Goal: Information Seeking & Learning: Stay updated

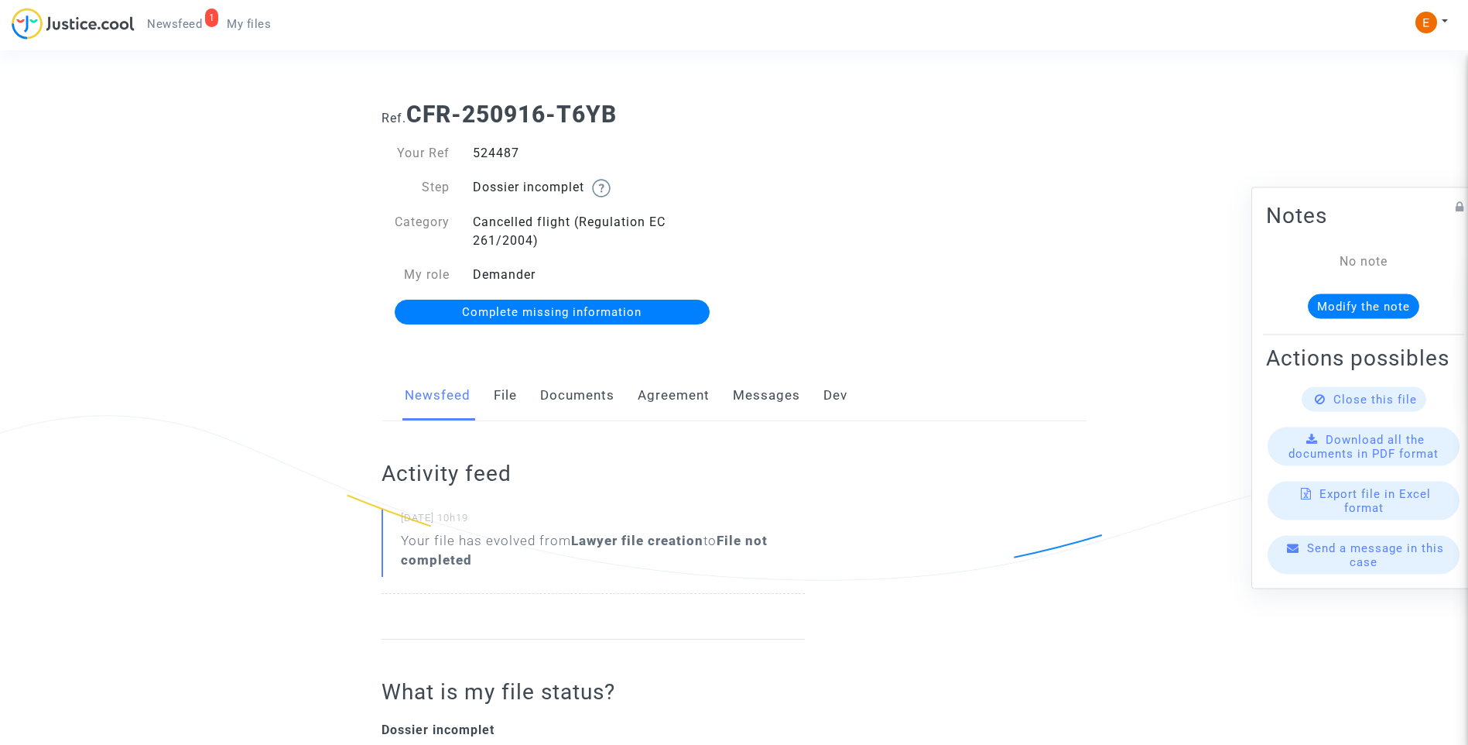
click at [564, 389] on link "Documents" at bounding box center [577, 395] width 74 height 51
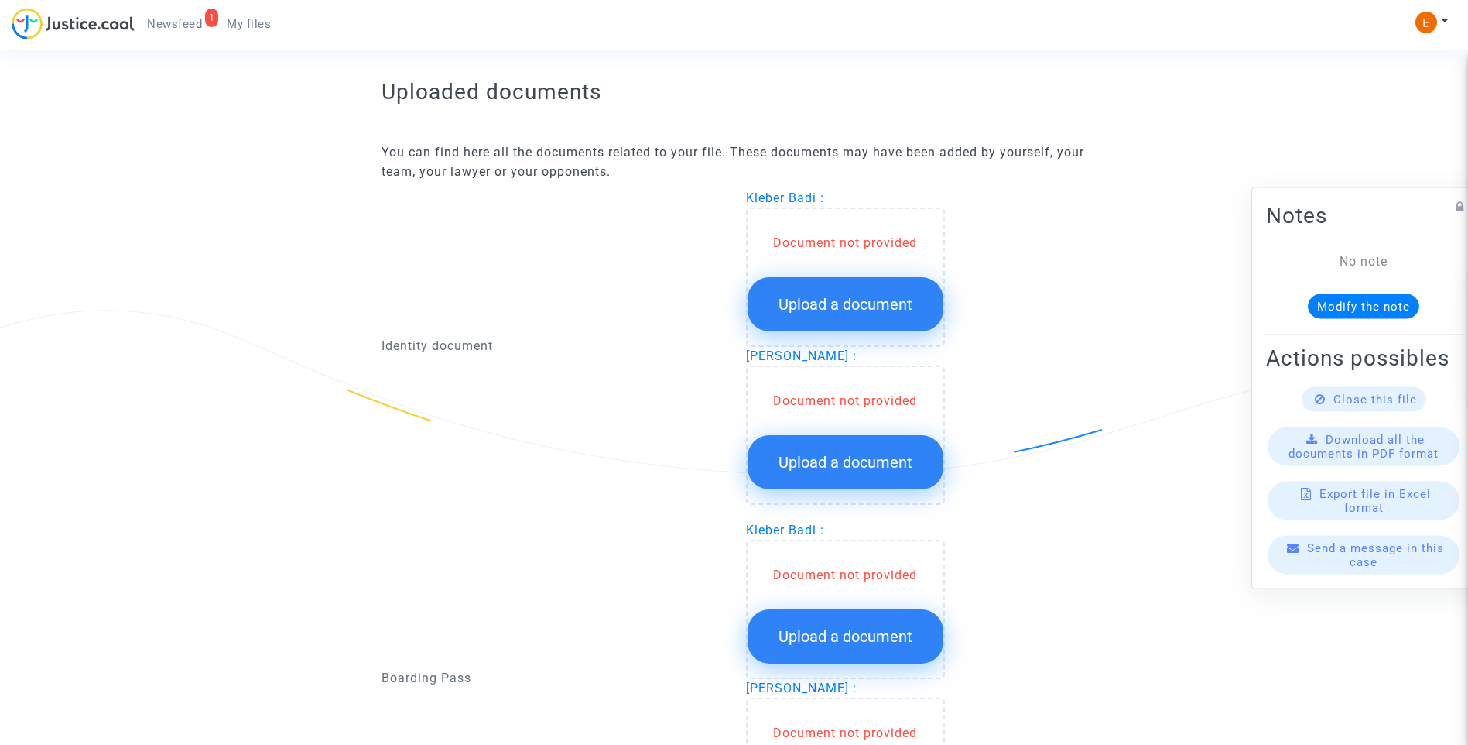
scroll to position [929, 0]
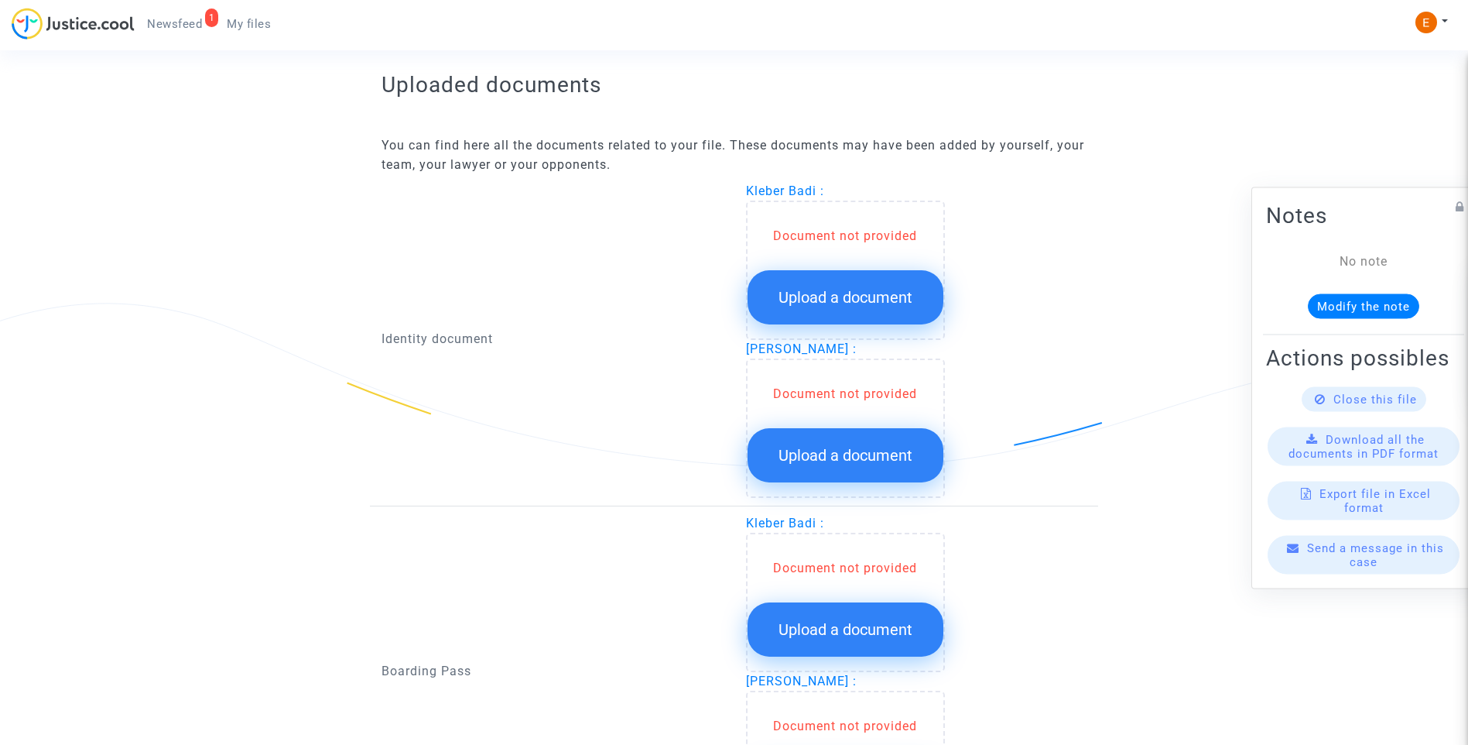
click at [862, 298] on span "Upload a document" at bounding box center [846, 297] width 134 height 19
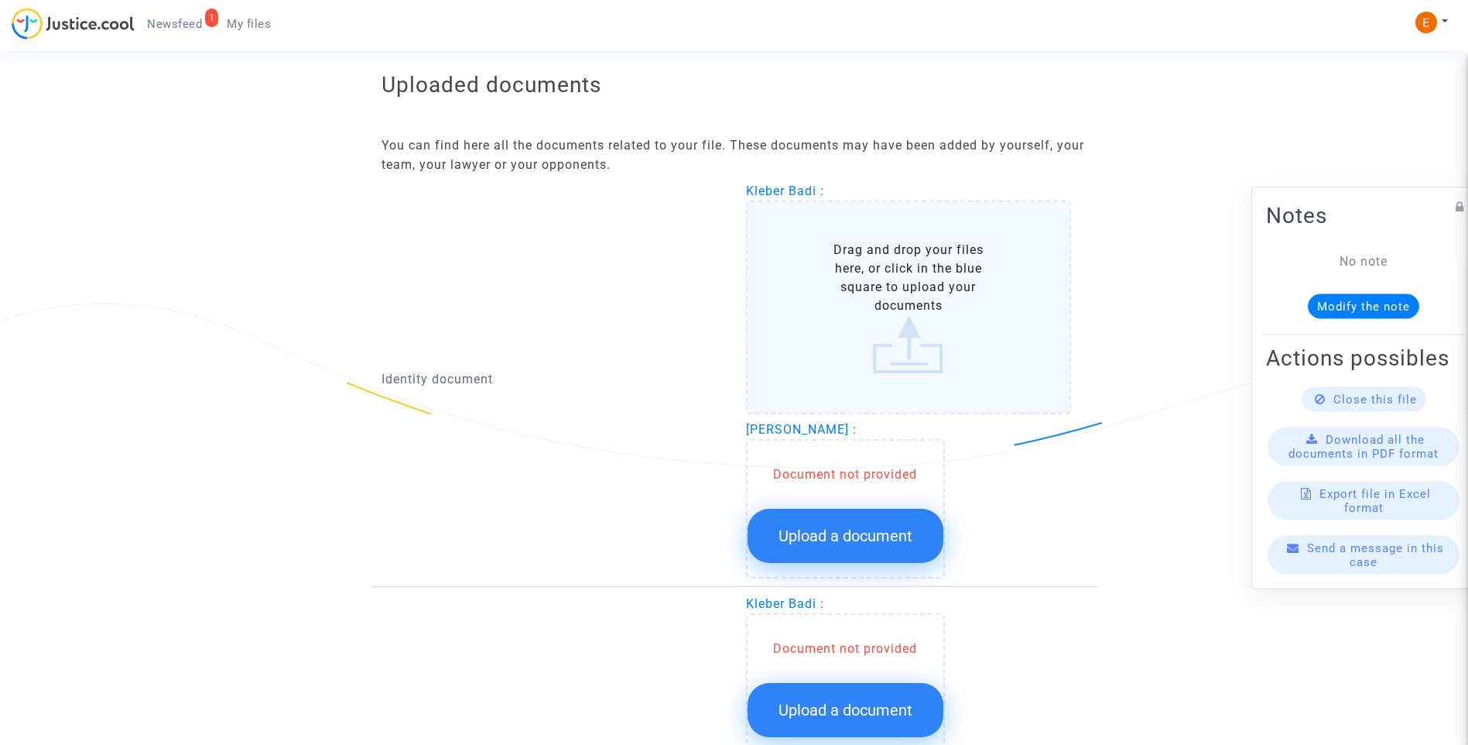
click at [915, 535] on button "Upload a document" at bounding box center [846, 536] width 196 height 54
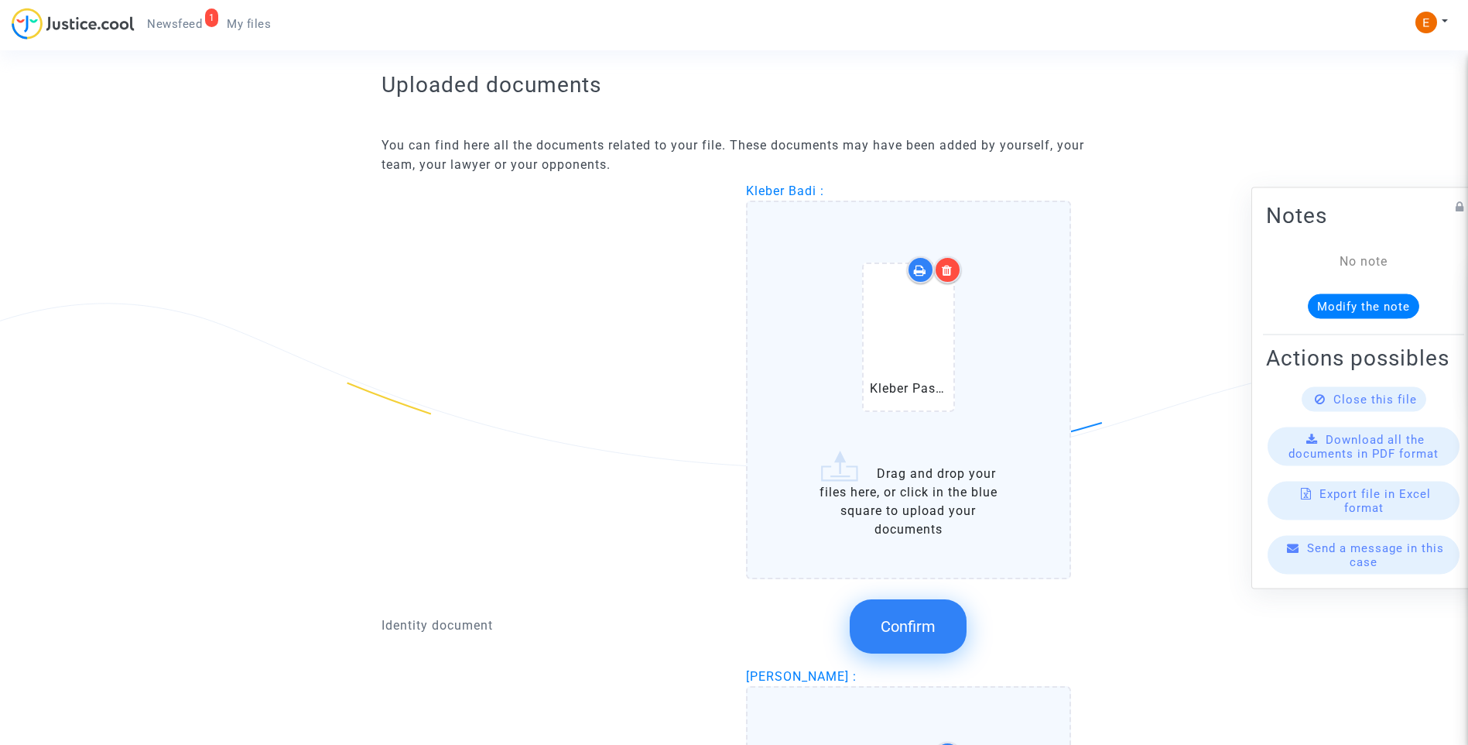
click at [938, 636] on button "Confirm" at bounding box center [908, 626] width 117 height 54
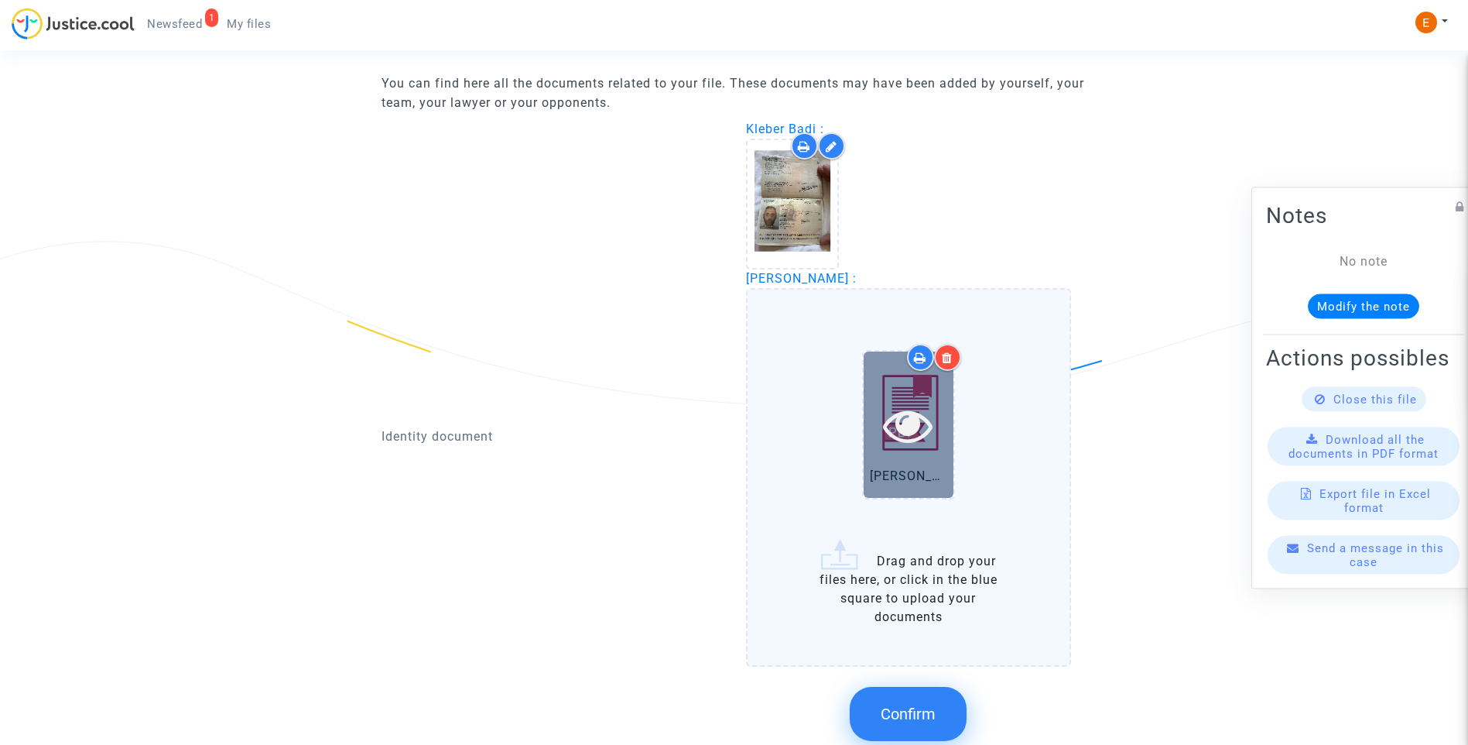
scroll to position [1084, 0]
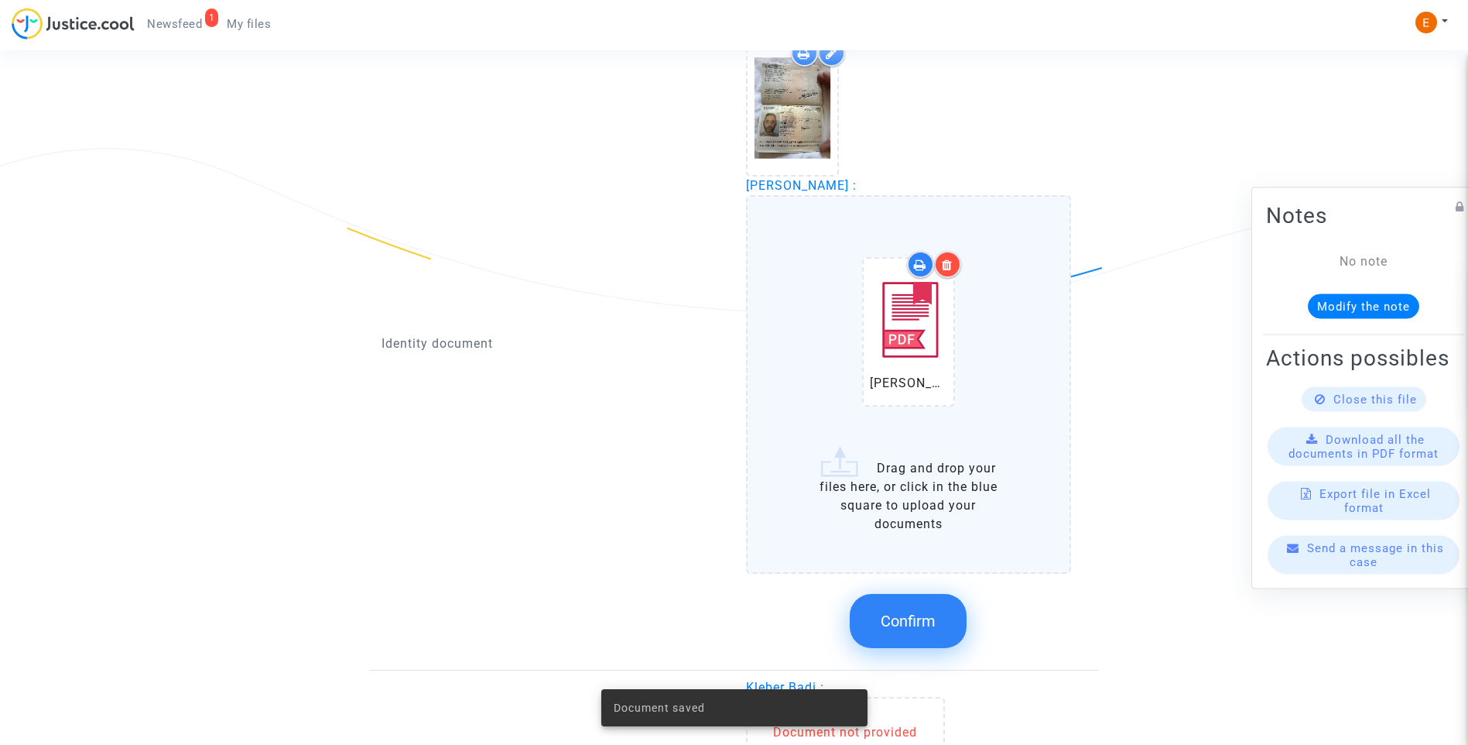
click at [943, 601] on button "Confirm" at bounding box center [908, 621] width 117 height 54
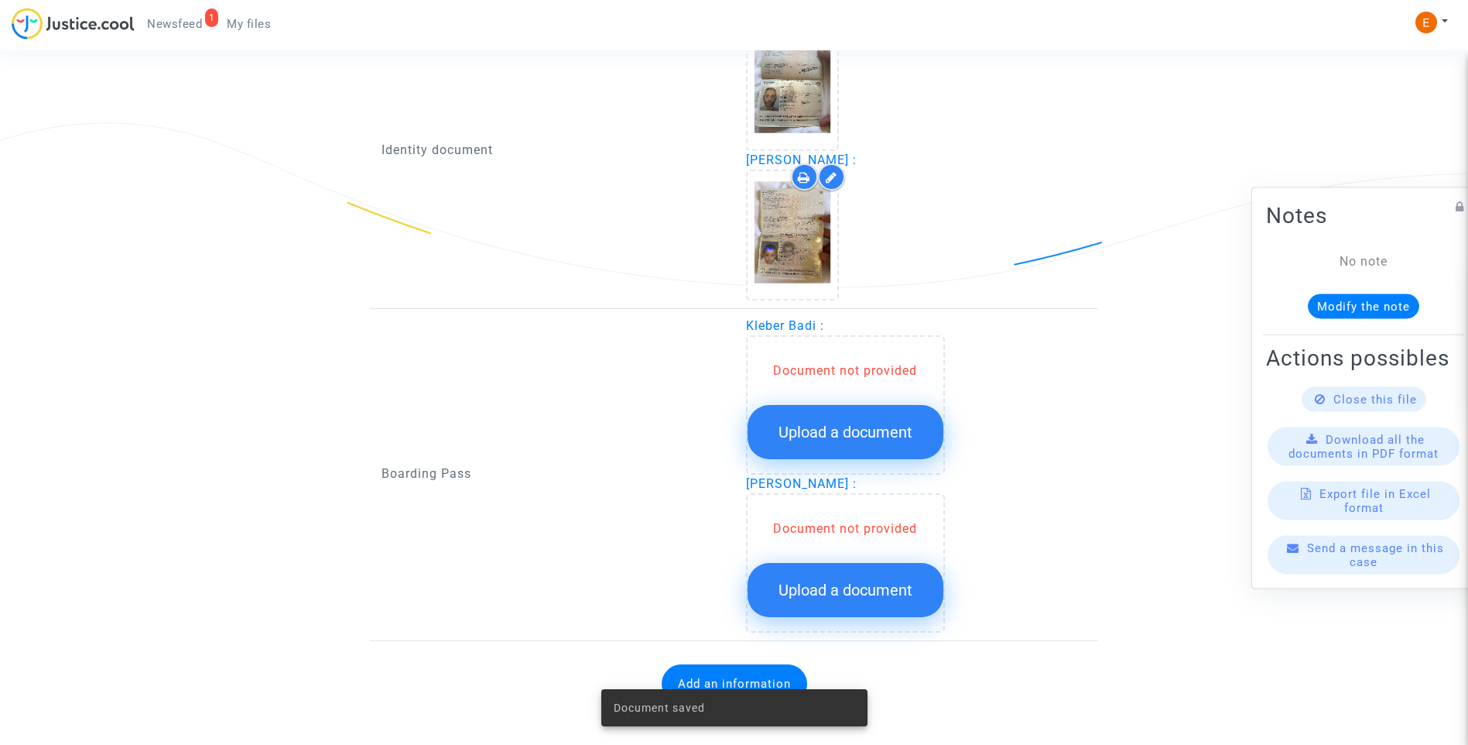
scroll to position [1122, 0]
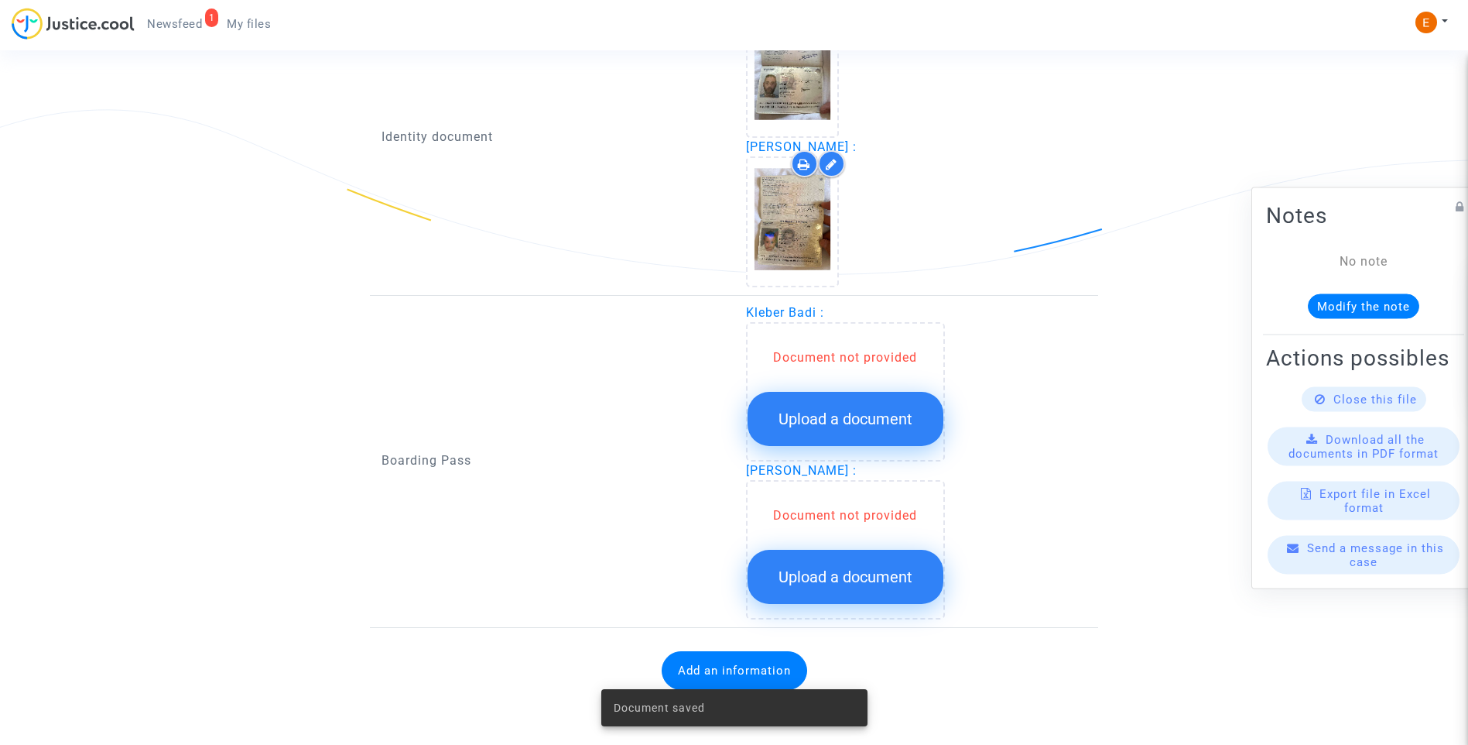
click at [882, 425] on span "Upload a document" at bounding box center [846, 419] width 134 height 19
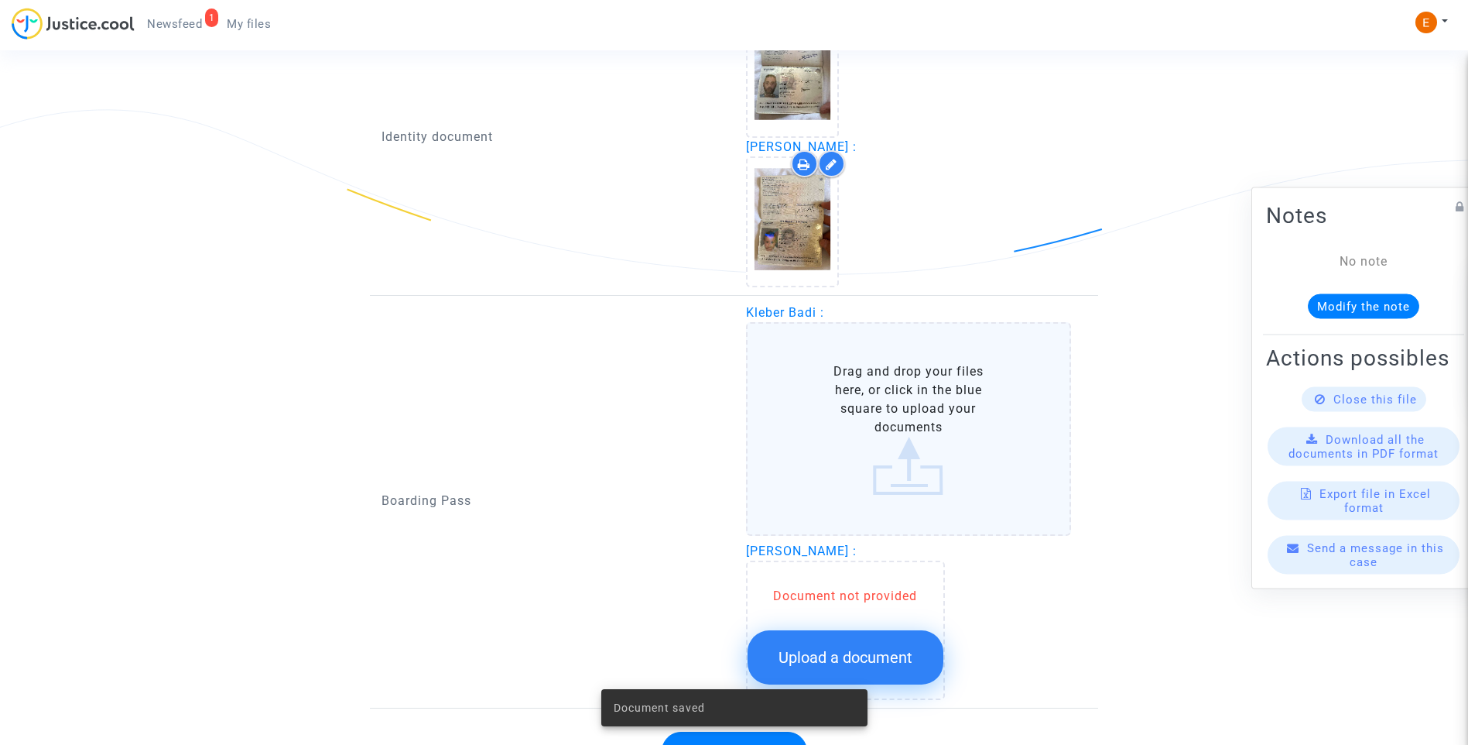
click at [895, 639] on button "Upload a document" at bounding box center [846, 657] width 196 height 54
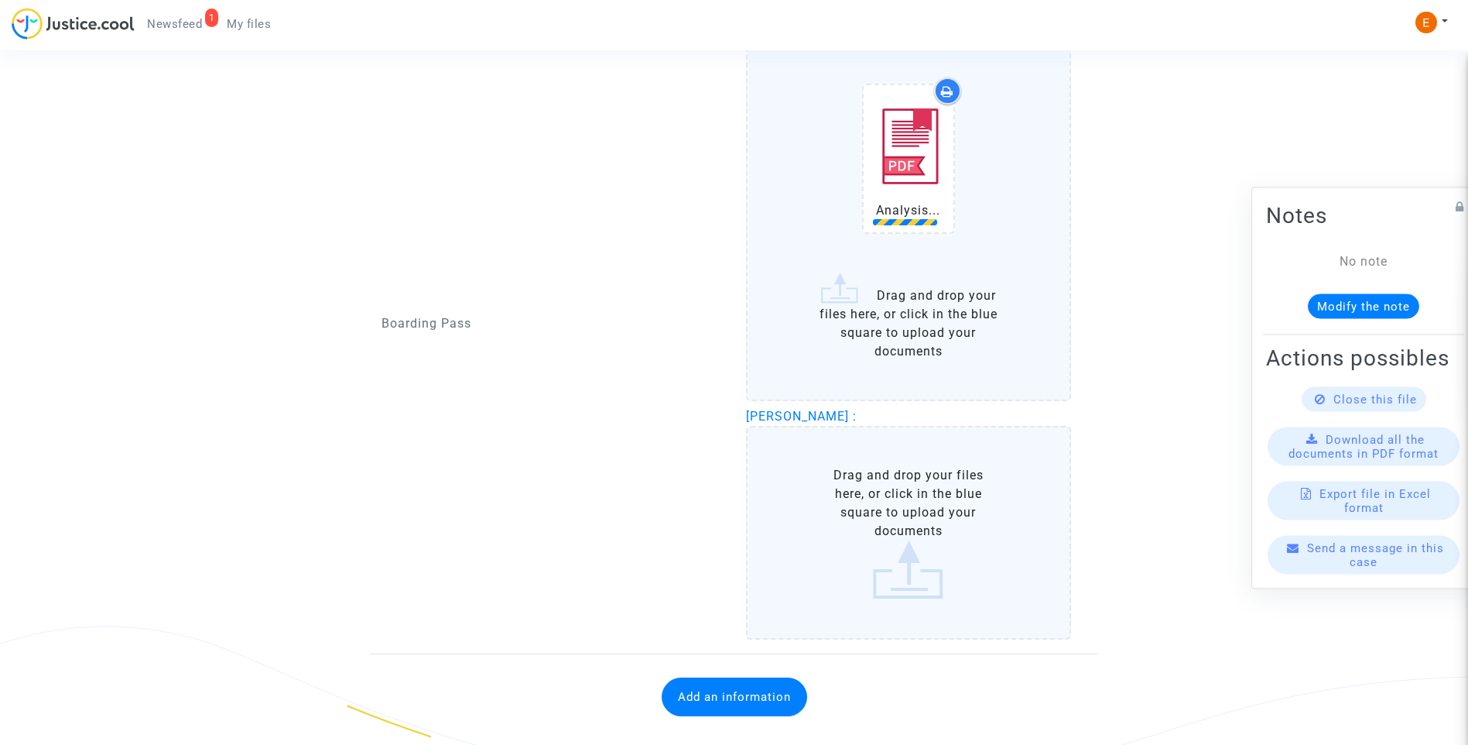
scroll to position [1432, 0]
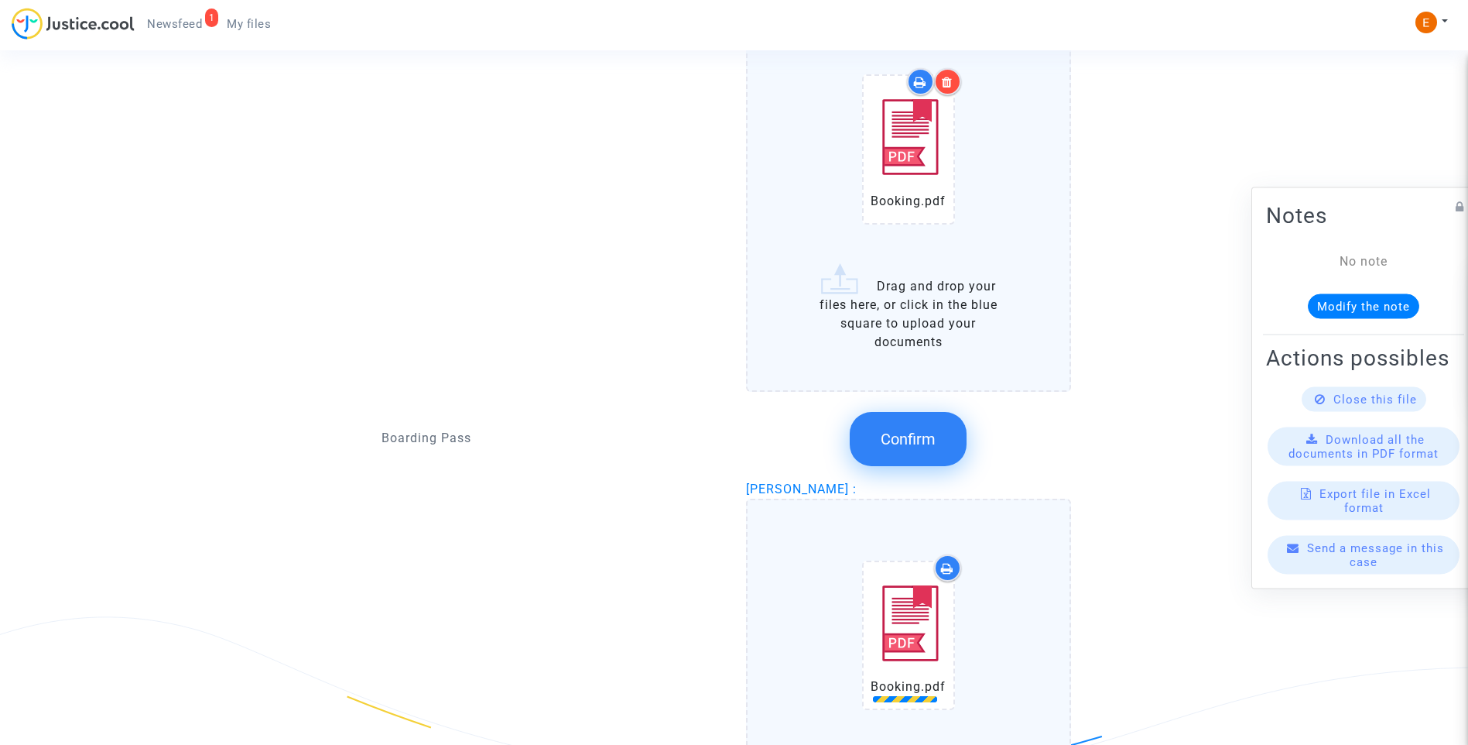
click at [922, 412] on button "Confirm" at bounding box center [908, 439] width 117 height 54
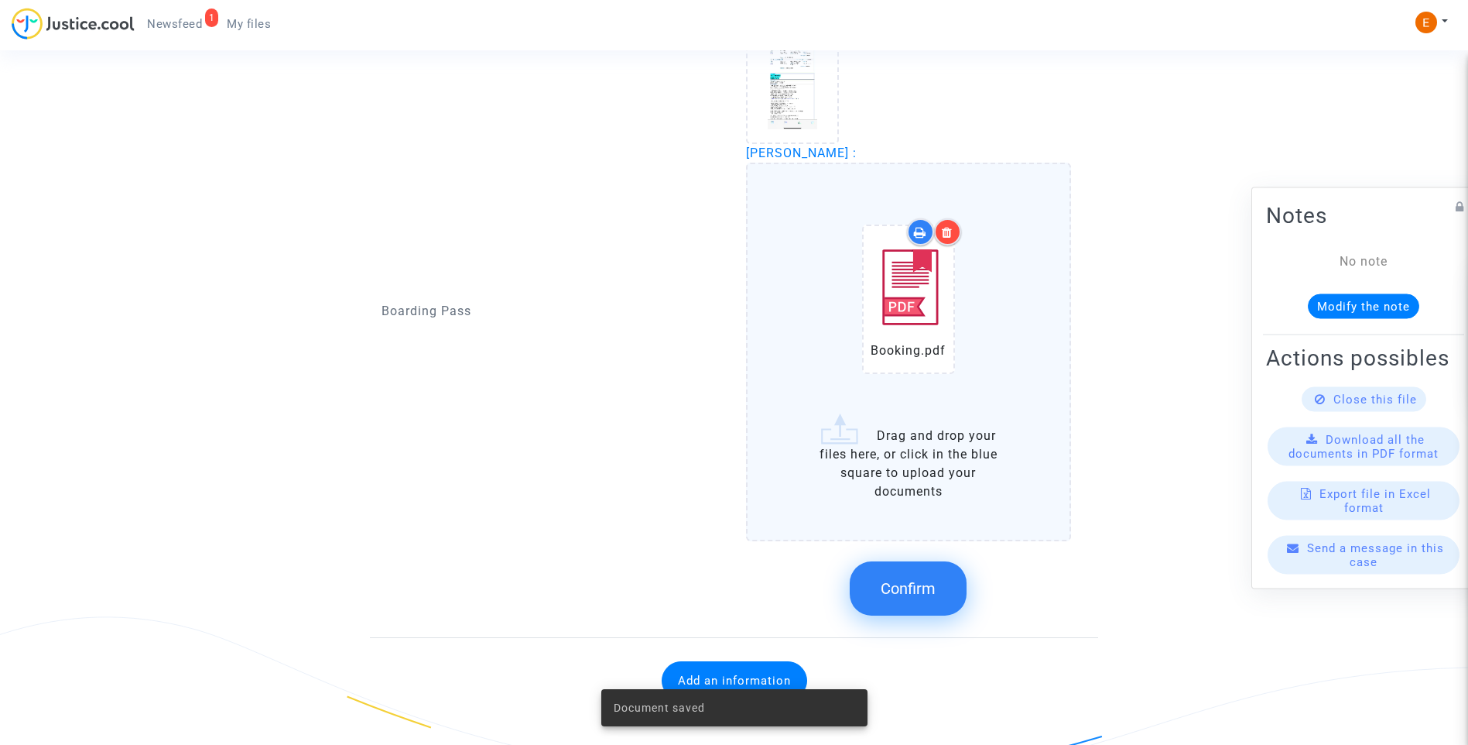
click at [954, 598] on button "Confirm" at bounding box center [908, 588] width 117 height 54
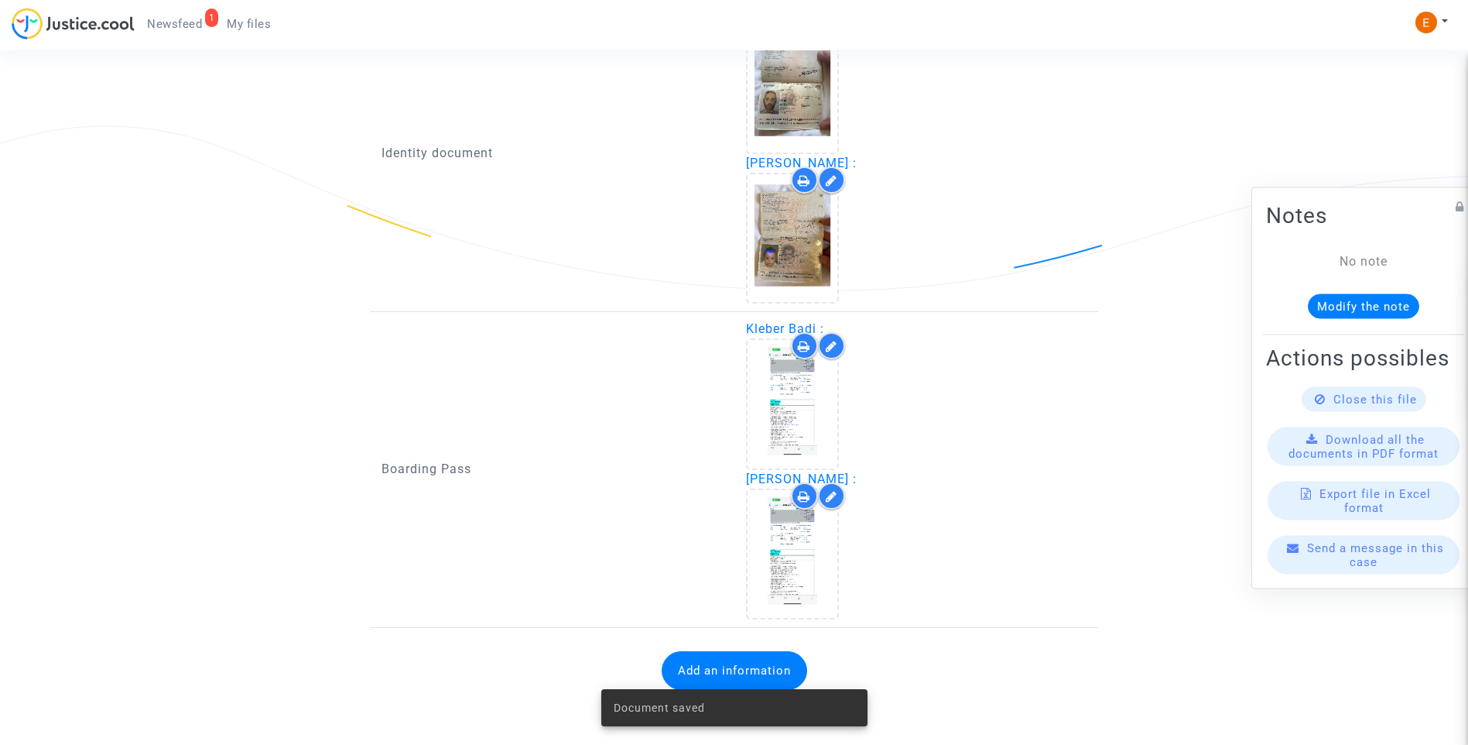
scroll to position [1106, 0]
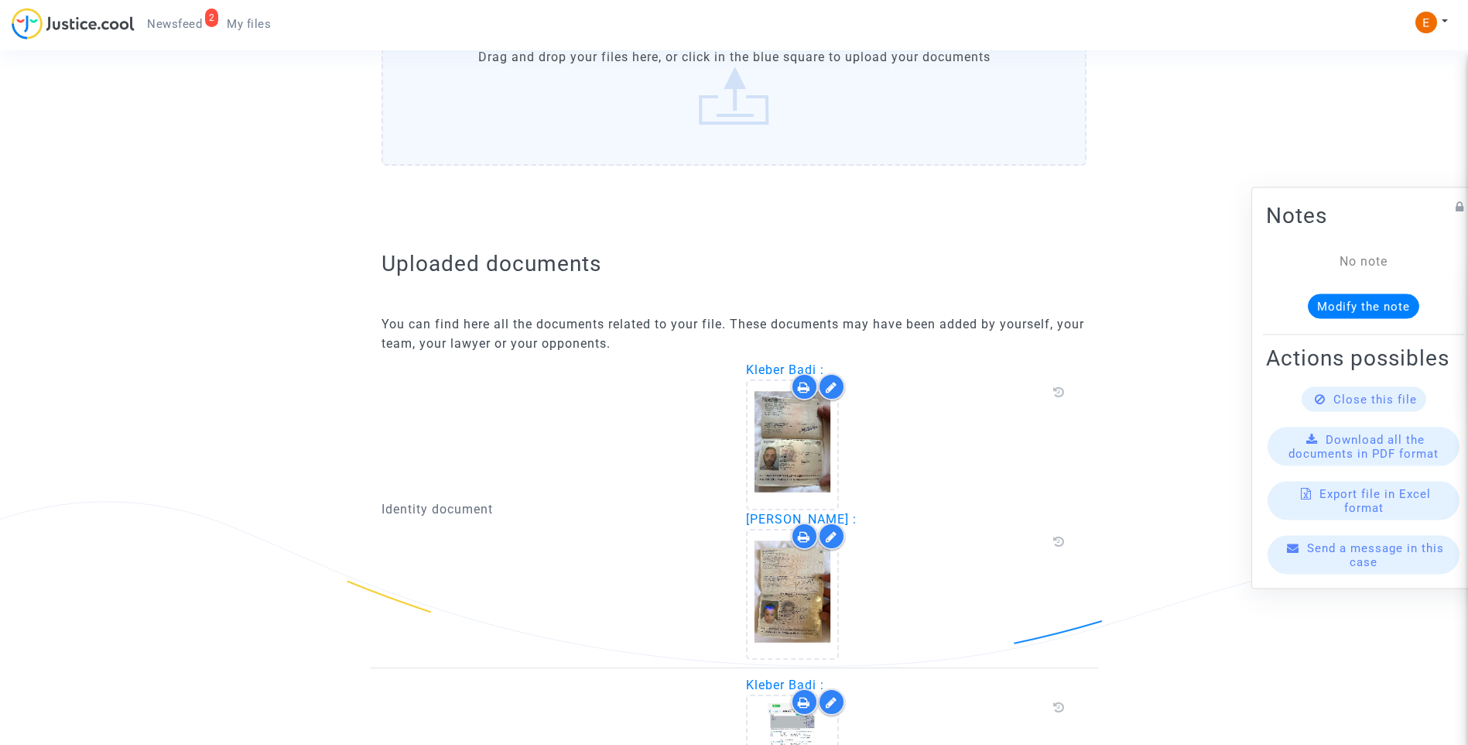
scroll to position [1027, 0]
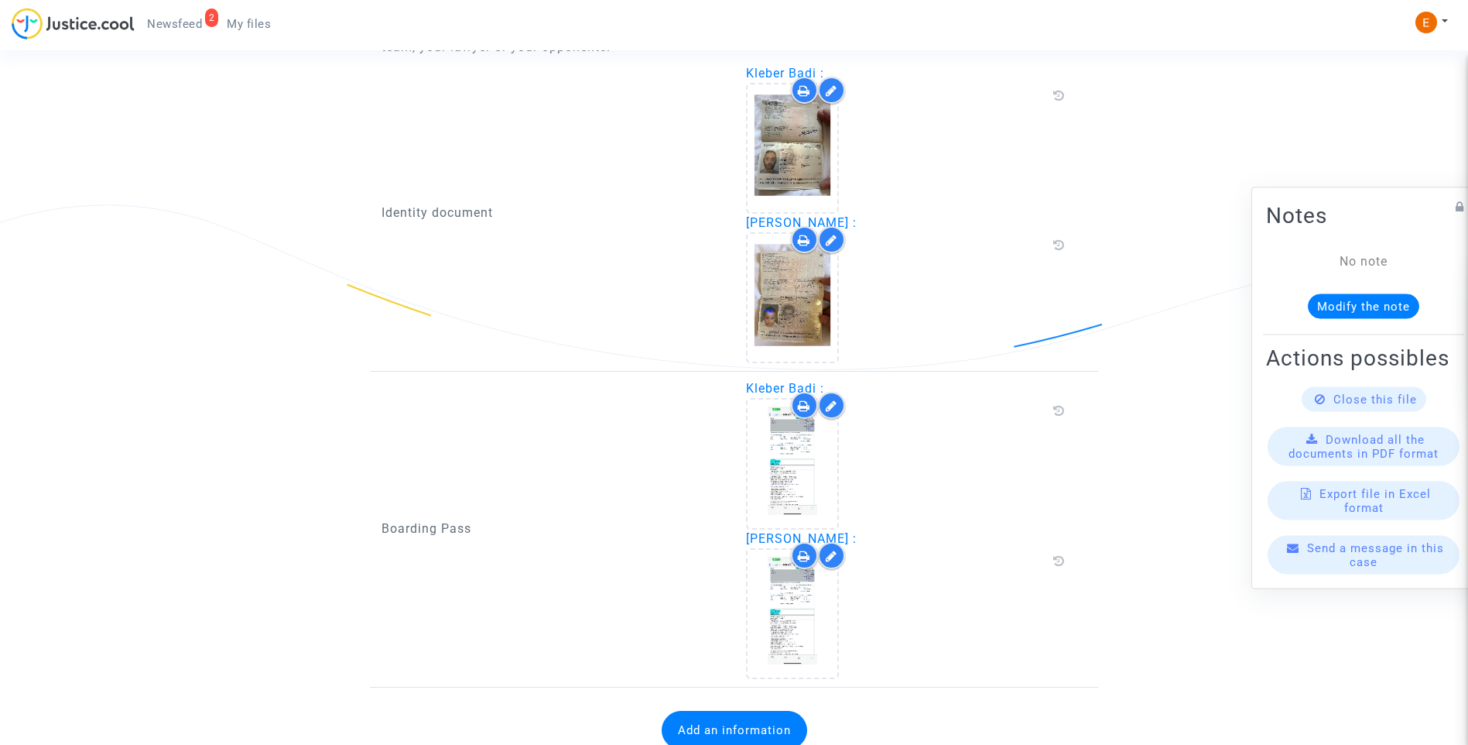
click at [770, 724] on button "Add an information" at bounding box center [735, 730] width 146 height 39
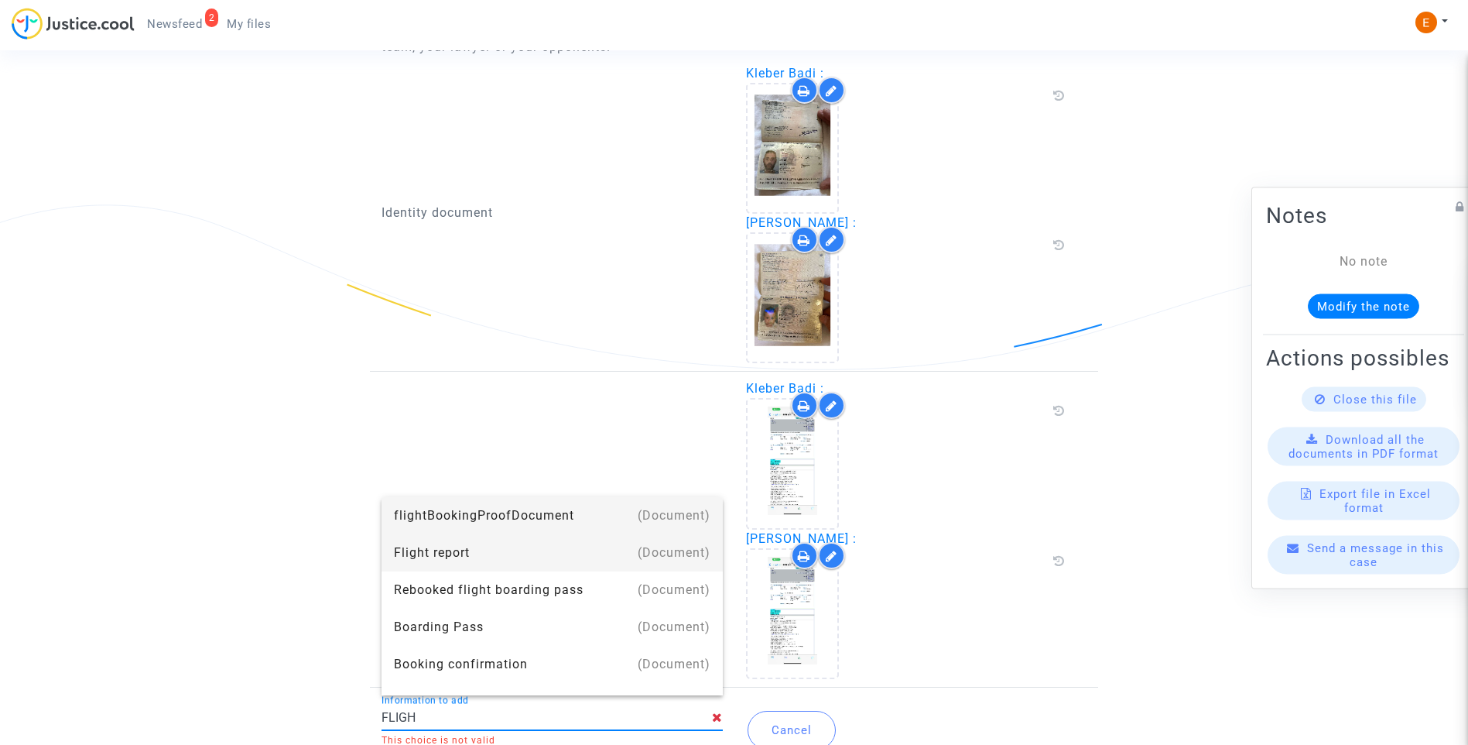
click at [470, 550] on div "Flight report" at bounding box center [552, 552] width 317 height 37
type input "Flight report"
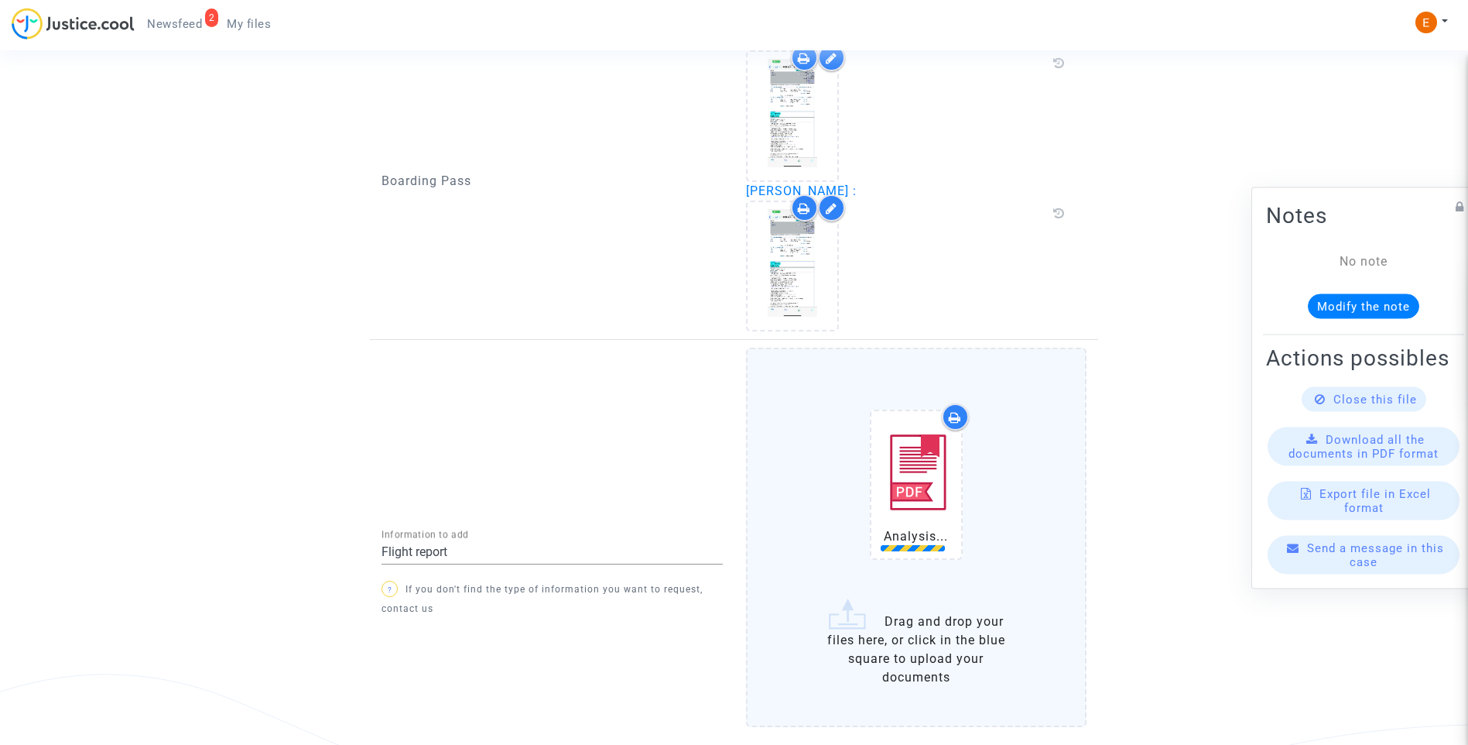
scroll to position [1451, 0]
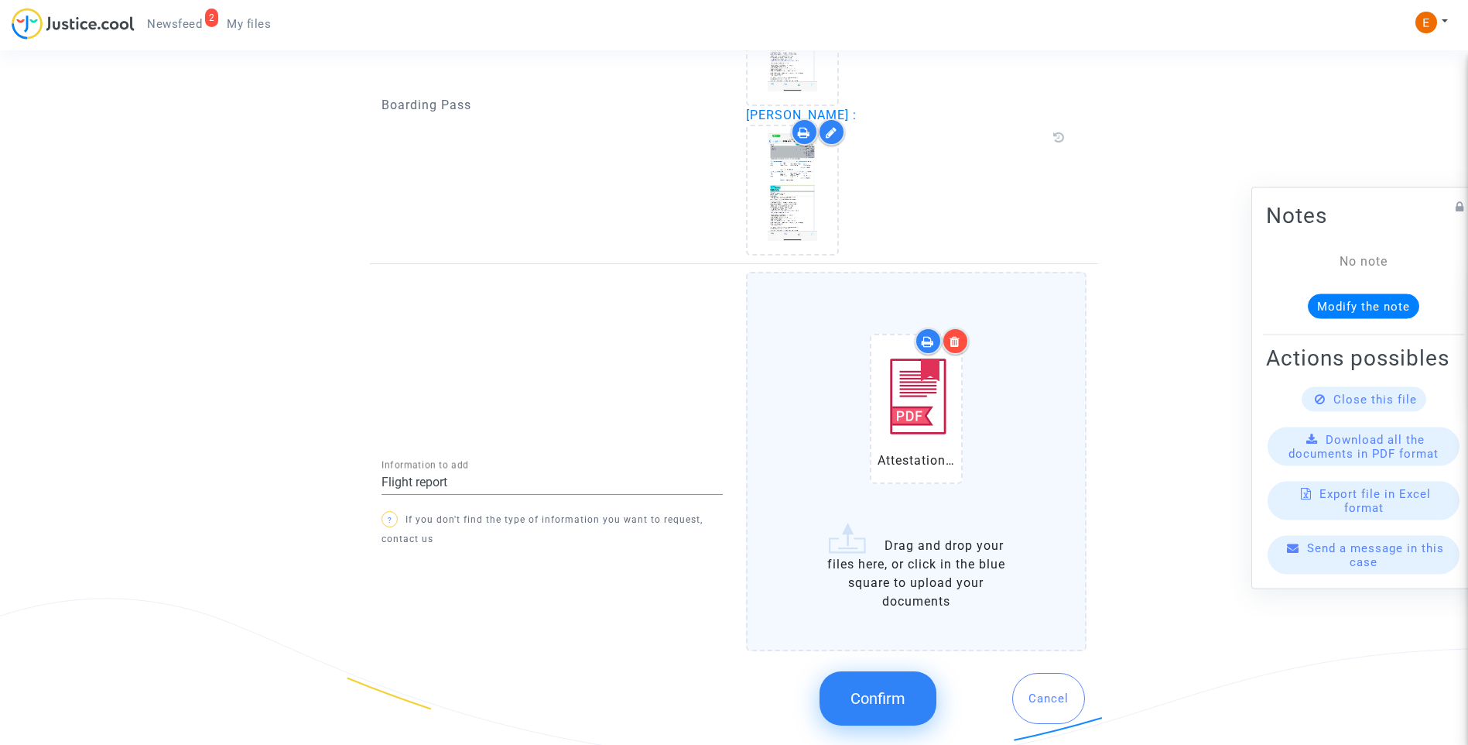
click at [927, 705] on button "Confirm" at bounding box center [878, 698] width 117 height 54
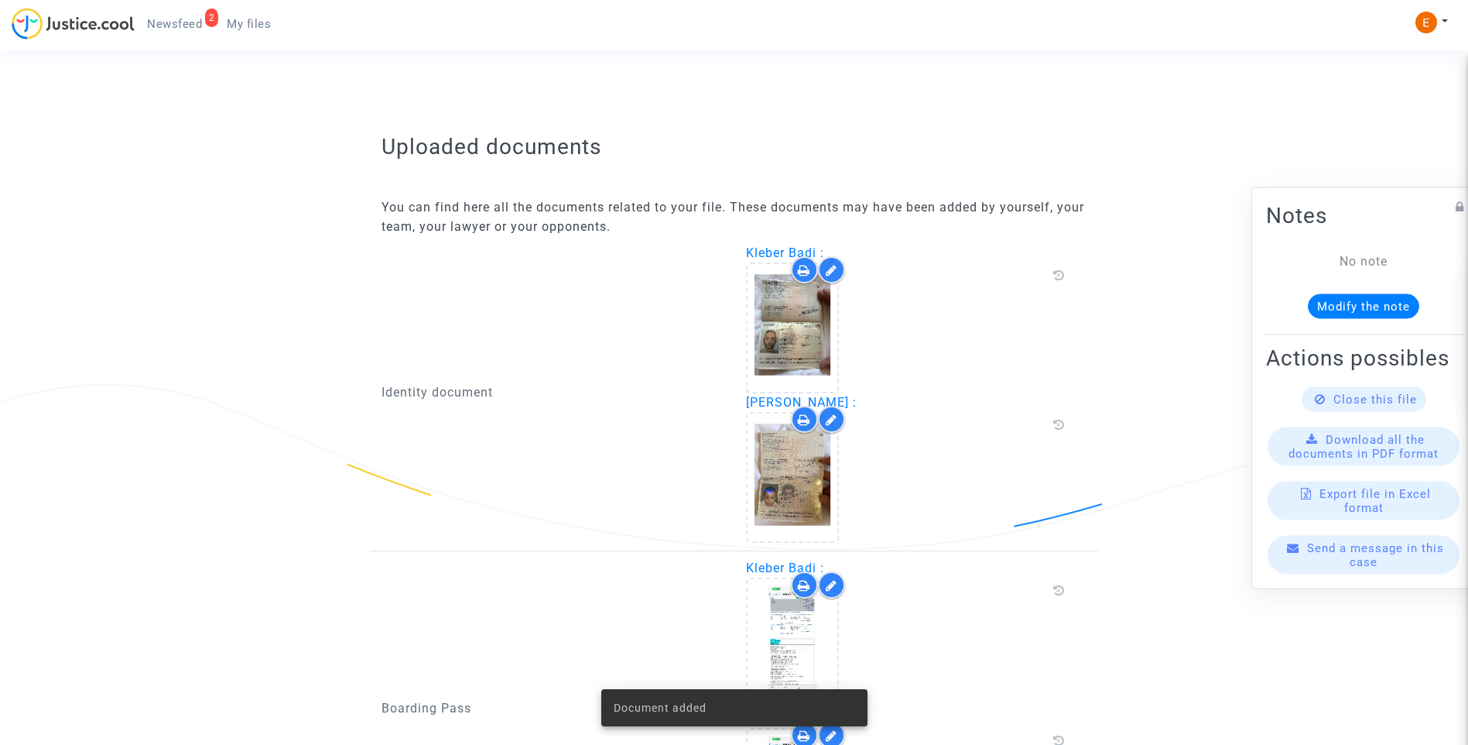
scroll to position [770, 0]
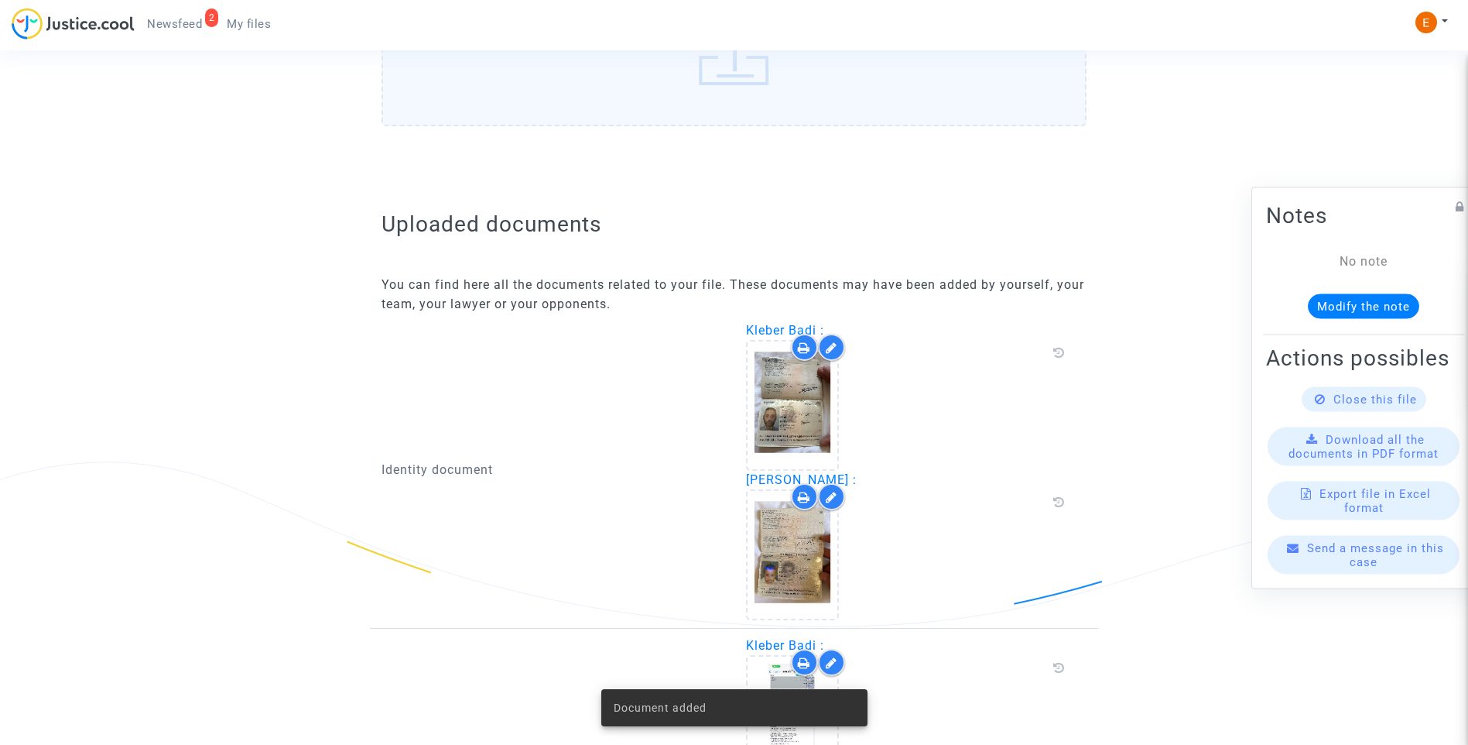
drag, startPoint x: 166, startPoint y: 22, endPoint x: 179, endPoint y: 26, distance: 12.8
click at [166, 22] on span "Newsfeed" at bounding box center [174, 24] width 55 height 14
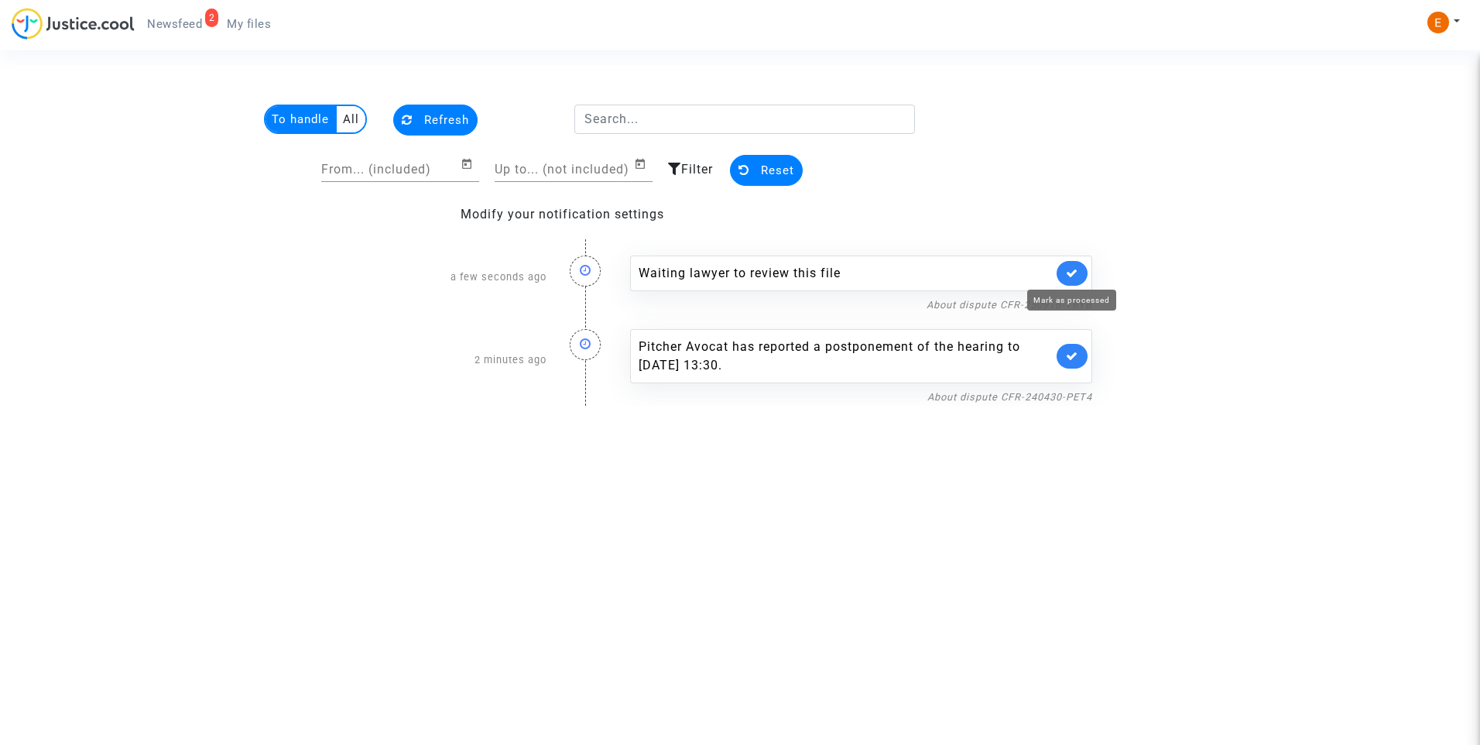
click at [1078, 272] on icon at bounding box center [1072, 273] width 12 height 12
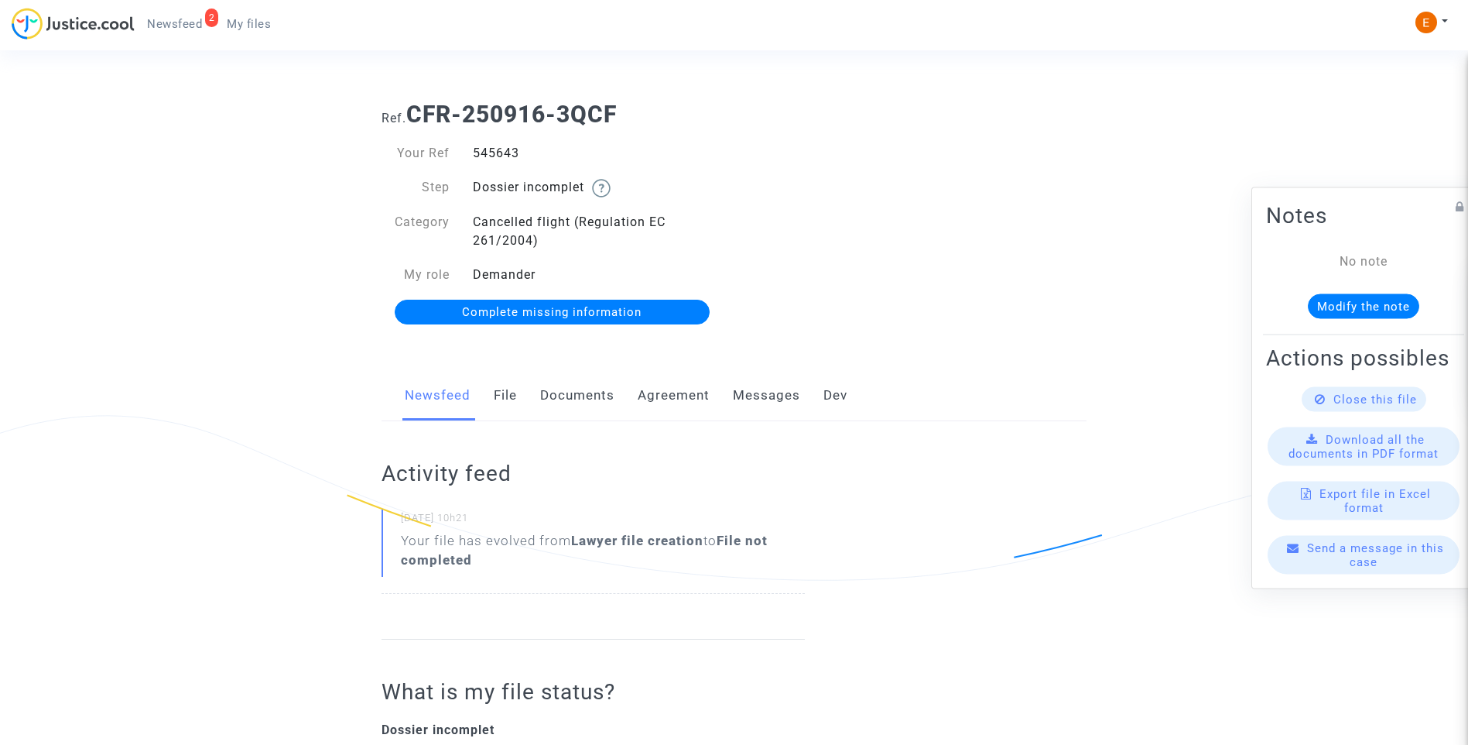
click at [576, 398] on link "Documents" at bounding box center [577, 395] width 74 height 51
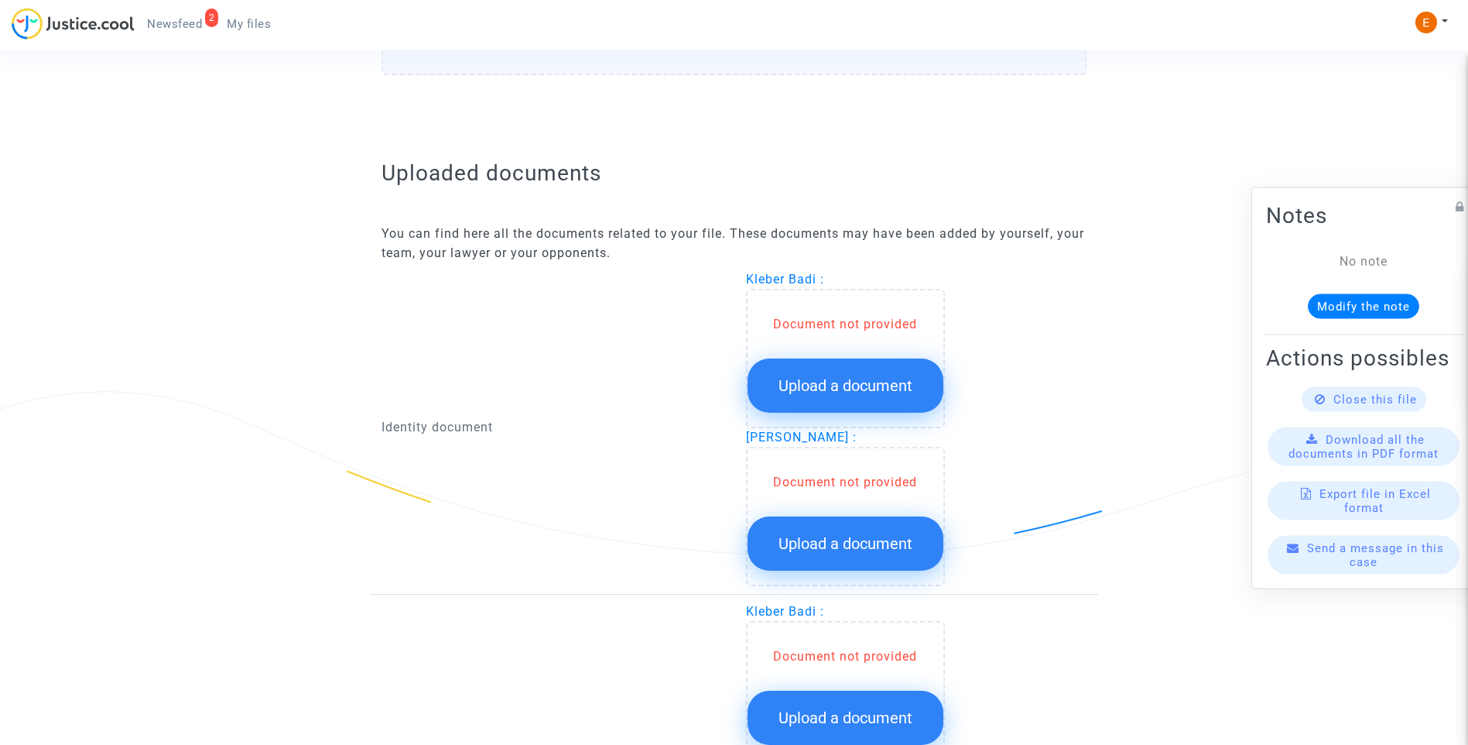
scroll to position [929, 0]
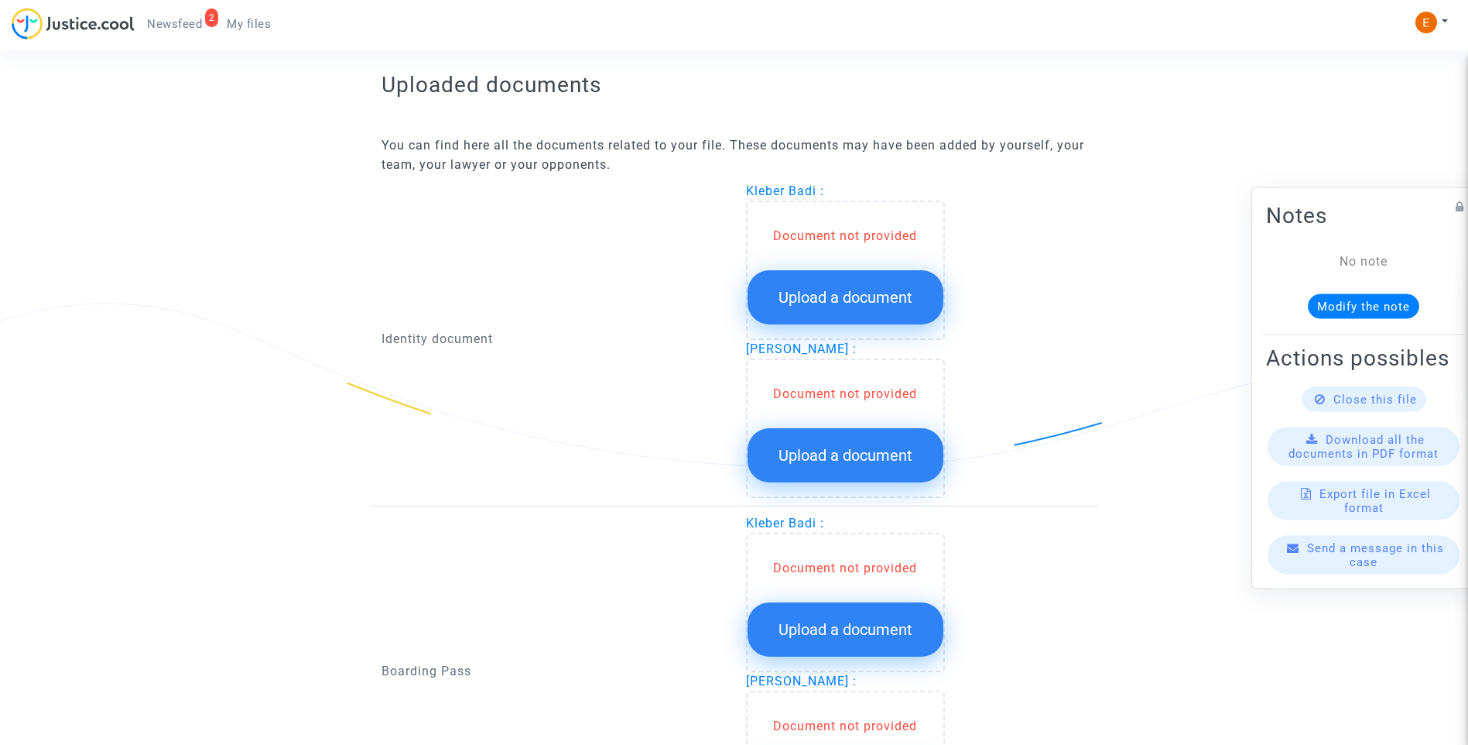
click at [879, 300] on span "Upload a document" at bounding box center [846, 297] width 134 height 19
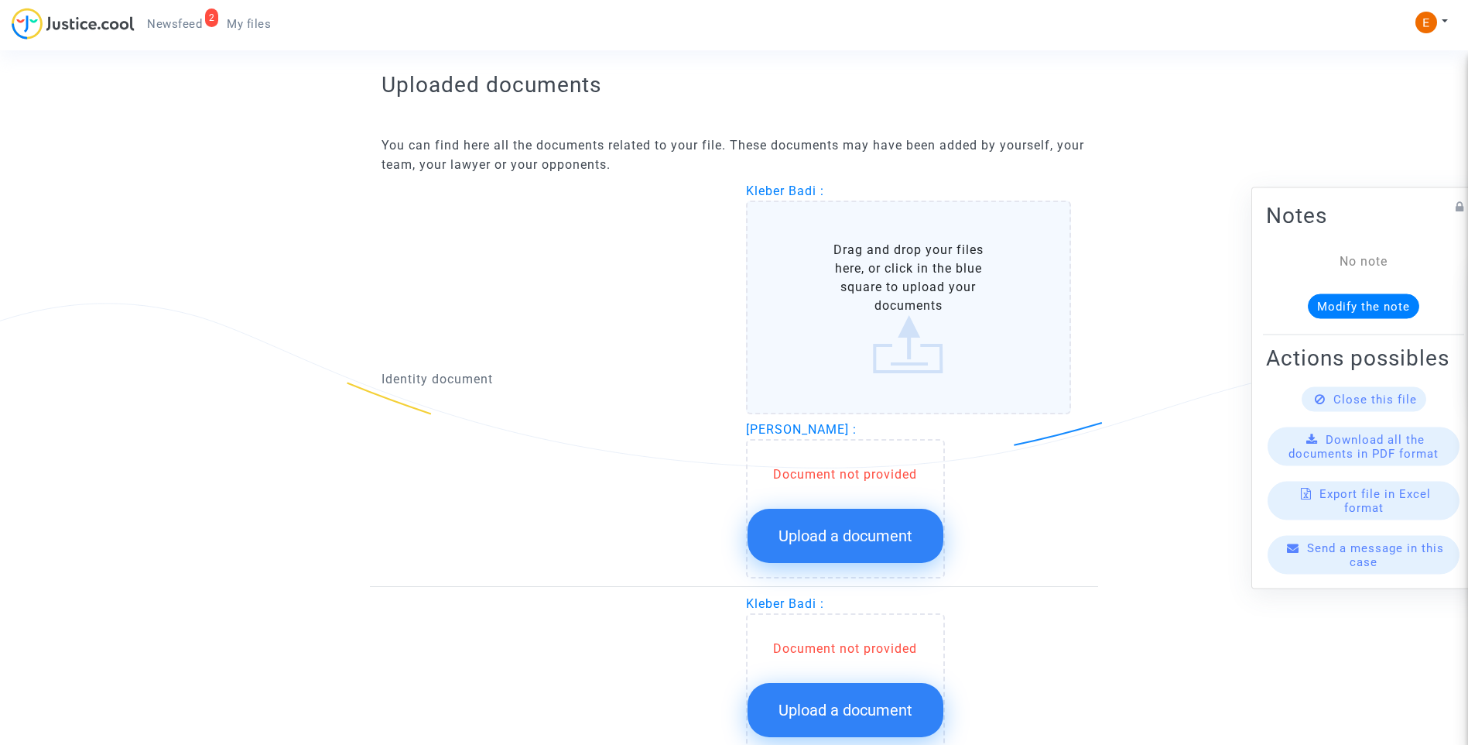
click at [871, 533] on span "Upload a document" at bounding box center [846, 535] width 134 height 19
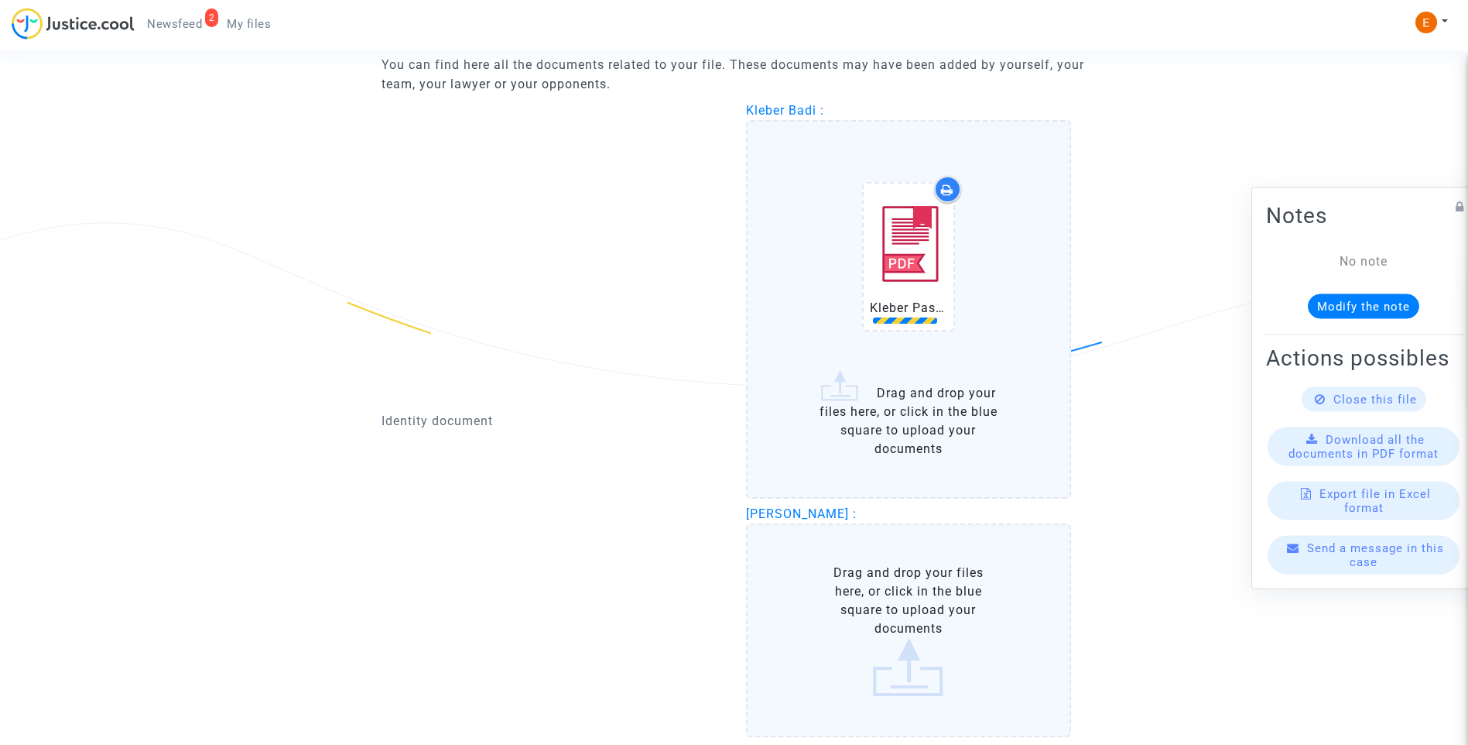
scroll to position [1084, 0]
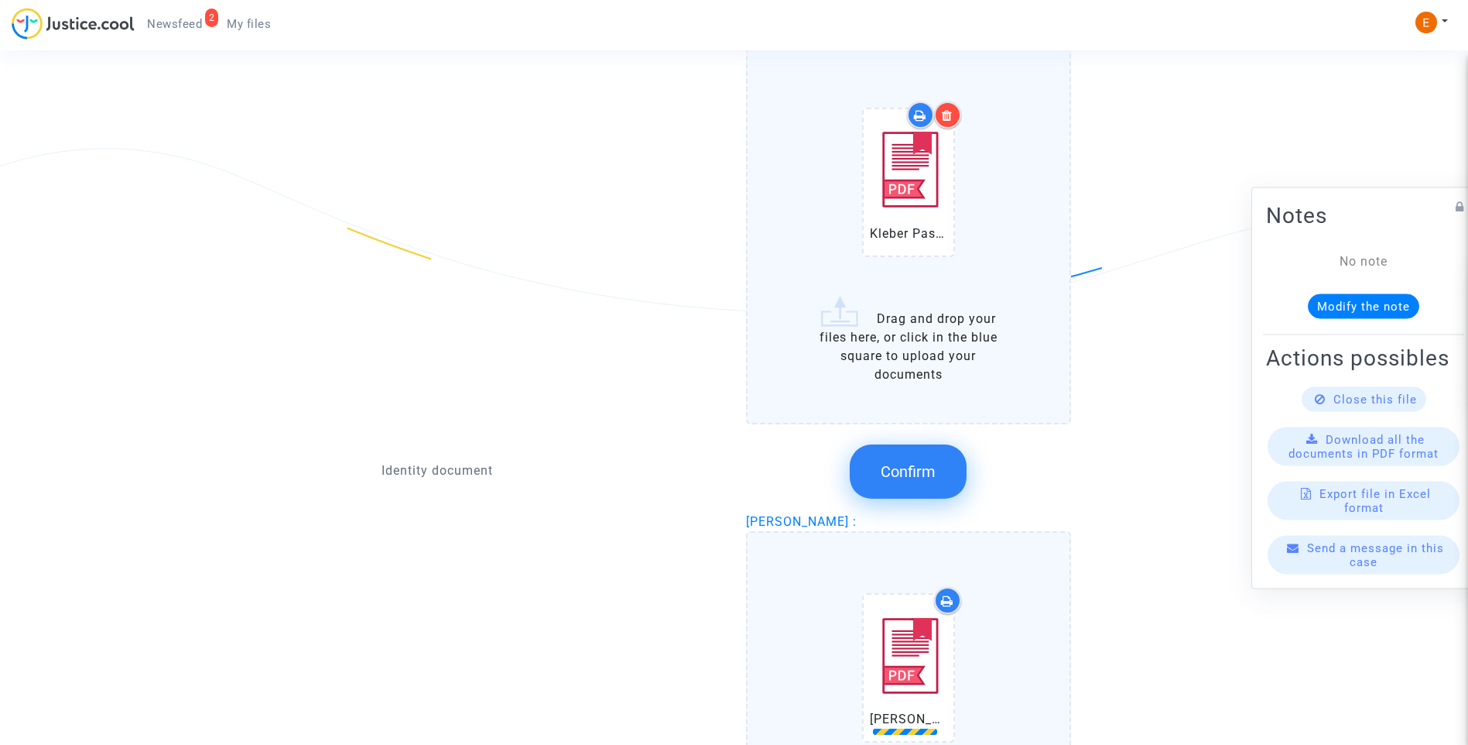
click at [905, 447] on button "Confirm" at bounding box center [908, 471] width 117 height 54
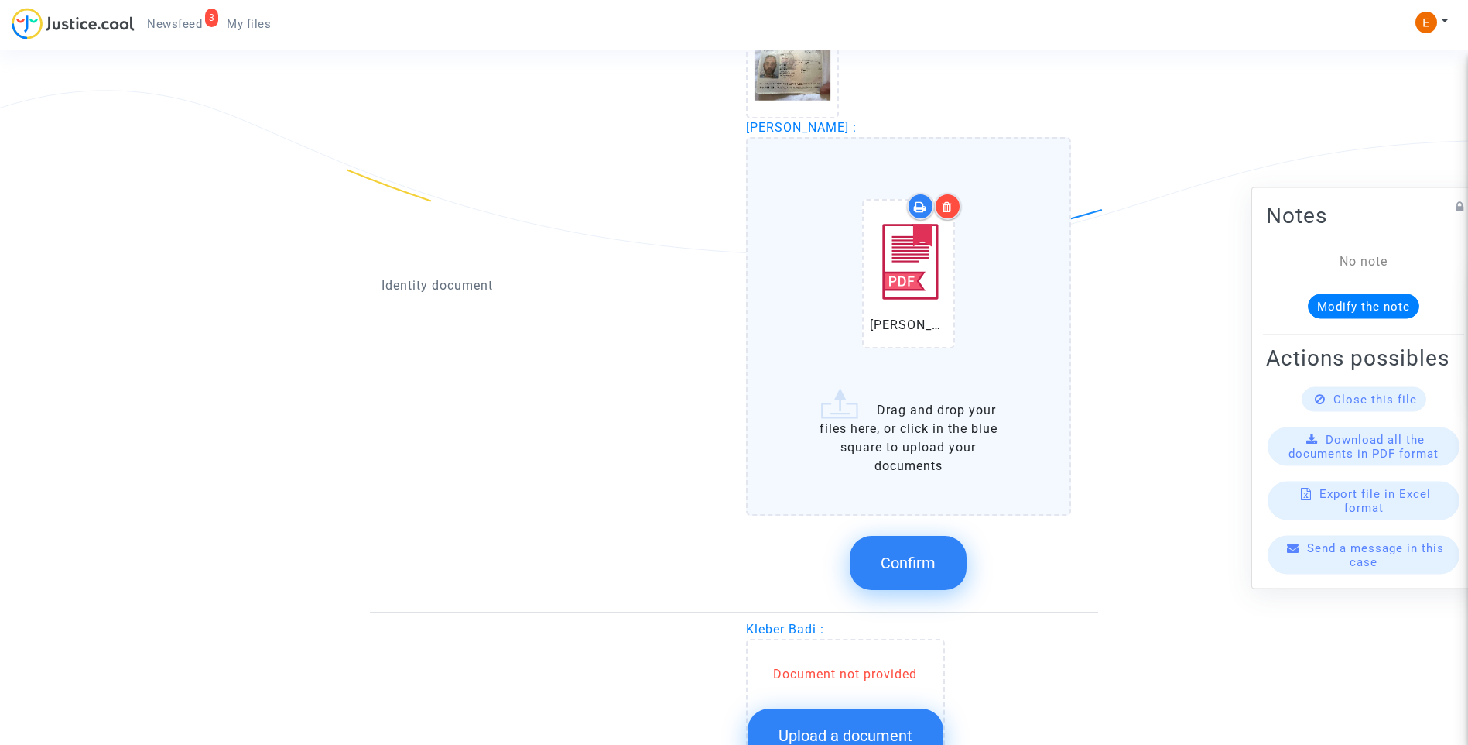
scroll to position [1239, 0]
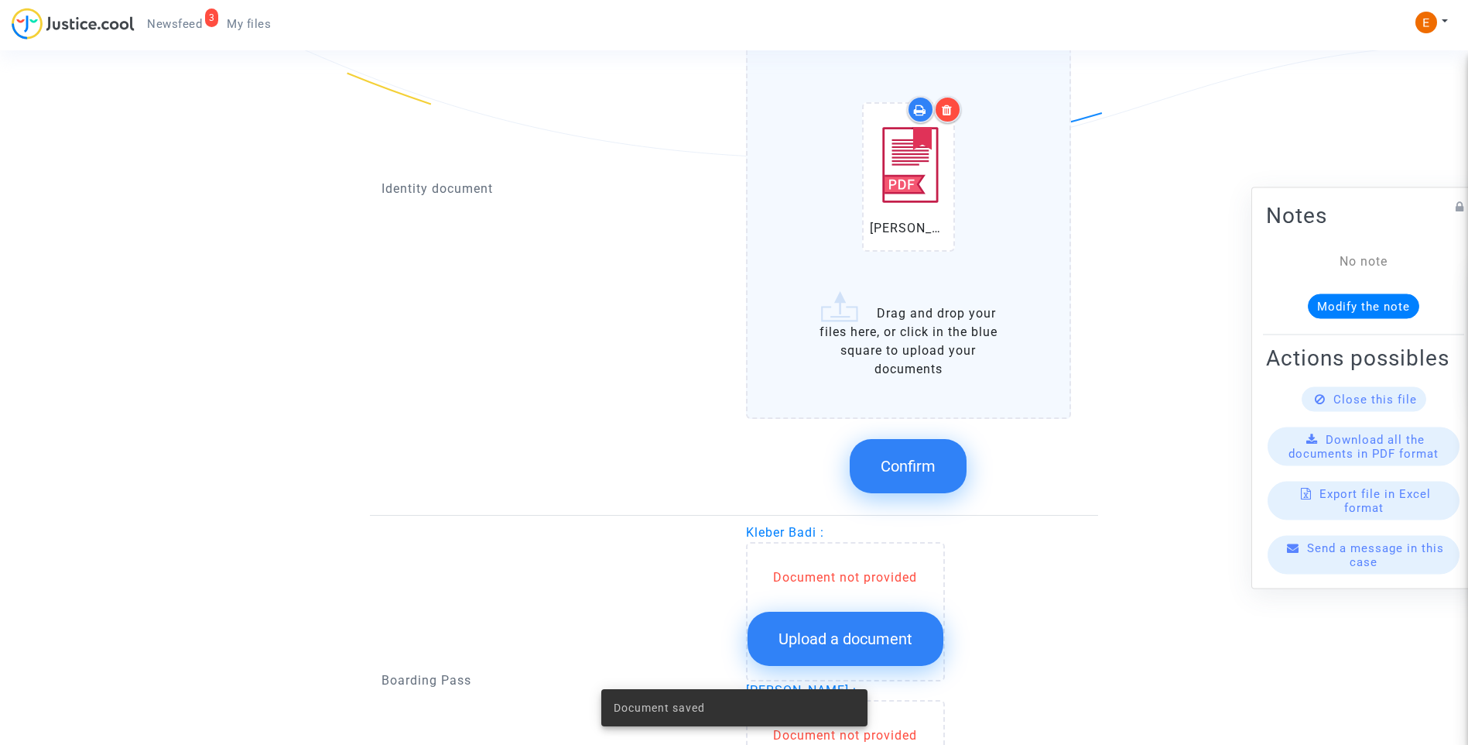
click at [937, 479] on button "Confirm" at bounding box center [908, 466] width 117 height 54
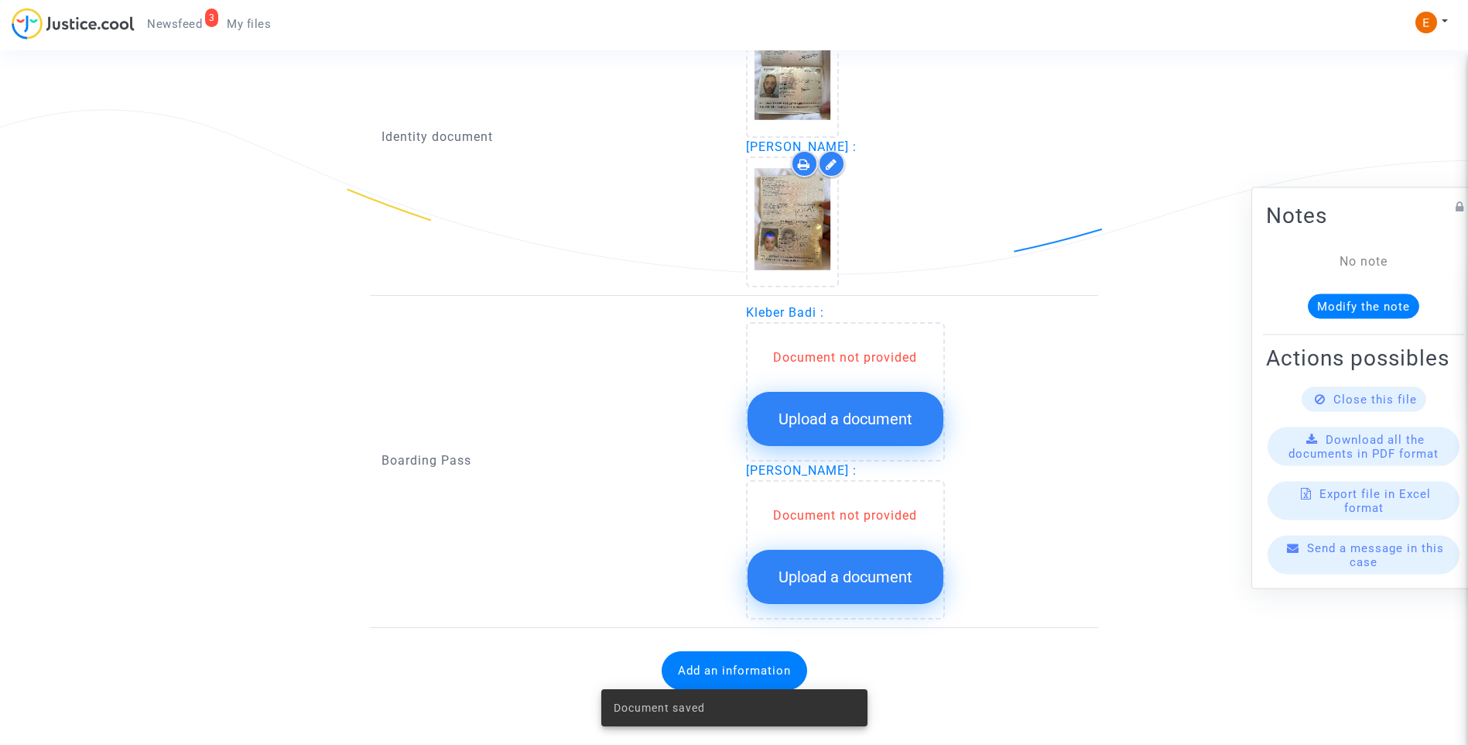
scroll to position [1122, 0]
click at [858, 412] on span "Upload a document" at bounding box center [846, 419] width 134 height 19
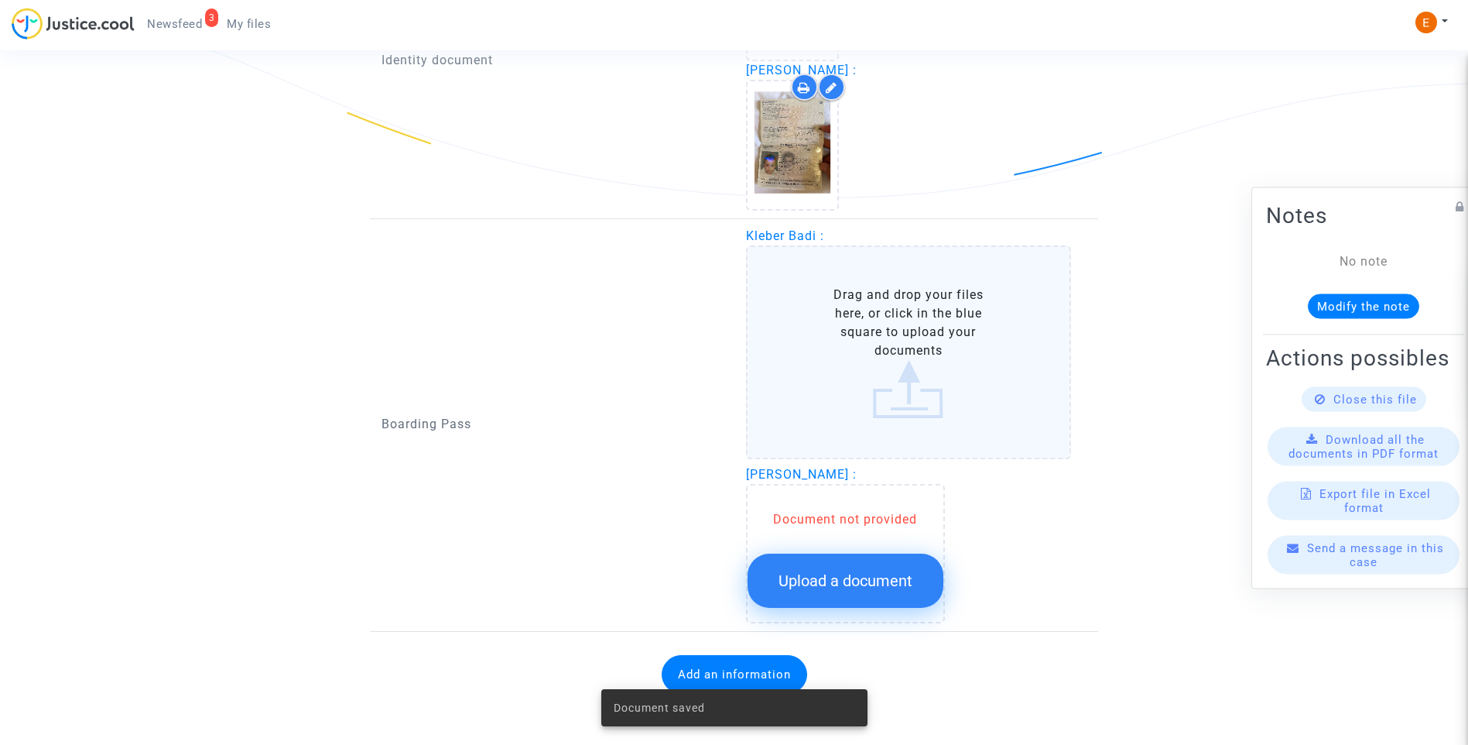
scroll to position [1203, 0]
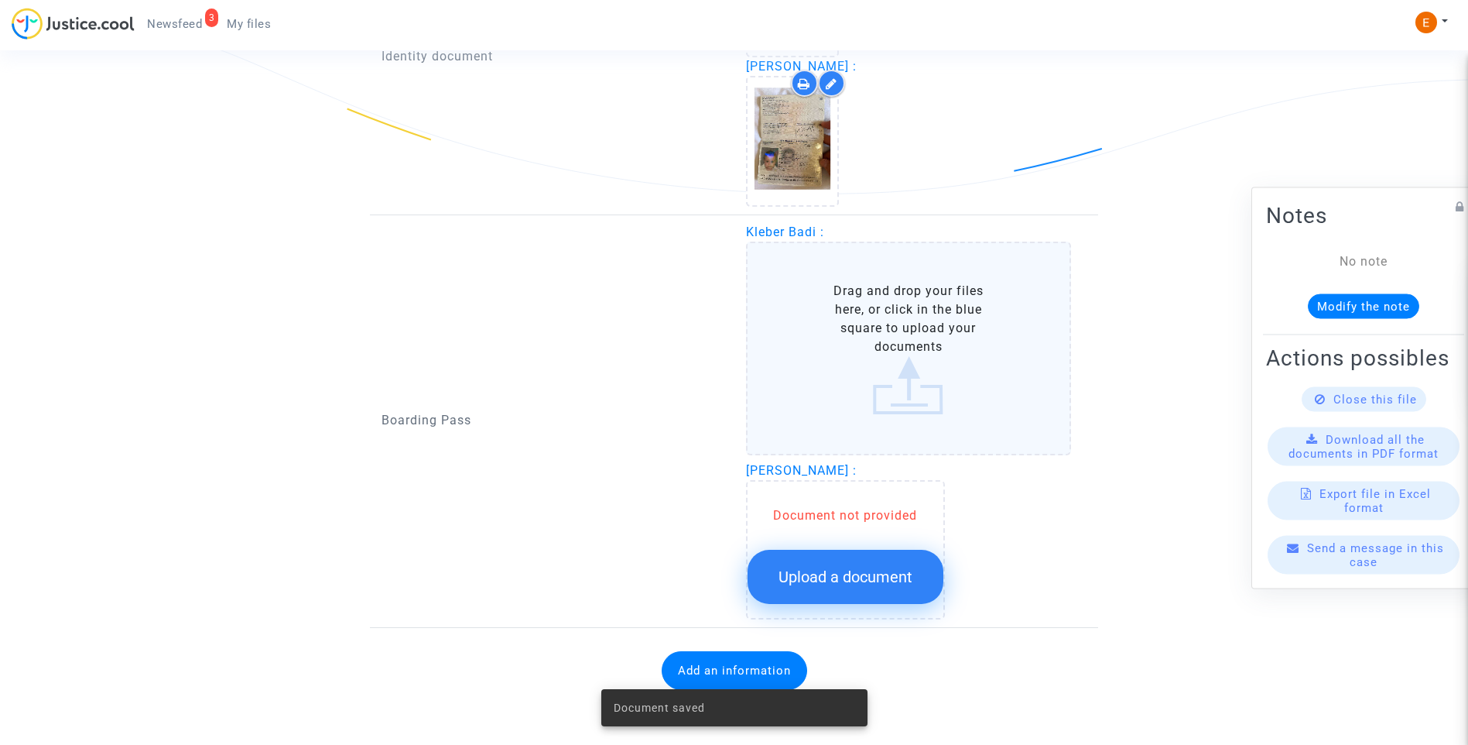
click at [837, 585] on span "Upload a document" at bounding box center [846, 576] width 134 height 19
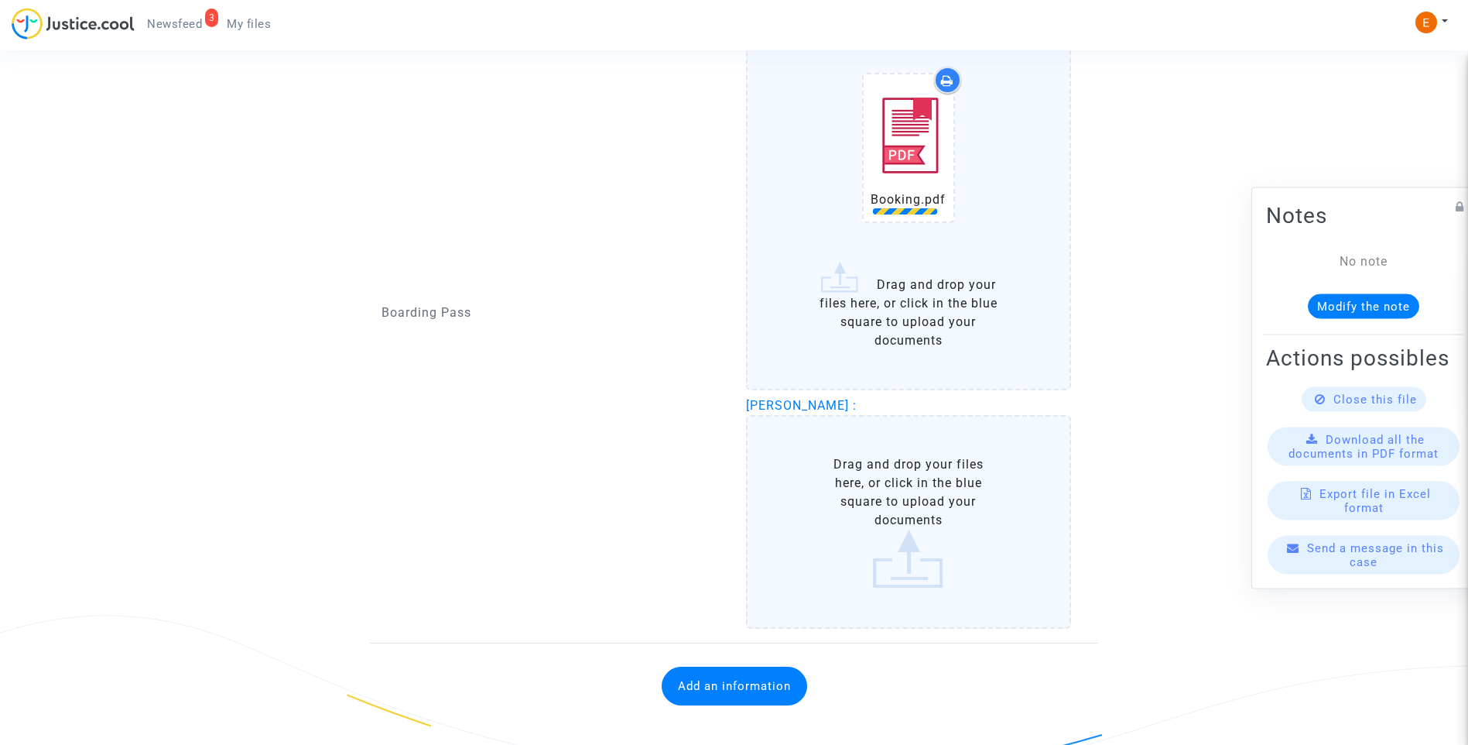
scroll to position [1435, 0]
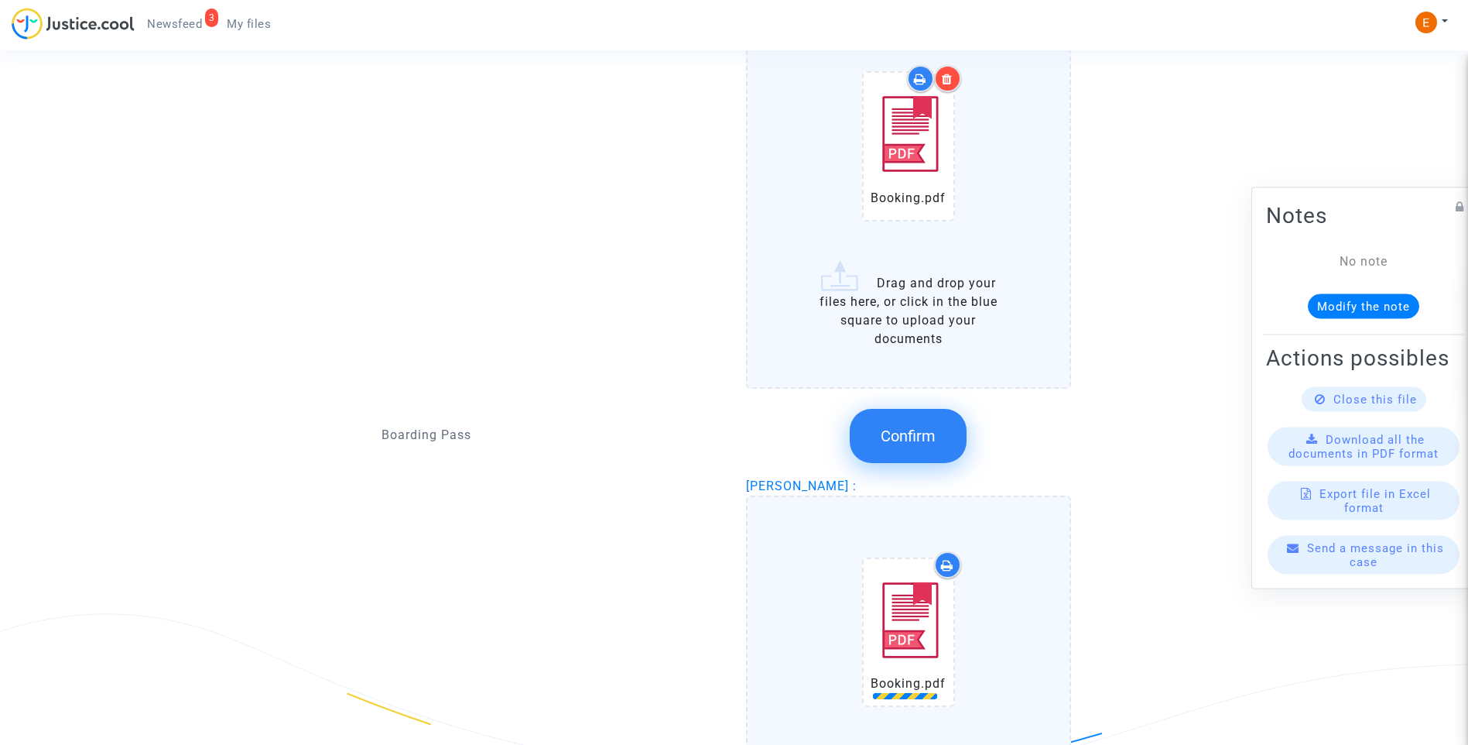
click at [903, 429] on span "Confirm" at bounding box center [908, 436] width 55 height 19
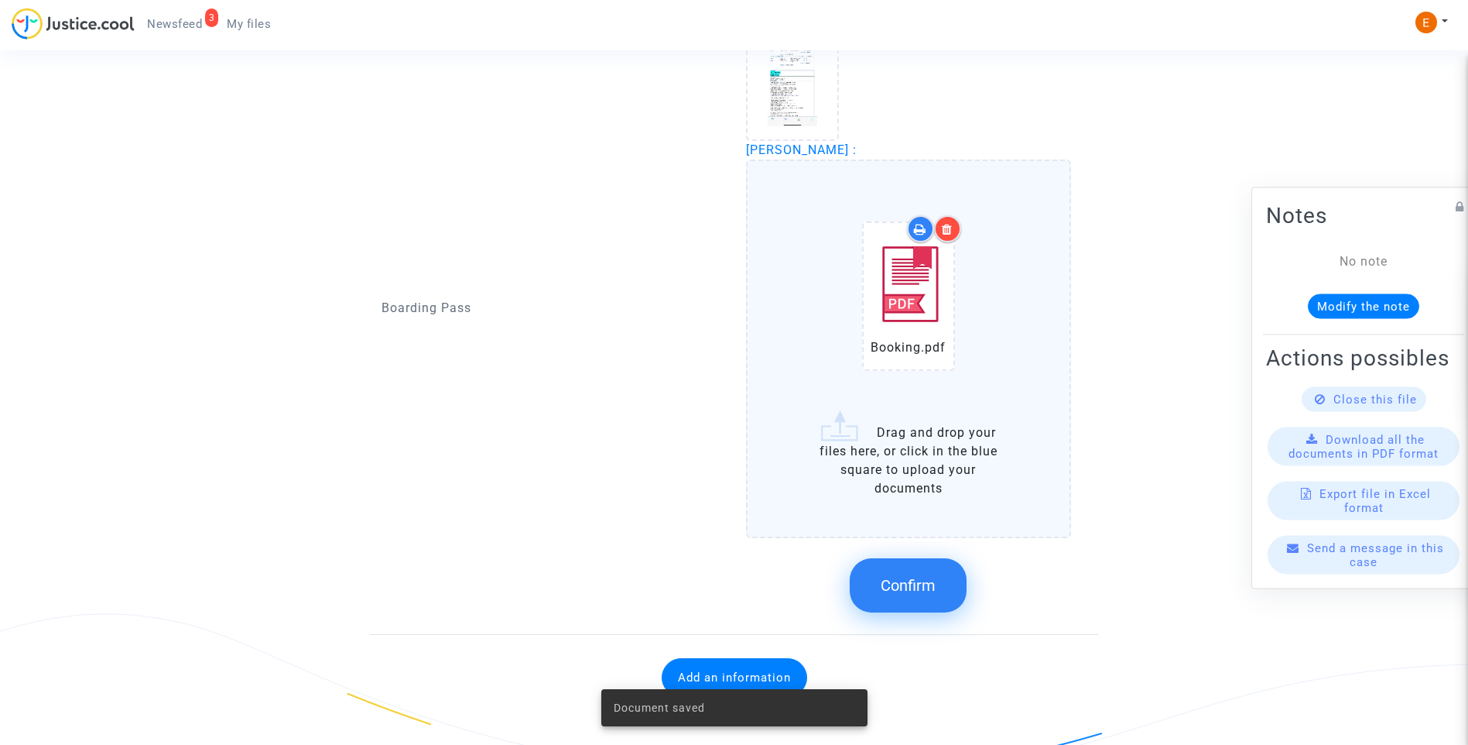
click at [888, 580] on span "Confirm" at bounding box center [908, 585] width 55 height 19
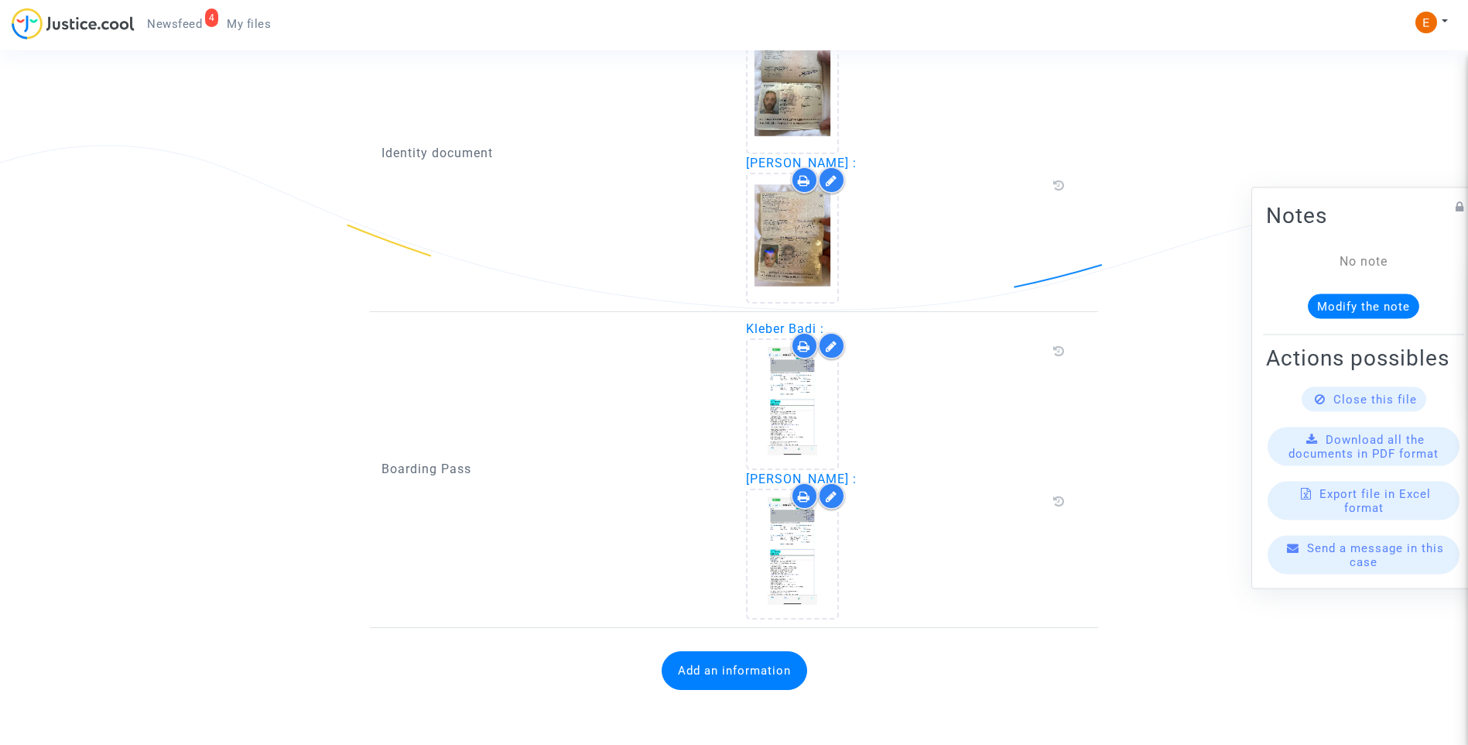
click at [762, 670] on button "Add an information" at bounding box center [735, 670] width 146 height 39
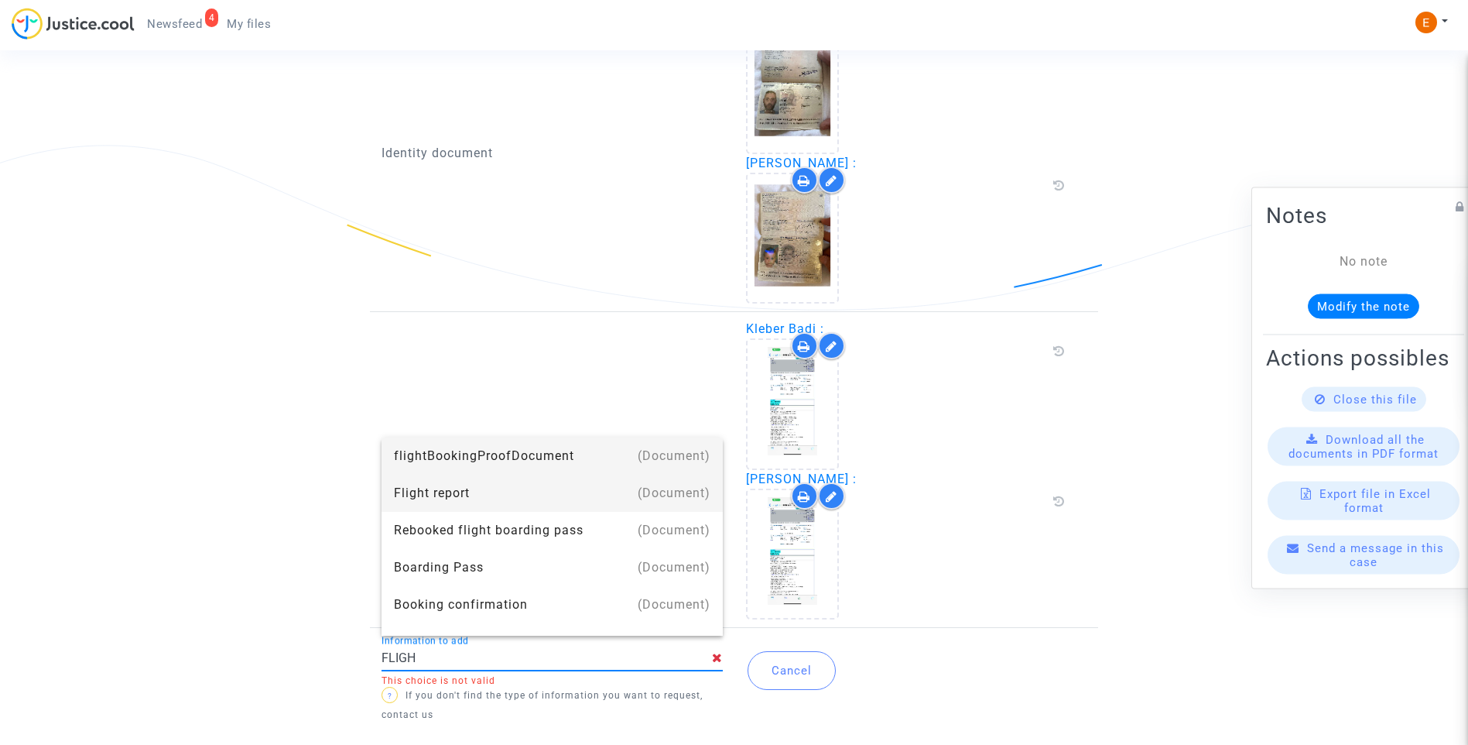
click at [471, 485] on div "Flight report" at bounding box center [552, 493] width 317 height 37
type input "Flight report"
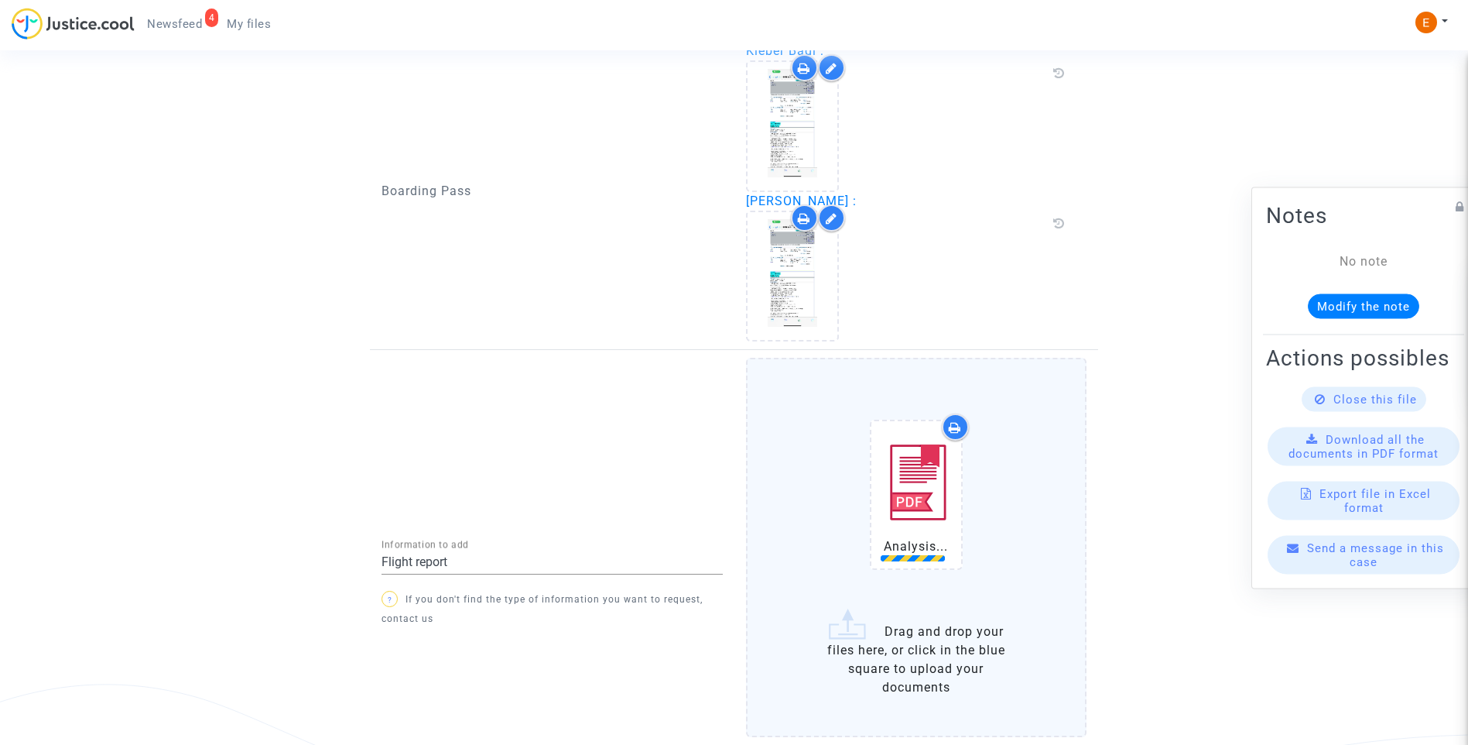
scroll to position [1451, 0]
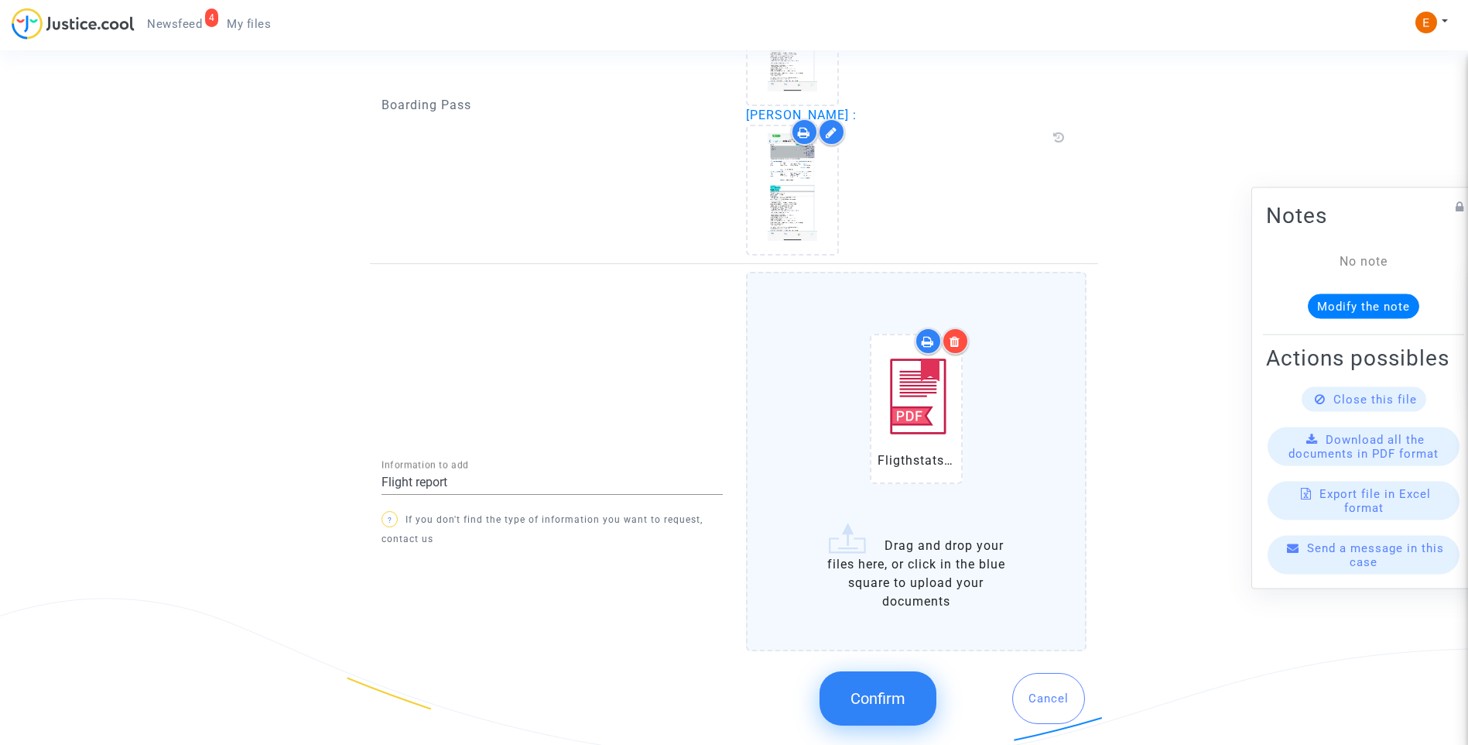
click at [909, 715] on button "Confirm" at bounding box center [878, 698] width 117 height 54
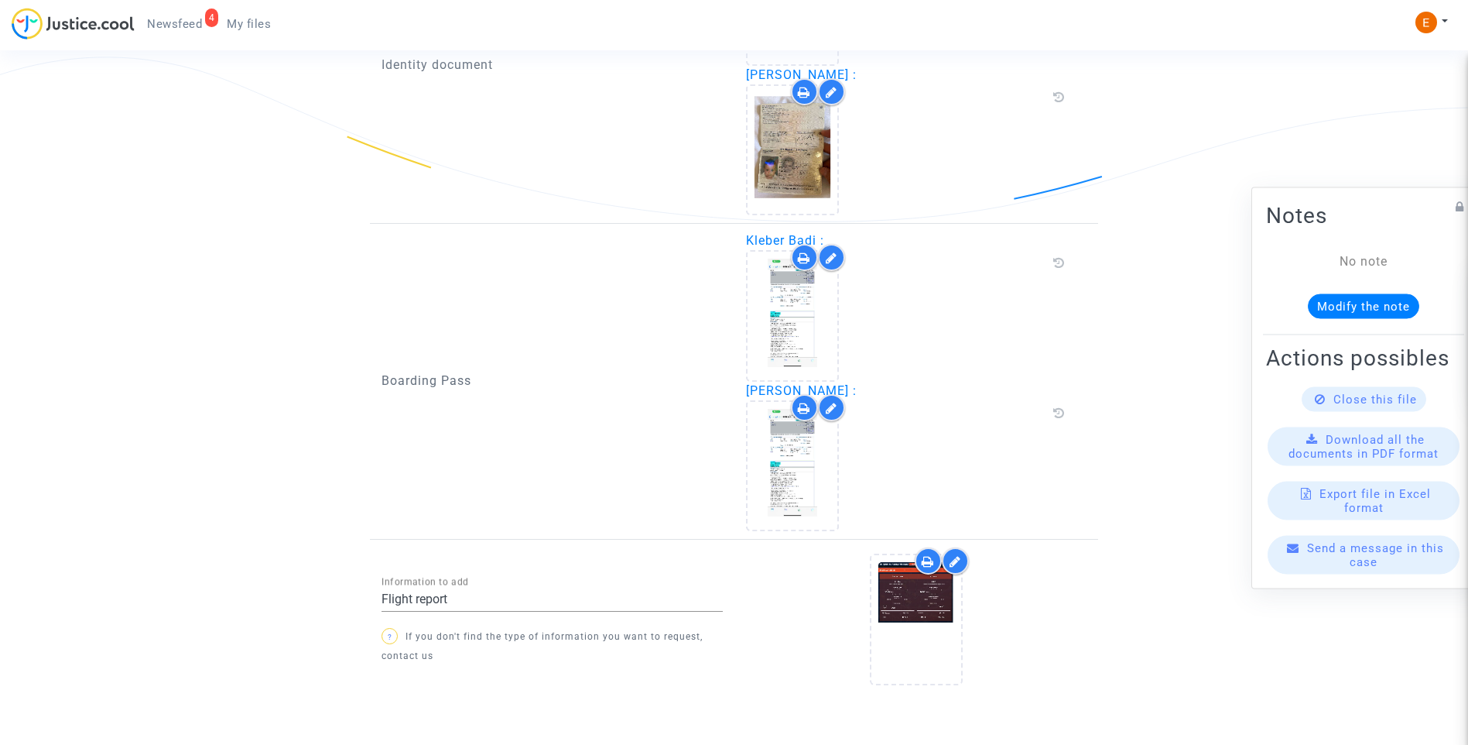
scroll to position [1235, 0]
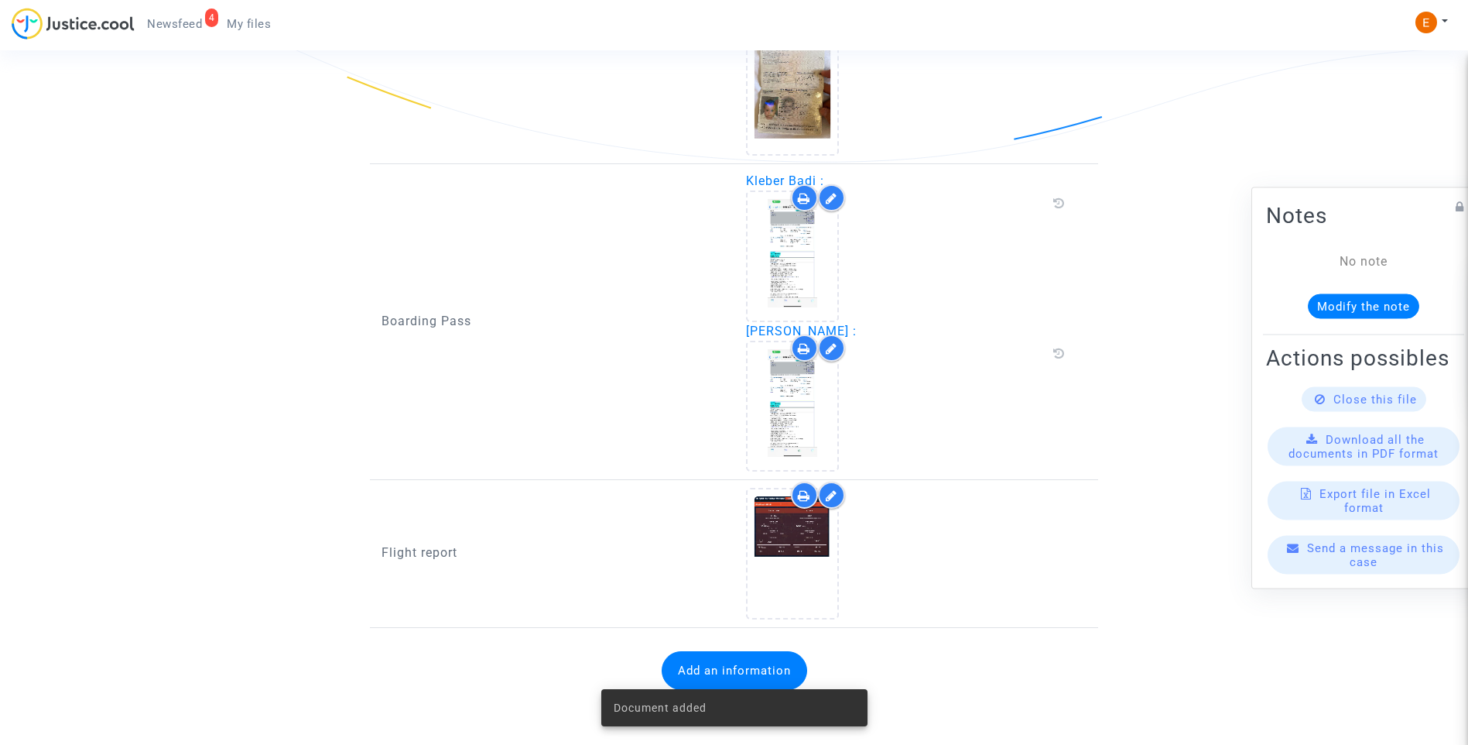
click at [186, 24] on span "Newsfeed" at bounding box center [174, 24] width 55 height 14
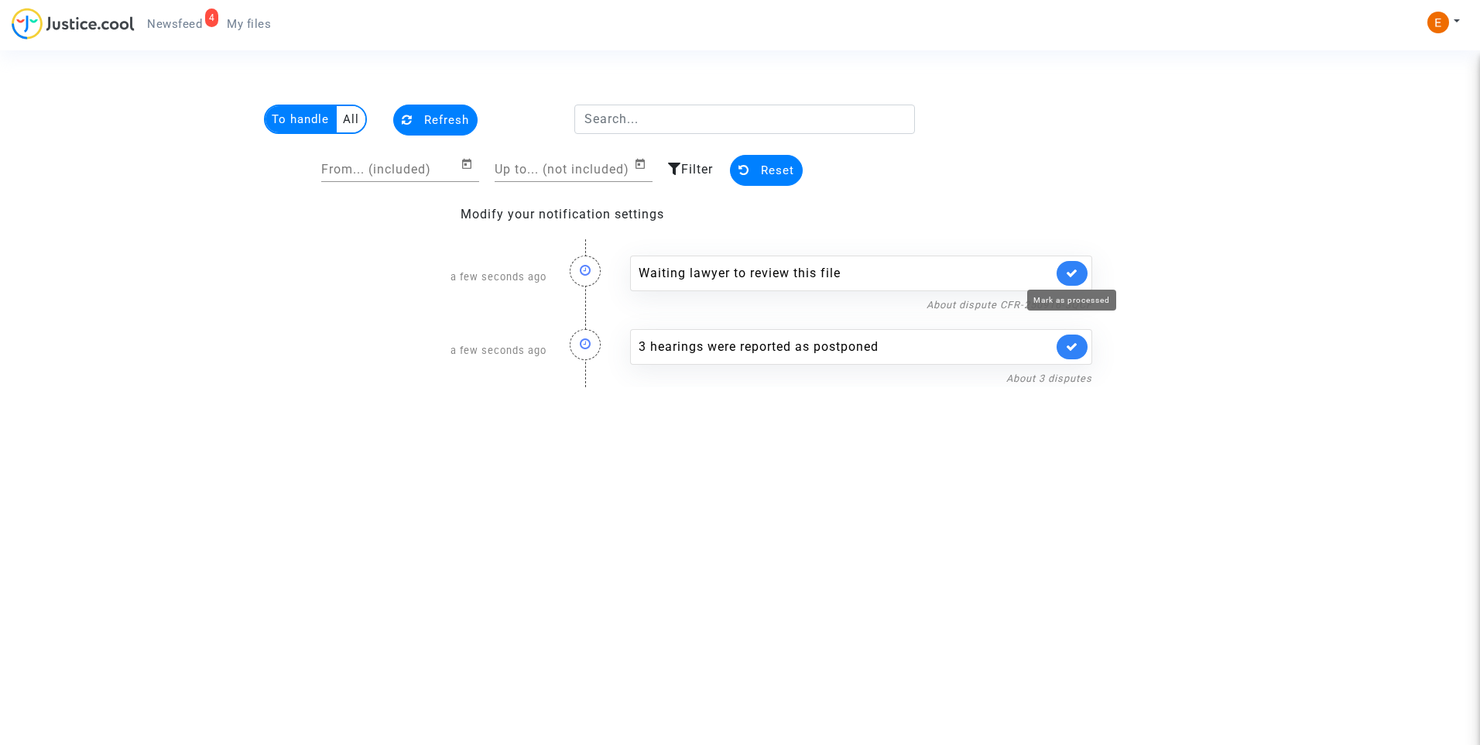
click at [1074, 269] on icon at bounding box center [1072, 273] width 12 height 12
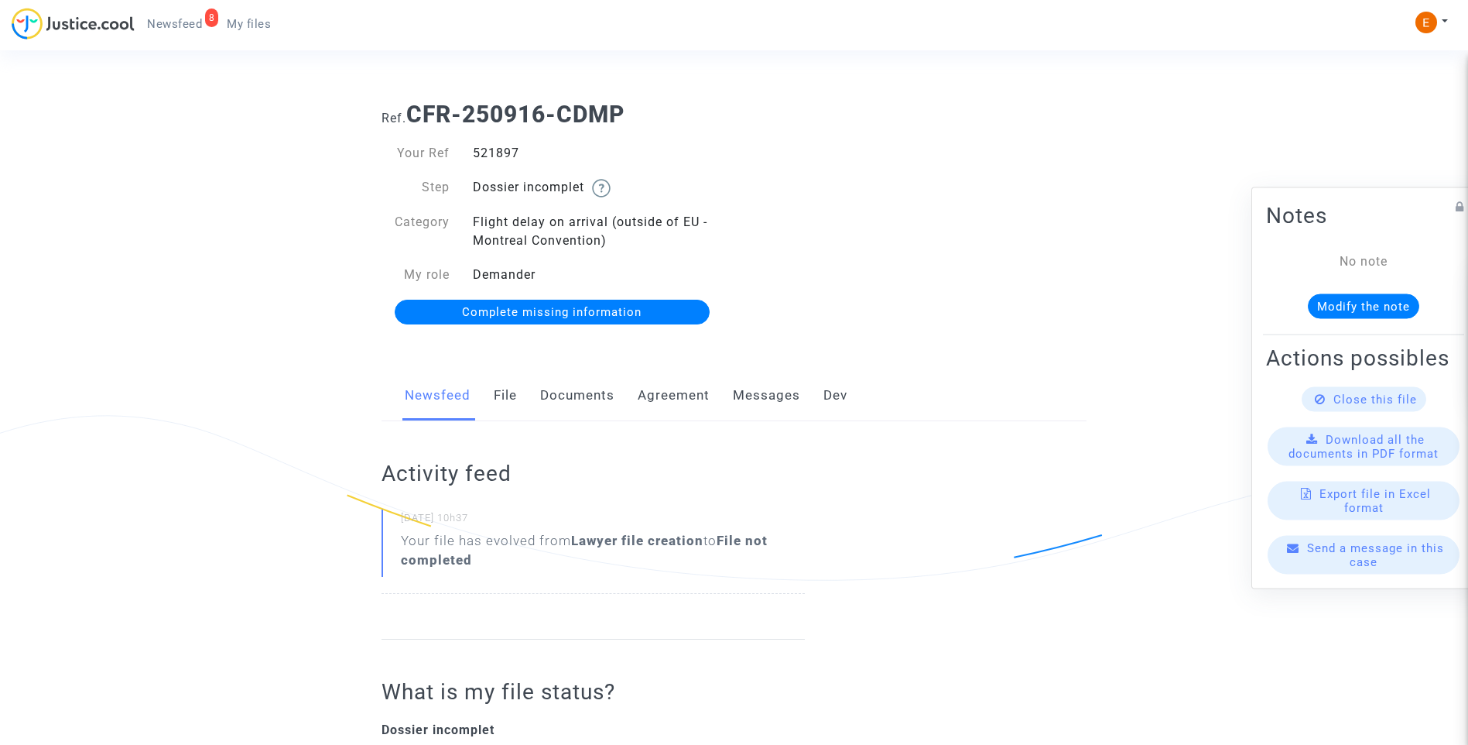
click at [585, 389] on link "Documents" at bounding box center [577, 395] width 74 height 51
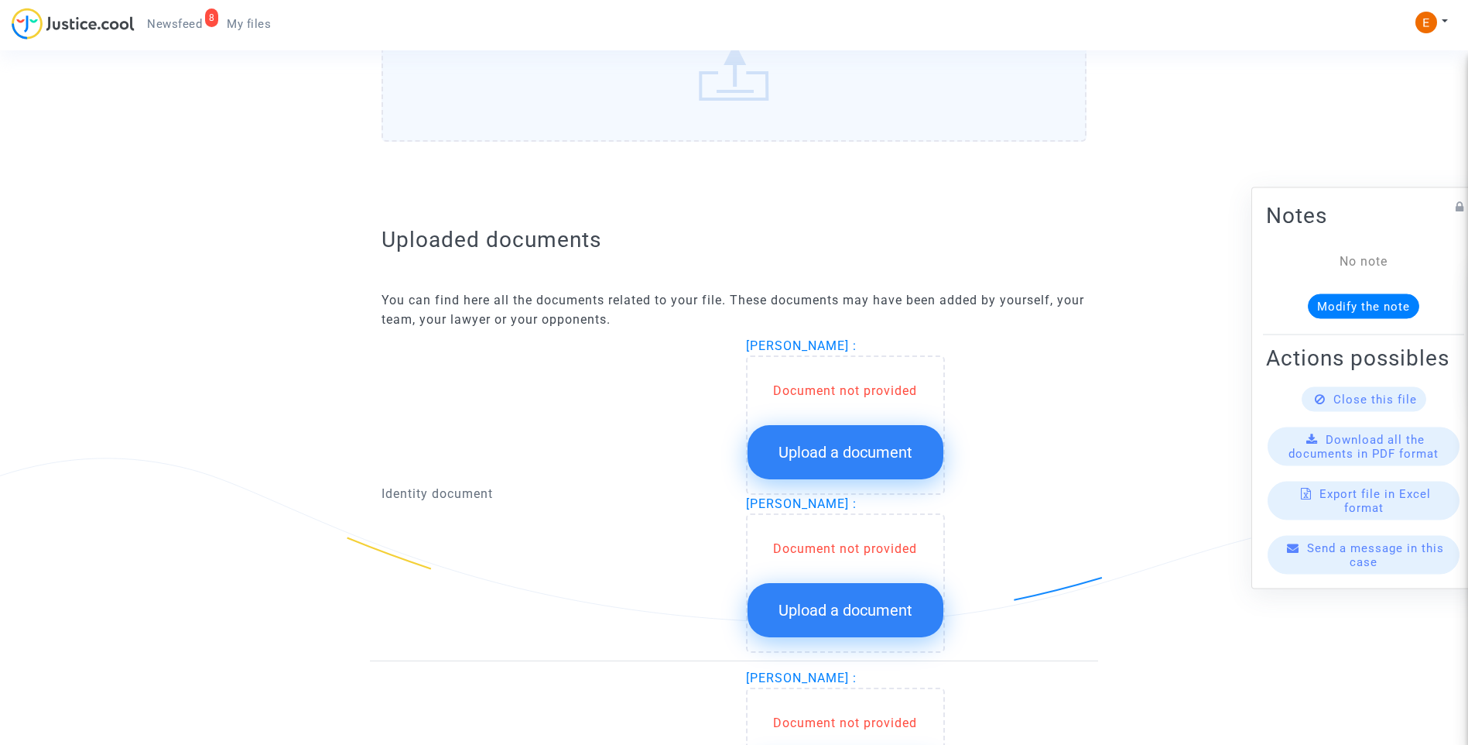
click at [894, 440] on button "Upload a document" at bounding box center [846, 452] width 196 height 54
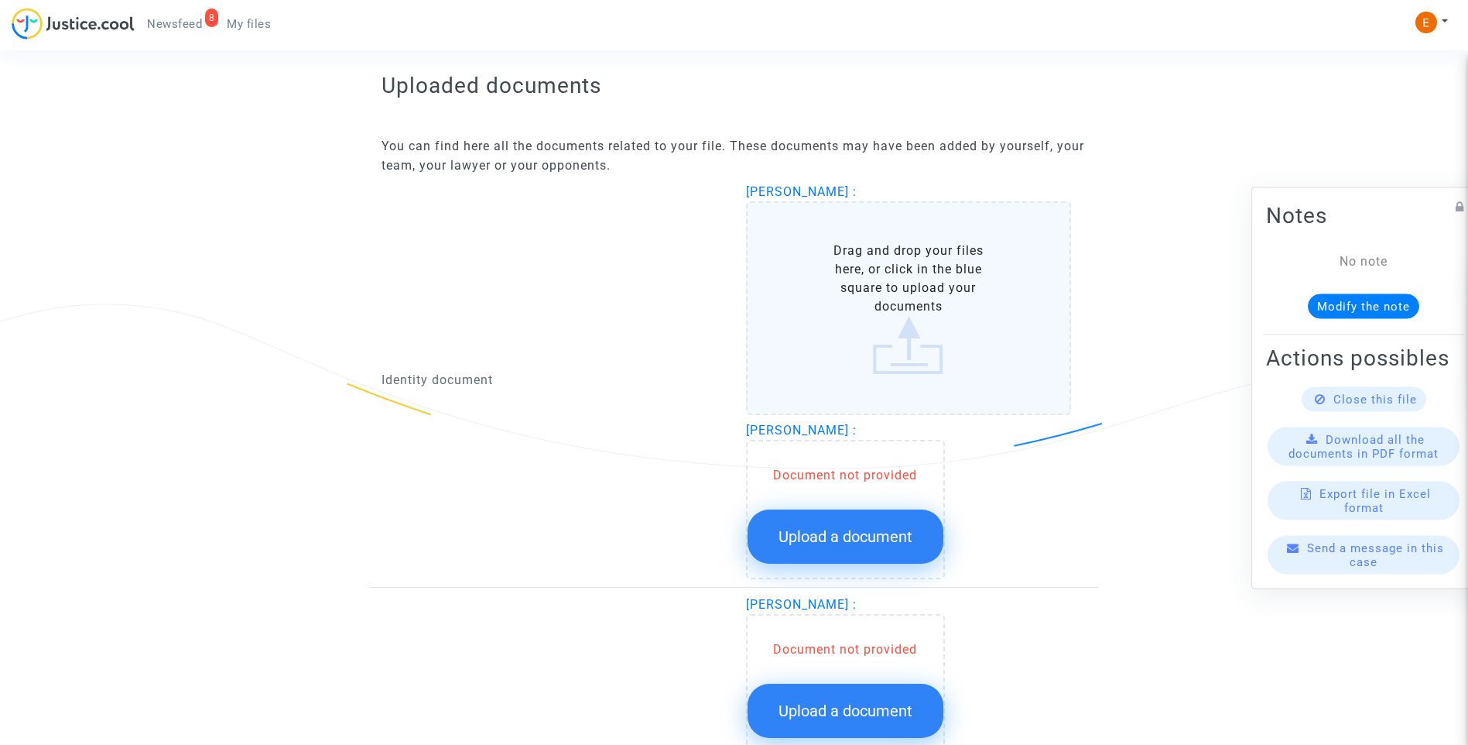
scroll to position [929, 0]
click at [886, 542] on span "Upload a document" at bounding box center [846, 535] width 134 height 19
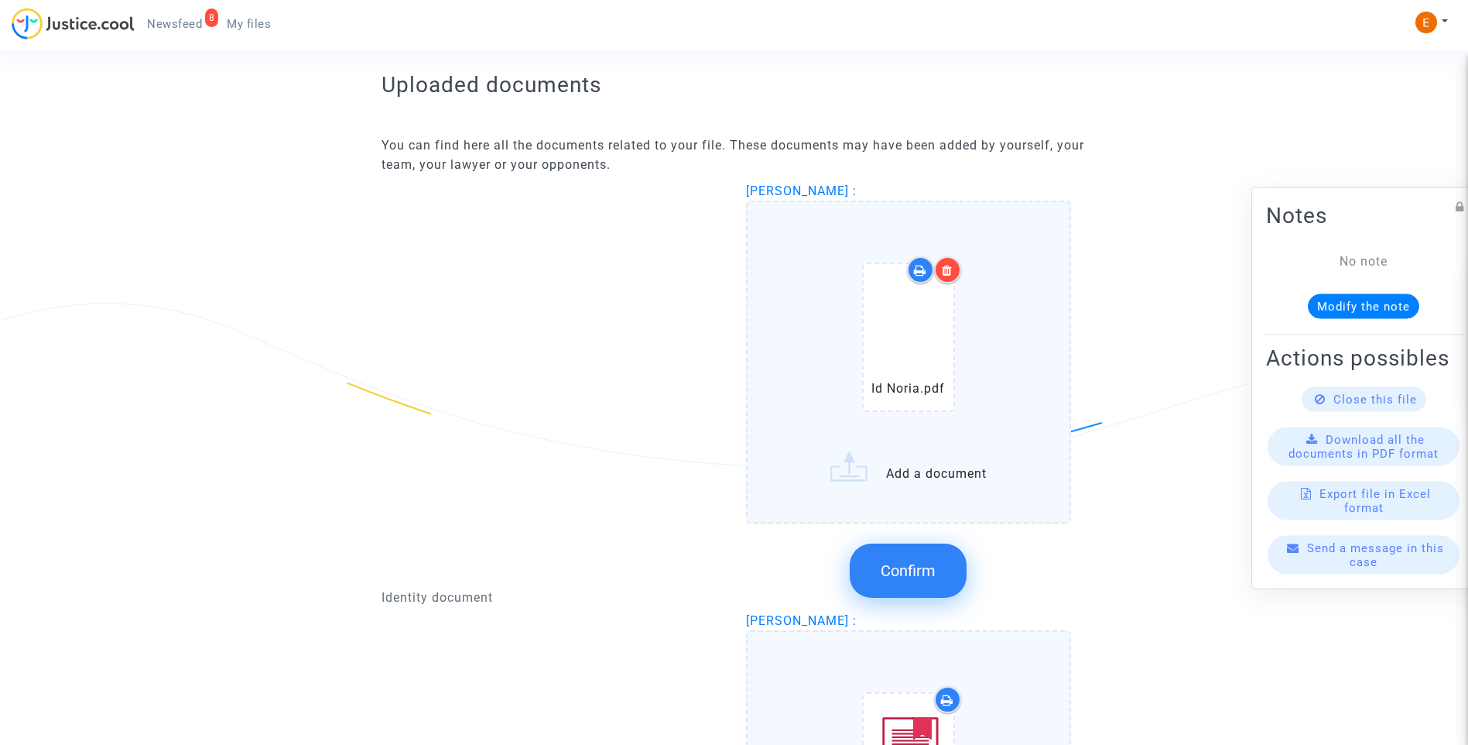
drag, startPoint x: 928, startPoint y: 560, endPoint x: 573, endPoint y: 403, distance: 388.5
click at [928, 559] on button "Confirm" at bounding box center [908, 570] width 117 height 54
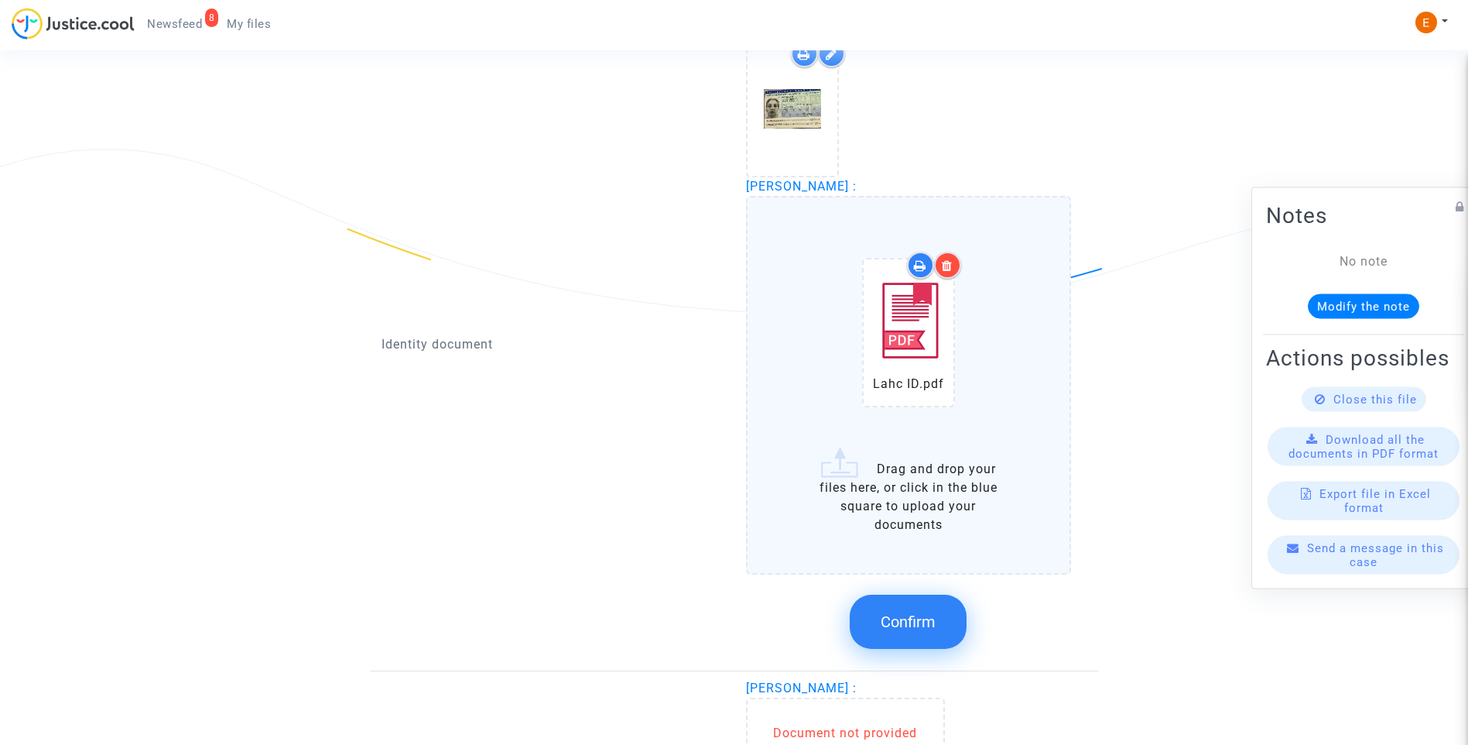
scroll to position [1084, 0]
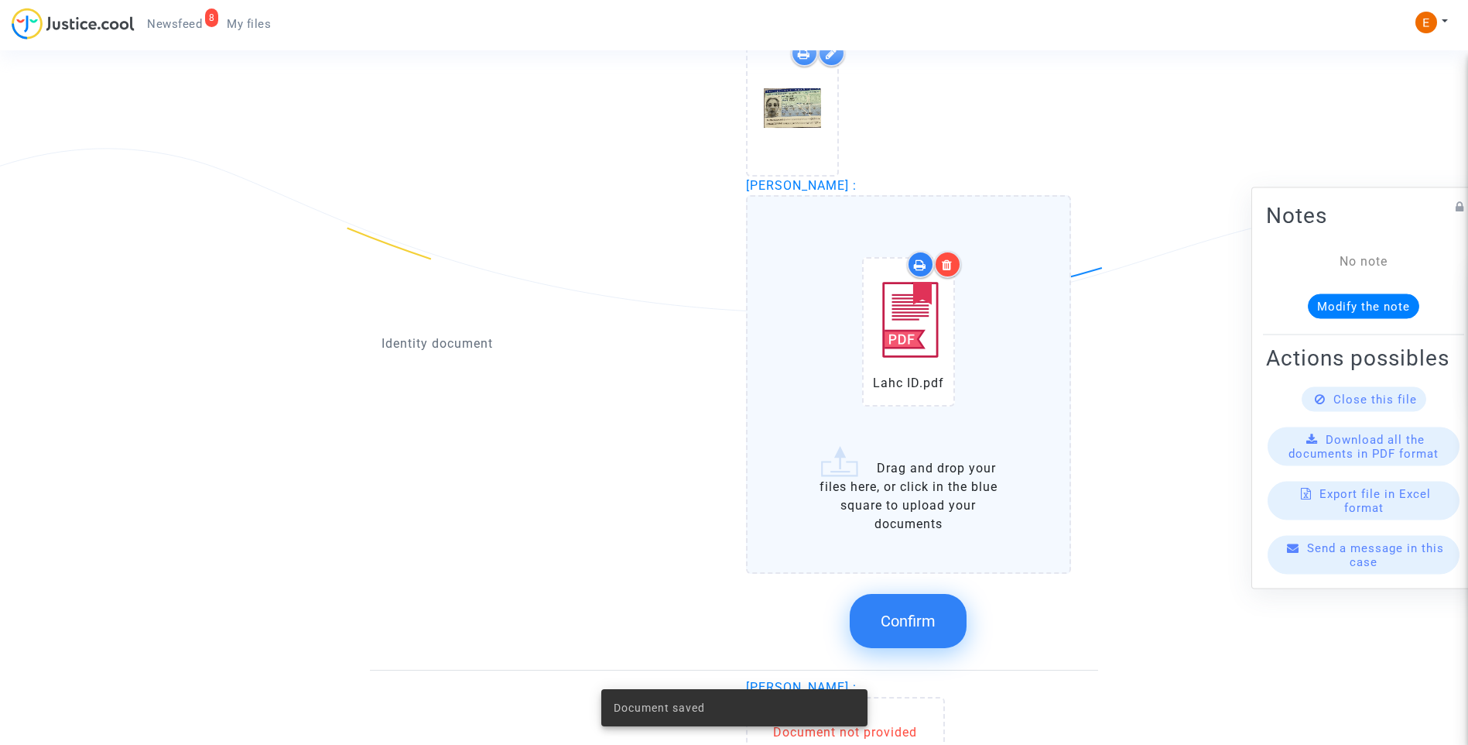
click at [924, 622] on span "Confirm" at bounding box center [908, 621] width 55 height 19
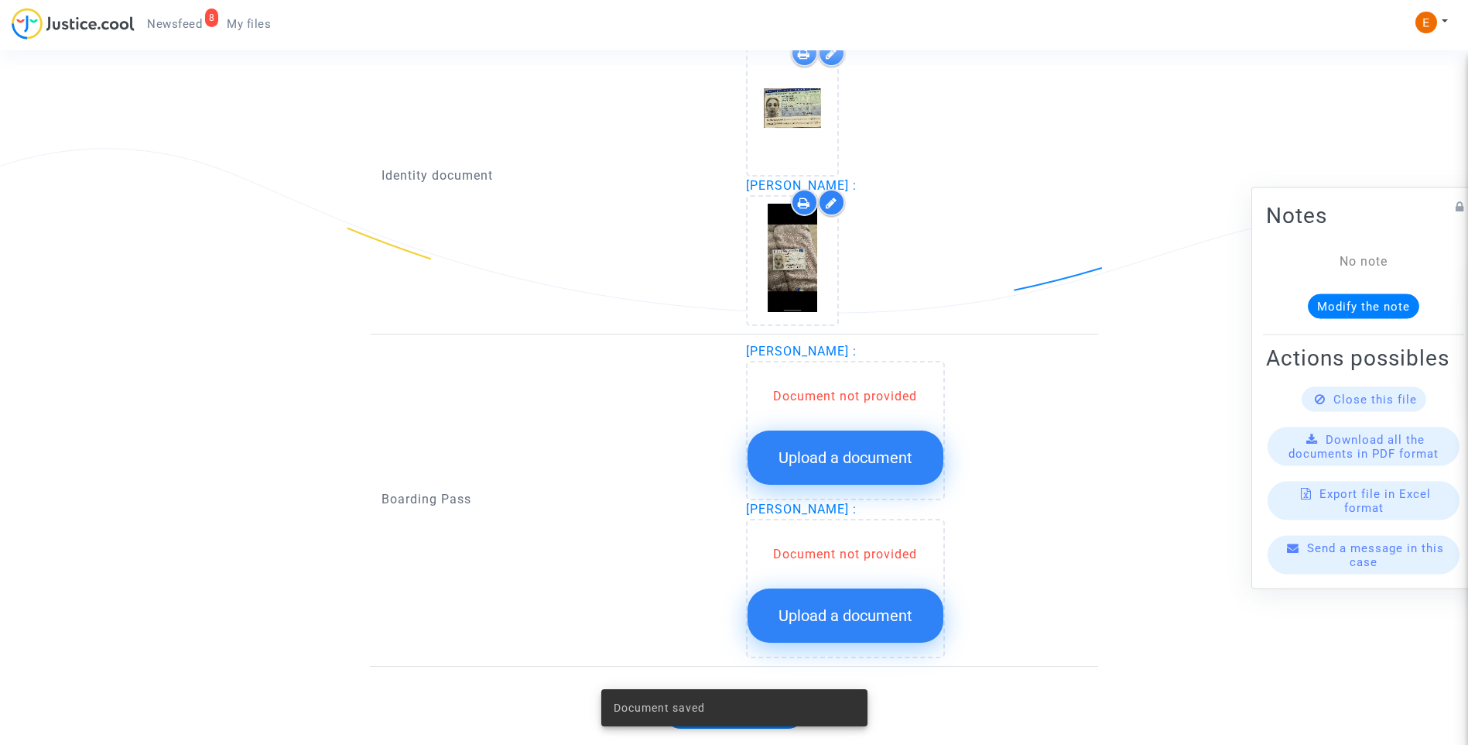
click at [850, 455] on span "Upload a document" at bounding box center [846, 457] width 134 height 19
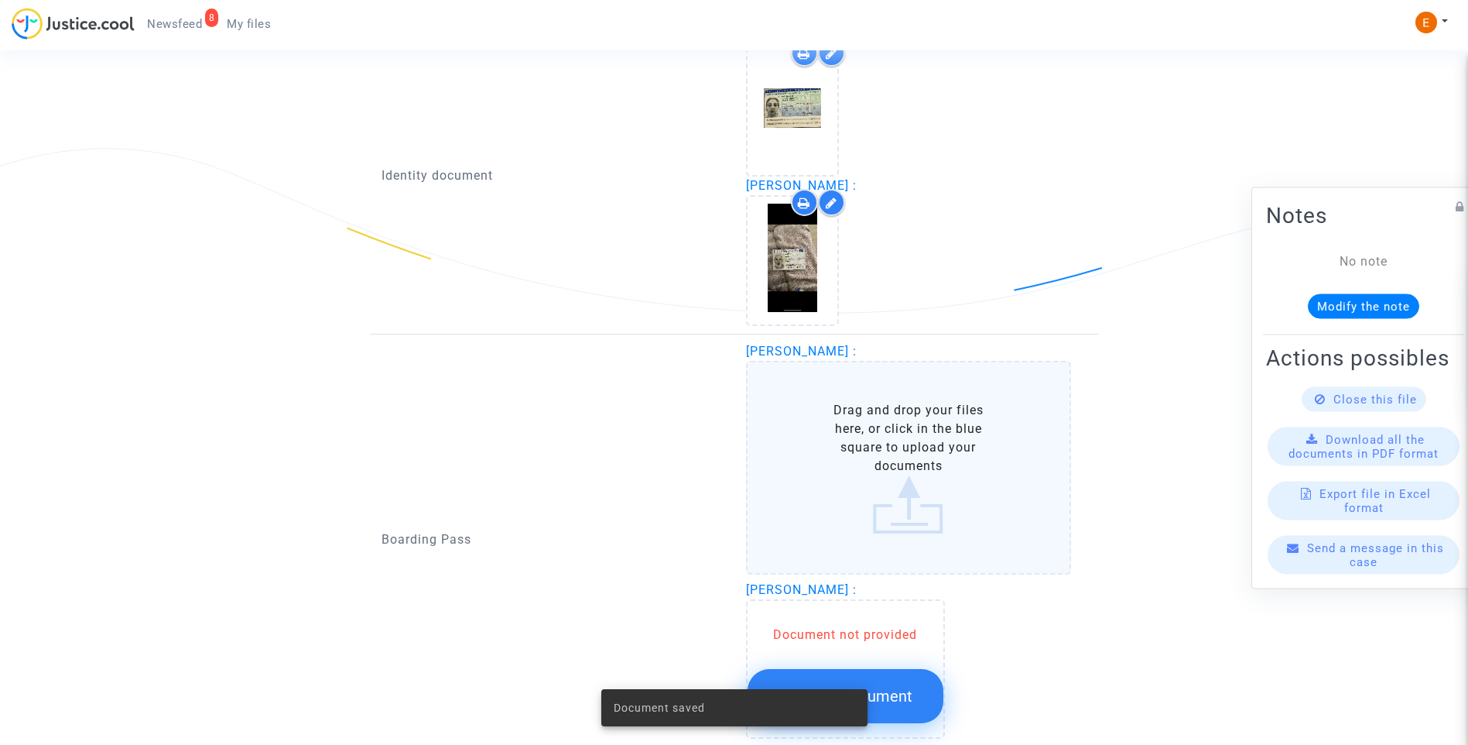
click at [907, 691] on span "Upload a document" at bounding box center [846, 696] width 134 height 19
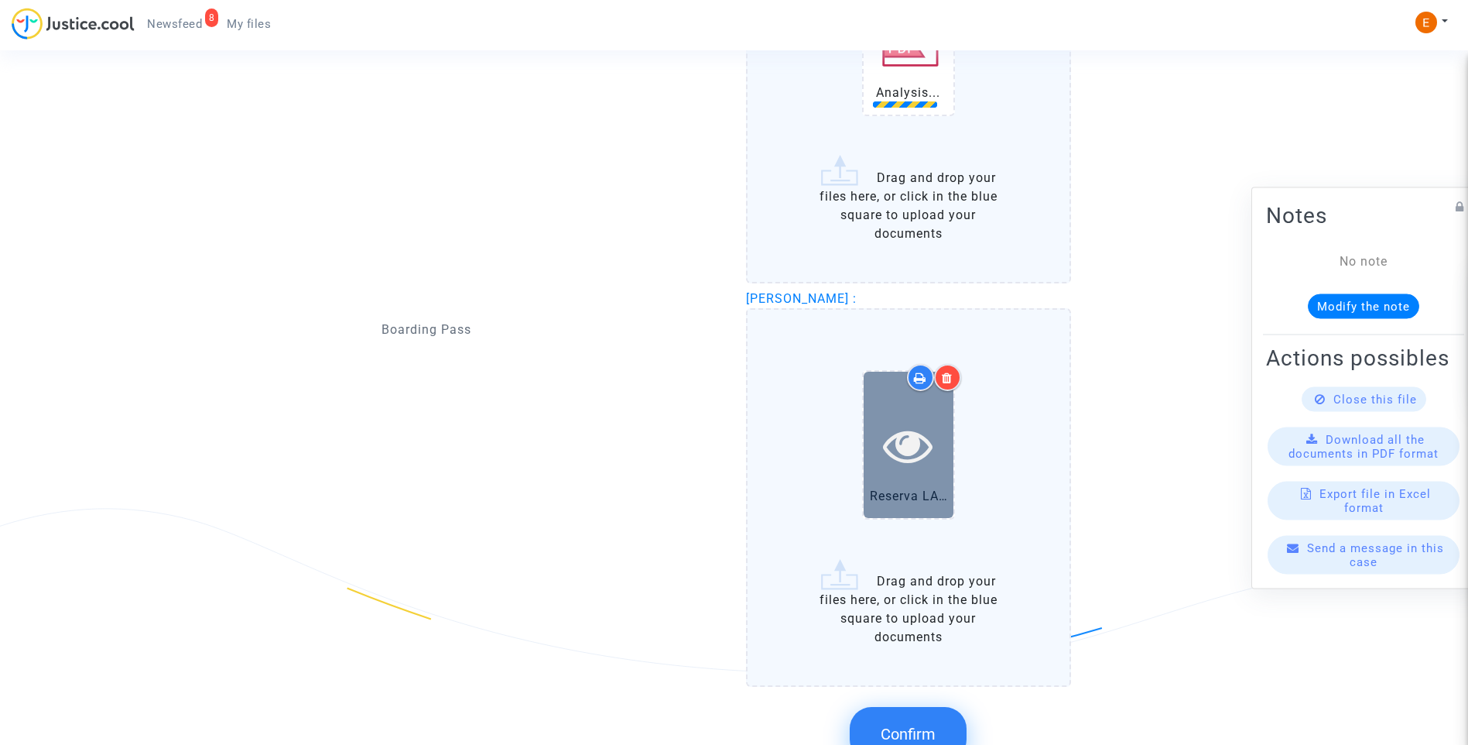
scroll to position [1548, 0]
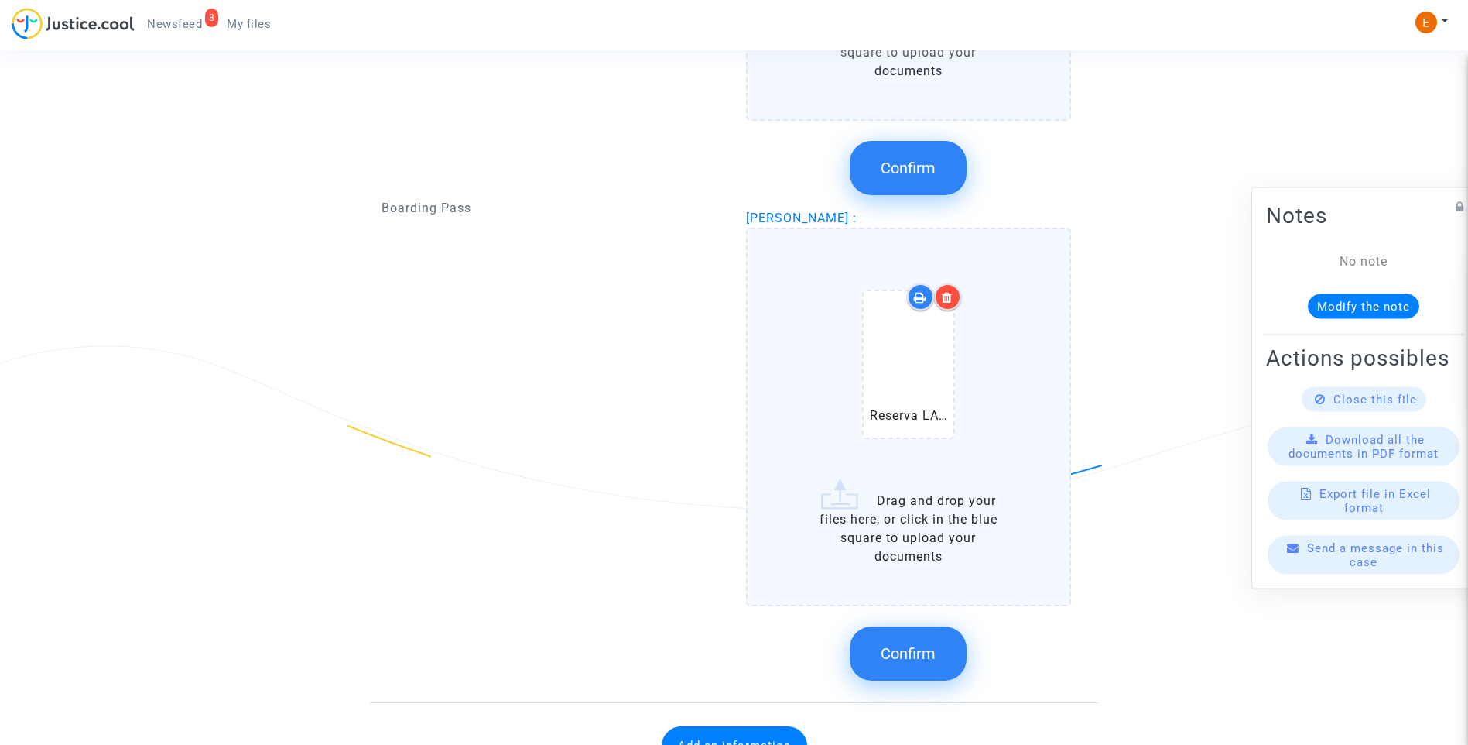
click at [924, 643] on button "Confirm" at bounding box center [908, 653] width 117 height 54
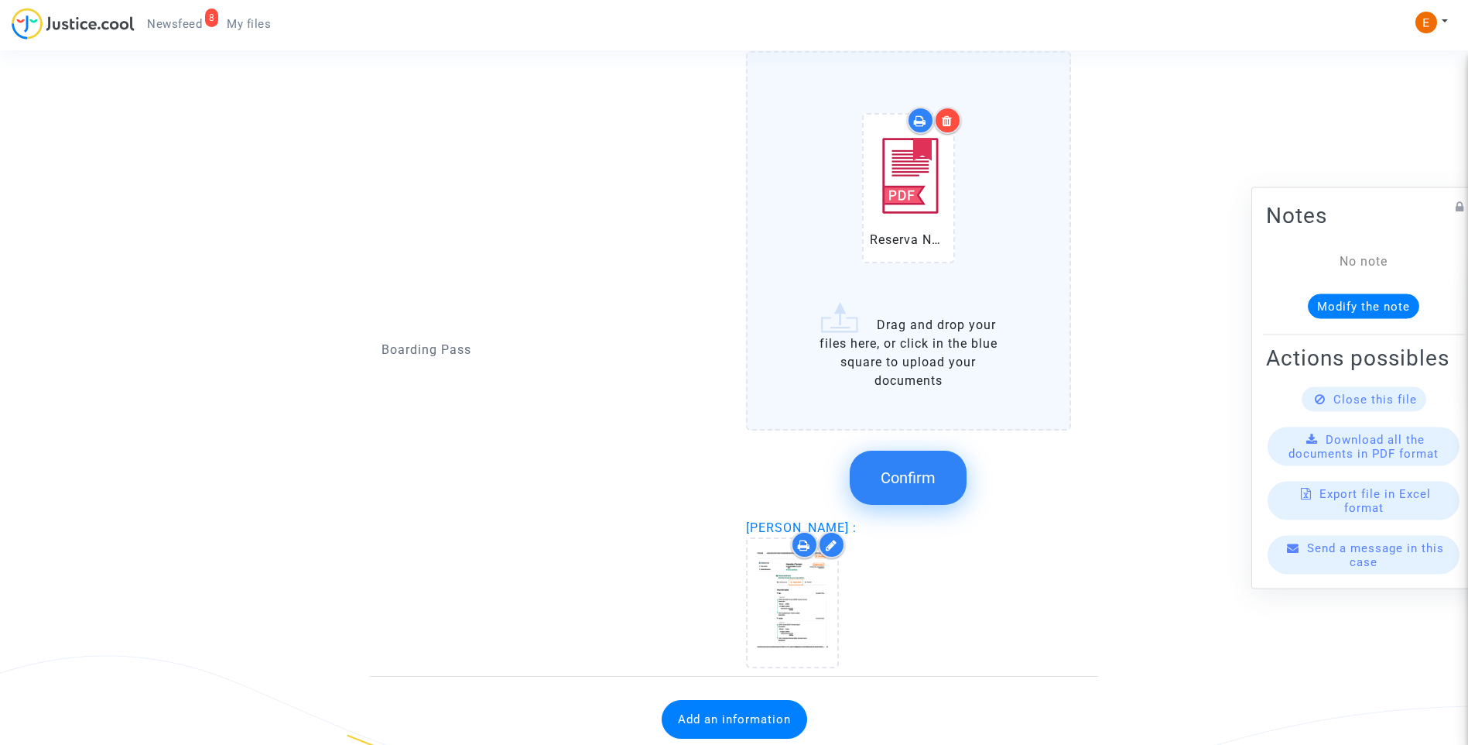
click at [928, 481] on span "Confirm" at bounding box center [908, 477] width 55 height 19
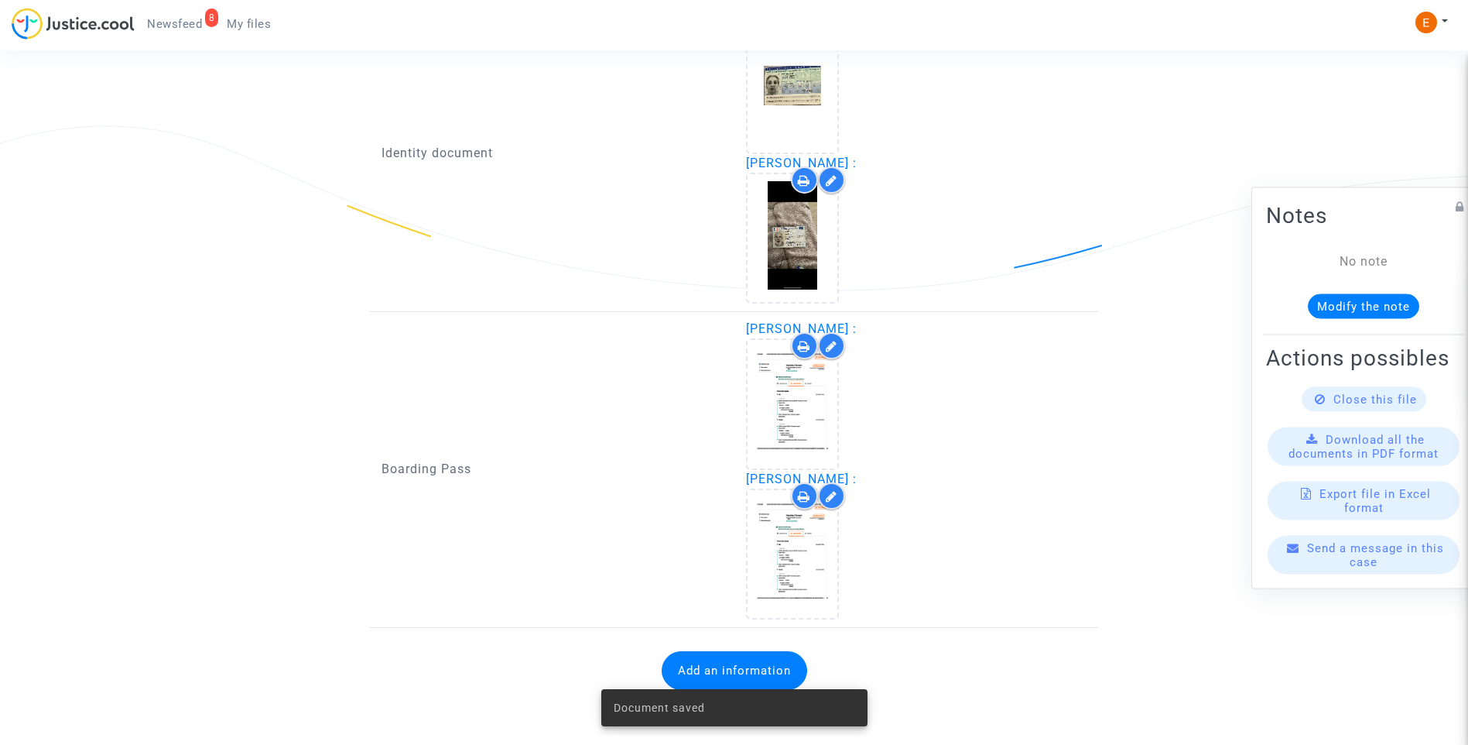
scroll to position [1106, 0]
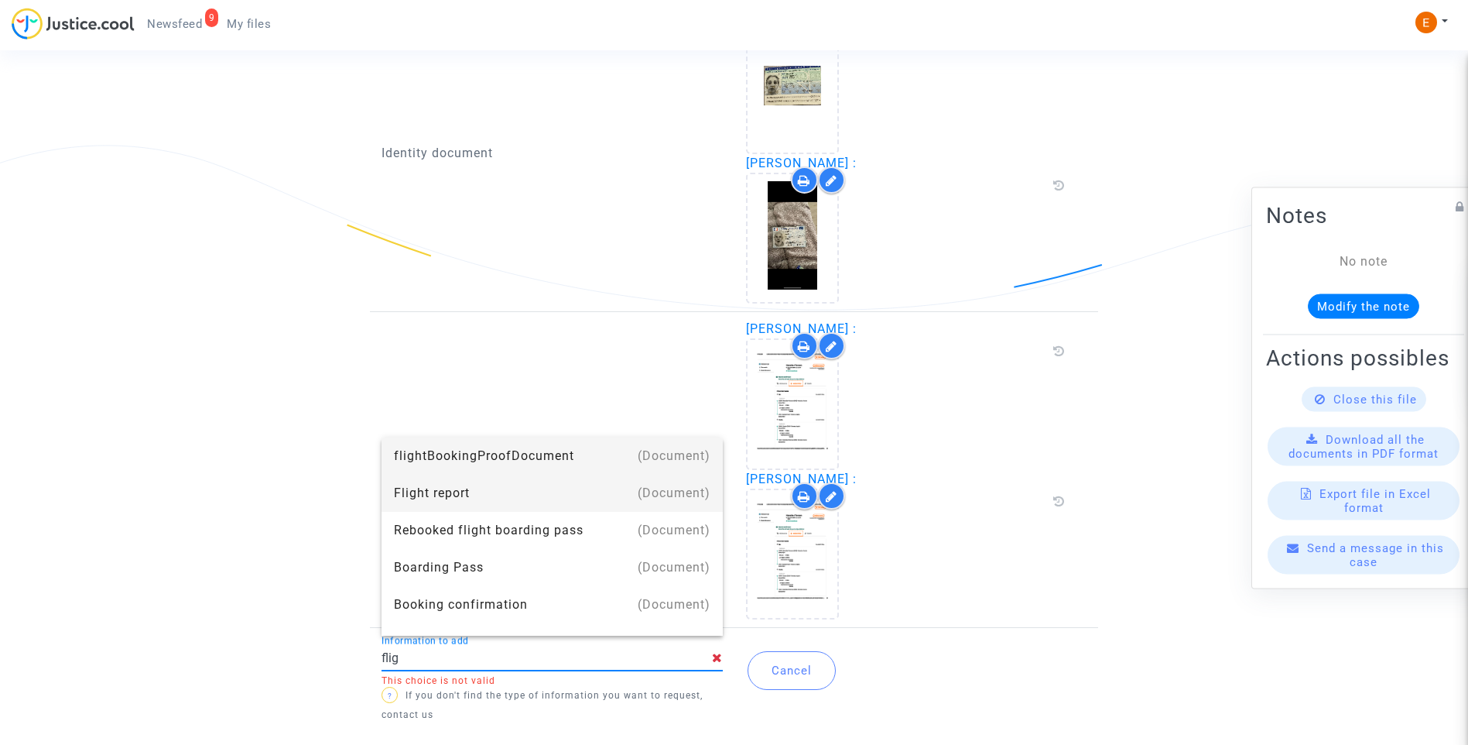
click at [471, 503] on div "Flight report" at bounding box center [552, 493] width 317 height 37
type input "Flight report"
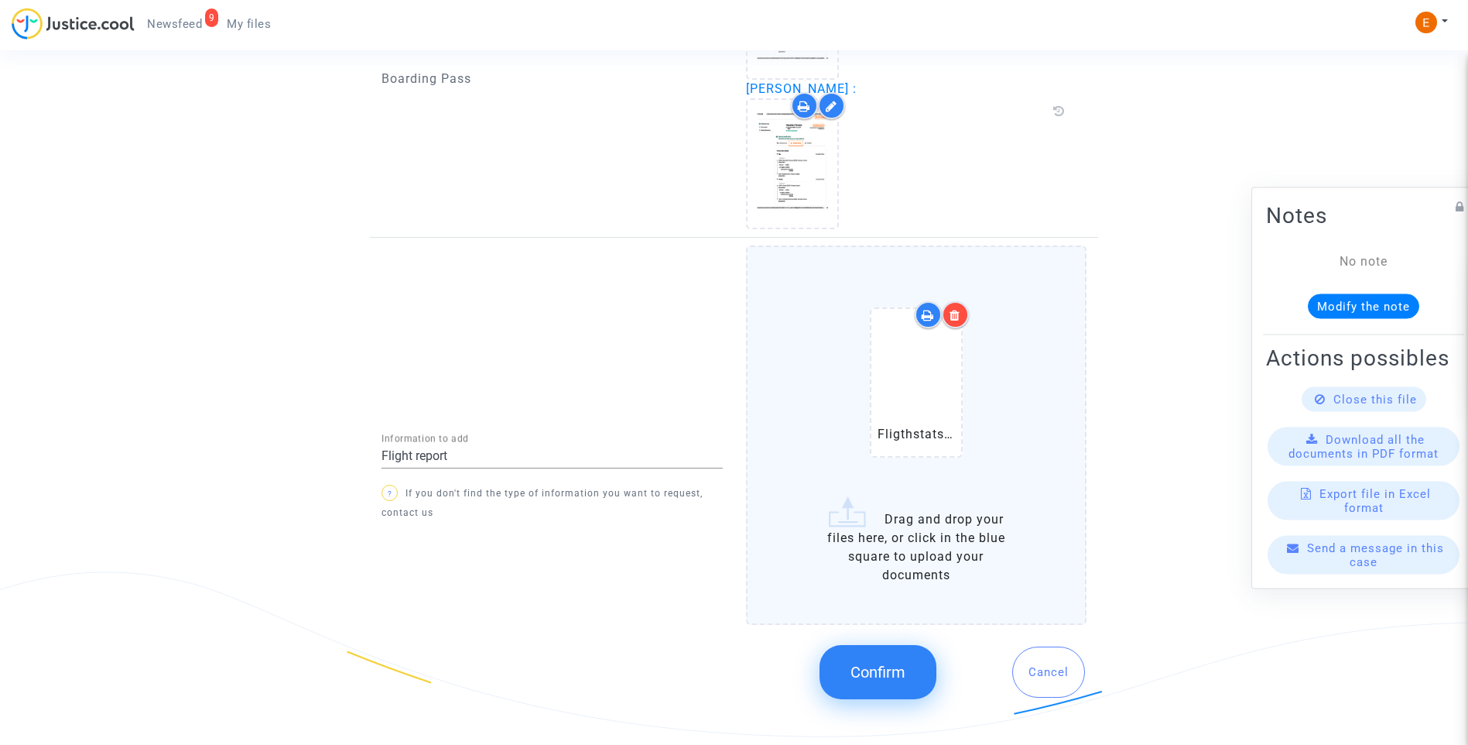
scroll to position [1480, 0]
click at [913, 680] on button "Confirm" at bounding box center [878, 669] width 117 height 54
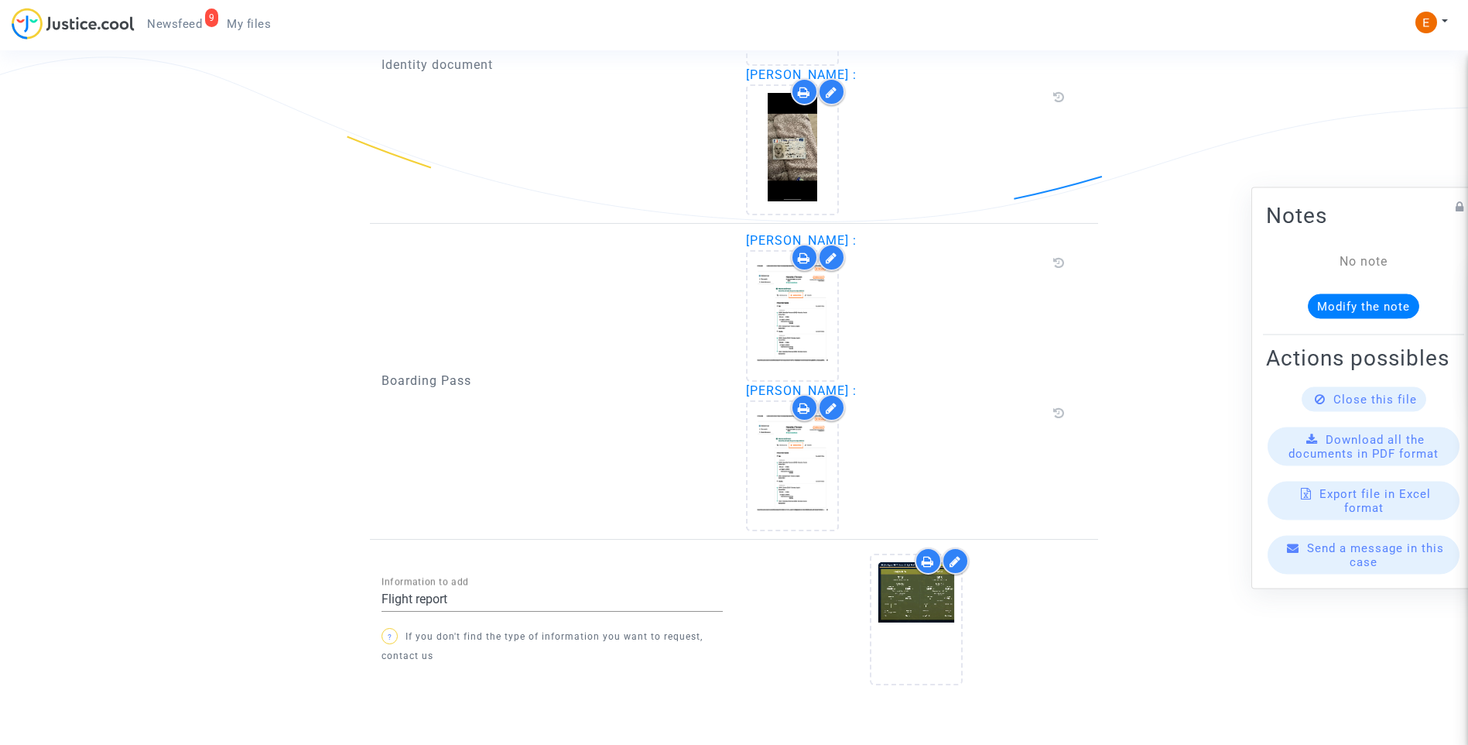
scroll to position [1235, 0]
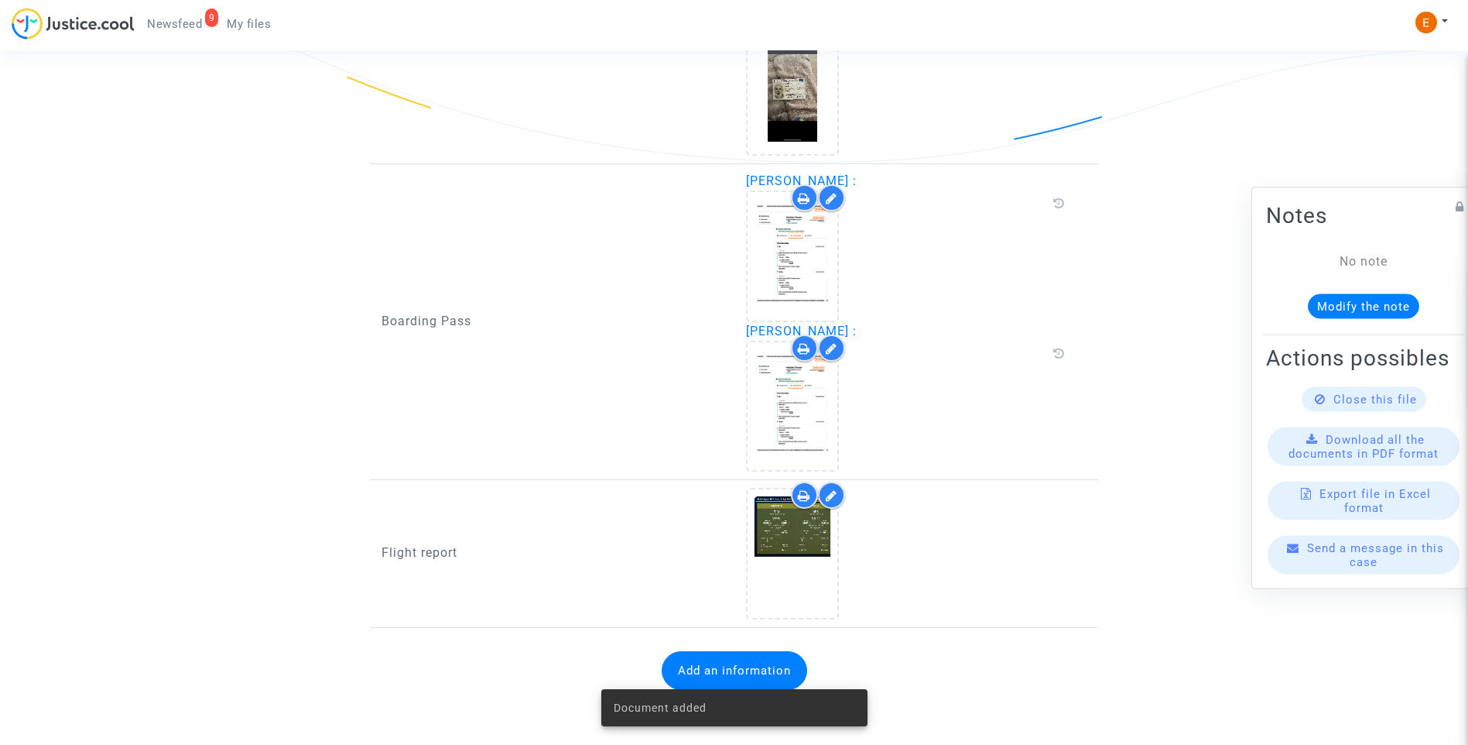
click at [183, 23] on span "Newsfeed" at bounding box center [174, 24] width 55 height 14
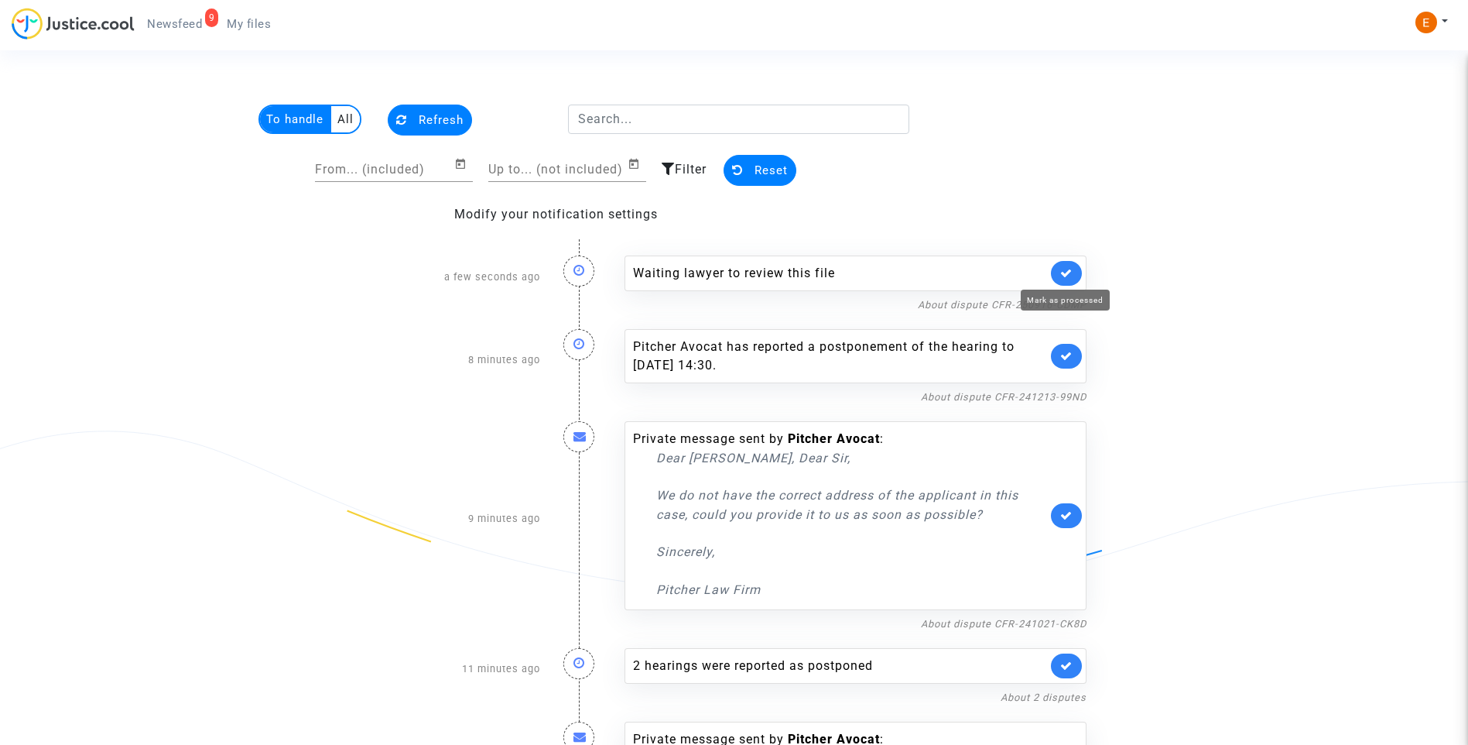
click at [1068, 268] on icon at bounding box center [1067, 273] width 12 height 12
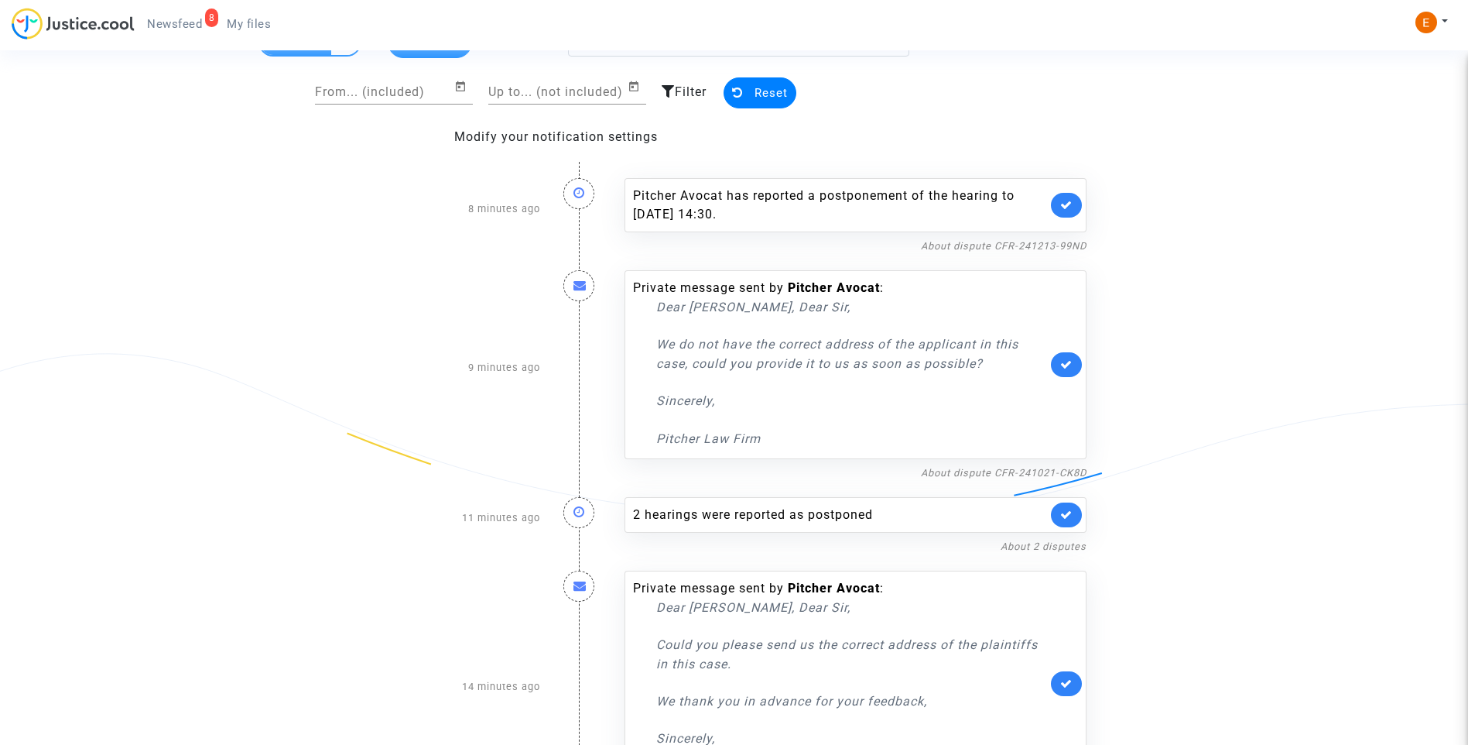
scroll to position [225, 0]
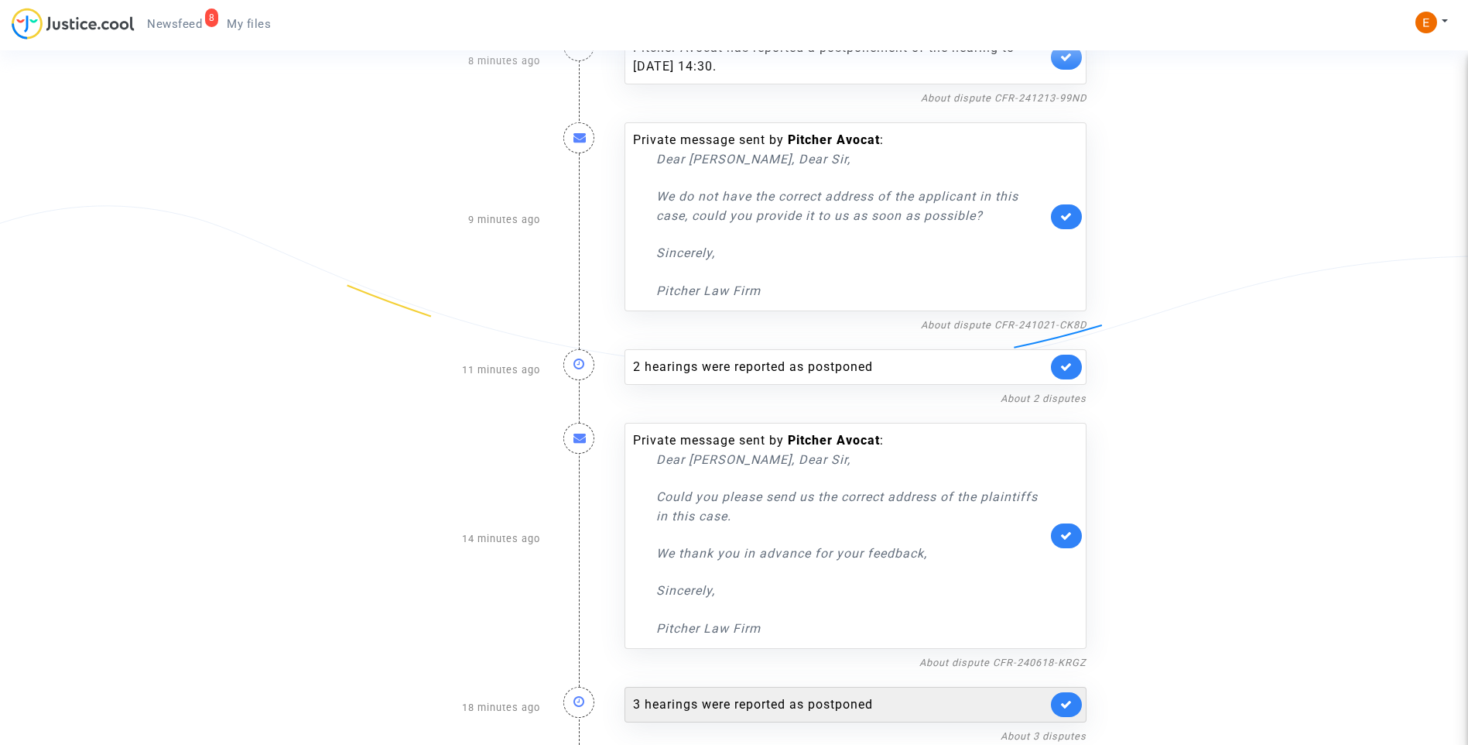
click at [788, 703] on div "3 hearings were reported as postponed" at bounding box center [840, 704] width 414 height 19
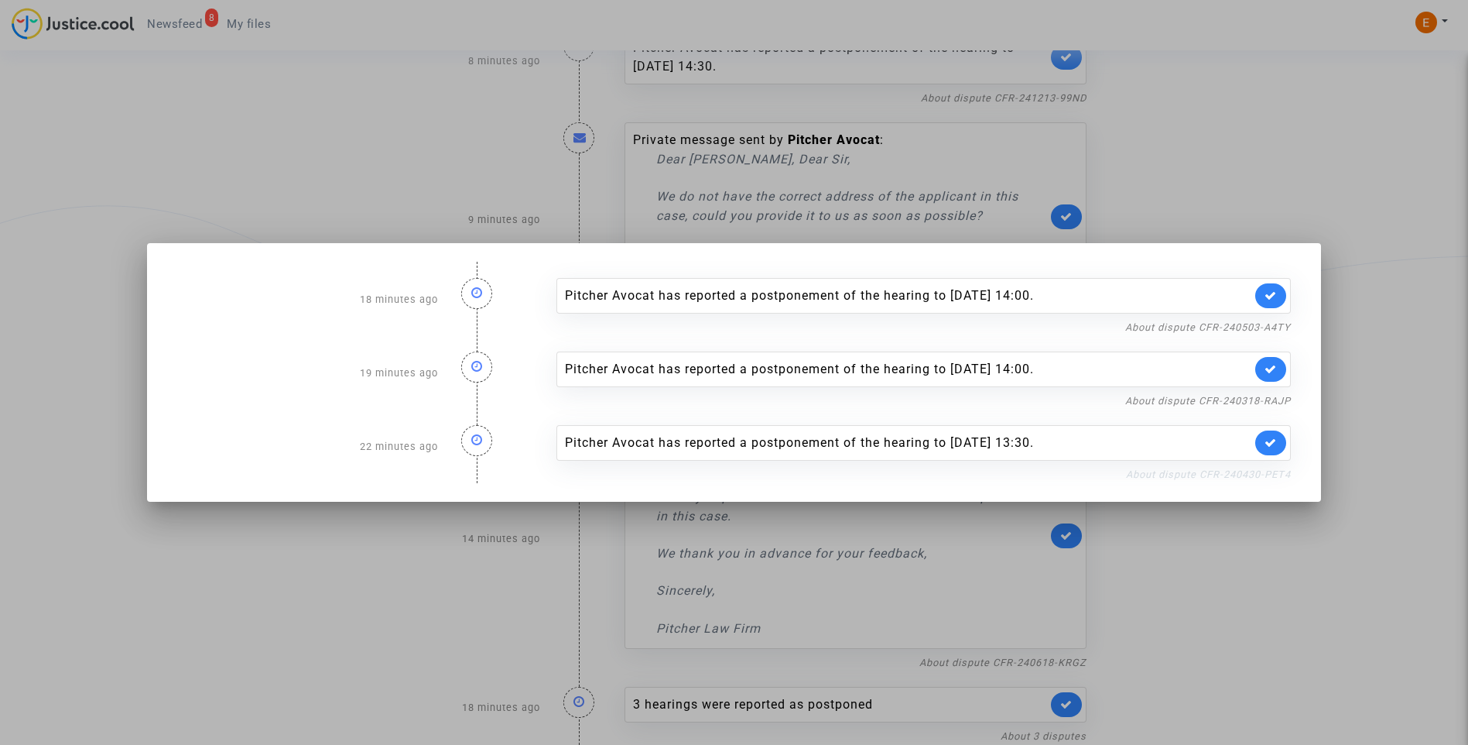
click at [1194, 474] on link "About dispute CFR-240430-PET4" at bounding box center [1208, 474] width 165 height 12
click at [1275, 452] on link at bounding box center [1271, 442] width 31 height 25
click at [1280, 402] on link "About dispute CFR-240318-RAJP" at bounding box center [1209, 401] width 166 height 12
click at [1286, 365] on link at bounding box center [1271, 369] width 31 height 25
click at [1266, 331] on link "About dispute CFR-240503-A4TY" at bounding box center [1209, 327] width 166 height 12
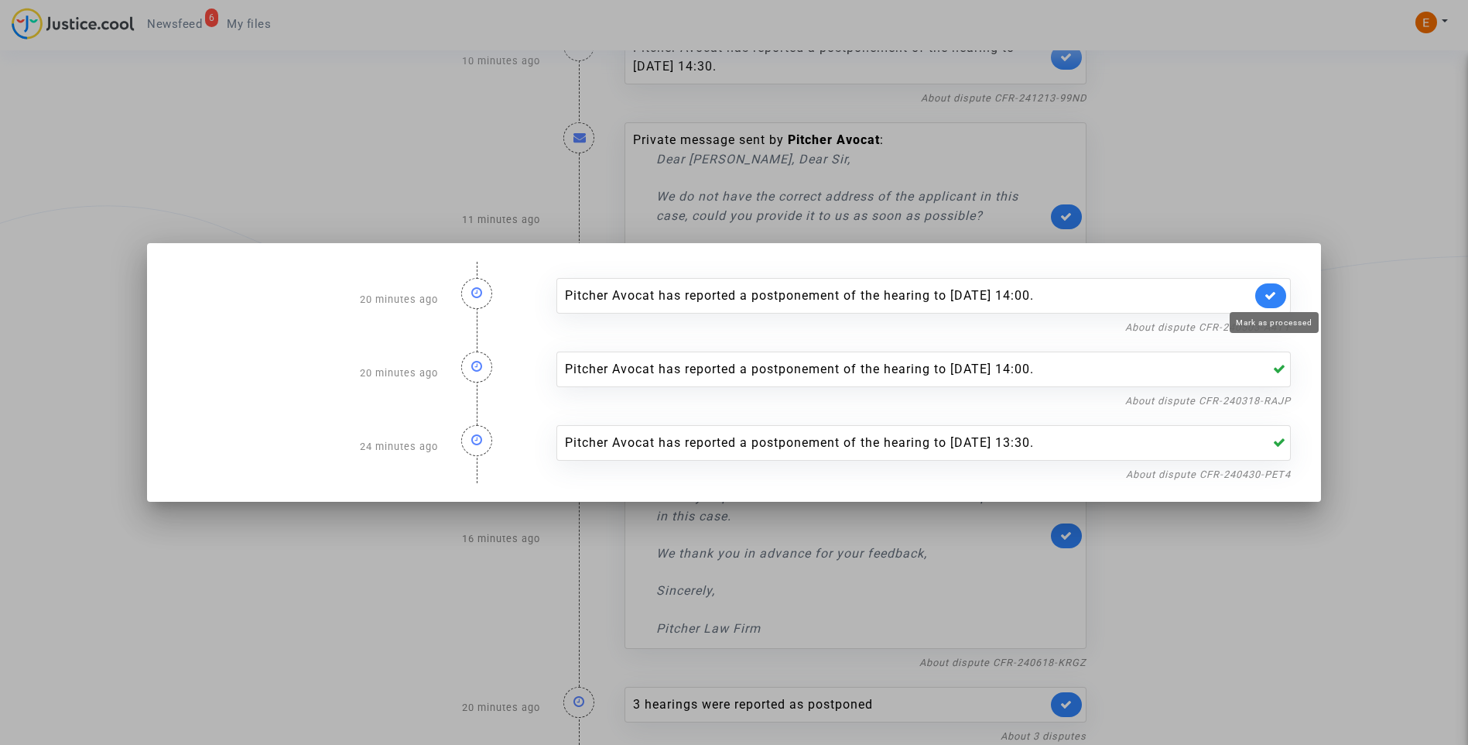
click at [1277, 294] on icon at bounding box center [1271, 296] width 12 height 12
drag, startPoint x: 1270, startPoint y: 200, endPoint x: 687, endPoint y: 64, distance: 599.2
click at [1270, 198] on div at bounding box center [734, 372] width 1468 height 745
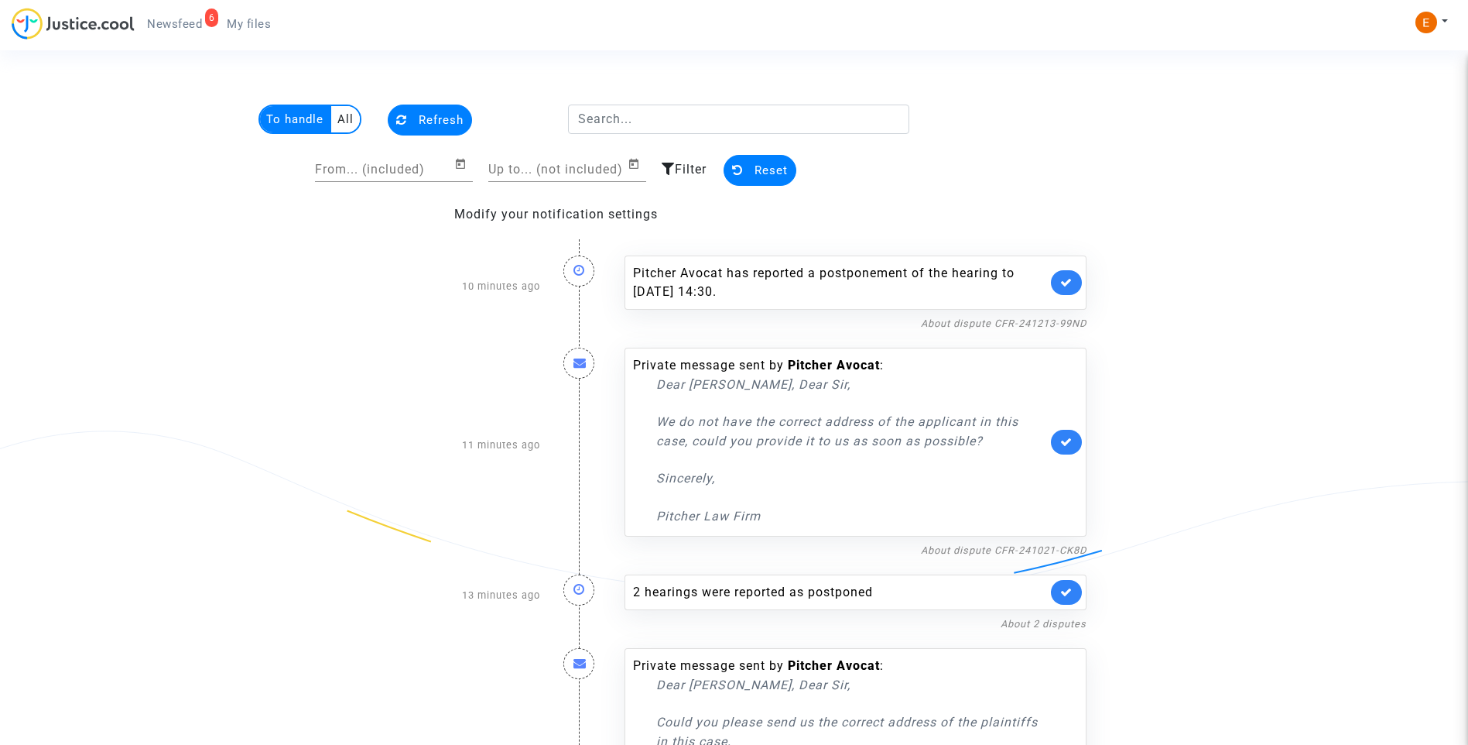
scroll to position [225, 0]
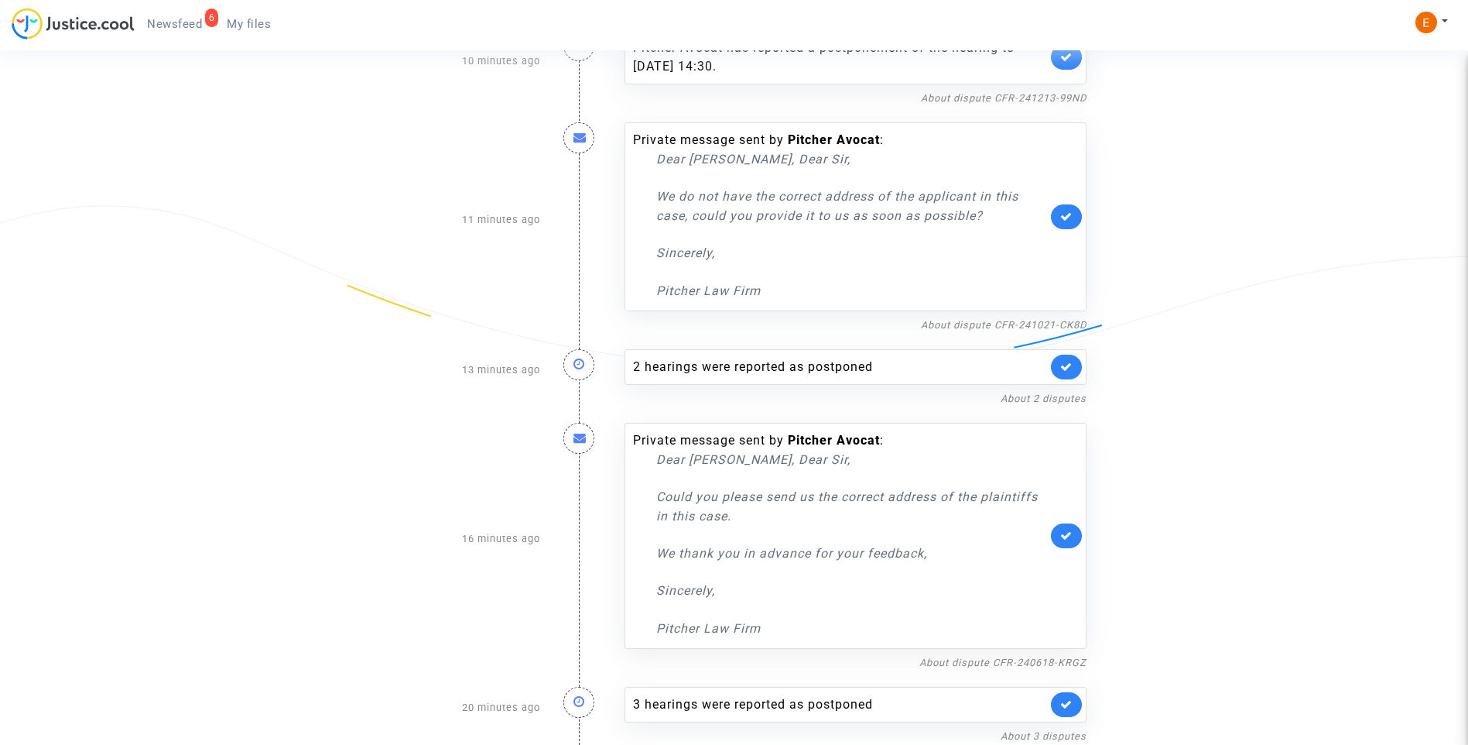
click at [242, 19] on span "My files" at bounding box center [249, 24] width 44 height 14
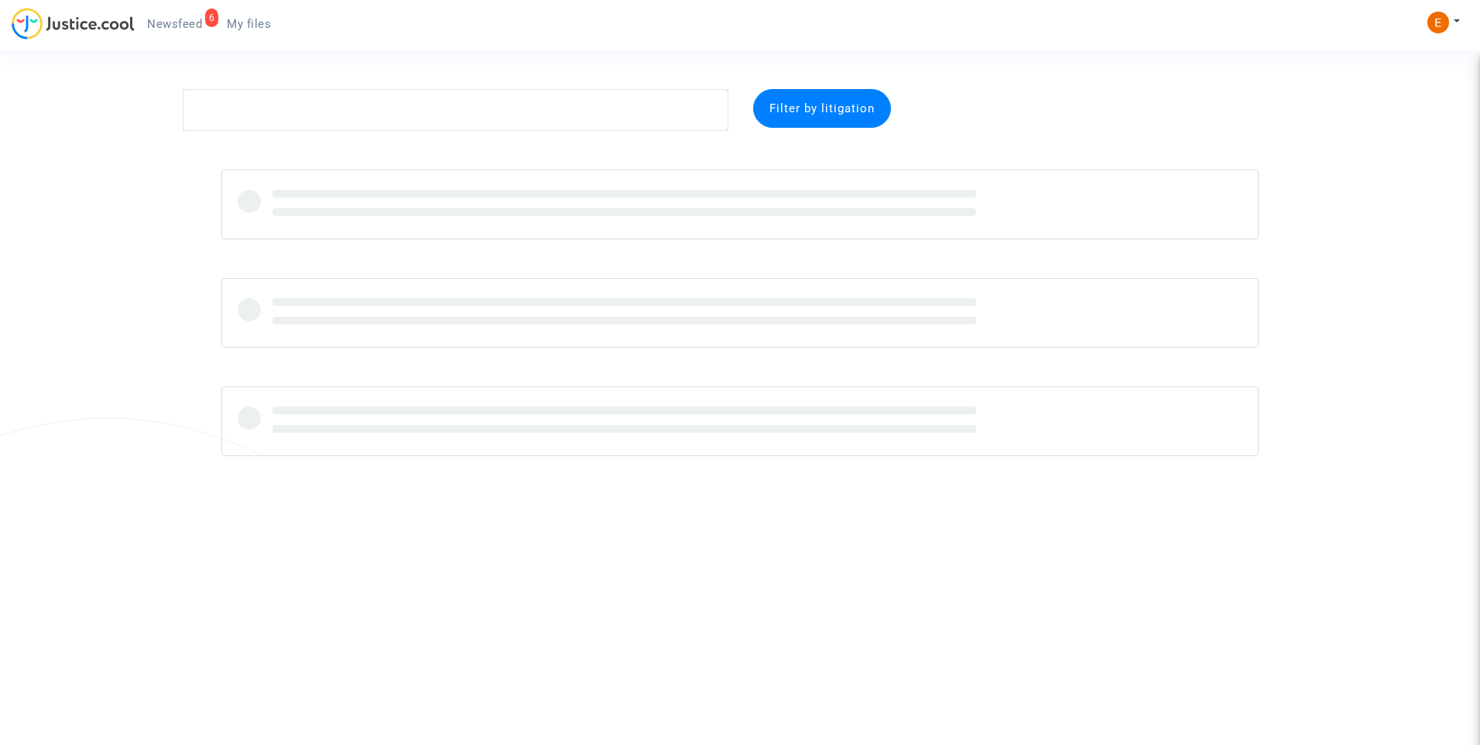
drag, startPoint x: 188, startPoint y: 23, endPoint x: 203, endPoint y: 35, distance: 18.7
click at [187, 23] on span "Newsfeed" at bounding box center [174, 24] width 55 height 14
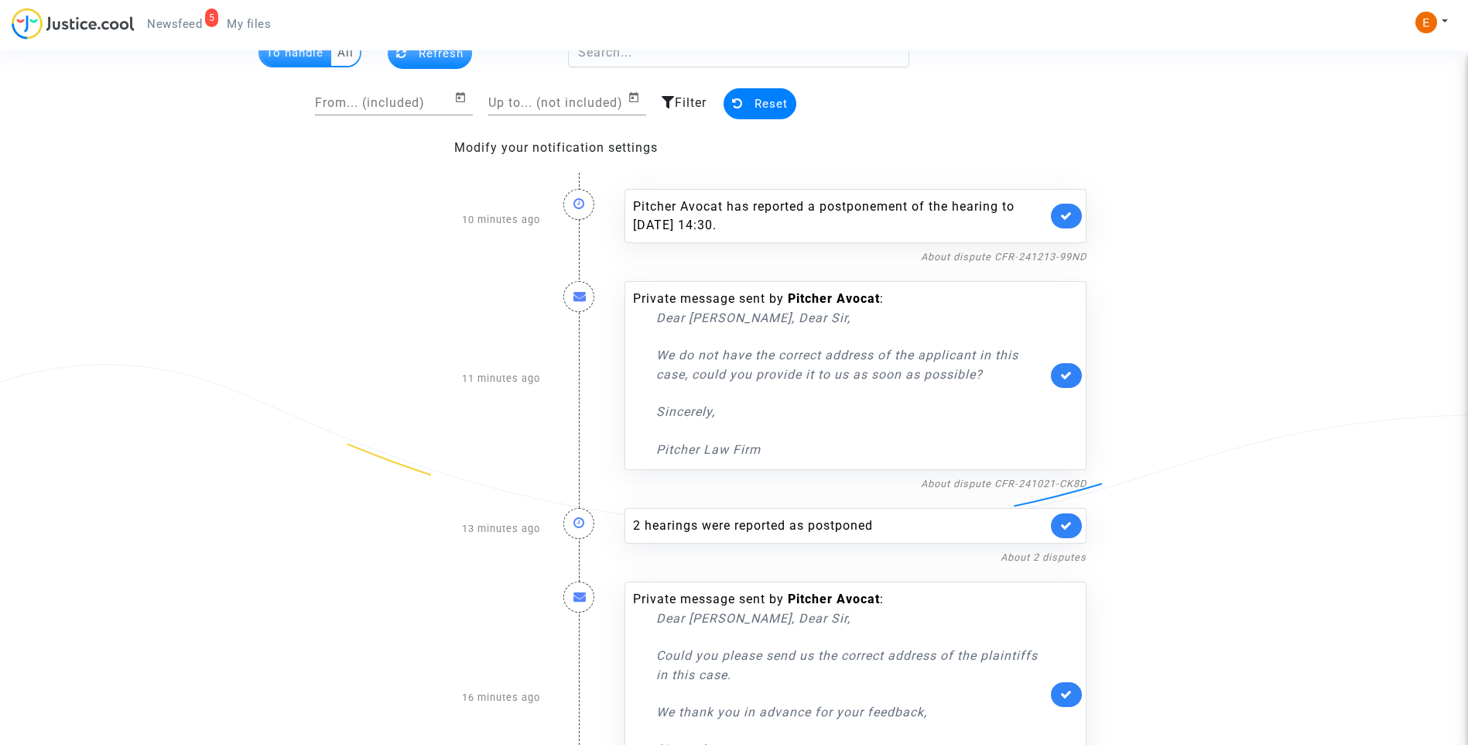
scroll to position [152, 0]
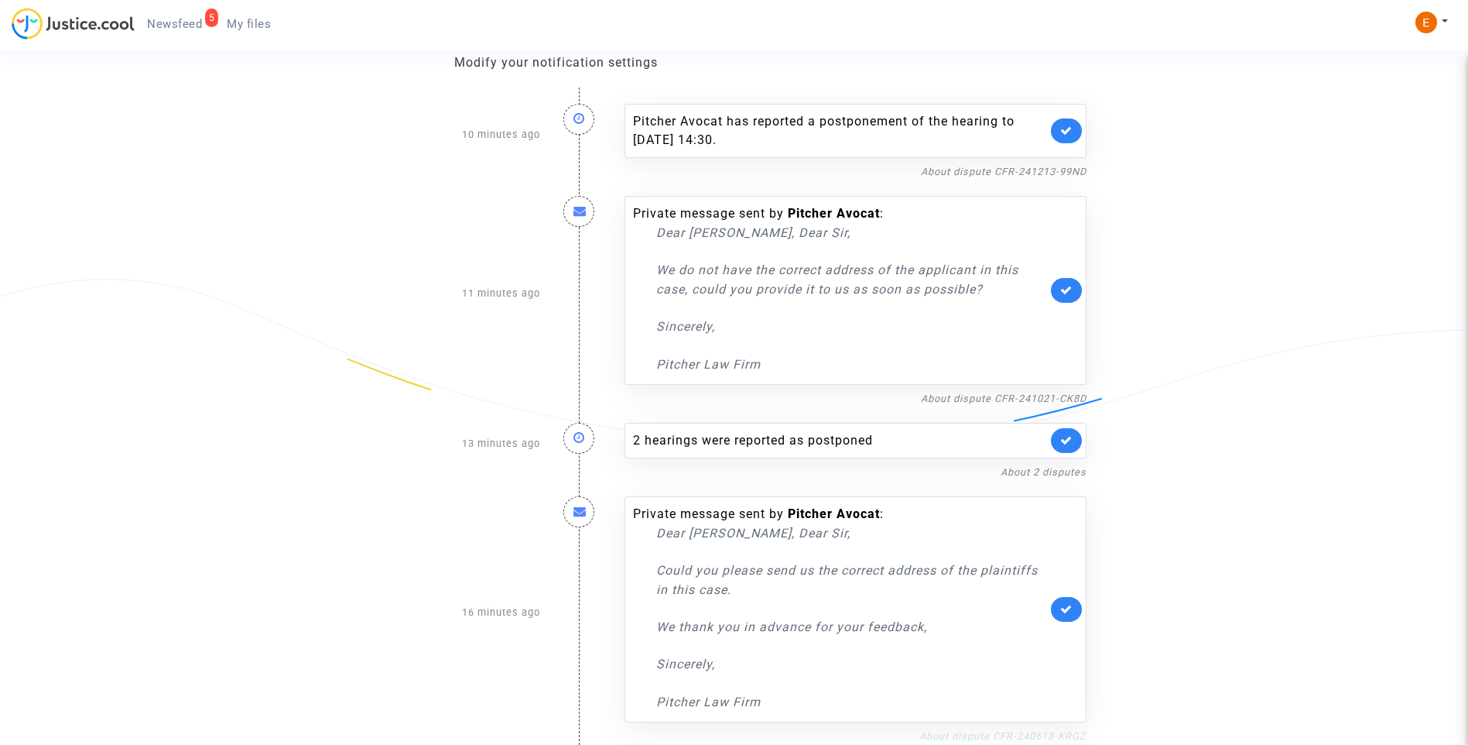
click at [978, 734] on link "About dispute CFR-240618-KRGZ" at bounding box center [1003, 736] width 167 height 12
click at [1068, 613] on icon at bounding box center [1067, 609] width 12 height 12
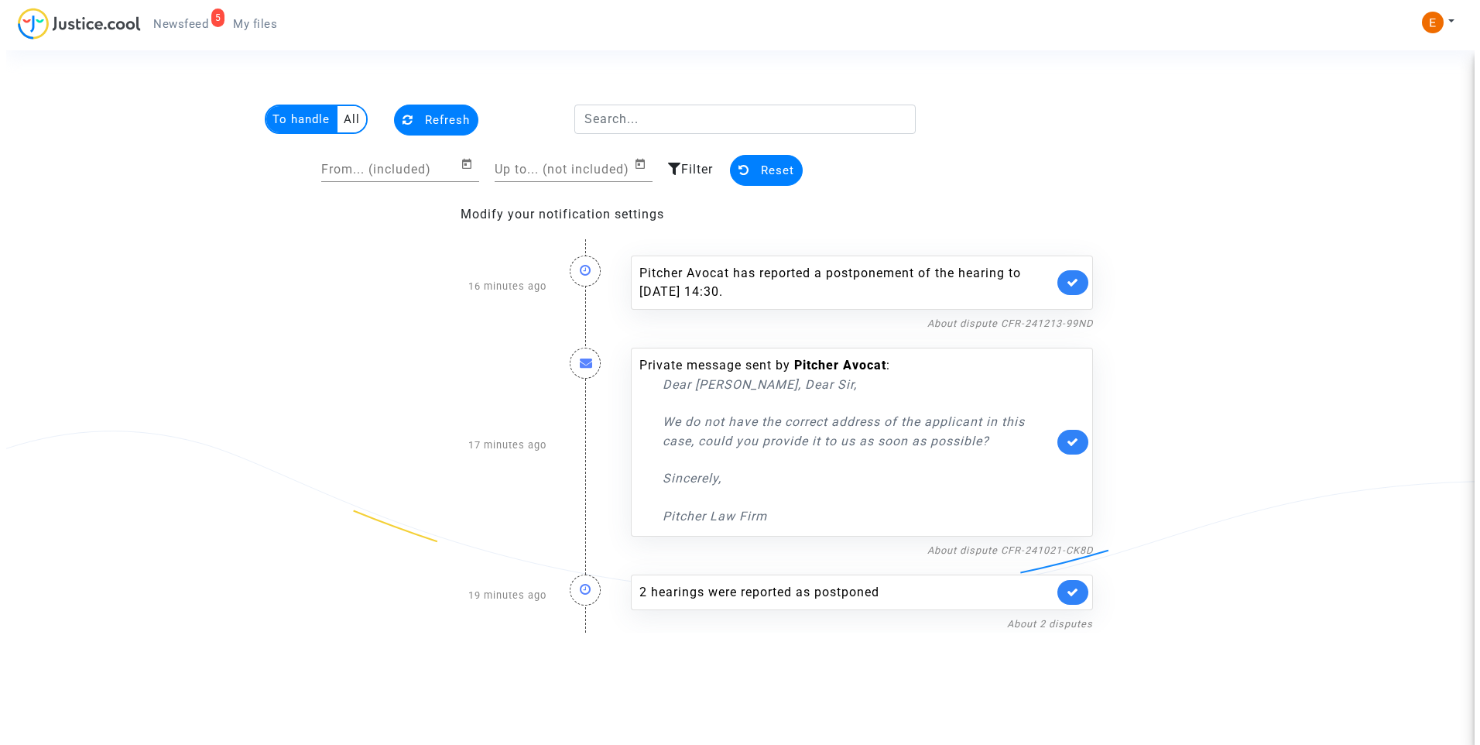
scroll to position [0, 0]
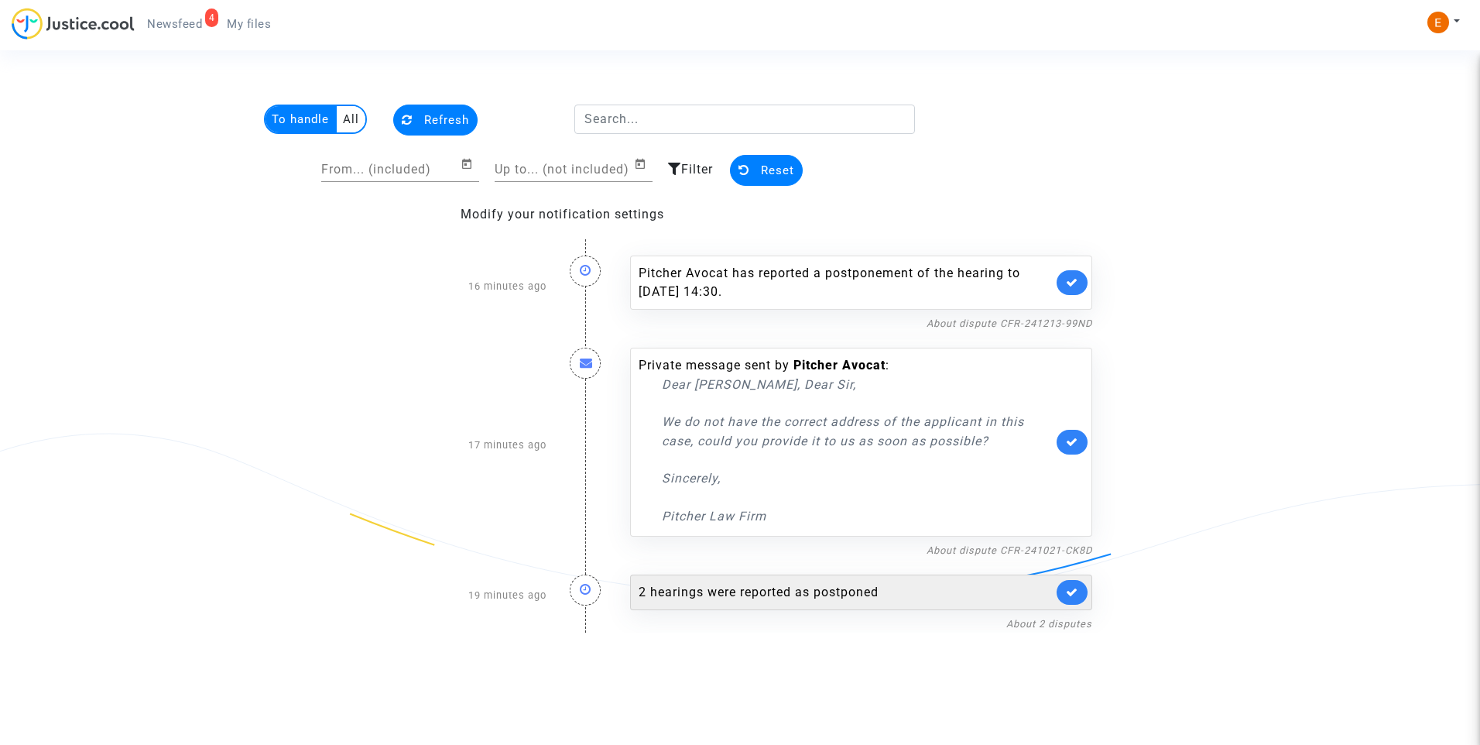
click at [767, 591] on div "2 hearings were reported as postponed" at bounding box center [846, 592] width 414 height 19
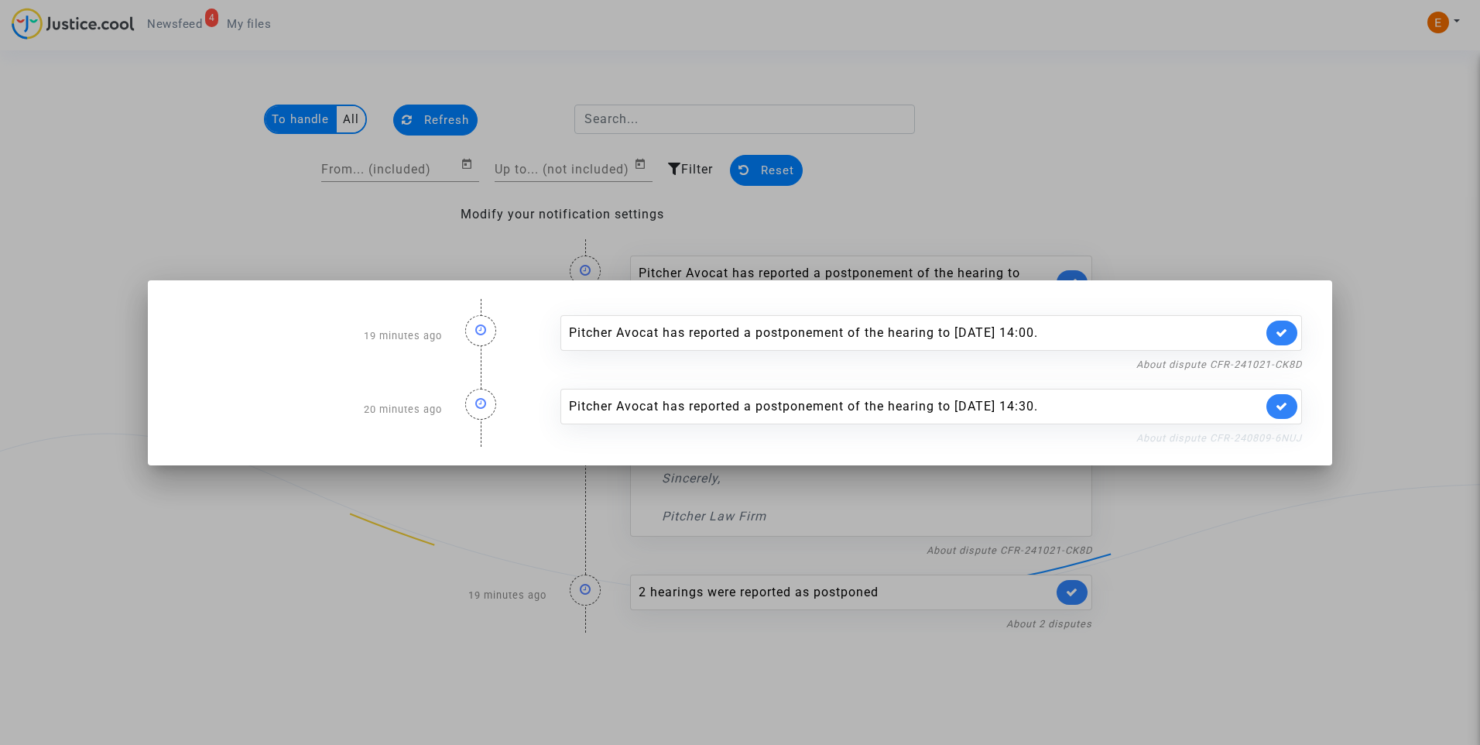
click at [1218, 440] on link "About dispute CFR-240809-6NUJ" at bounding box center [1219, 438] width 166 height 12
click at [1287, 404] on icon at bounding box center [1282, 406] width 12 height 12
click at [1279, 358] on link "About dispute CFR-241021-CK8D" at bounding box center [1219, 364] width 166 height 12
drag, startPoint x: 1285, startPoint y: 331, endPoint x: 1250, endPoint y: 266, distance: 74.5
click at [1285, 331] on icon at bounding box center [1282, 333] width 12 height 12
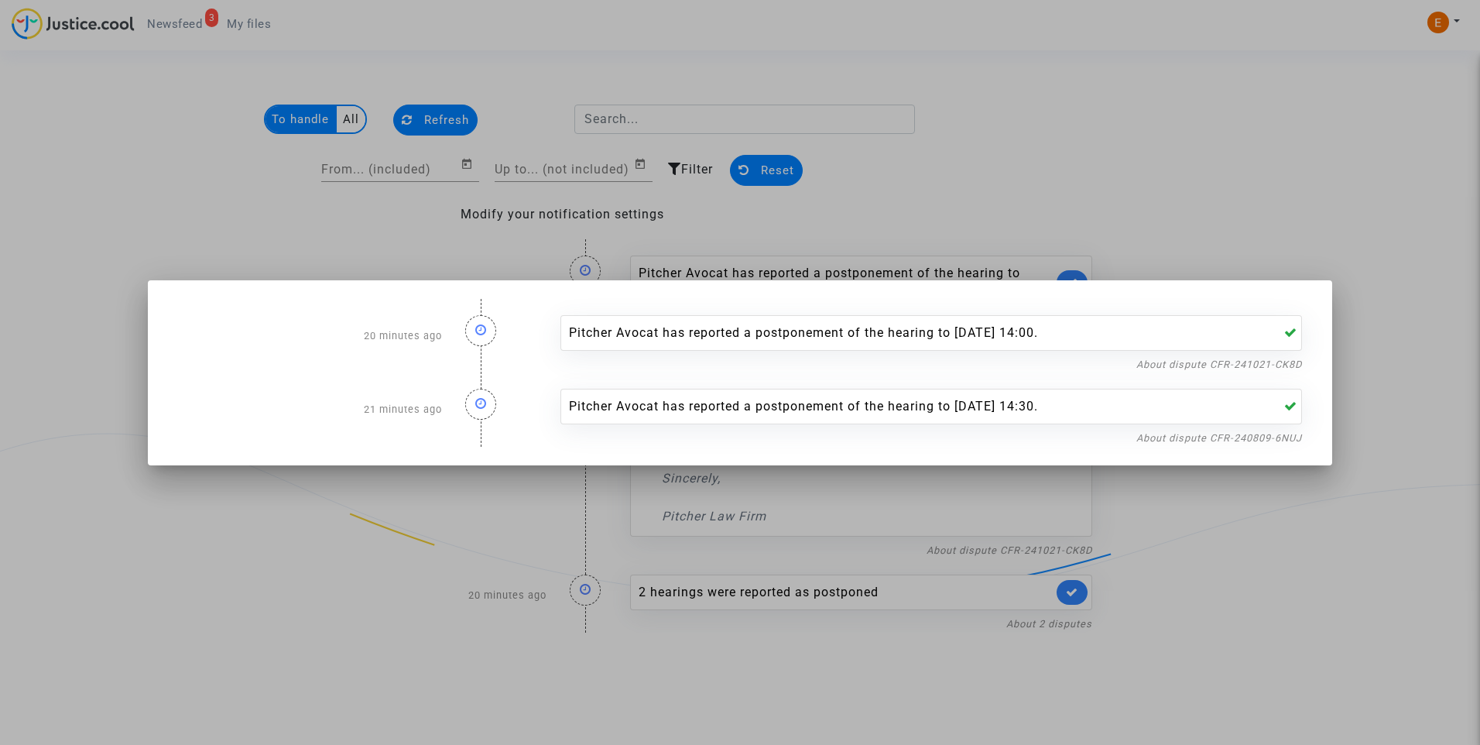
click at [1267, 208] on div at bounding box center [740, 372] width 1480 height 745
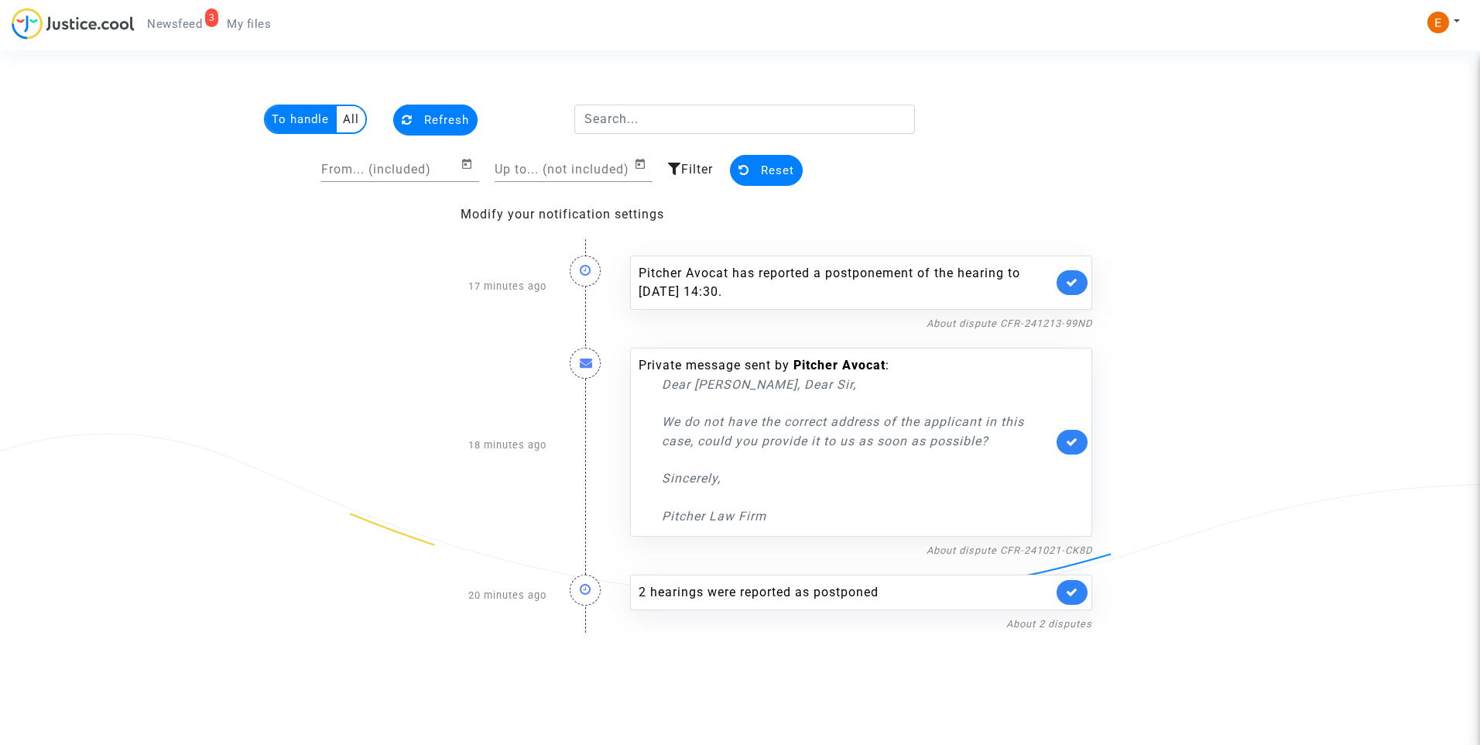
drag, startPoint x: 997, startPoint y: 441, endPoint x: 656, endPoint y: 427, distance: 341.7
click at [656, 427] on div "Private message sent by Pitcher Avocat : Dear Madam, Dear Sir, We do not have t…" at bounding box center [846, 441] width 414 height 170
drag, startPoint x: 656, startPoint y: 427, endPoint x: 716, endPoint y: 429, distance: 60.4
click at [776, 458] on div "Dear Madam, Dear Sir, No tenemos la dirección correcta del solicitante en este …" at bounding box center [857, 450] width 391 height 151
click at [976, 549] on link "About dispute CFR-241021-CK8D" at bounding box center [1010, 550] width 166 height 12
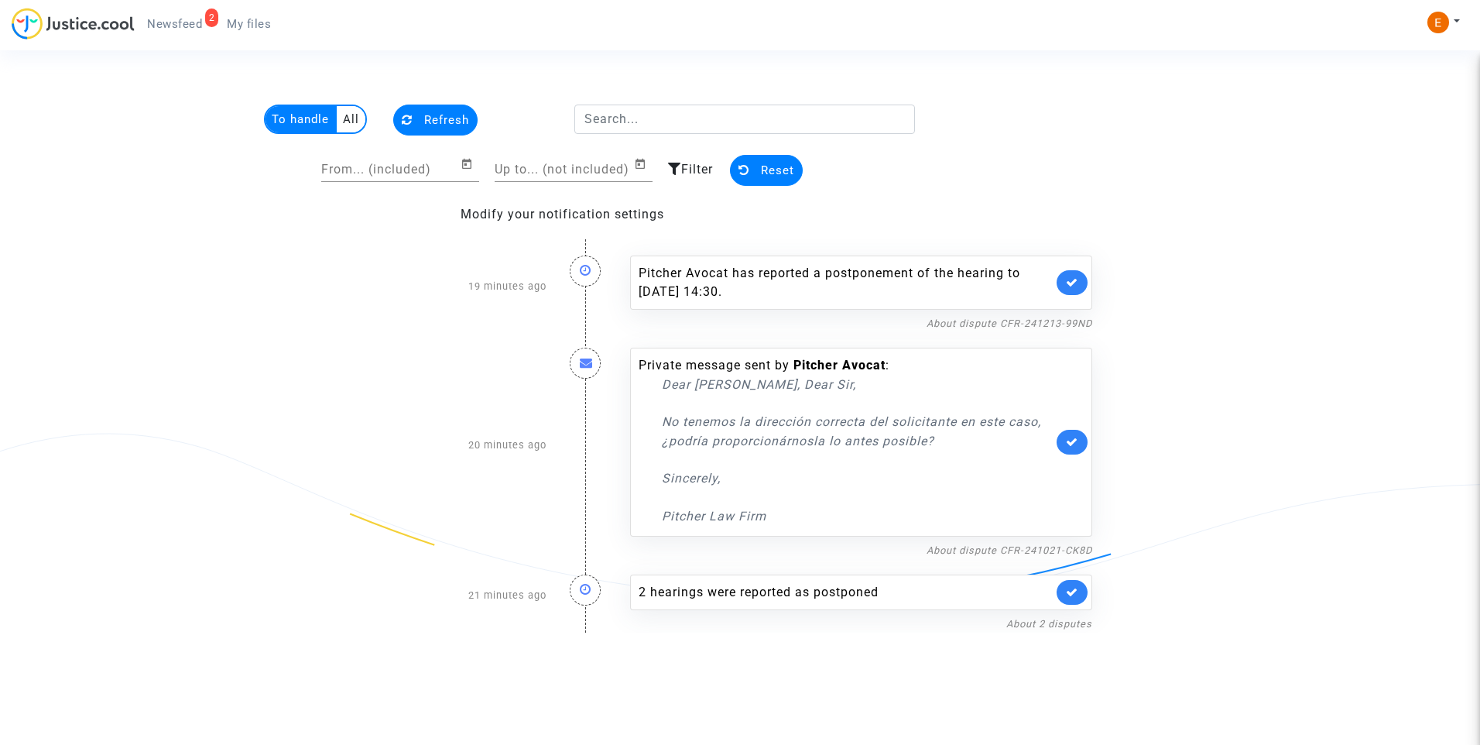
click at [1081, 443] on link at bounding box center [1072, 442] width 31 height 25
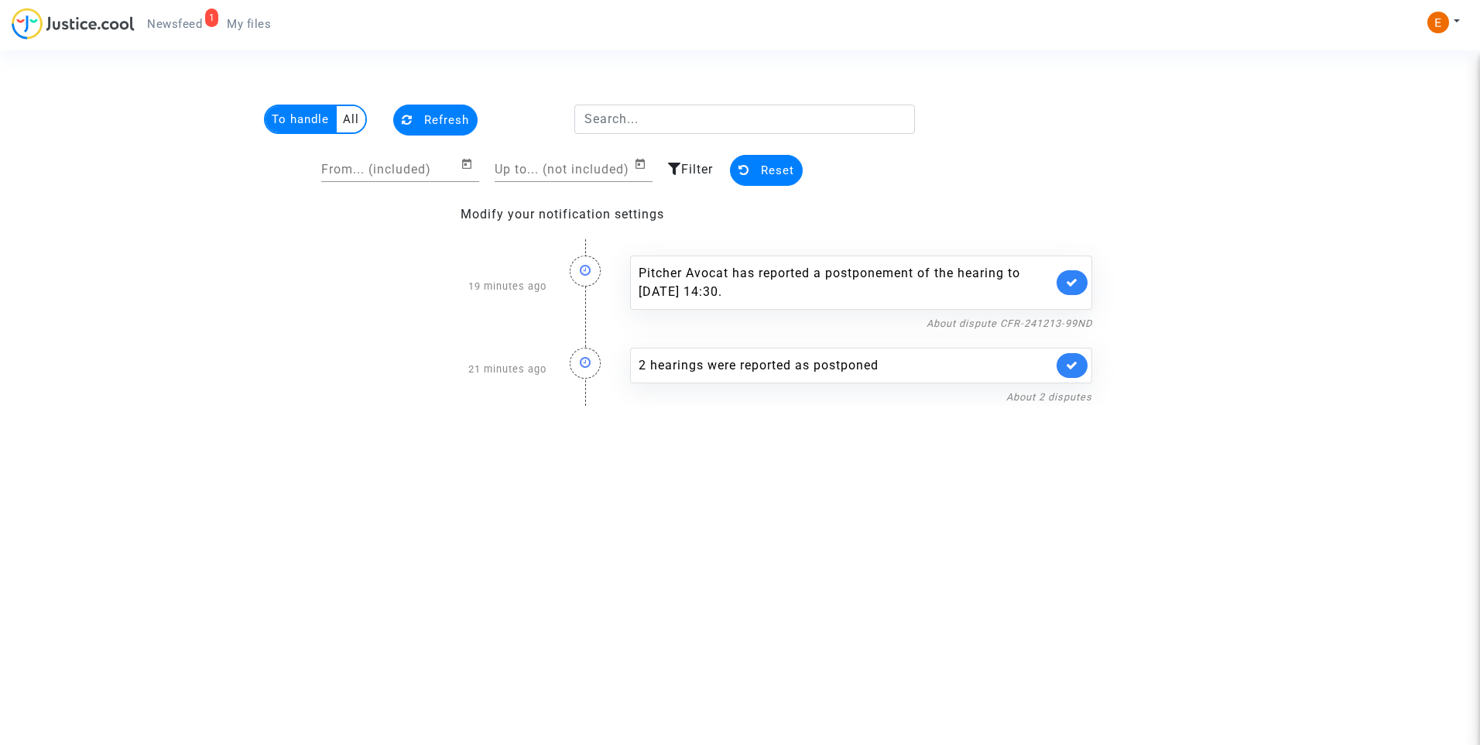
click at [256, 26] on span "My files" at bounding box center [249, 24] width 44 height 14
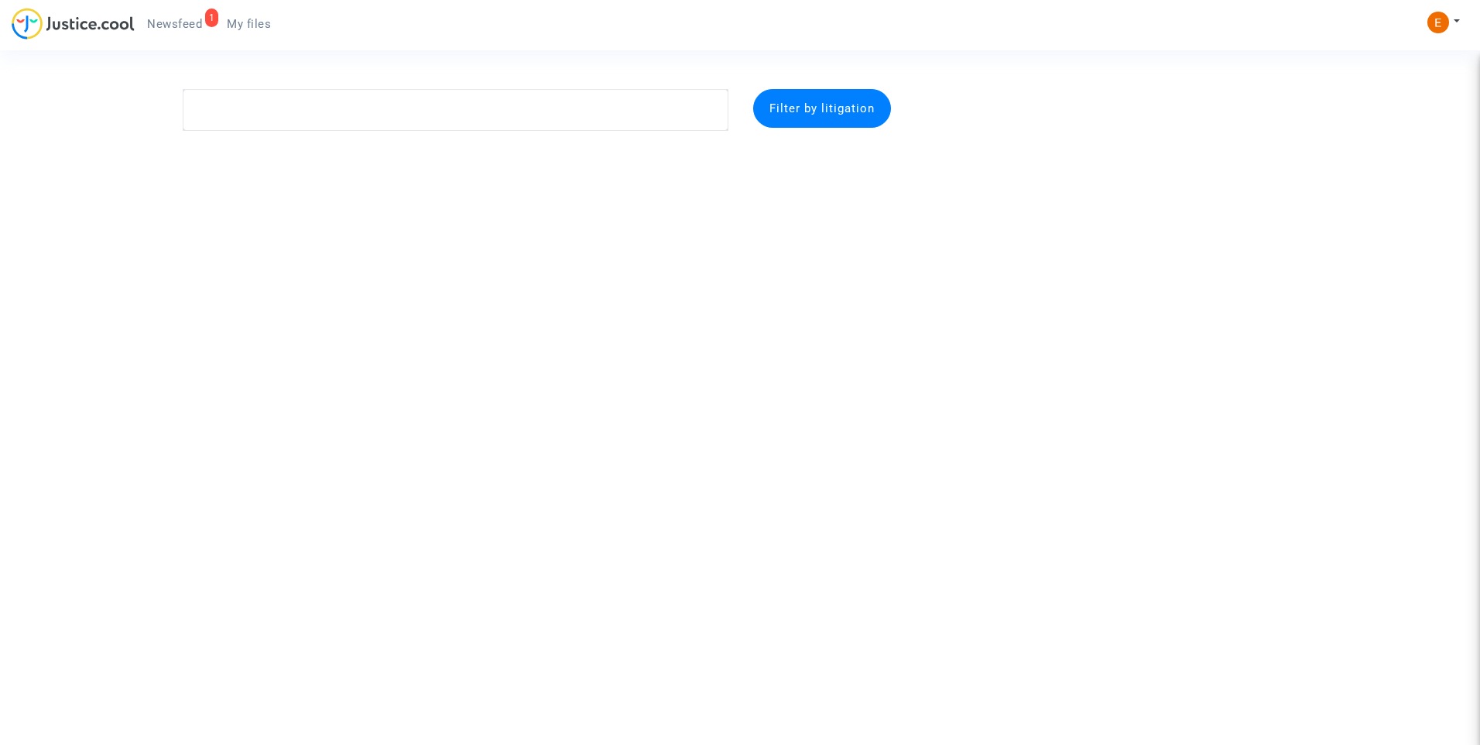
click at [189, 21] on span "Newsfeed" at bounding box center [174, 24] width 55 height 14
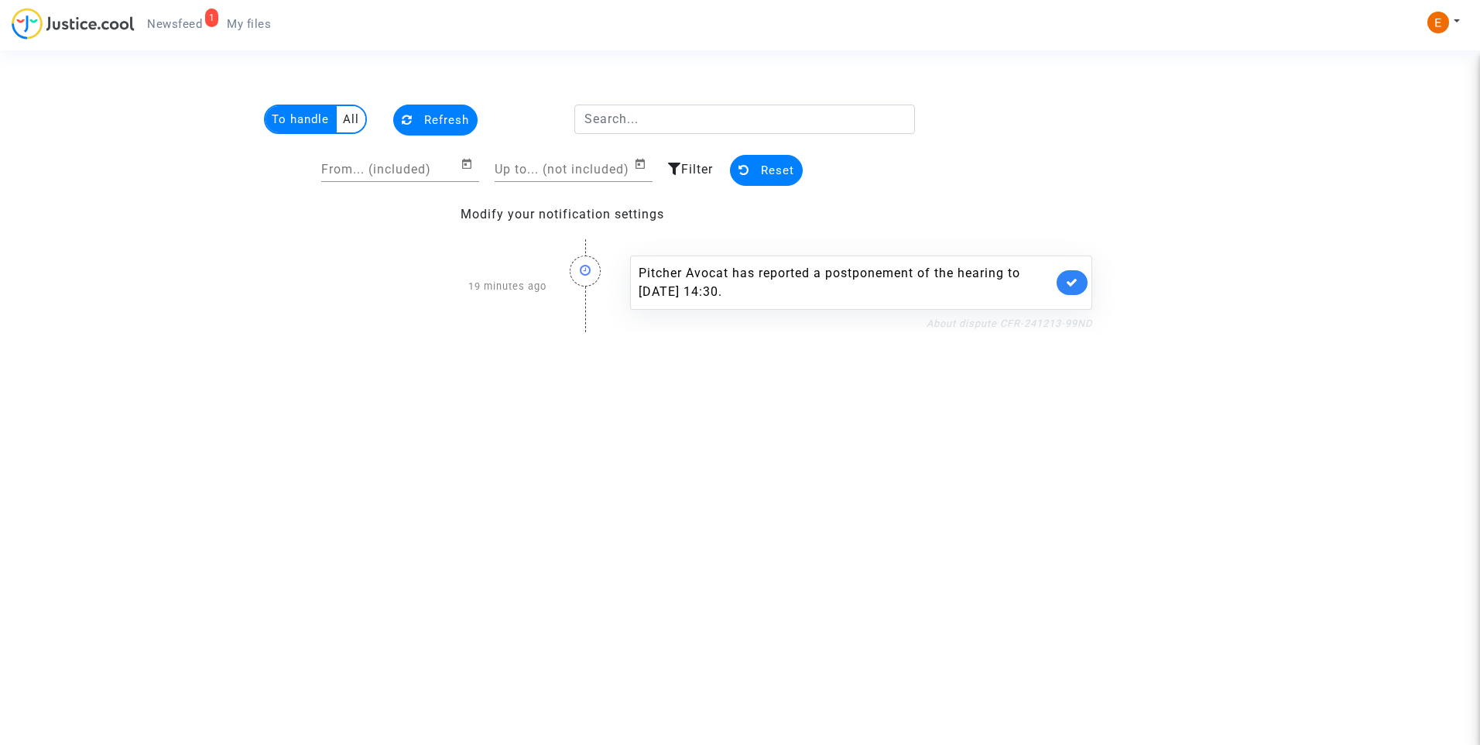
click at [999, 319] on link "About dispute CFR-241213-99ND" at bounding box center [1010, 323] width 166 height 12
click at [1082, 279] on link at bounding box center [1072, 282] width 31 height 25
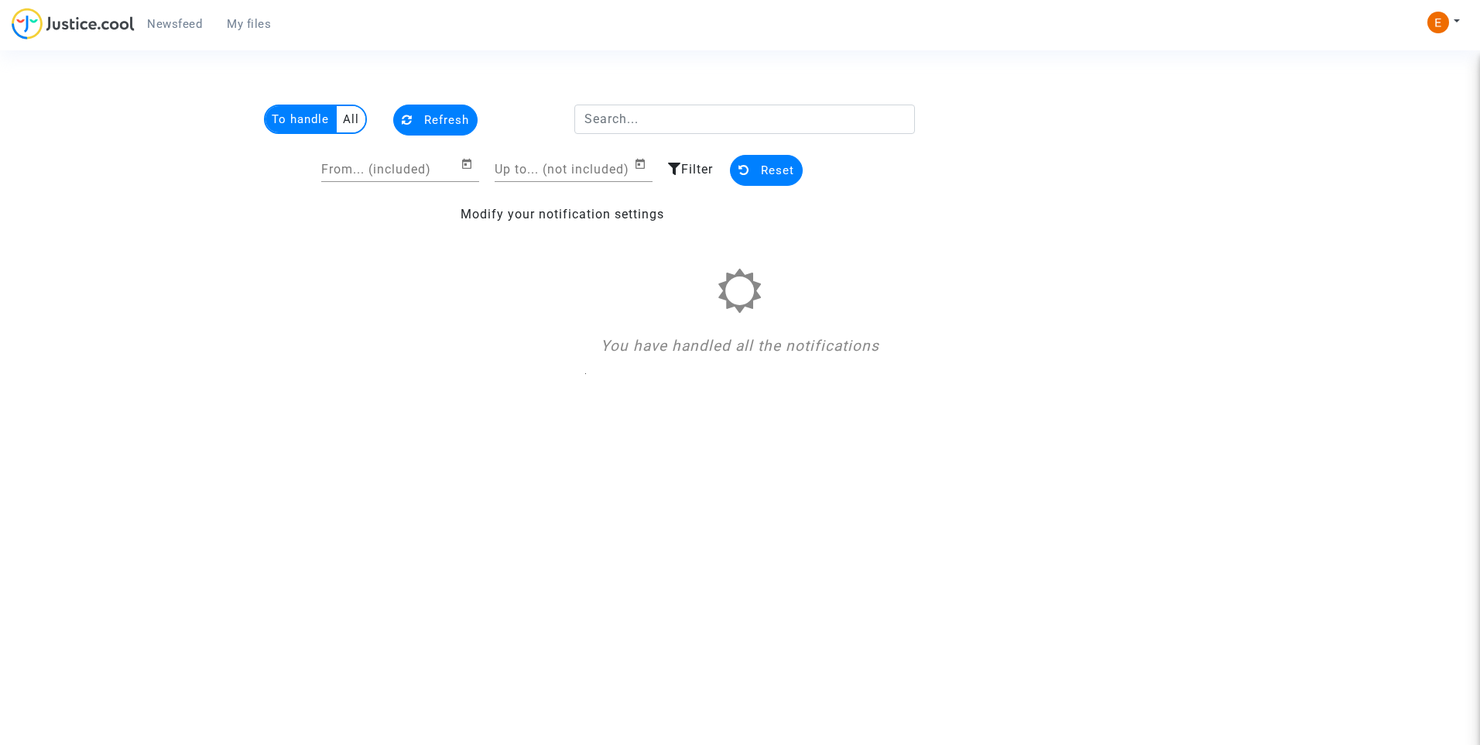
click at [238, 29] on span "My files" at bounding box center [249, 24] width 44 height 14
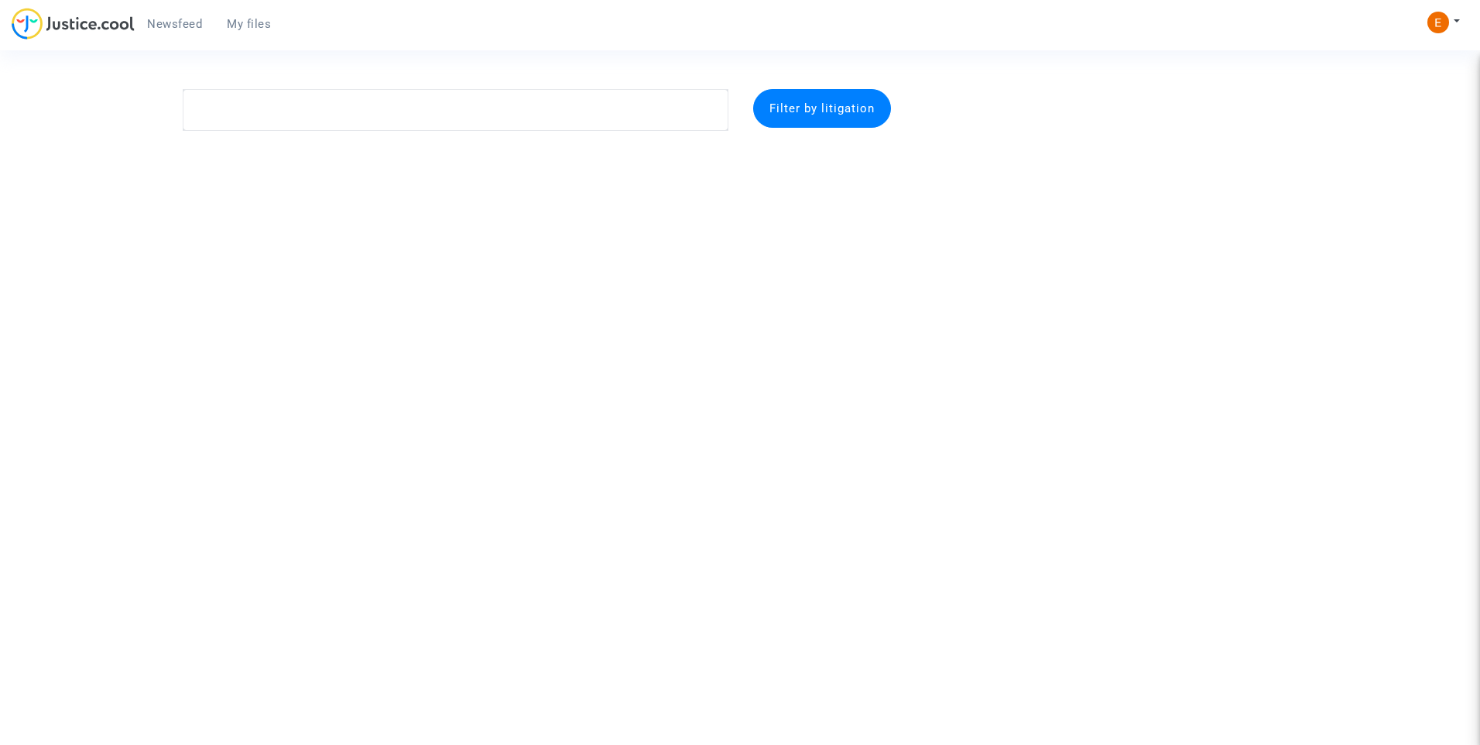
click at [166, 20] on span "Newsfeed" at bounding box center [174, 24] width 55 height 14
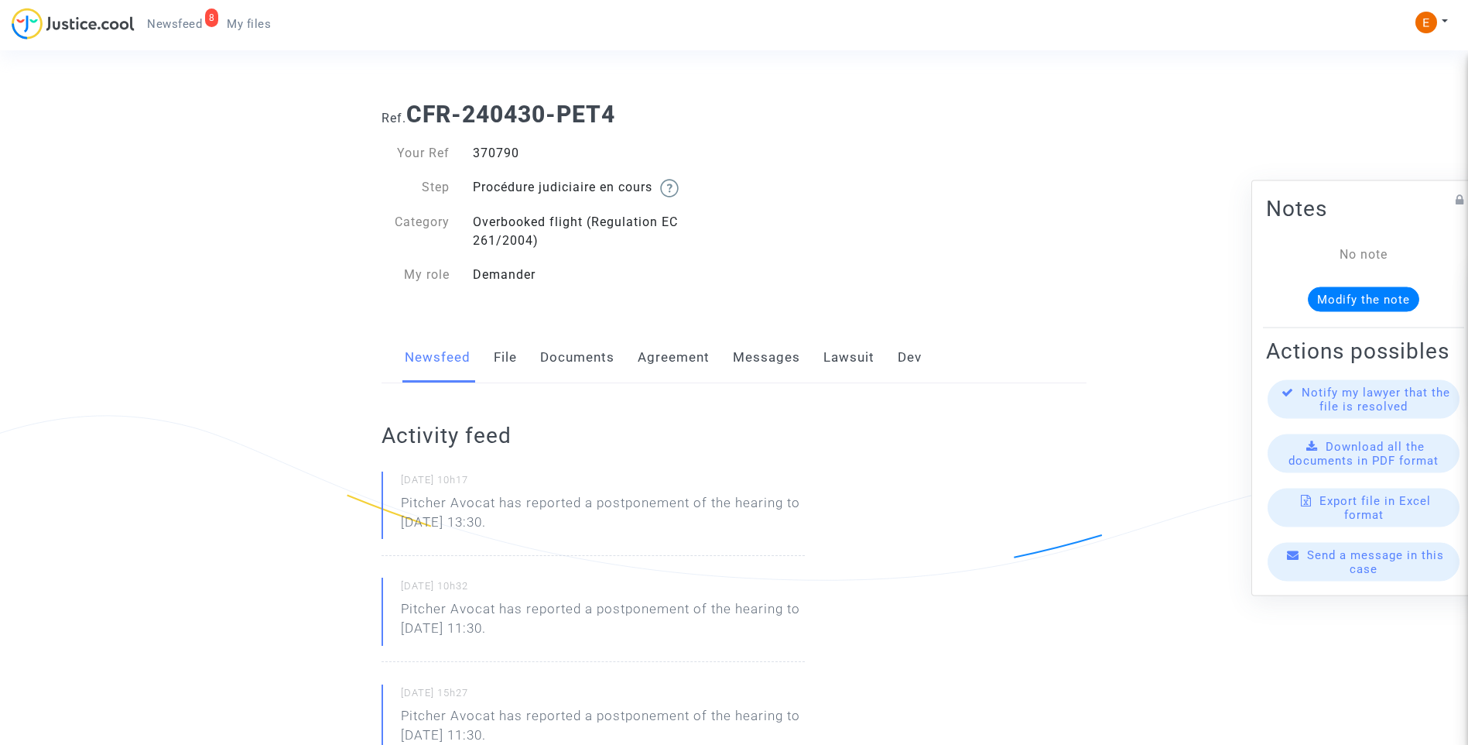
click at [512, 148] on div "370790" at bounding box center [597, 153] width 273 height 19
copy div "370790"
drag, startPoint x: 604, startPoint y: 526, endPoint x: 353, endPoint y: 509, distance: 251.3
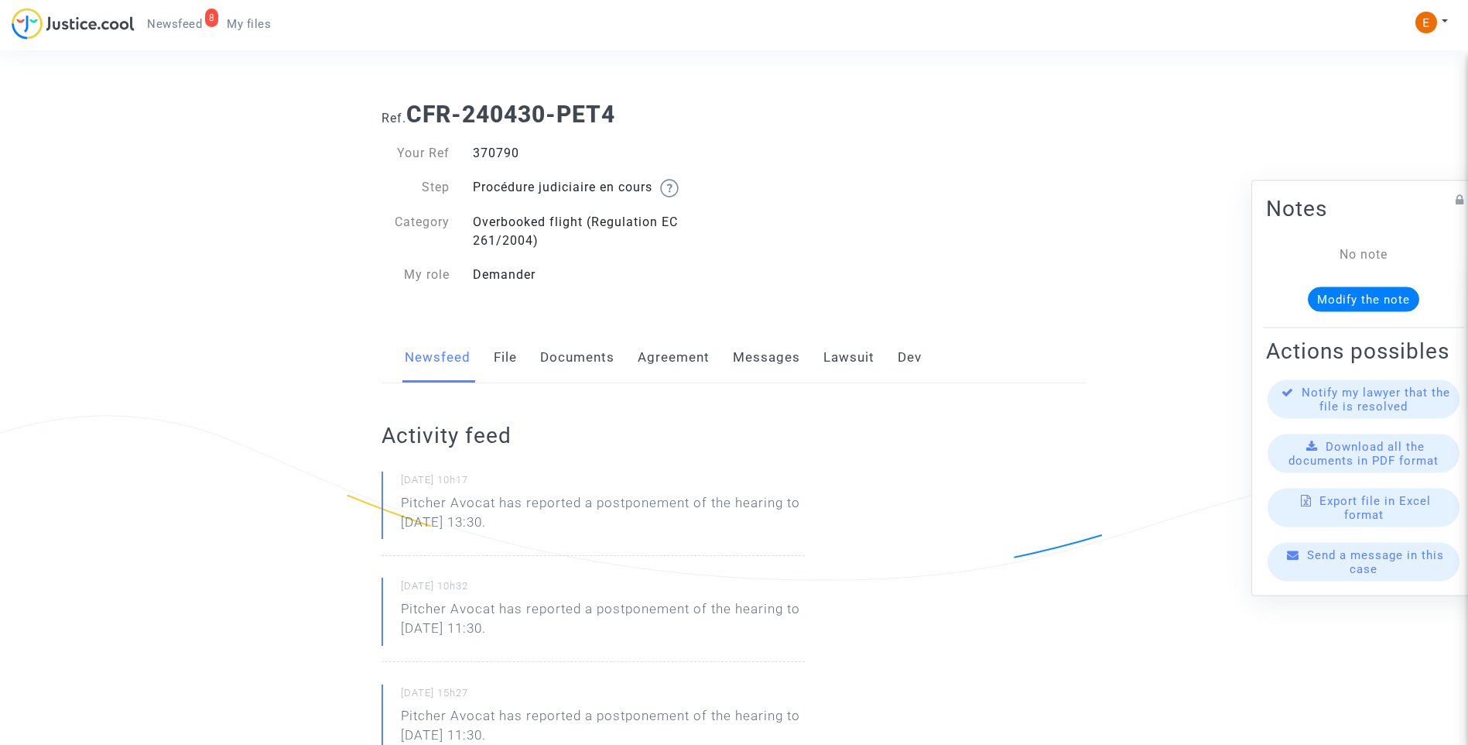
drag, startPoint x: 353, startPoint y: 509, endPoint x: 425, endPoint y: 522, distance: 73.1
click at [510, 502] on p "Pitcher Avocat has reported a postponement of the hearing to [DATE] 13:30." at bounding box center [603, 516] width 404 height 46
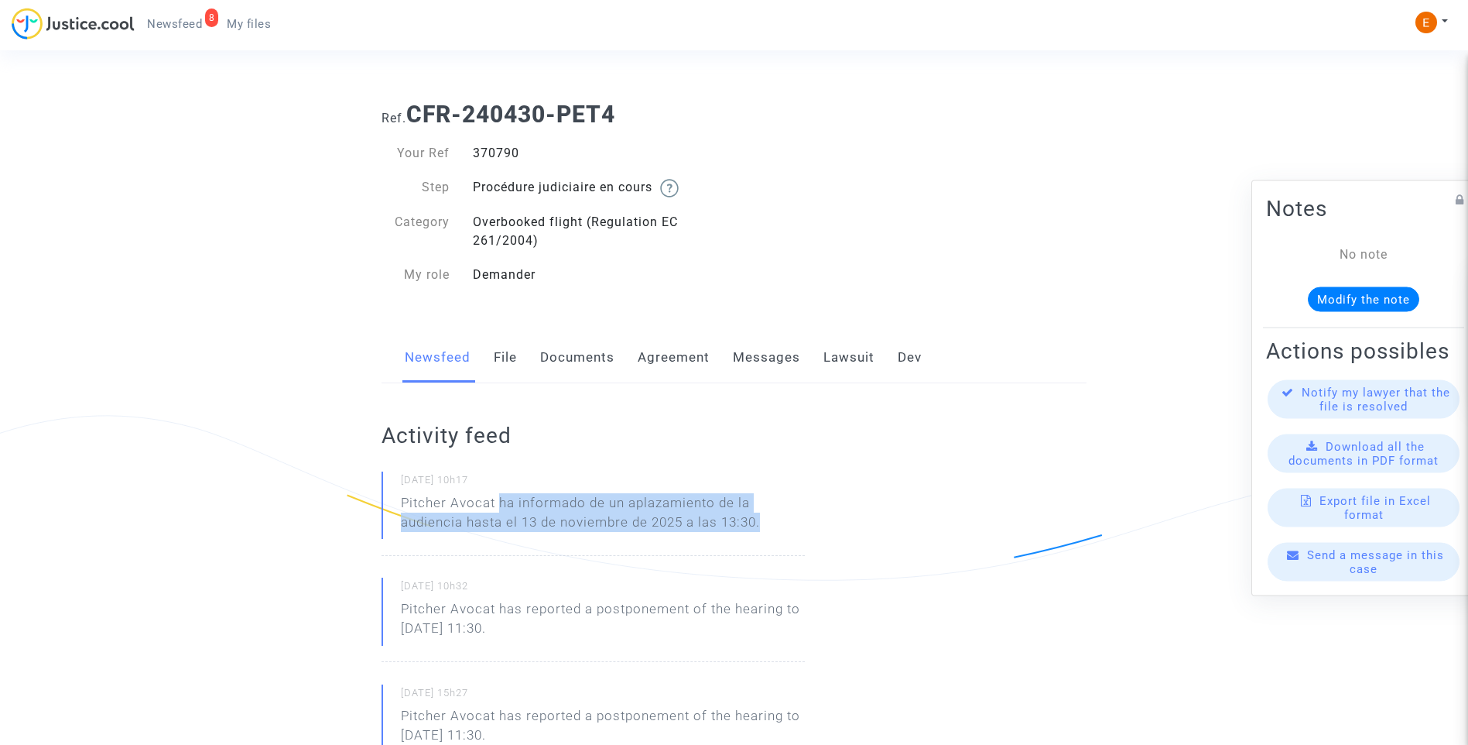
drag, startPoint x: 519, startPoint y: 499, endPoint x: 852, endPoint y: 543, distance: 335.8
drag, startPoint x: 852, startPoint y: 543, endPoint x: 749, endPoint y: 528, distance: 104.1
copy p "ha informado de un aplazamiento de la audiencia hasta el 13 de noviembre de 202…"
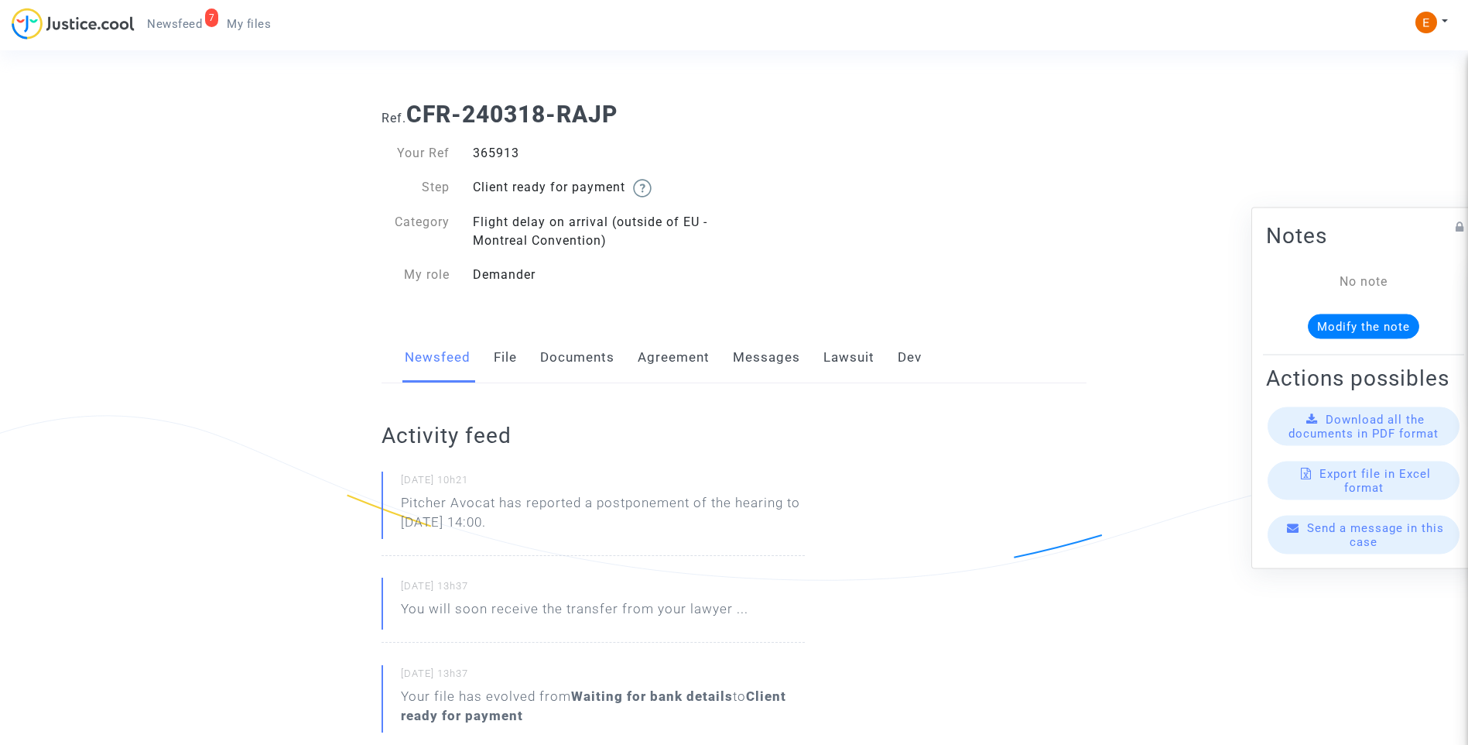
click at [492, 149] on div "365913" at bounding box center [597, 153] width 273 height 19
copy div "365913"
drag, startPoint x: 600, startPoint y: 523, endPoint x: 336, endPoint y: 500, distance: 264.9
click at [336, 500] on ng-component "Ref. CFR-240318-RAJP Your Ref 365913 Step Client ready for payment Category Fli…" at bounding box center [734, 746] width 1115 height 1314
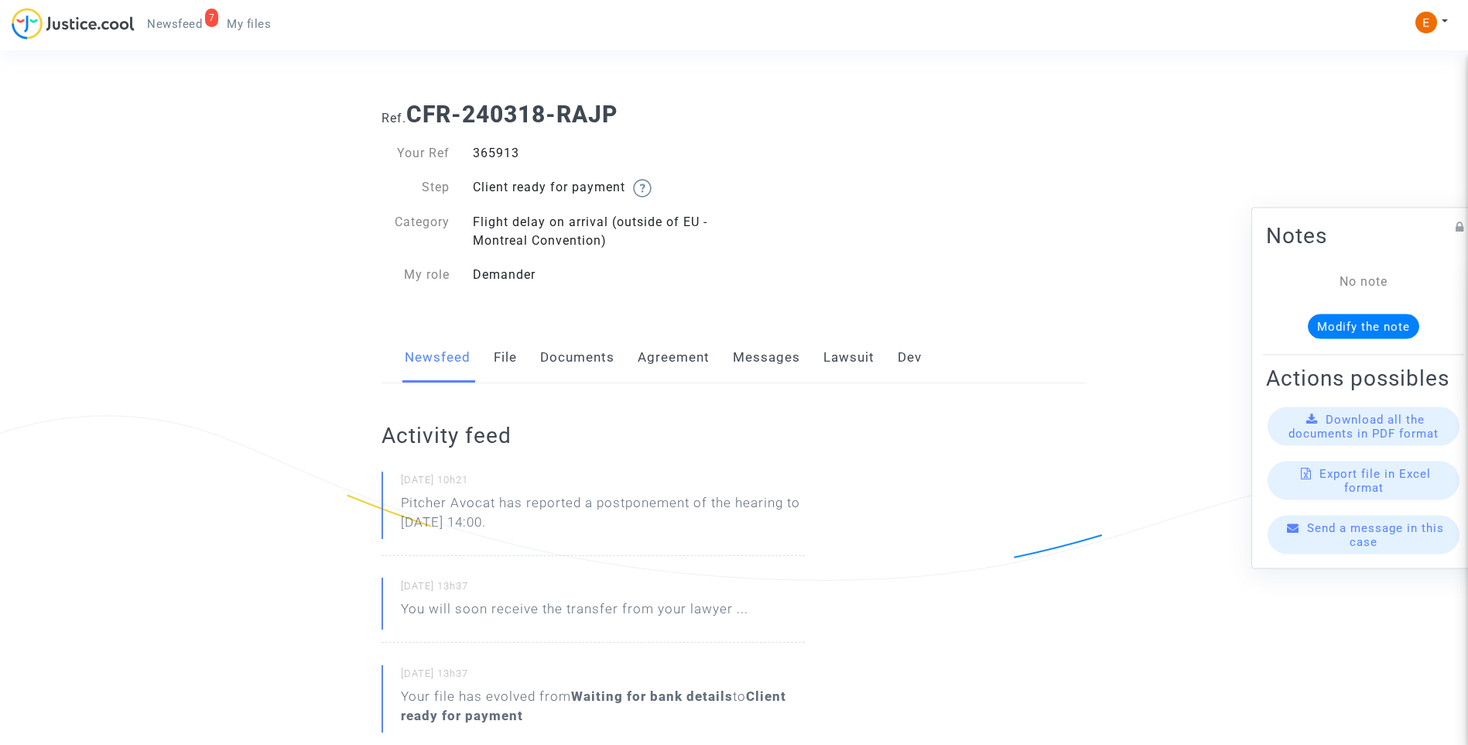
drag, startPoint x: 336, startPoint y: 500, endPoint x: 446, endPoint y: 516, distance: 111.0
click at [529, 524] on p "Pitcher Avocat ha informado de un aplazamiento de la audiencia hasta el 28 de o…" at bounding box center [603, 516] width 404 height 46
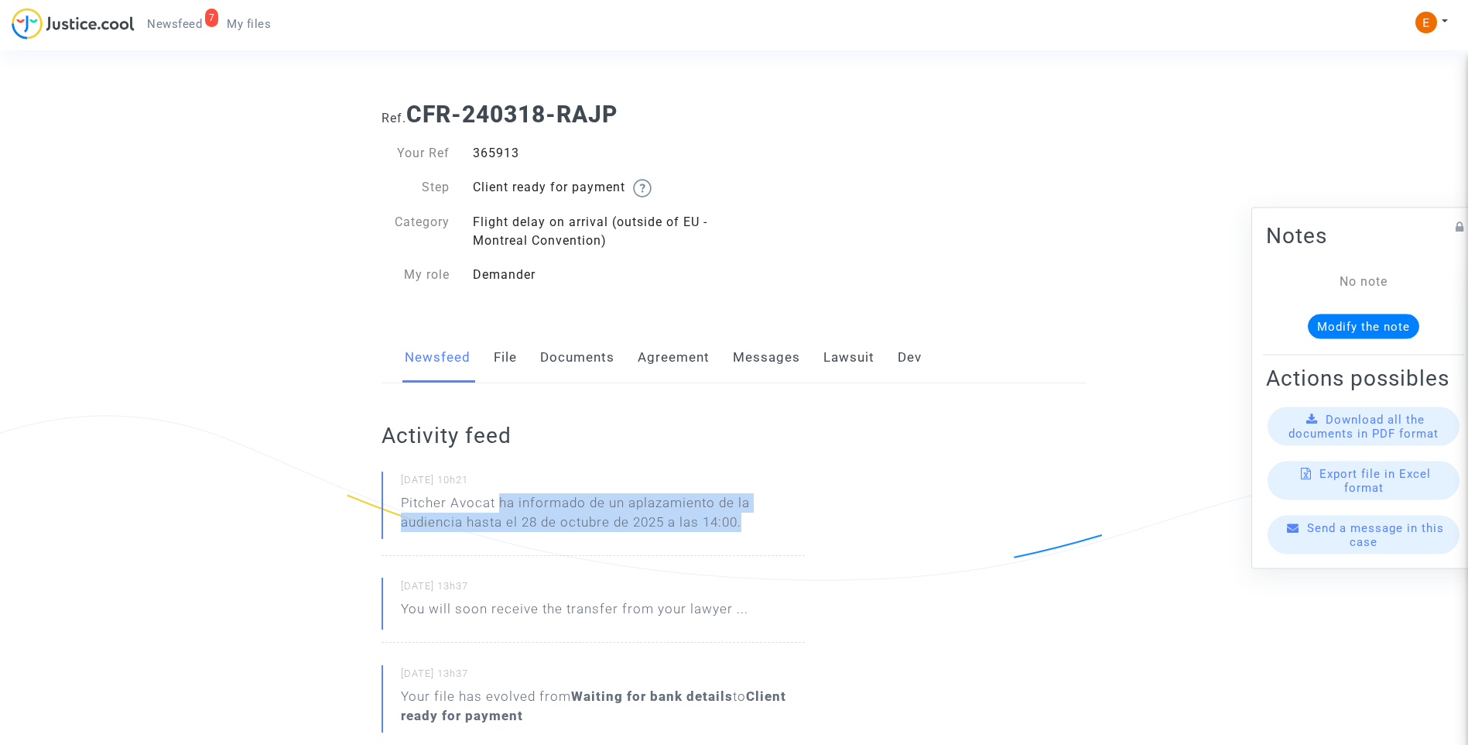
drag, startPoint x: 501, startPoint y: 502, endPoint x: 799, endPoint y: 536, distance: 299.9
click at [799, 536] on p "Pitcher Avocat ha informado de un aplazamiento de la audiencia hasta el 28 de o…" at bounding box center [603, 516] width 404 height 46
drag, startPoint x: 799, startPoint y: 536, endPoint x: 732, endPoint y: 523, distance: 68.6
copy p "ha informado de un aplazamiento de la audiencia hasta el 28 de octubre de 2025 …"
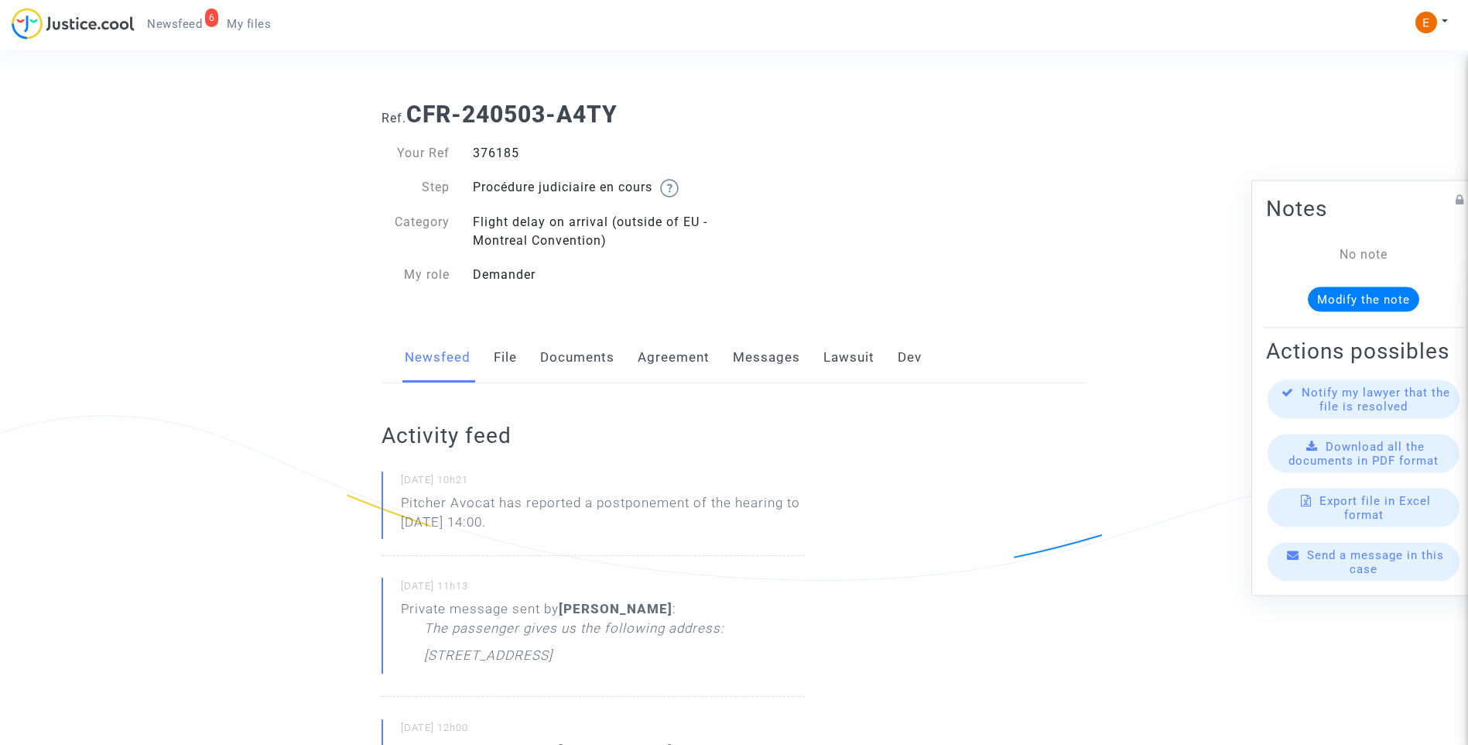
click at [488, 155] on div "376185" at bounding box center [597, 153] width 273 height 19
copy div "376185"
drag, startPoint x: 582, startPoint y: 522, endPoint x: 327, endPoint y: 509, distance: 255.0
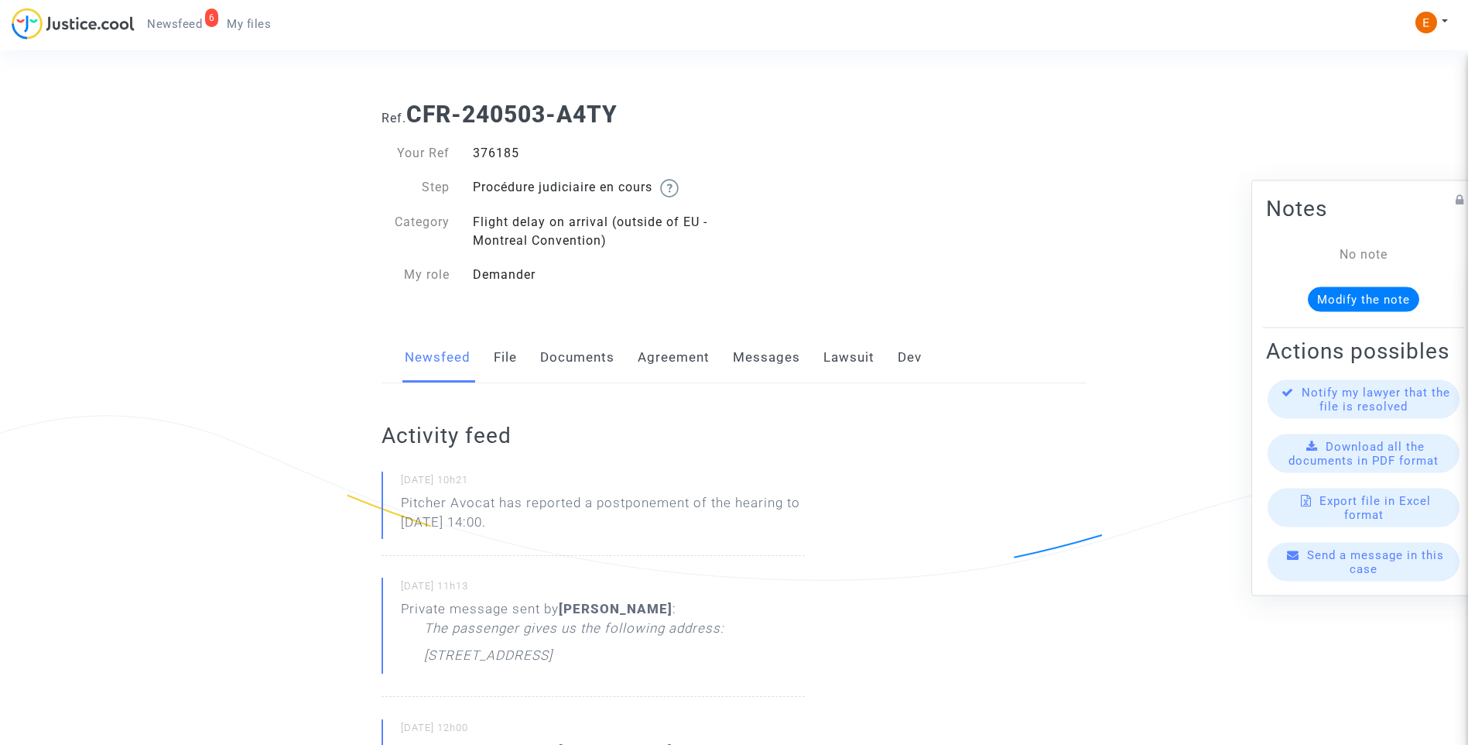
drag, startPoint x: 327, startPoint y: 509, endPoint x: 500, endPoint y: 512, distance: 172.7
click at [564, 548] on div "16/09/2025 - 10h21 Pitcher Avocat ha informado de un aplazamiento de la audienc…" at bounding box center [593, 513] width 423 height 84
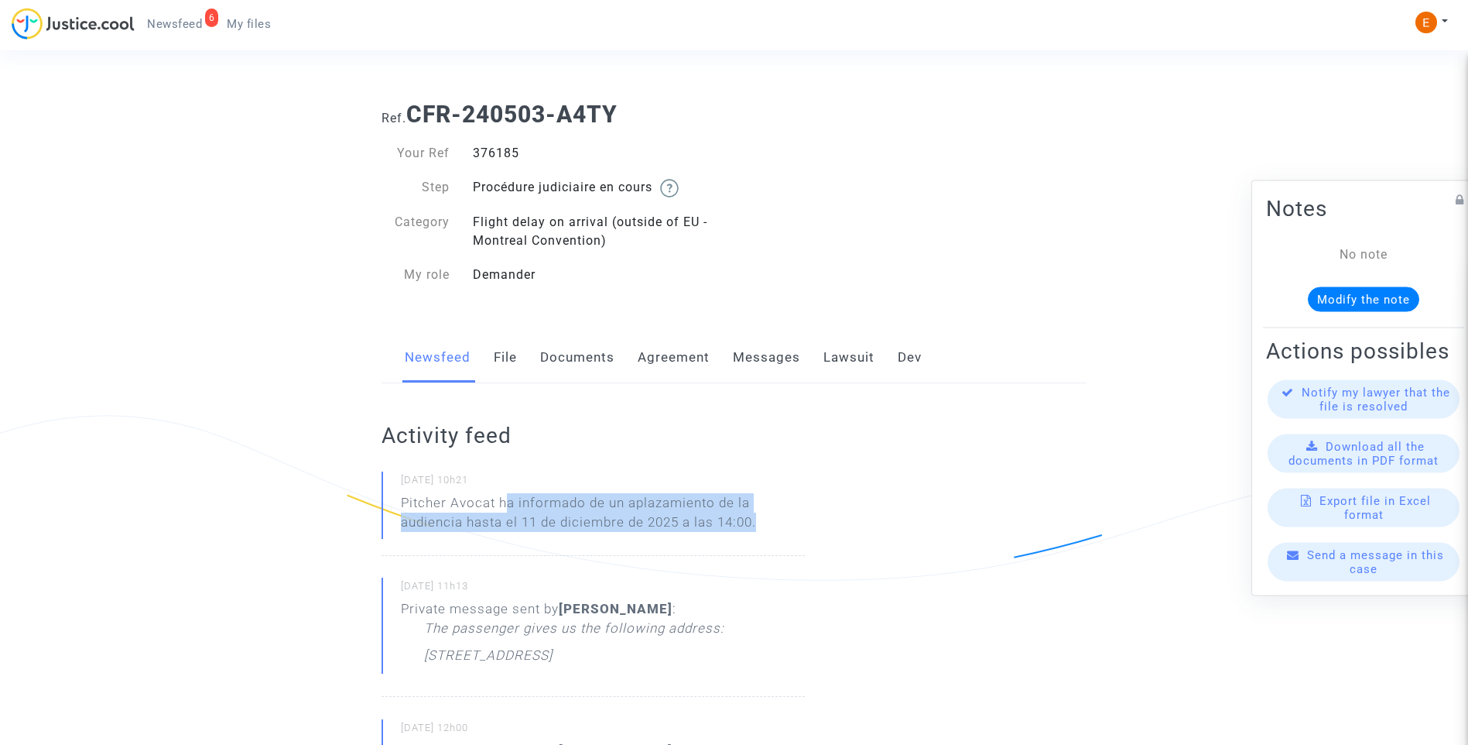
drag, startPoint x: 503, startPoint y: 499, endPoint x: 814, endPoint y: 499, distance: 311.2
drag, startPoint x: 814, startPoint y: 499, endPoint x: 573, endPoint y: 500, distance: 241.5
click at [573, 500] on p "Pitcher Avocat ha informado de un aplazamiento de la audiencia hasta el 11 de d…" at bounding box center [603, 516] width 404 height 46
drag, startPoint x: 501, startPoint y: 504, endPoint x: 804, endPoint y: 504, distance: 303.5
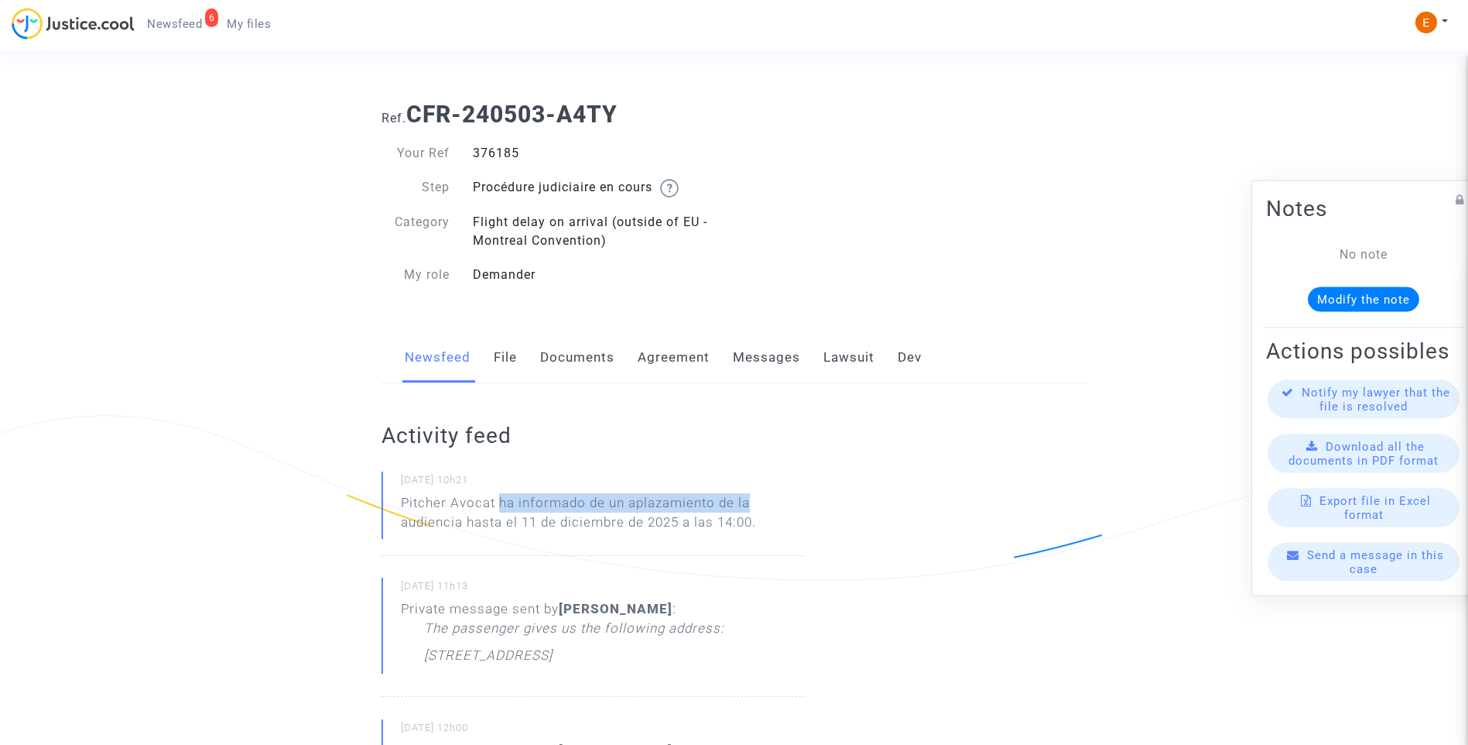
click at [804, 504] on p "Pitcher Avocat ha informado de un aplazamiento de la audiencia hasta el 11 de d…" at bounding box center [603, 516] width 404 height 46
drag, startPoint x: 804, startPoint y: 504, endPoint x: 502, endPoint y: 502, distance: 302.7
click at [502, 502] on p "Pitcher Avocat ha informado de un aplazamiento de la audiencia hasta el 11 de d…" at bounding box center [603, 516] width 404 height 46
copy p "ha informado de un aplazamiento de la audiencia hasta el 11 de diciembre de 202…"
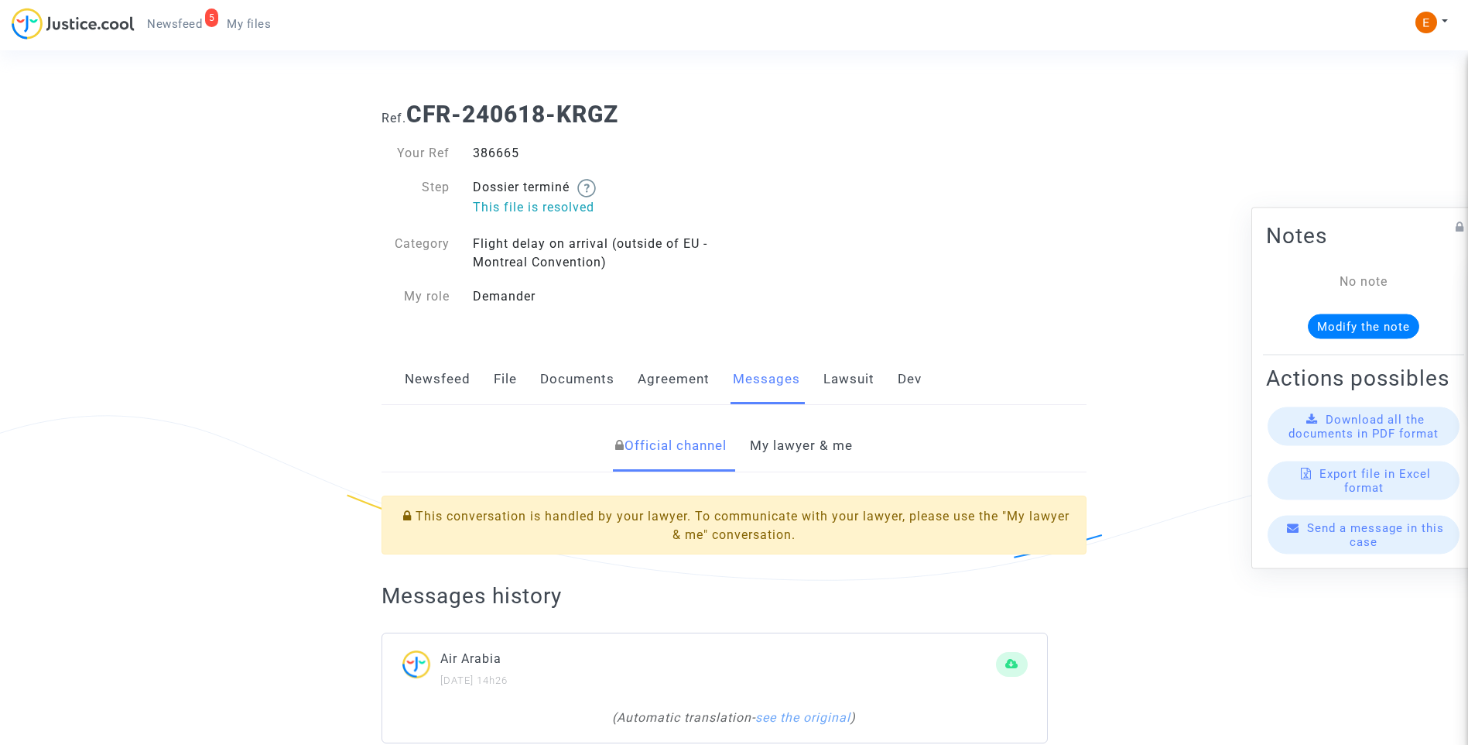
drag, startPoint x: 0, startPoint y: 0, endPoint x: 491, endPoint y: 149, distance: 513.0
click at [491, 149] on div "386665" at bounding box center [597, 153] width 273 height 19
copy div "386665"
click at [793, 452] on link "My lawyer & me" at bounding box center [801, 445] width 103 height 51
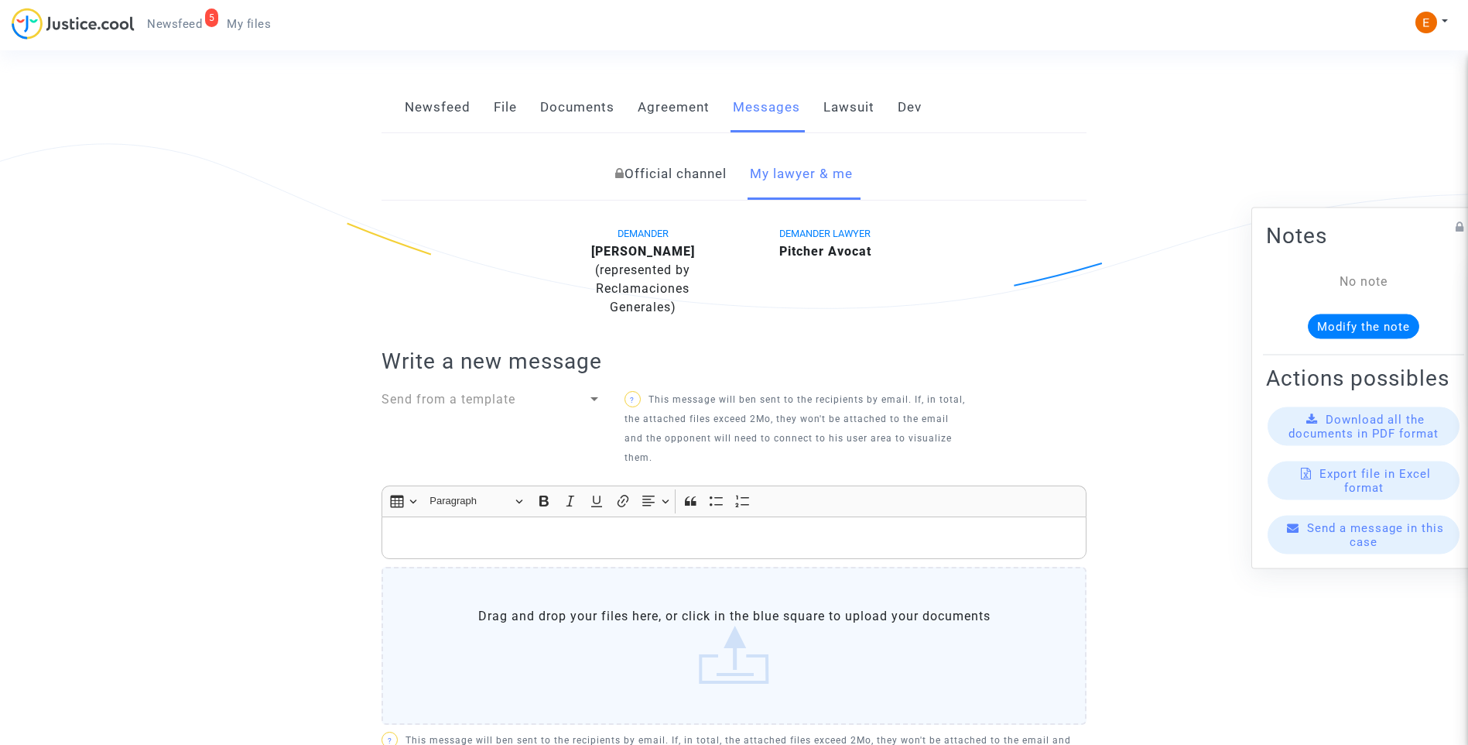
scroll to position [174, 0]
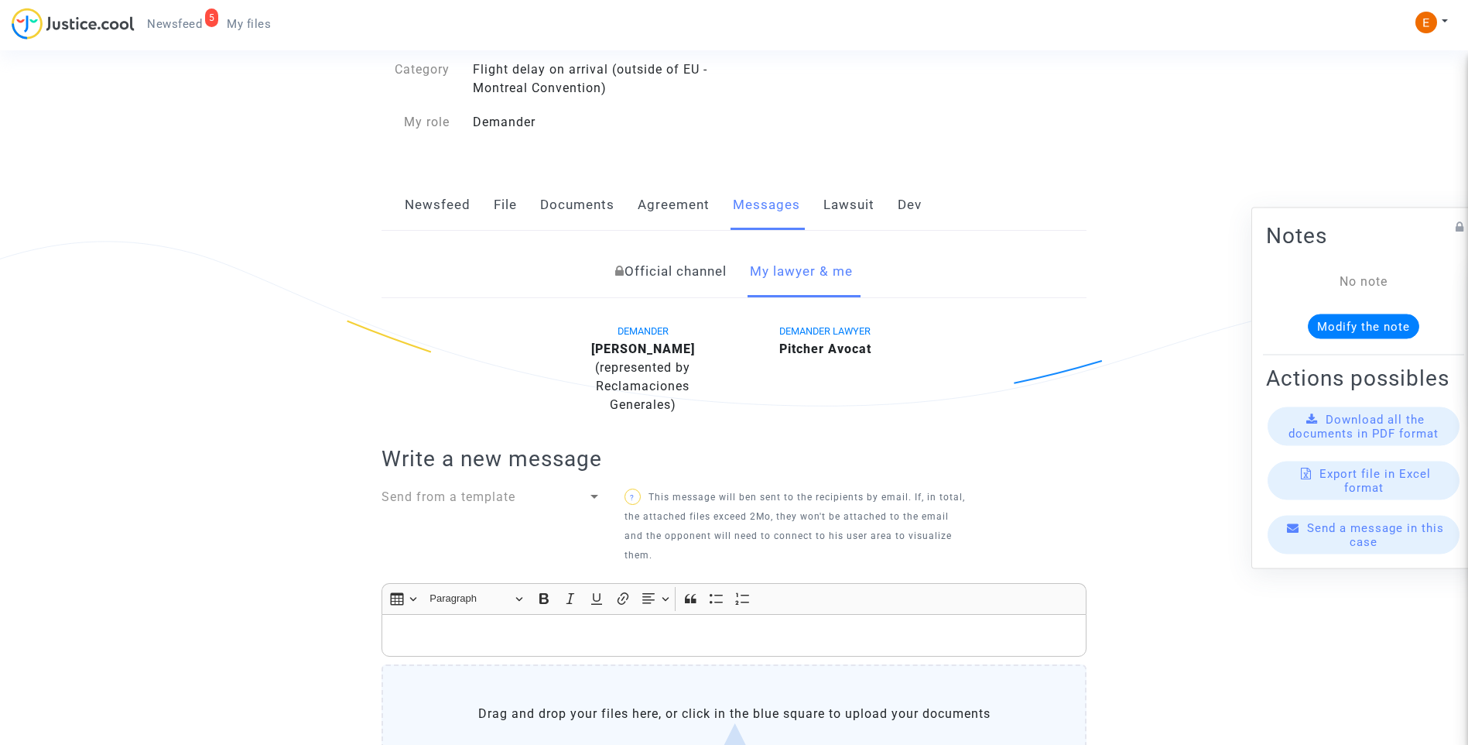
click at [454, 206] on link "Newsfeed" at bounding box center [438, 205] width 66 height 51
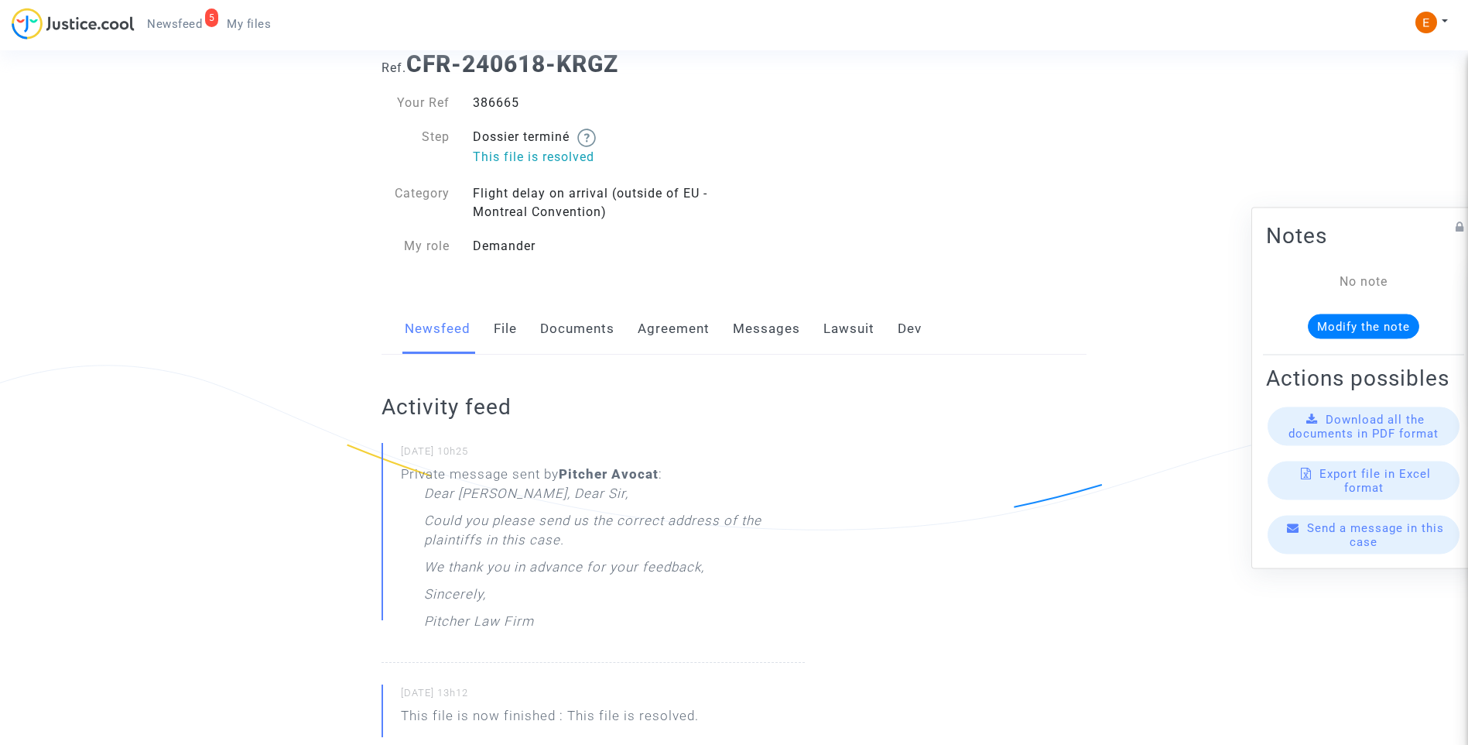
scroll to position [77, 0]
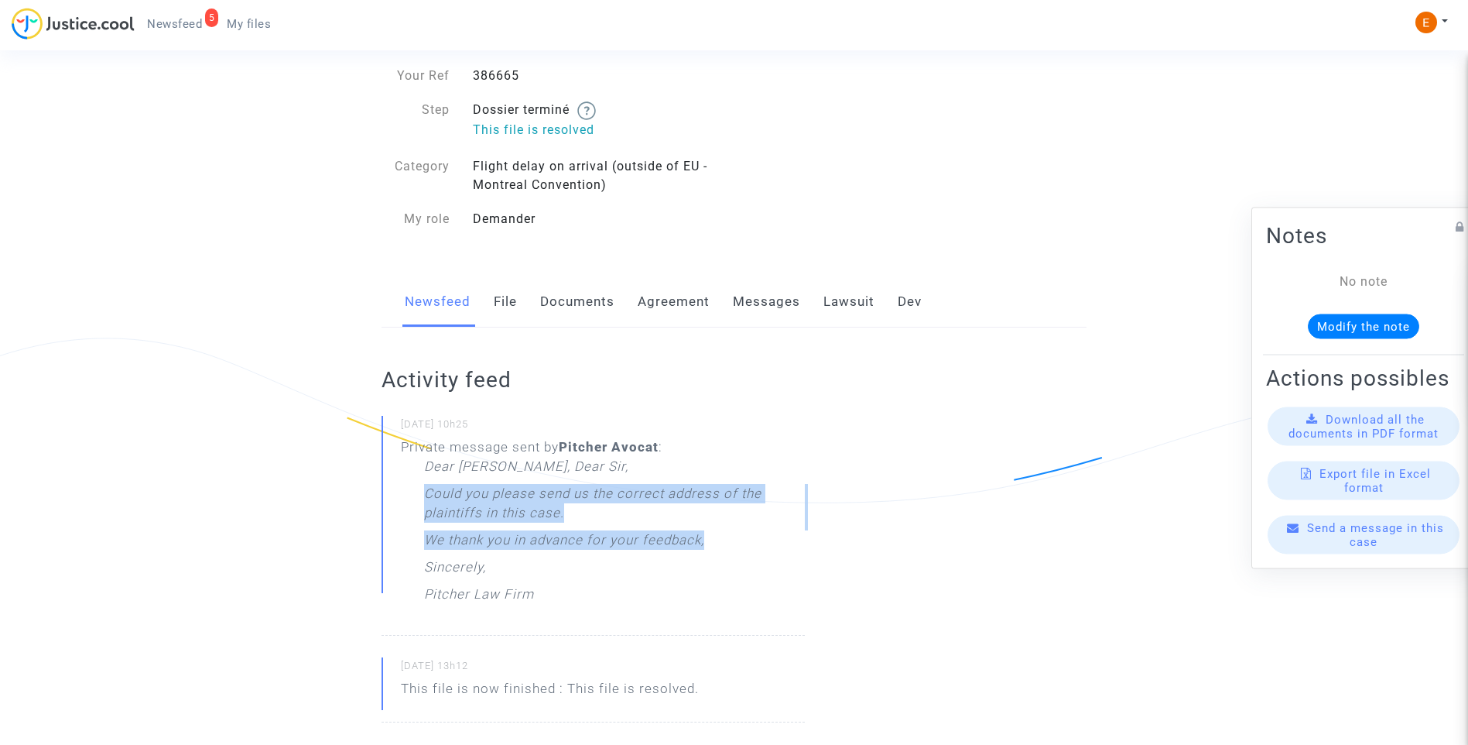
drag, startPoint x: 752, startPoint y: 547, endPoint x: 401, endPoint y: 502, distance: 353.4
click at [401, 502] on div "Private message sent by [PERSON_NAME] : Dear [PERSON_NAME], Dear [PERSON_NAME],…" at bounding box center [603, 524] width 404 height 174
drag, startPoint x: 401, startPoint y: 502, endPoint x: 445, endPoint y: 500, distance: 44.2
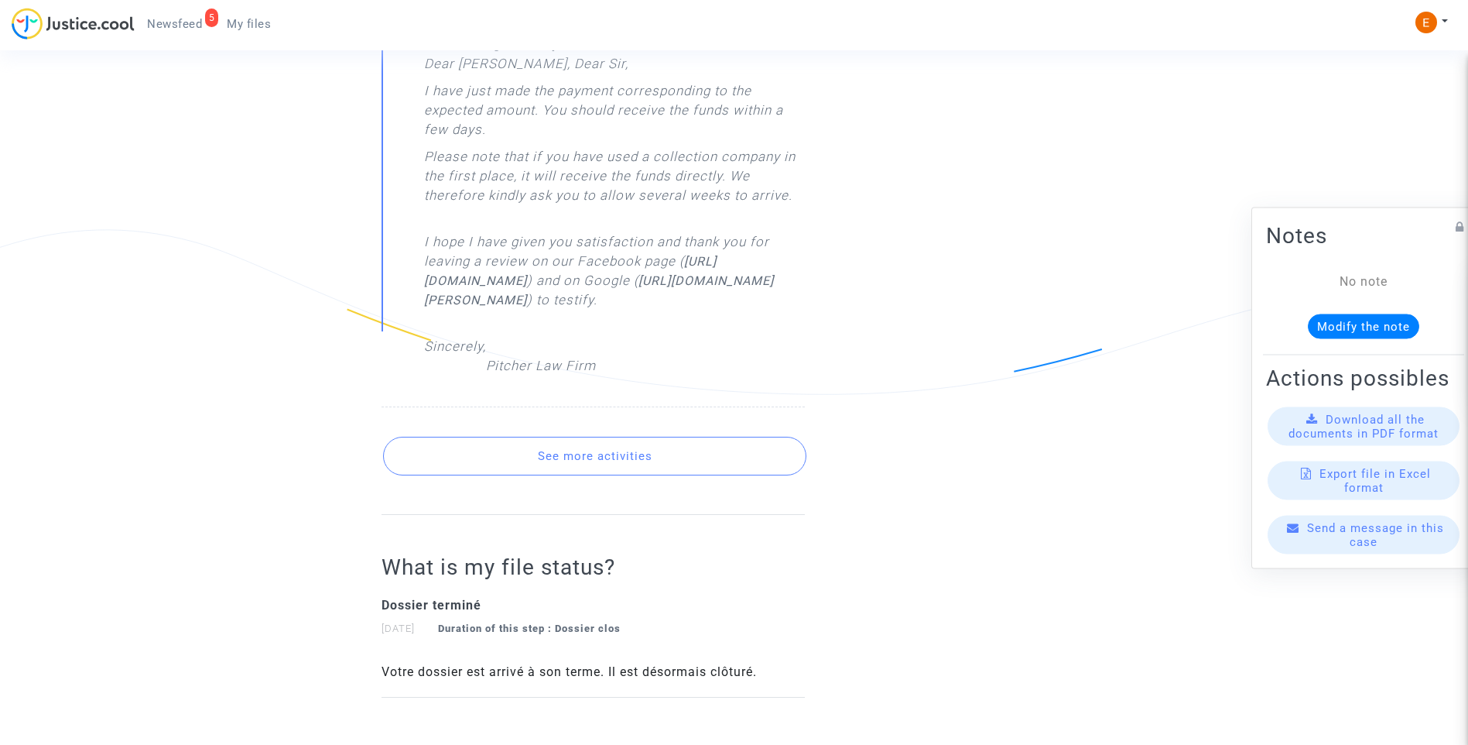
scroll to position [1084, 0]
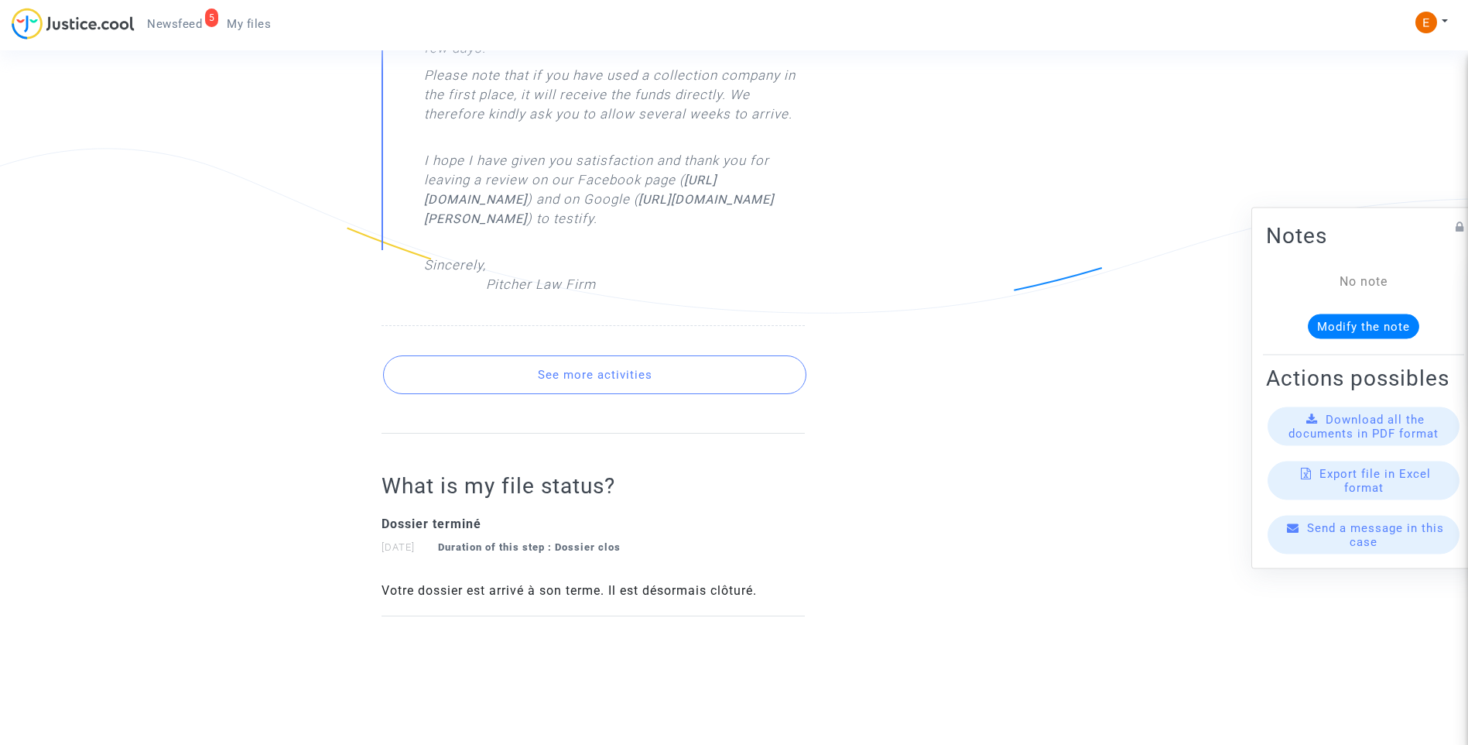
click at [663, 394] on button "See more activities" at bounding box center [594, 374] width 423 height 39
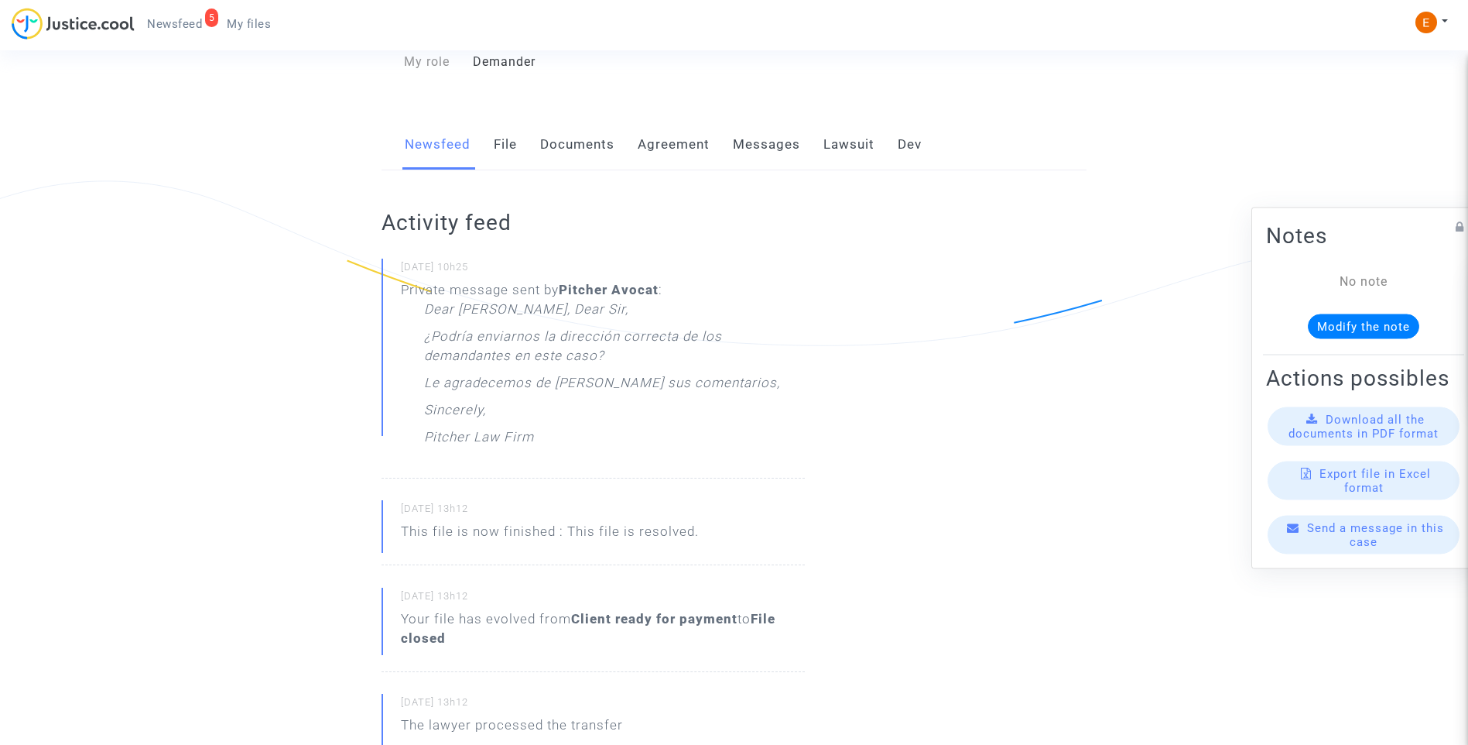
scroll to position [77, 0]
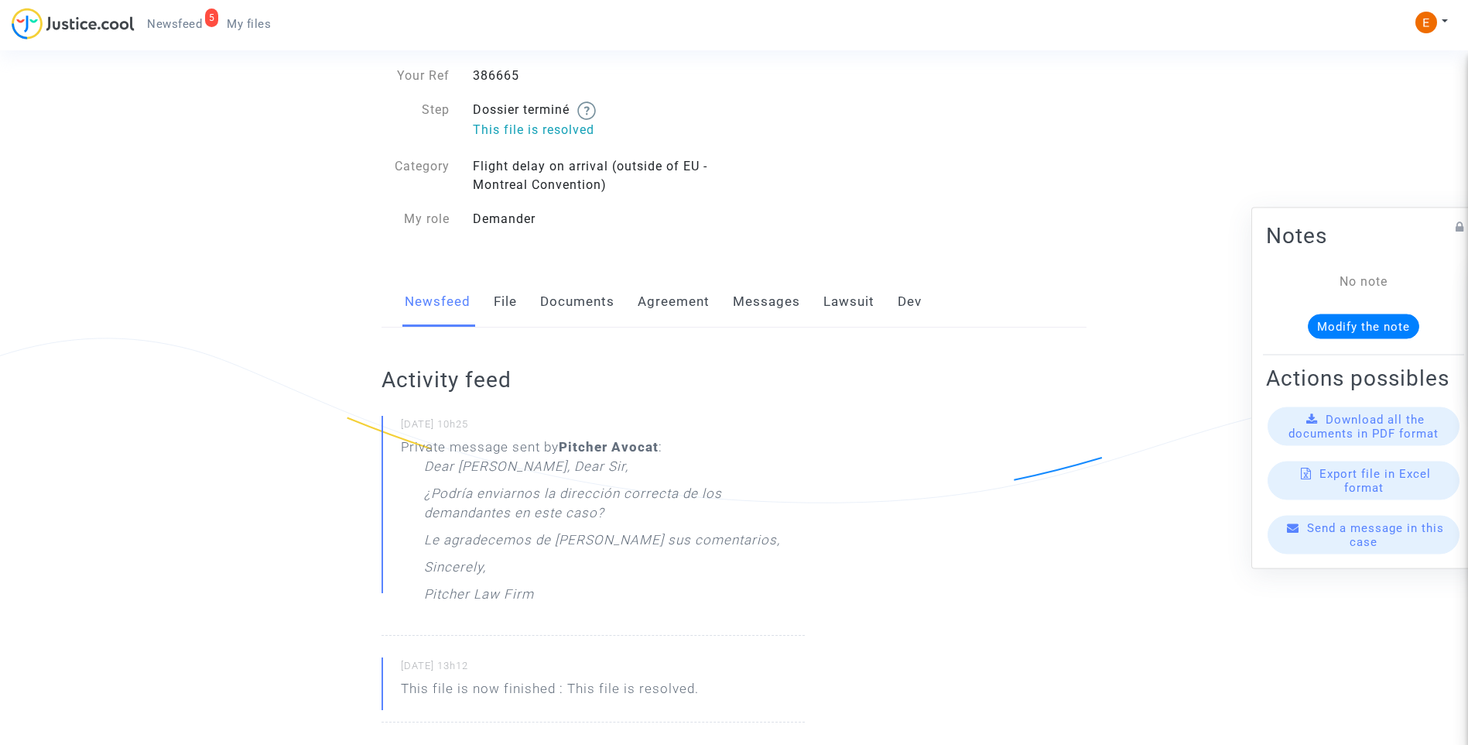
click at [508, 305] on link "File" at bounding box center [505, 301] width 23 height 51
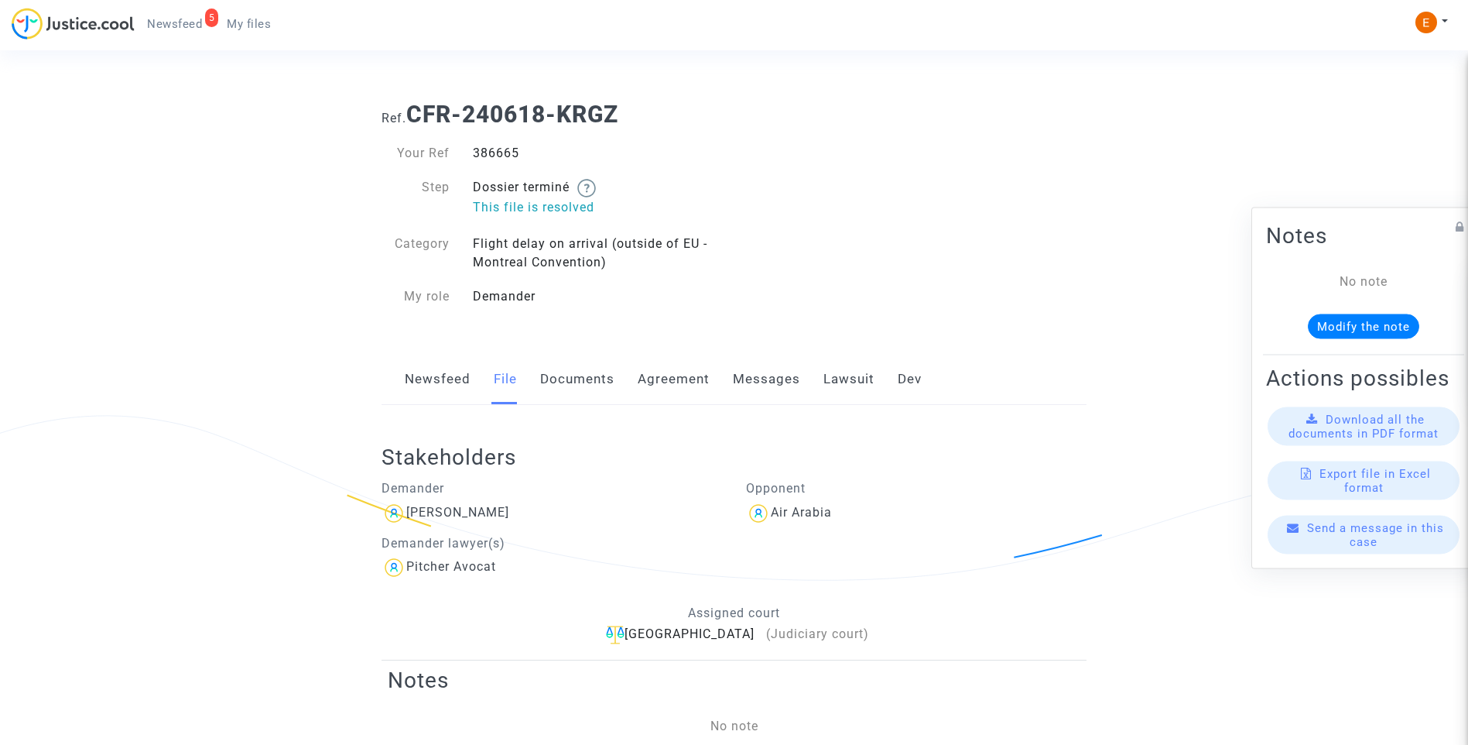
click at [447, 382] on link "Newsfeed" at bounding box center [438, 379] width 66 height 51
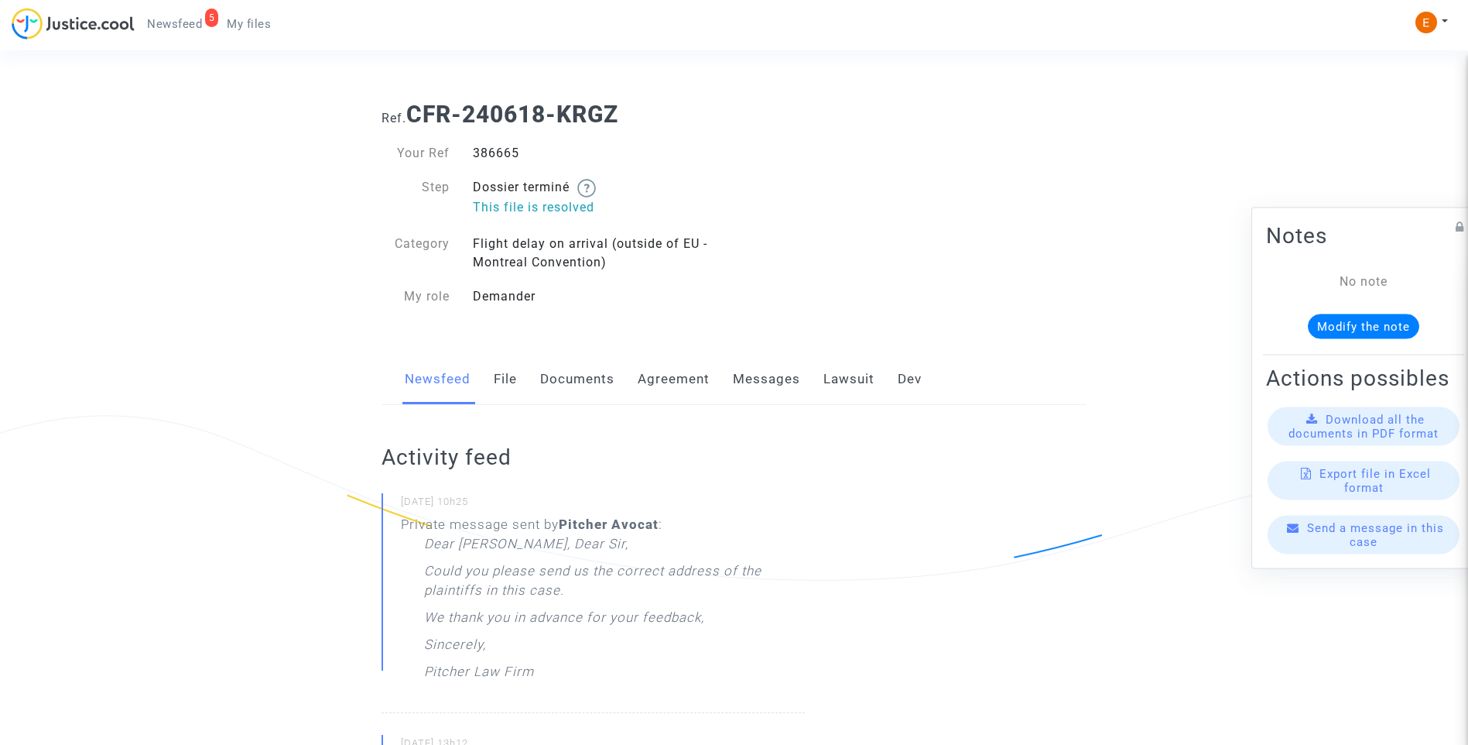
click at [1366, 549] on span "Send a message in this case" at bounding box center [1375, 535] width 137 height 28
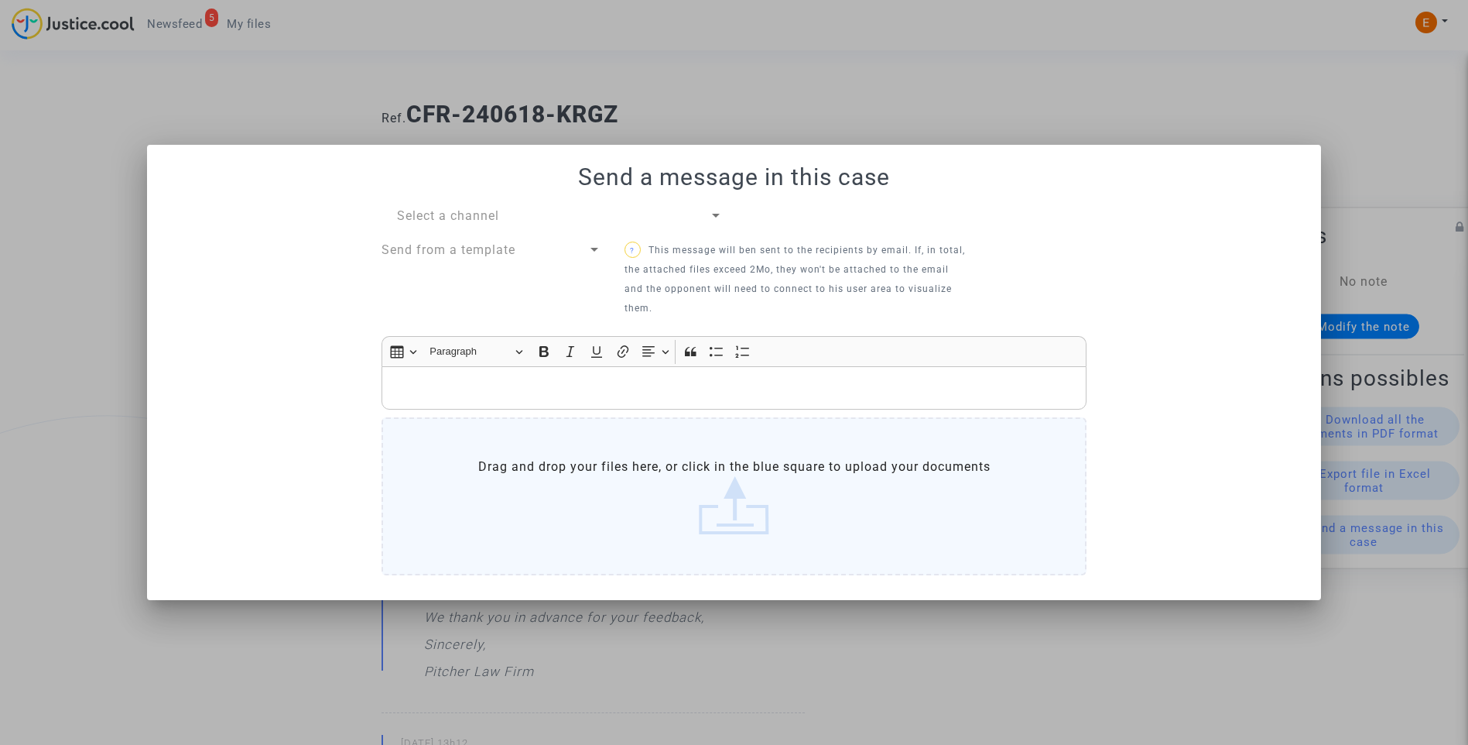
click at [683, 207] on div "Select a channel" at bounding box center [553, 216] width 312 height 19
click at [557, 217] on span "My lawyer & me" at bounding box center [560, 215] width 326 height 37
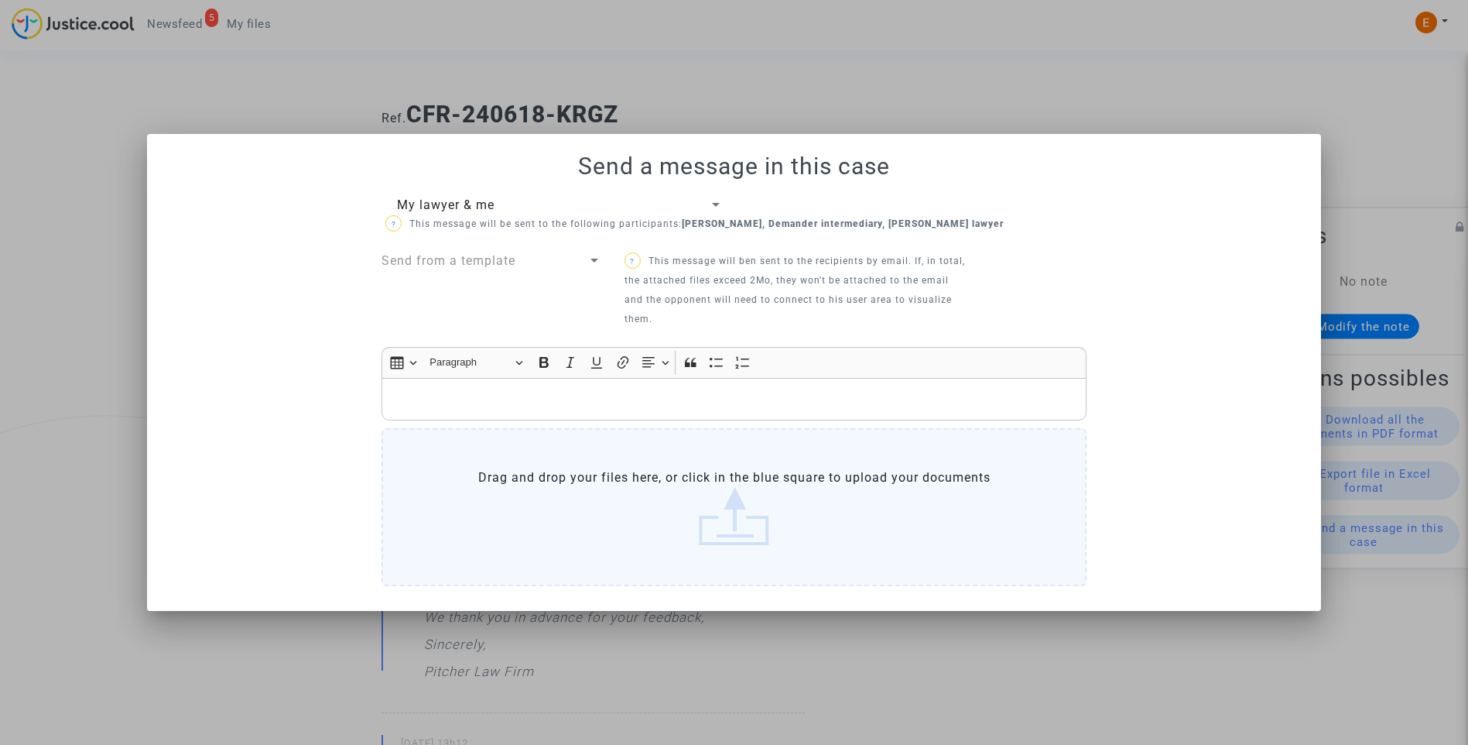
click at [576, 259] on div "Send from a template" at bounding box center [485, 261] width 206 height 19
drag, startPoint x: 716, startPoint y: 399, endPoint x: 619, endPoint y: 399, distance: 96.8
click at [715, 399] on div at bounding box center [734, 372] width 1468 height 745
click at [596, 396] on p "Rich Text Editor, main" at bounding box center [734, 398] width 689 height 19
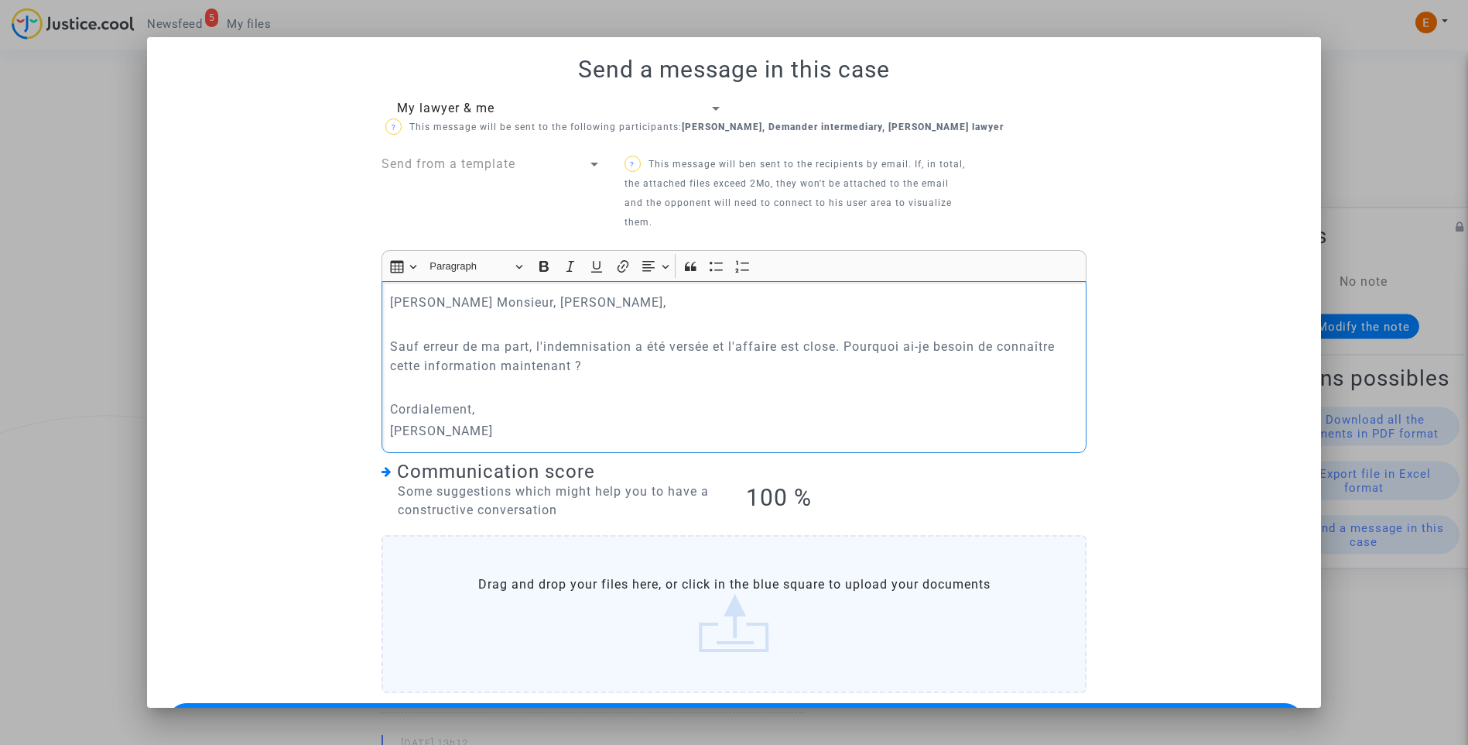
scroll to position [57, 0]
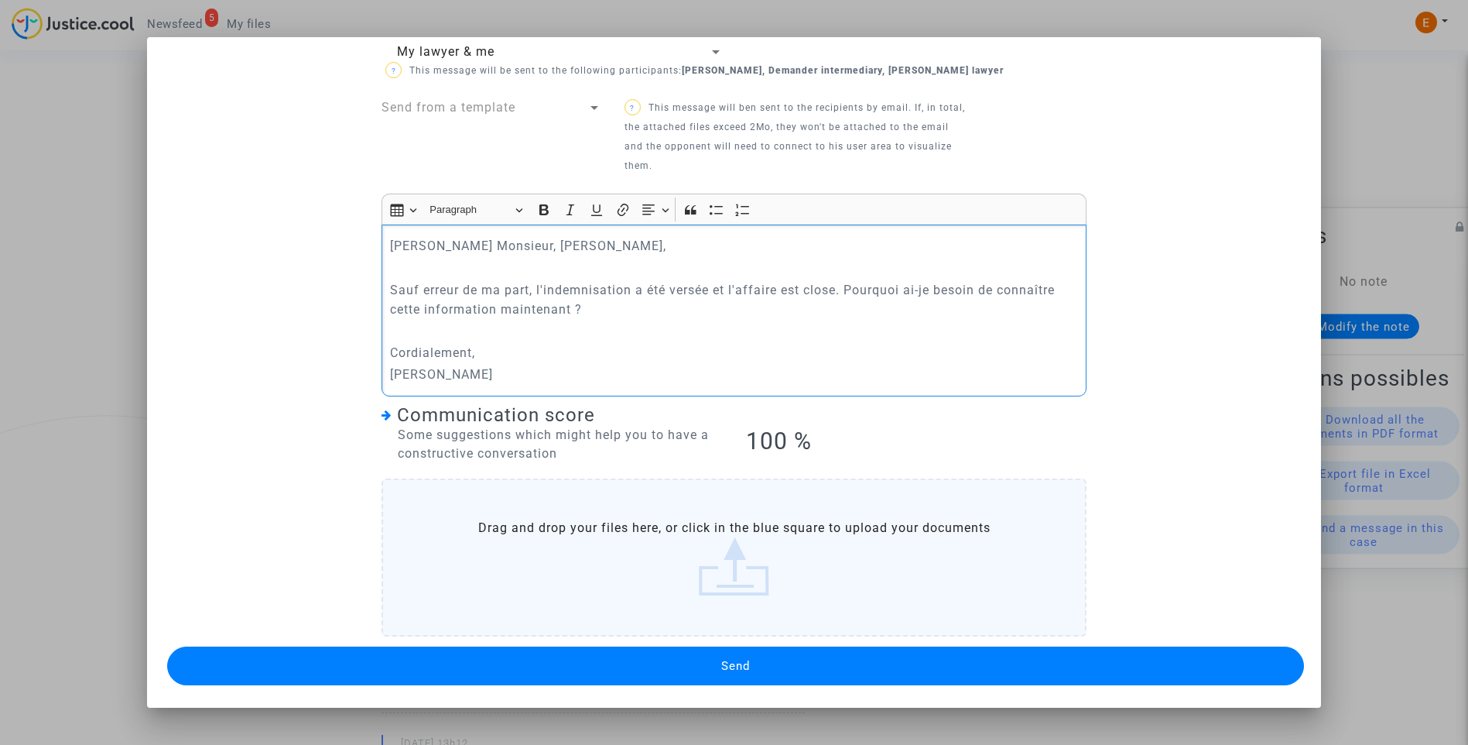
click at [726, 669] on span "Send" at bounding box center [735, 666] width 29 height 14
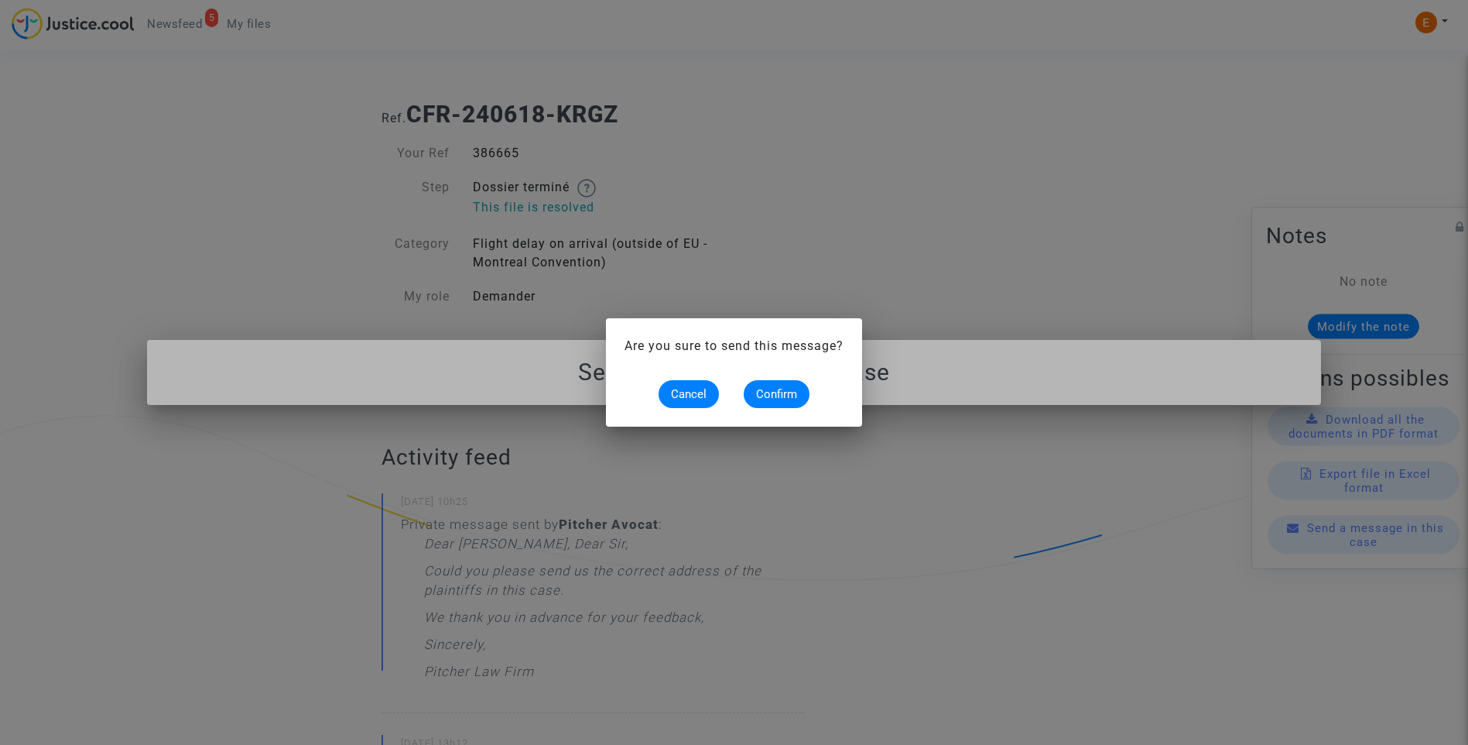
scroll to position [0, 0]
click at [763, 391] on span "Confirm" at bounding box center [776, 394] width 41 height 14
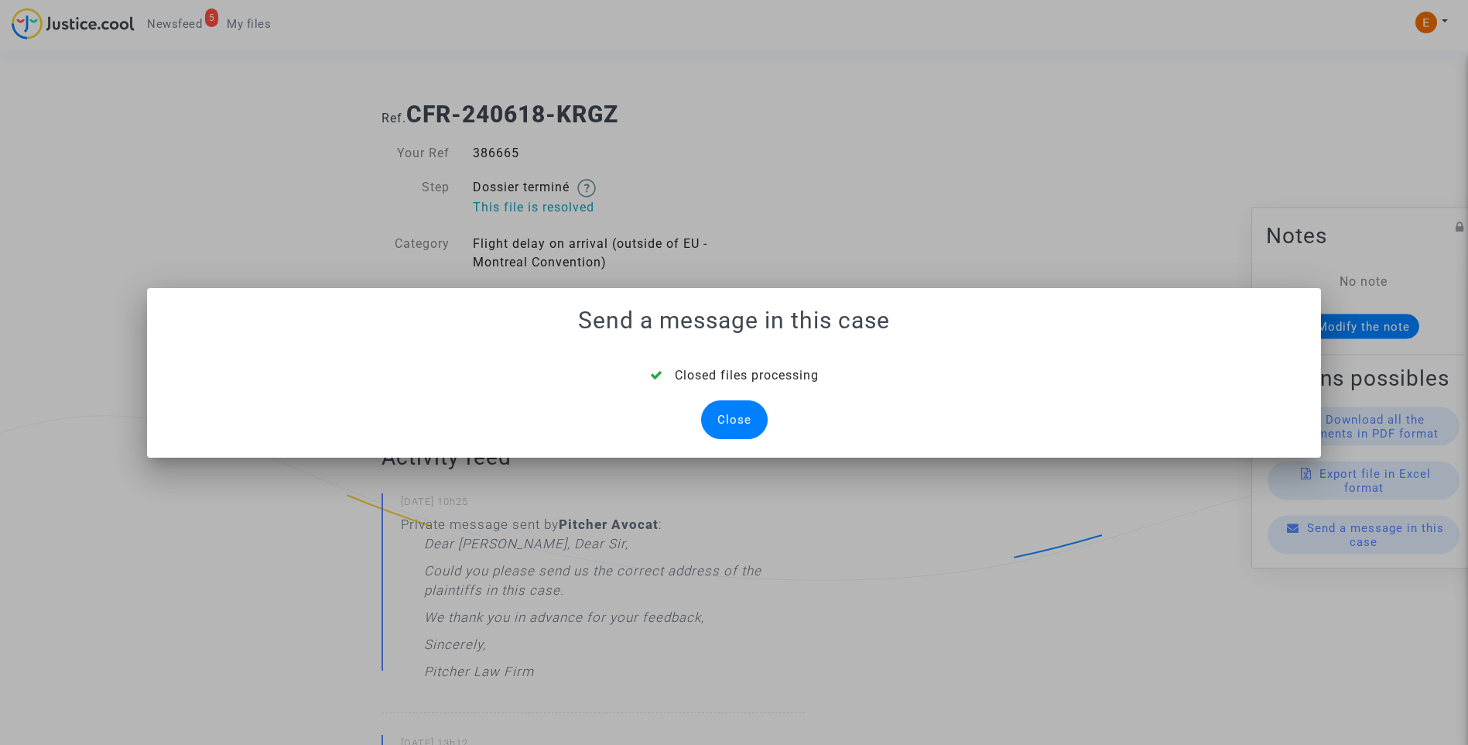
click at [731, 423] on div "Close" at bounding box center [734, 419] width 67 height 39
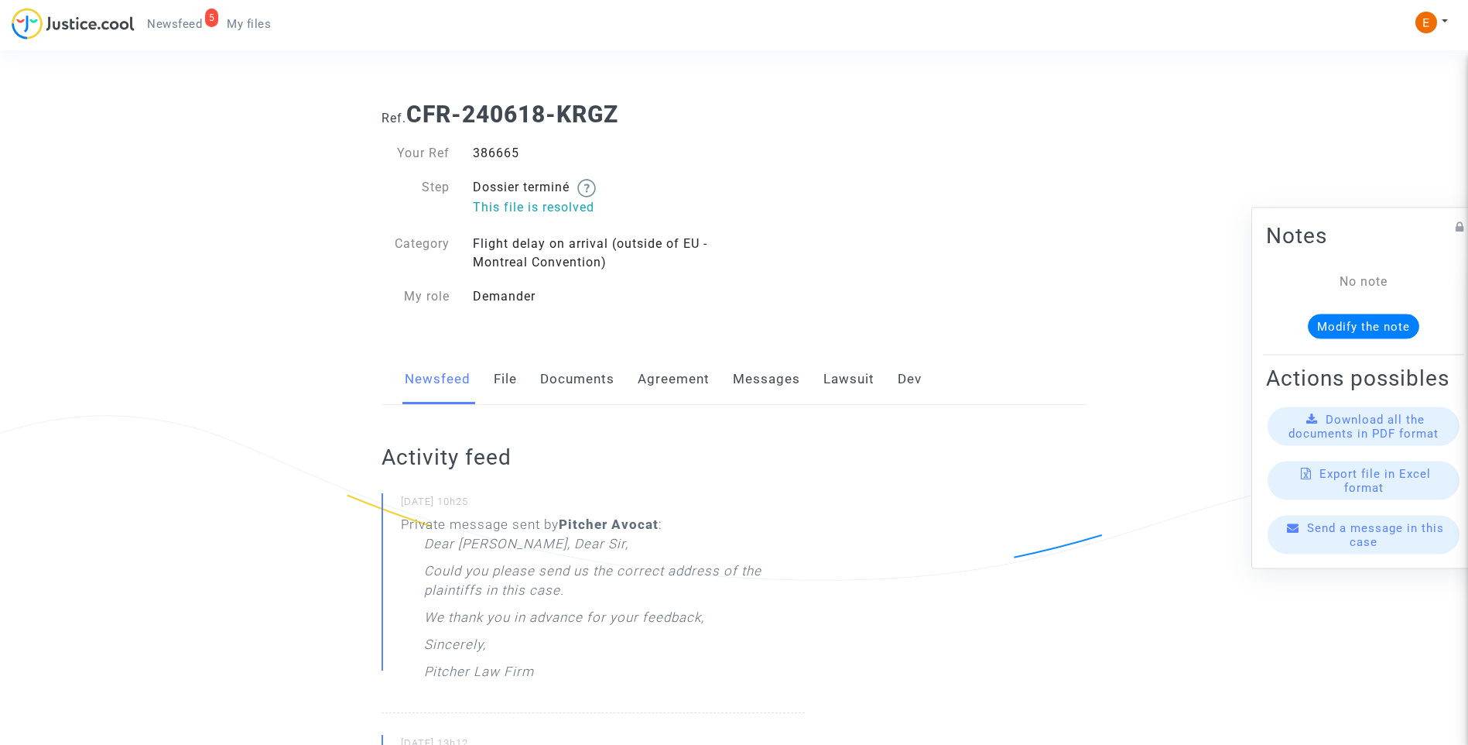
click at [517, 372] on div "Newsfeed File Documents Agreement Messages Lawsuit Dev" at bounding box center [734, 380] width 705 height 52
click at [509, 373] on link "File" at bounding box center [505, 379] width 23 height 51
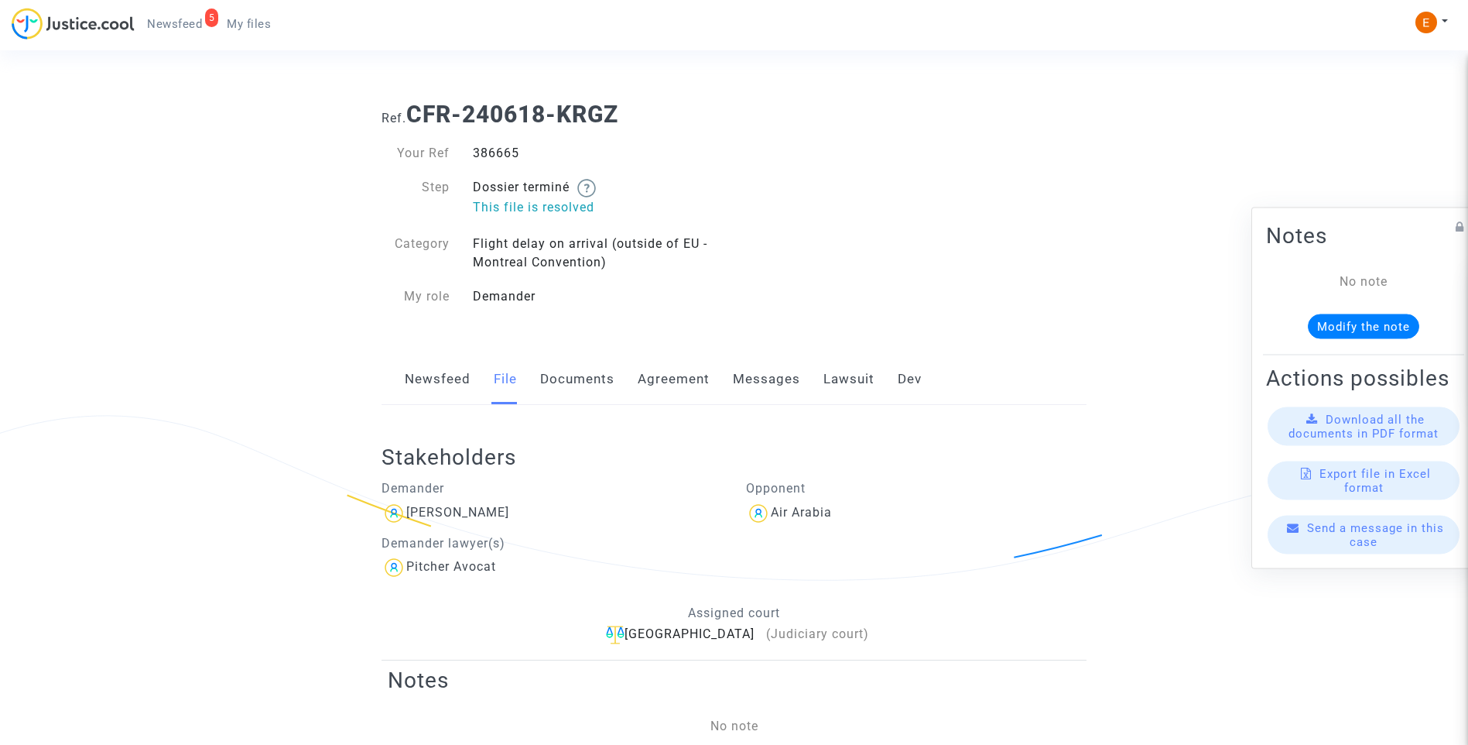
click at [446, 378] on link "Newsfeed" at bounding box center [438, 379] width 66 height 51
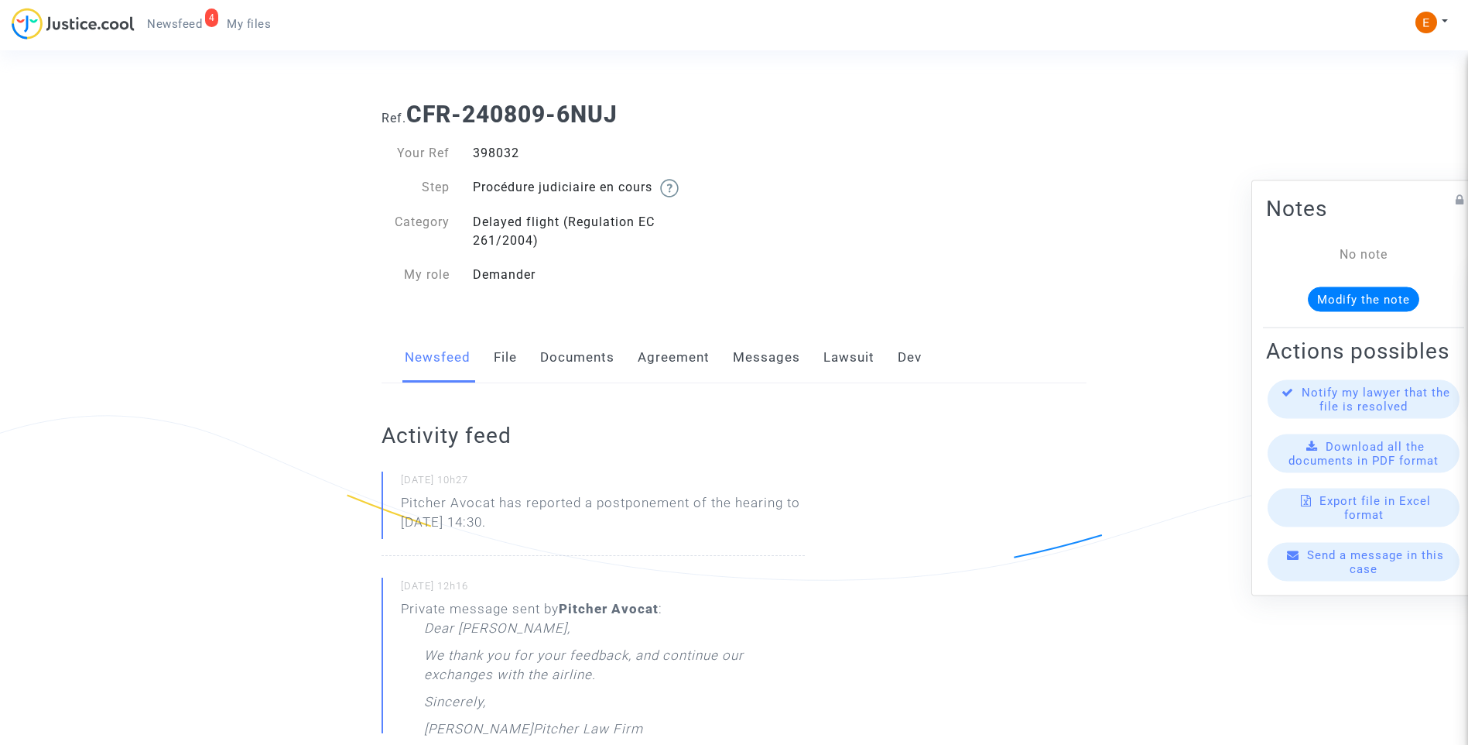
click at [499, 146] on div "398032" at bounding box center [597, 153] width 273 height 19
copy div "398032"
drag, startPoint x: 602, startPoint y: 530, endPoint x: 358, endPoint y: 494, distance: 247.3
drag, startPoint x: 358, startPoint y: 494, endPoint x: 473, endPoint y: 502, distance: 115.6
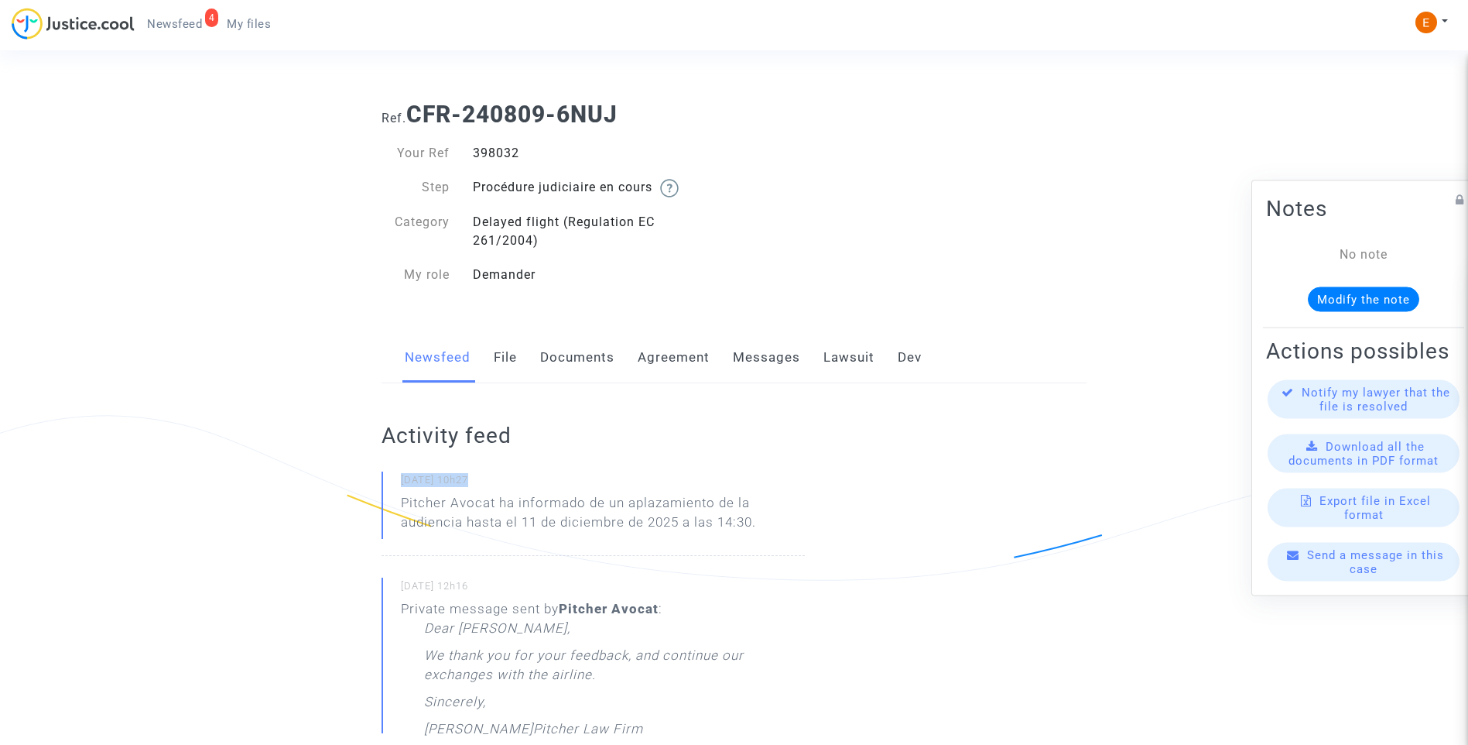
click at [559, 537] on p "Pitcher Avocat ha informado de un aplazamiento de la audiencia hasta el 11 de d…" at bounding box center [603, 516] width 404 height 46
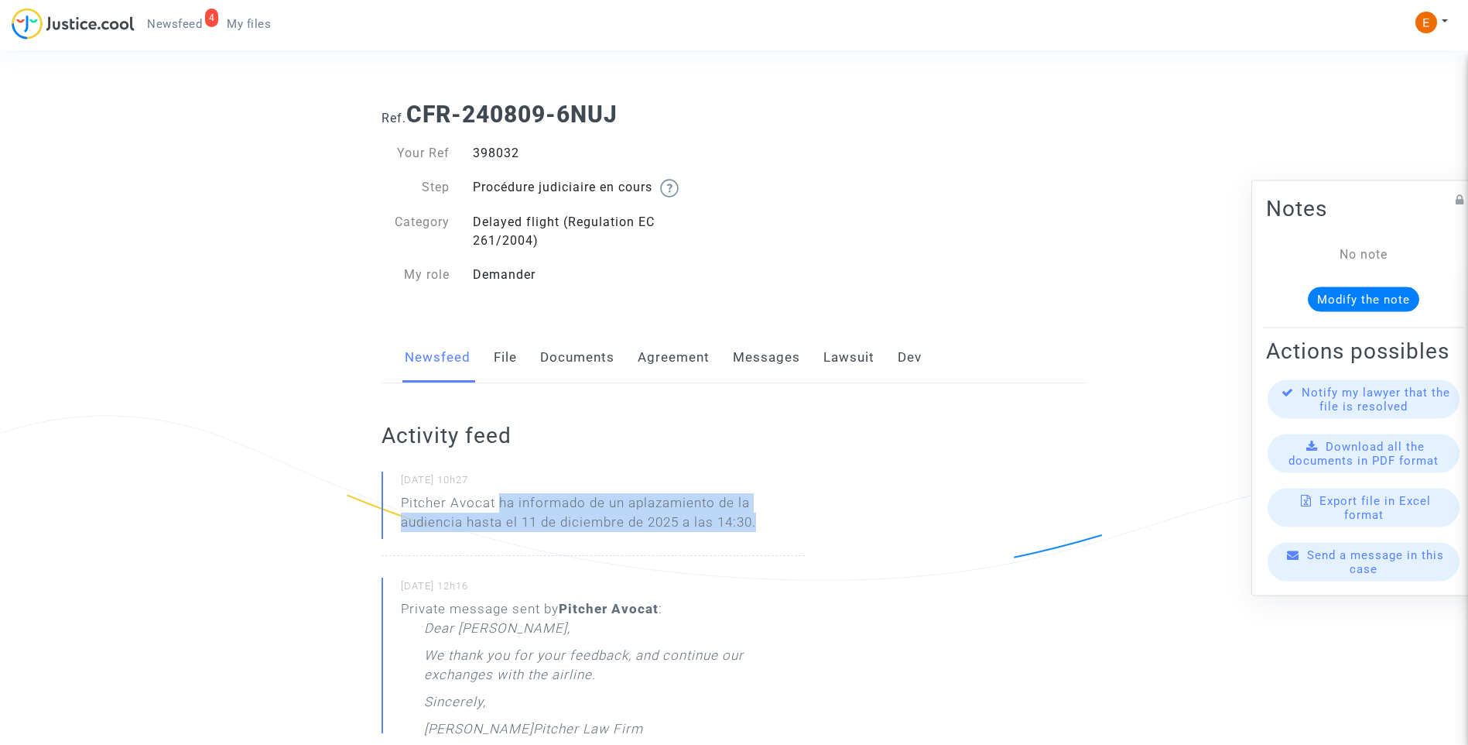
drag, startPoint x: 499, startPoint y: 499, endPoint x: 947, endPoint y: 506, distance: 447.5
copy p "ha informado de un aplazamiento de la audiencia hasta el 11 de diciembre de 202…"
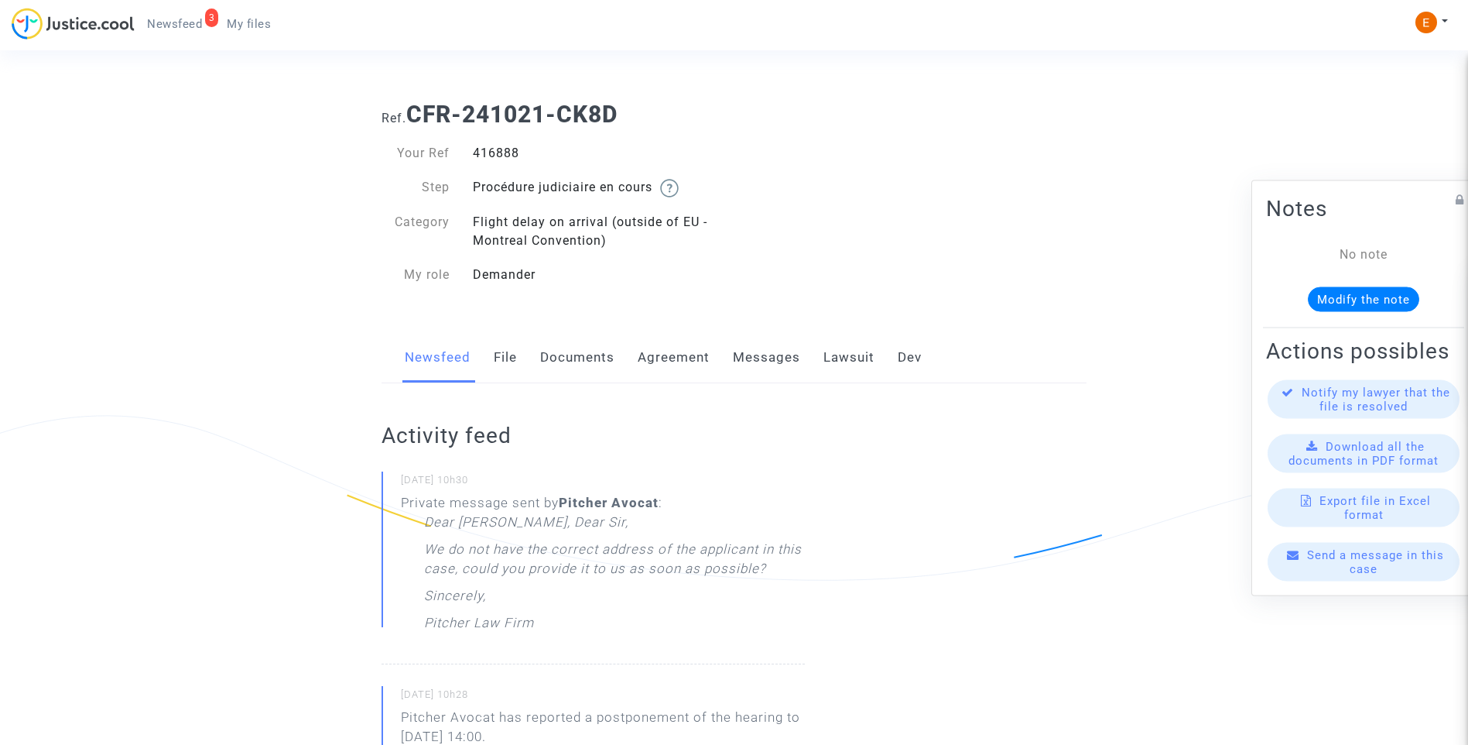
click at [511, 149] on div "416888" at bounding box center [597, 153] width 273 height 19
copy div "416888"
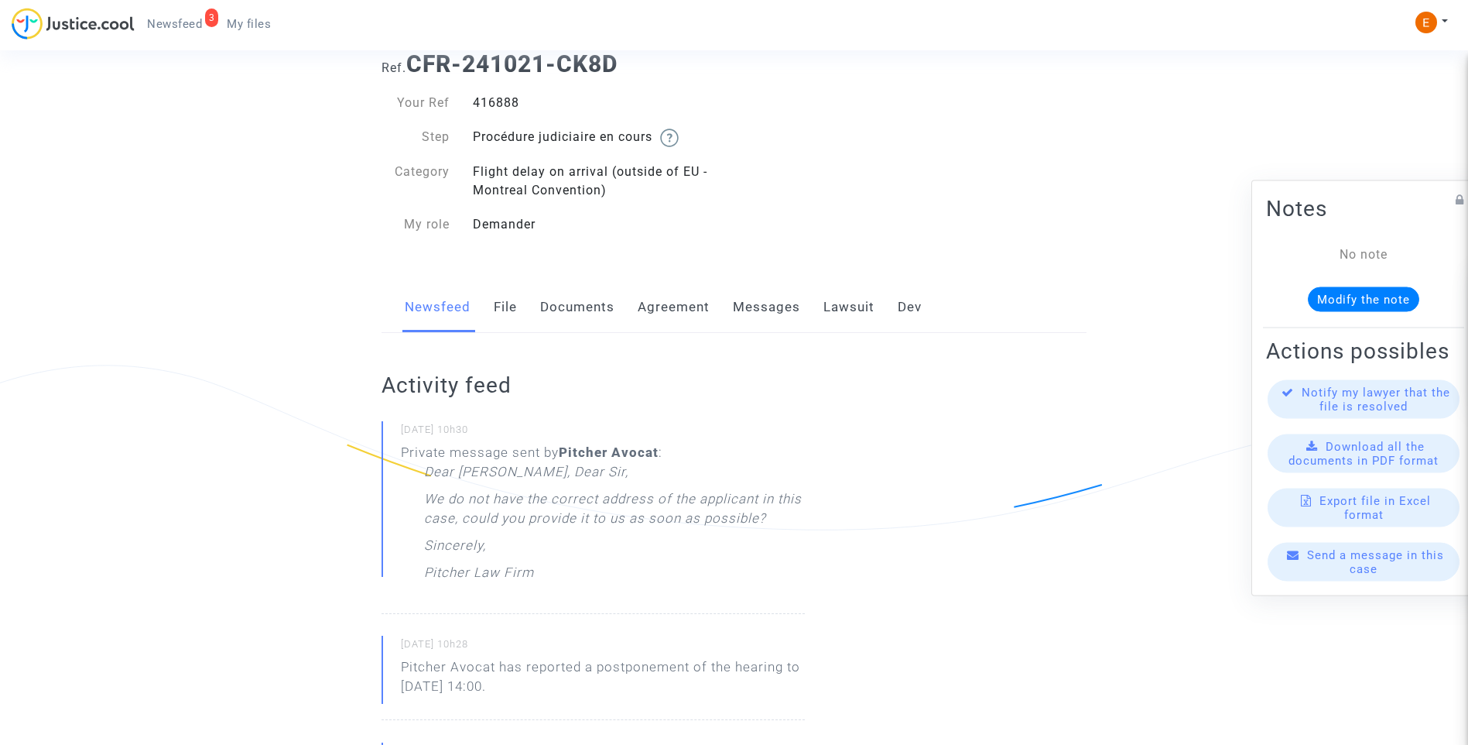
scroll to position [77, 0]
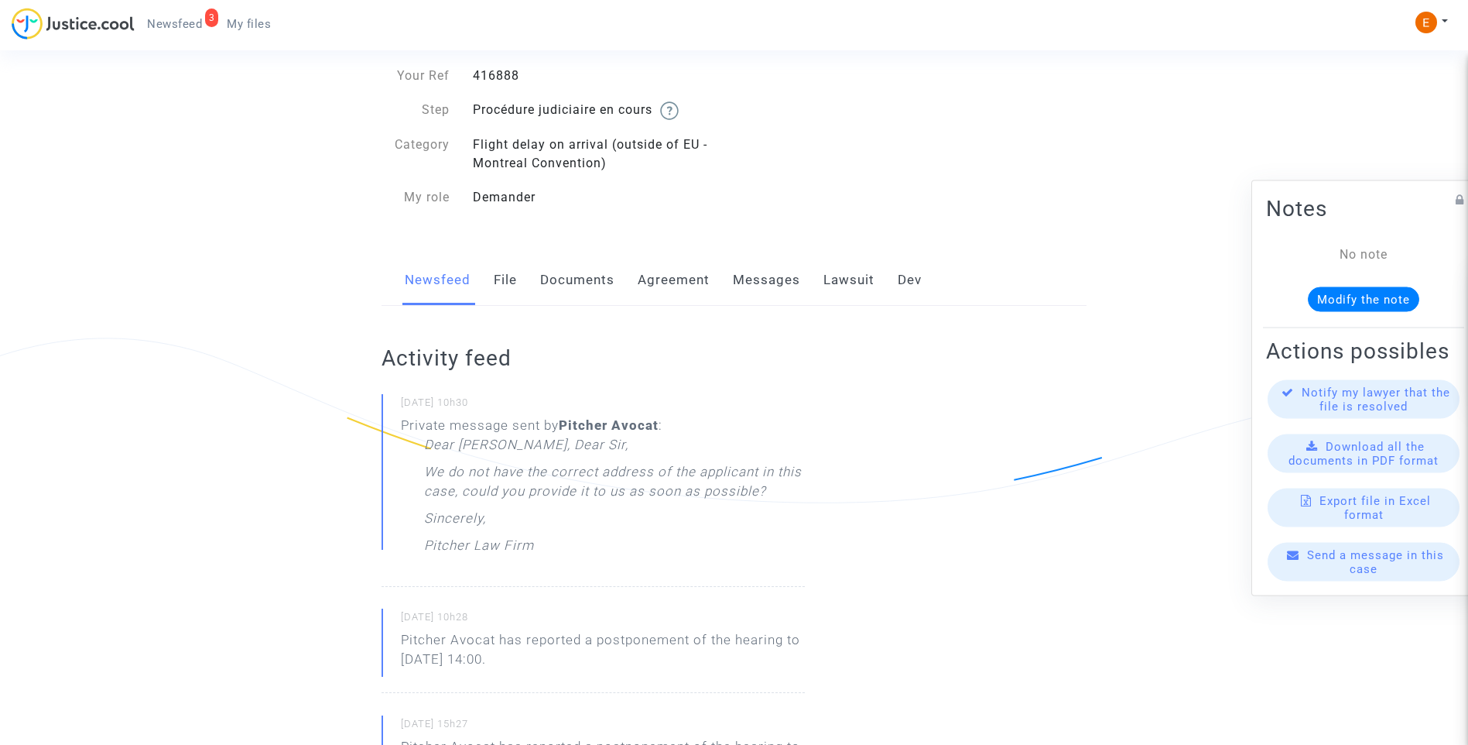
drag, startPoint x: 440, startPoint y: 660, endPoint x: 382, endPoint y: 649, distance: 59.2
click at [382, 649] on div "16/09/2025 - 10h28 Pitcher Avocat has reported a postponement of the hearing to…" at bounding box center [593, 650] width 423 height 84
drag, startPoint x: 612, startPoint y: 667, endPoint x: 394, endPoint y: 640, distance: 219.1
click at [394, 640] on div "16/09/2025 - 10h28 Pitcher Avocat has reported a postponement of the hearing to…" at bounding box center [593, 650] width 423 height 84
drag, startPoint x: 394, startPoint y: 640, endPoint x: 407, endPoint y: 642, distance: 13.3
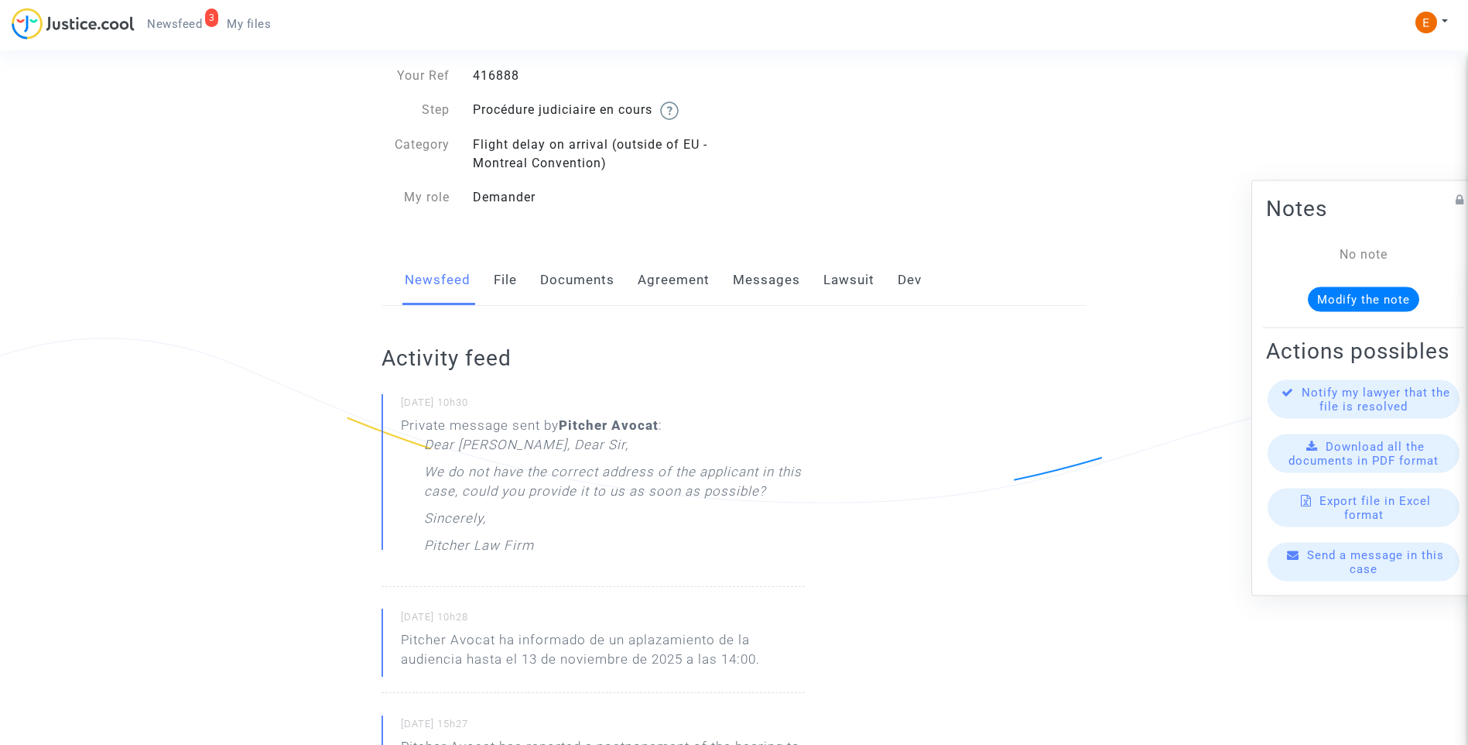
click at [581, 581] on div "16/09/2025 - 10h30 Private message sent by Pitcher Avocat : Dear Madam, Dear Si…" at bounding box center [593, 490] width 423 height 193
drag, startPoint x: 502, startPoint y: 639, endPoint x: 771, endPoint y: 657, distance: 269.2
click at [771, 657] on p "Pitcher Avocat ha informado de un aplazamiento de la audiencia hasta el 13 de n…" at bounding box center [603, 653] width 404 height 46
drag, startPoint x: 771, startPoint y: 657, endPoint x: 748, endPoint y: 654, distance: 23.4
copy p "ha informado de un aplazamiento de la audiencia hasta el 13 de noviembre de 202…"
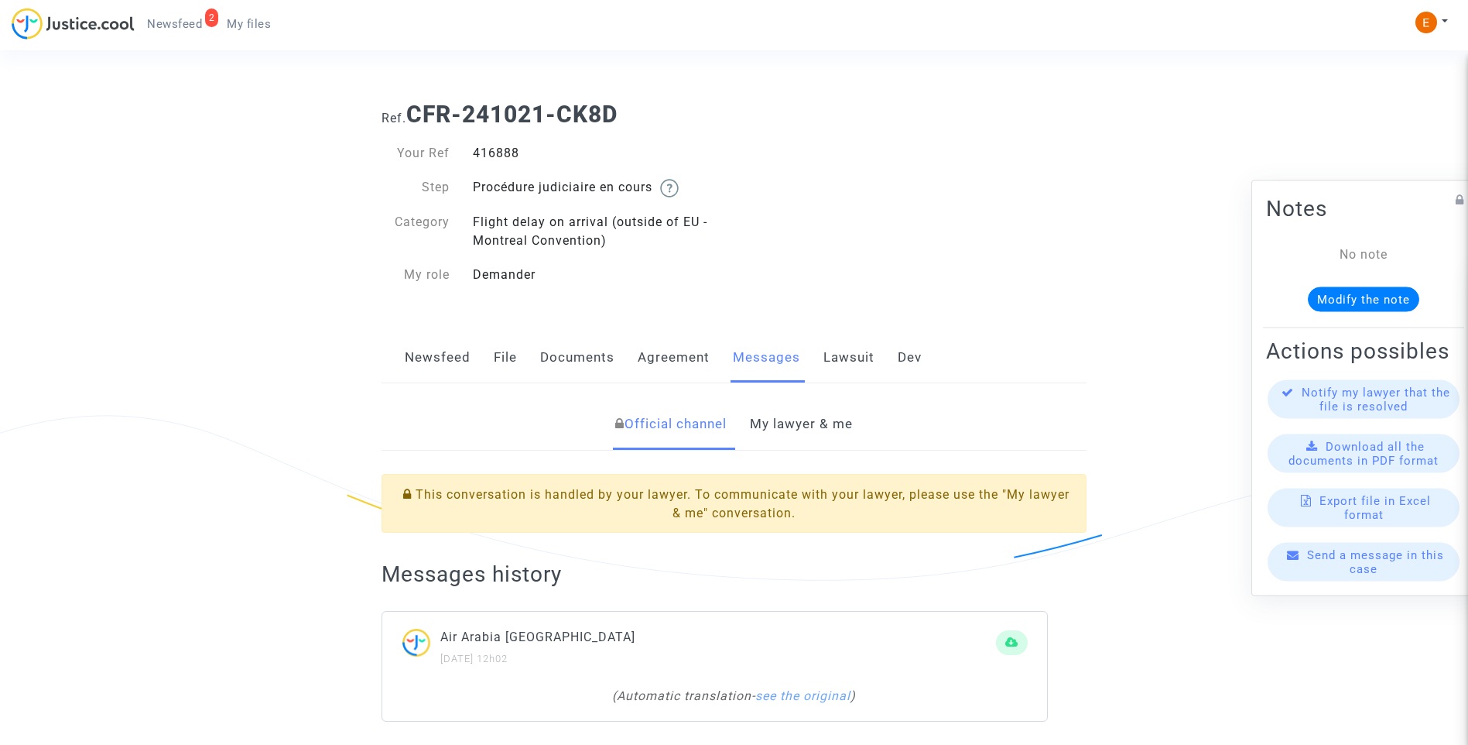
click at [441, 354] on link "Newsfeed" at bounding box center [438, 357] width 66 height 51
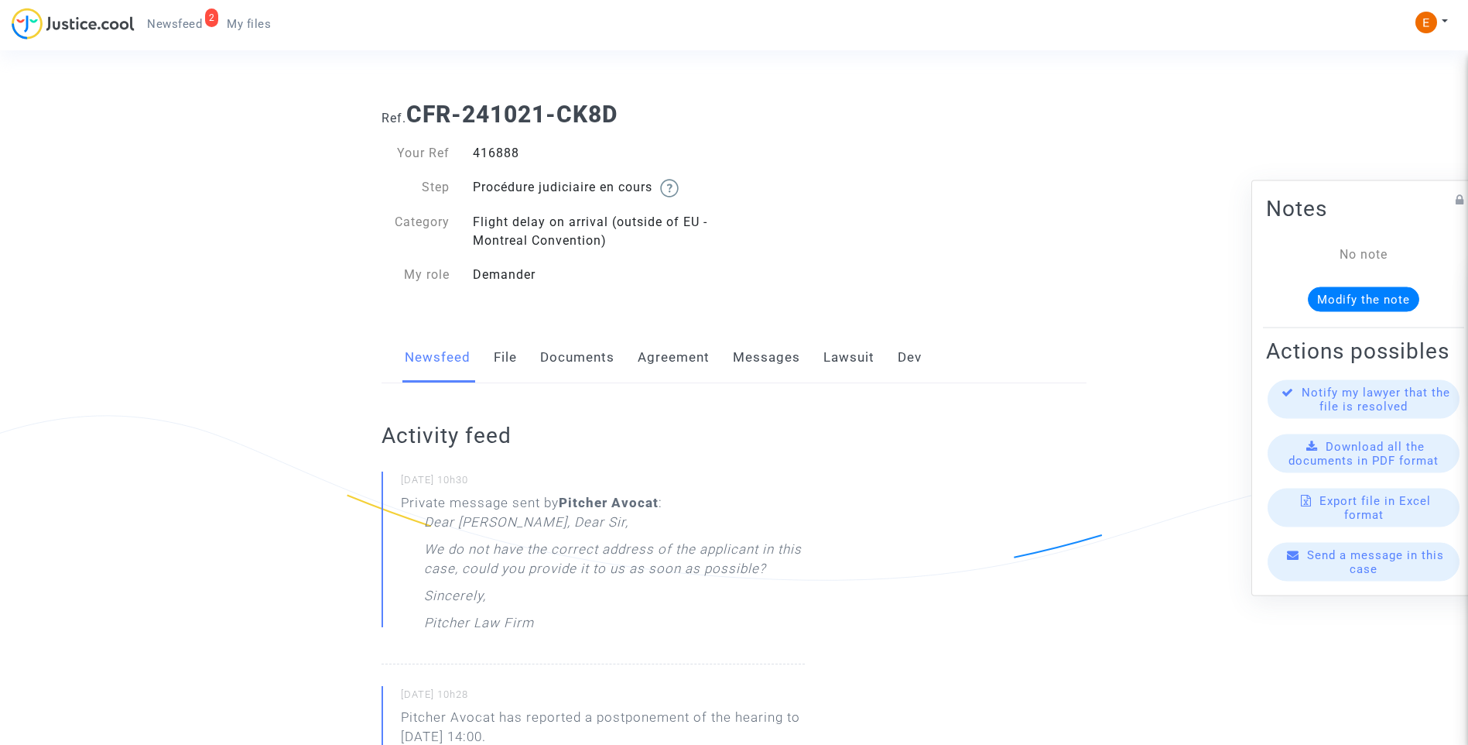
click at [499, 156] on div "416888" at bounding box center [597, 153] width 273 height 19
copy div "416888"
click at [1368, 571] on span "Send a message in this case" at bounding box center [1375, 562] width 137 height 28
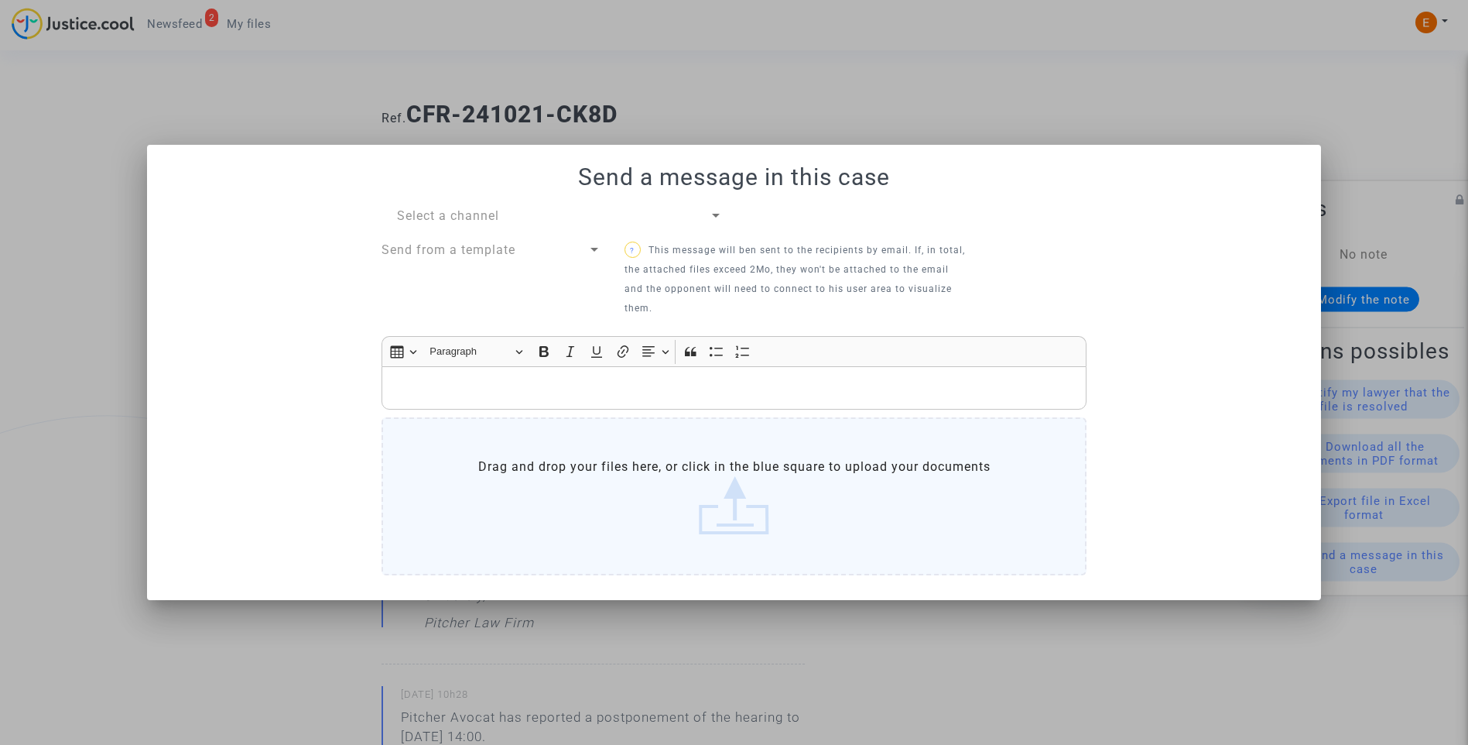
click at [706, 220] on div "Select a channel" at bounding box center [553, 216] width 312 height 19
click at [597, 216] on span "My lawyer & me" at bounding box center [560, 215] width 326 height 37
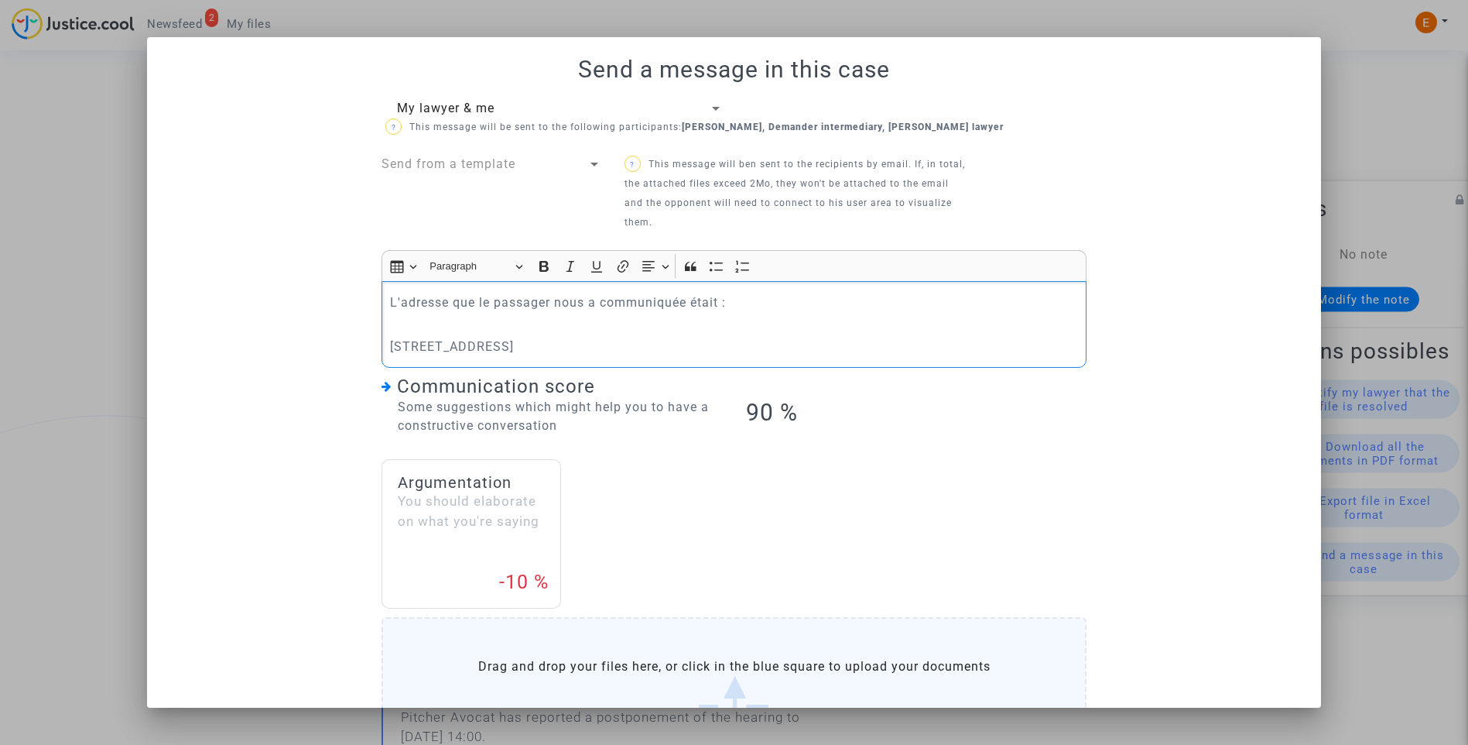
click at [725, 656] on label "Drag and drop your files here, or click in the blue square to upload your docum…" at bounding box center [734, 696] width 705 height 158
click at [0, 0] on input "Drag and drop your files here, or click in the blue square to upload your docum…" at bounding box center [0, 0] width 0 height 0
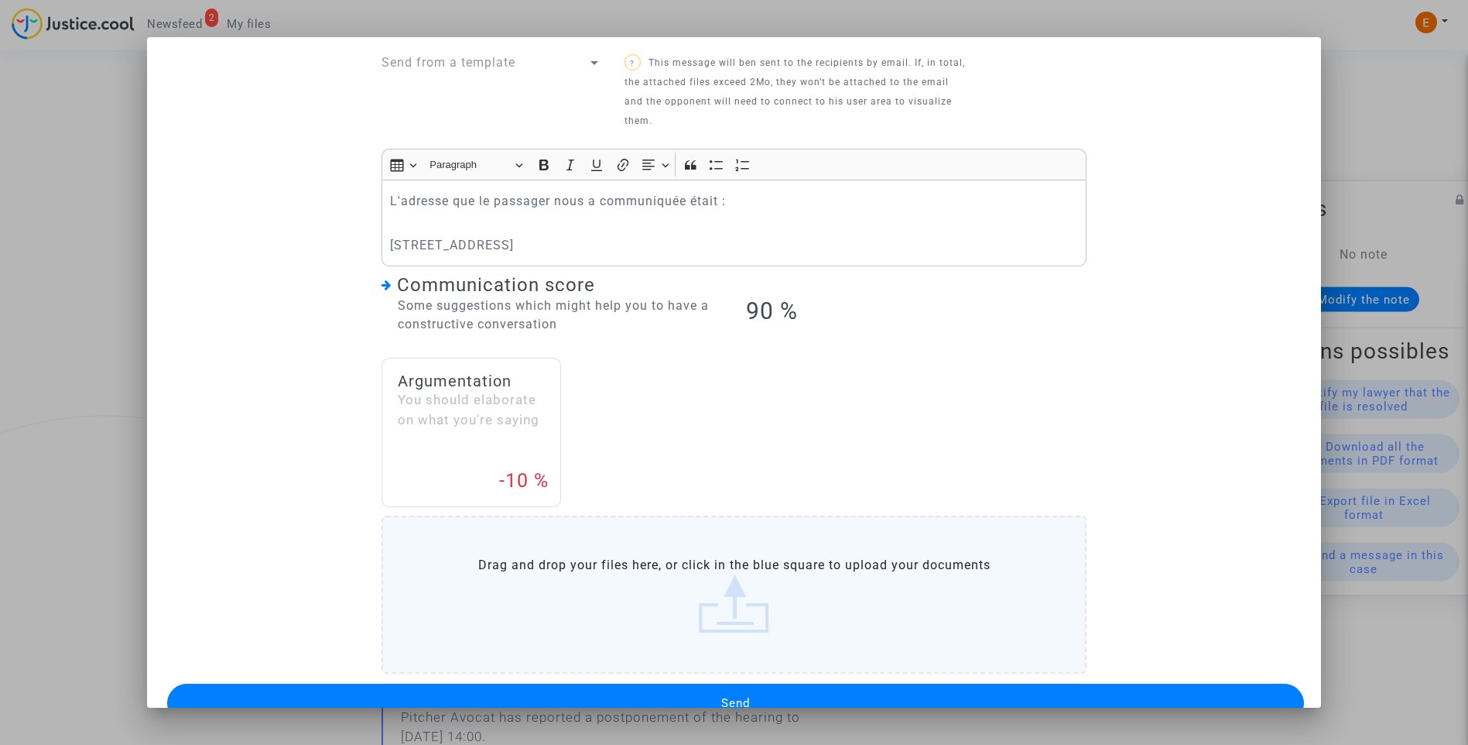
scroll to position [139, 0]
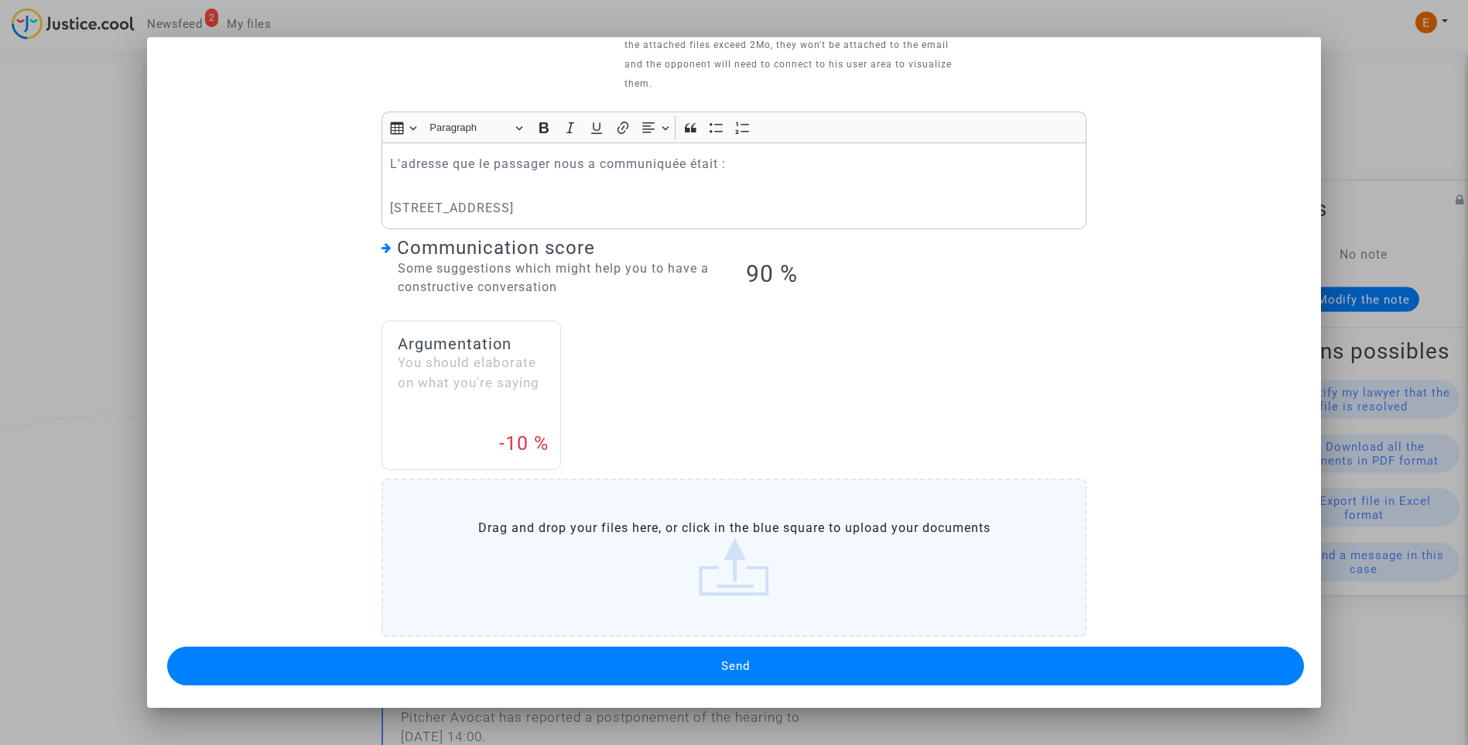
click at [721, 659] on span "Send" at bounding box center [735, 666] width 29 height 14
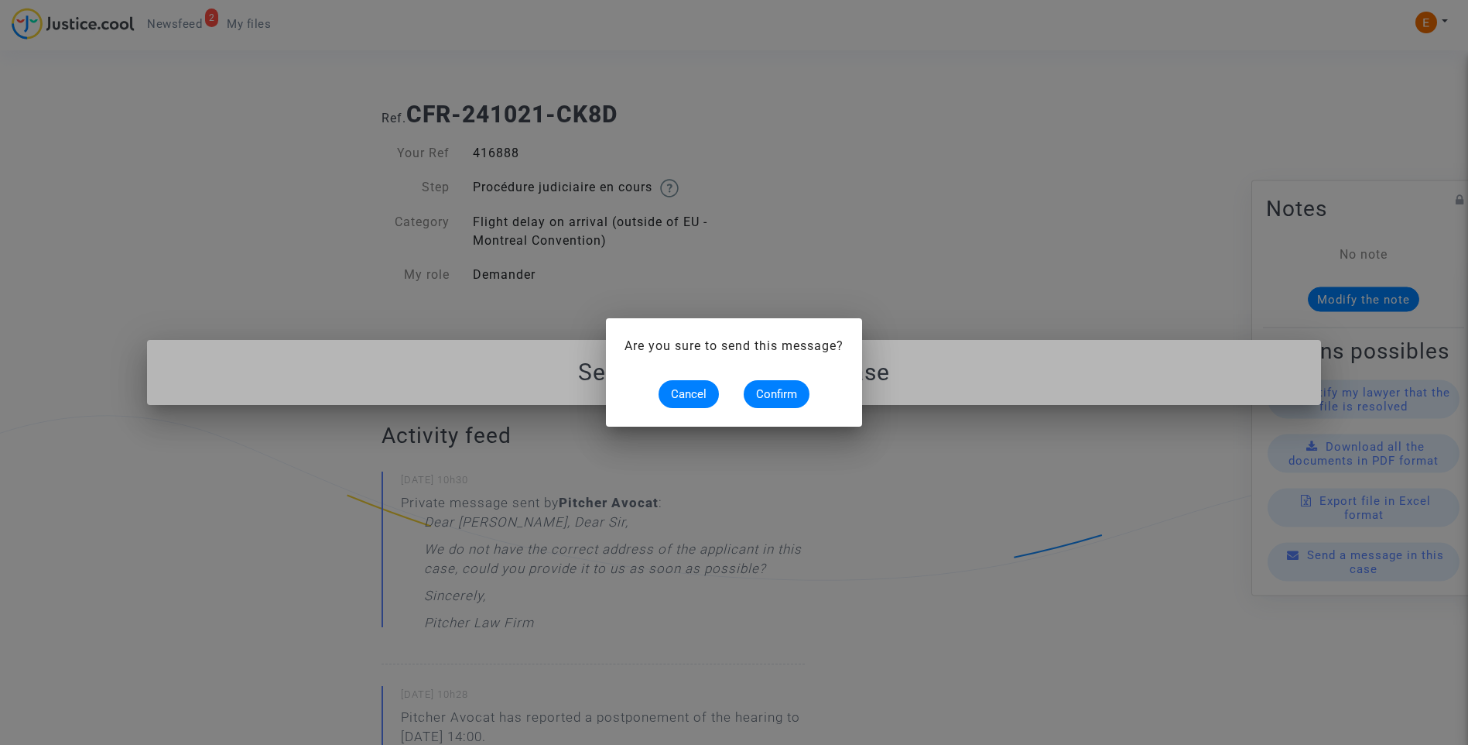
scroll to position [0, 0]
click at [786, 392] on span "Confirm" at bounding box center [776, 394] width 41 height 14
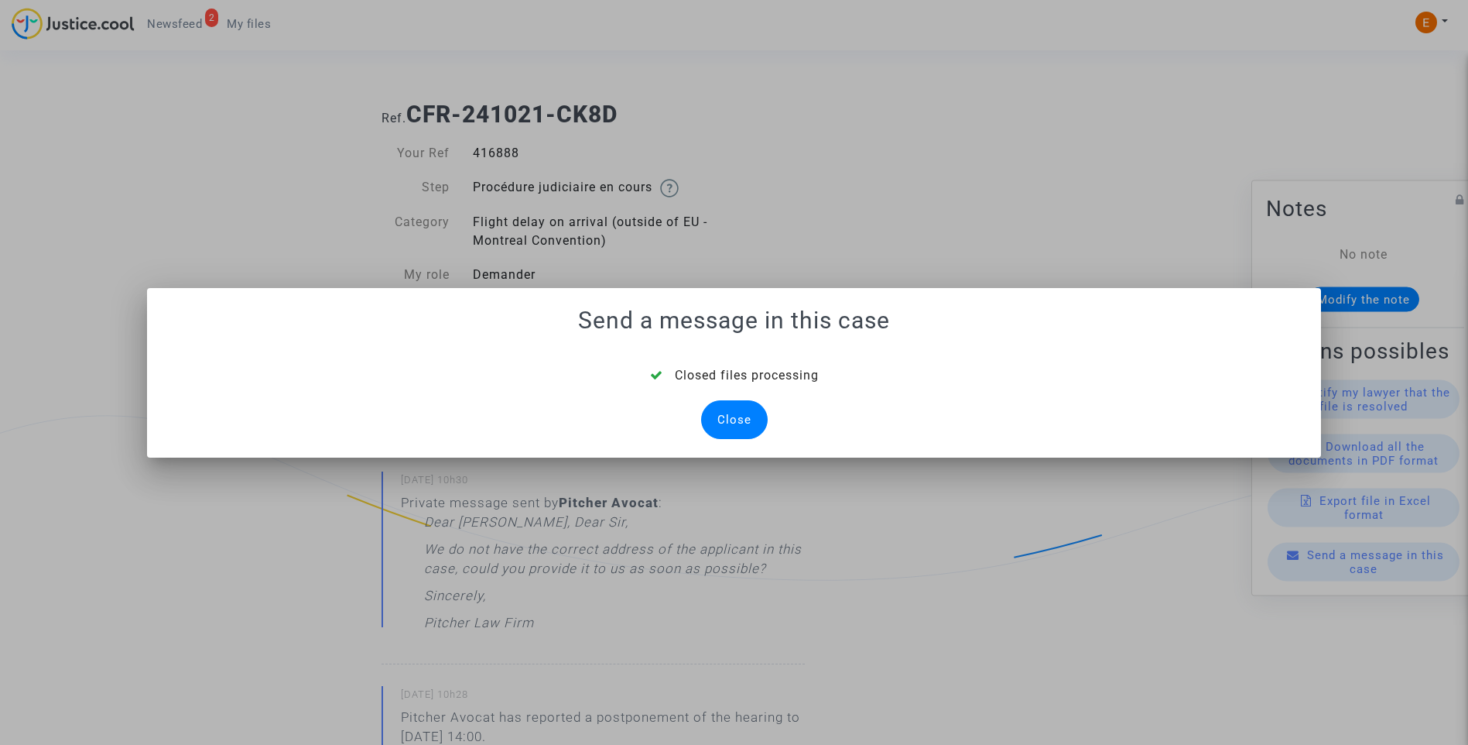
drag, startPoint x: 728, startPoint y: 431, endPoint x: 763, endPoint y: 399, distance: 47.1
click at [728, 430] on div "Close" at bounding box center [734, 419] width 67 height 39
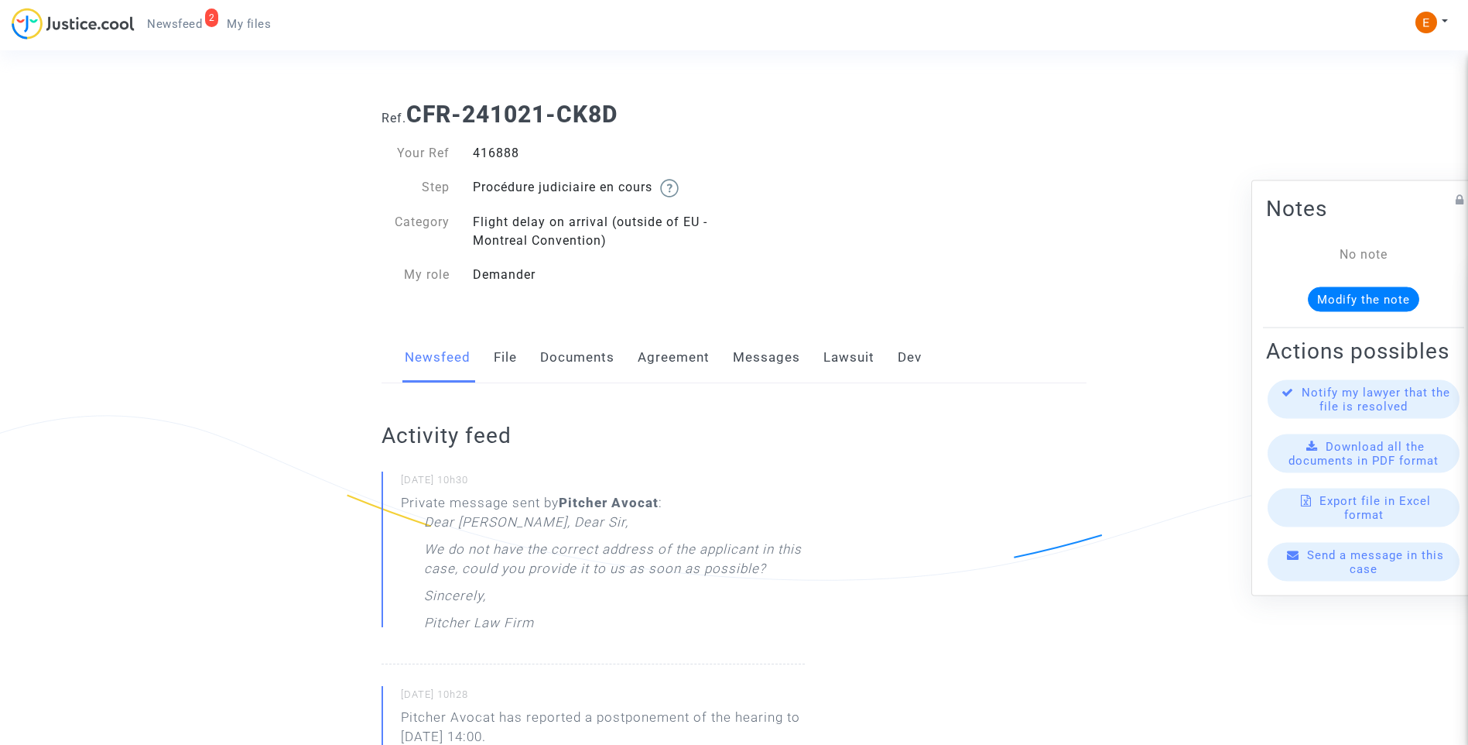
scroll to position [77, 0]
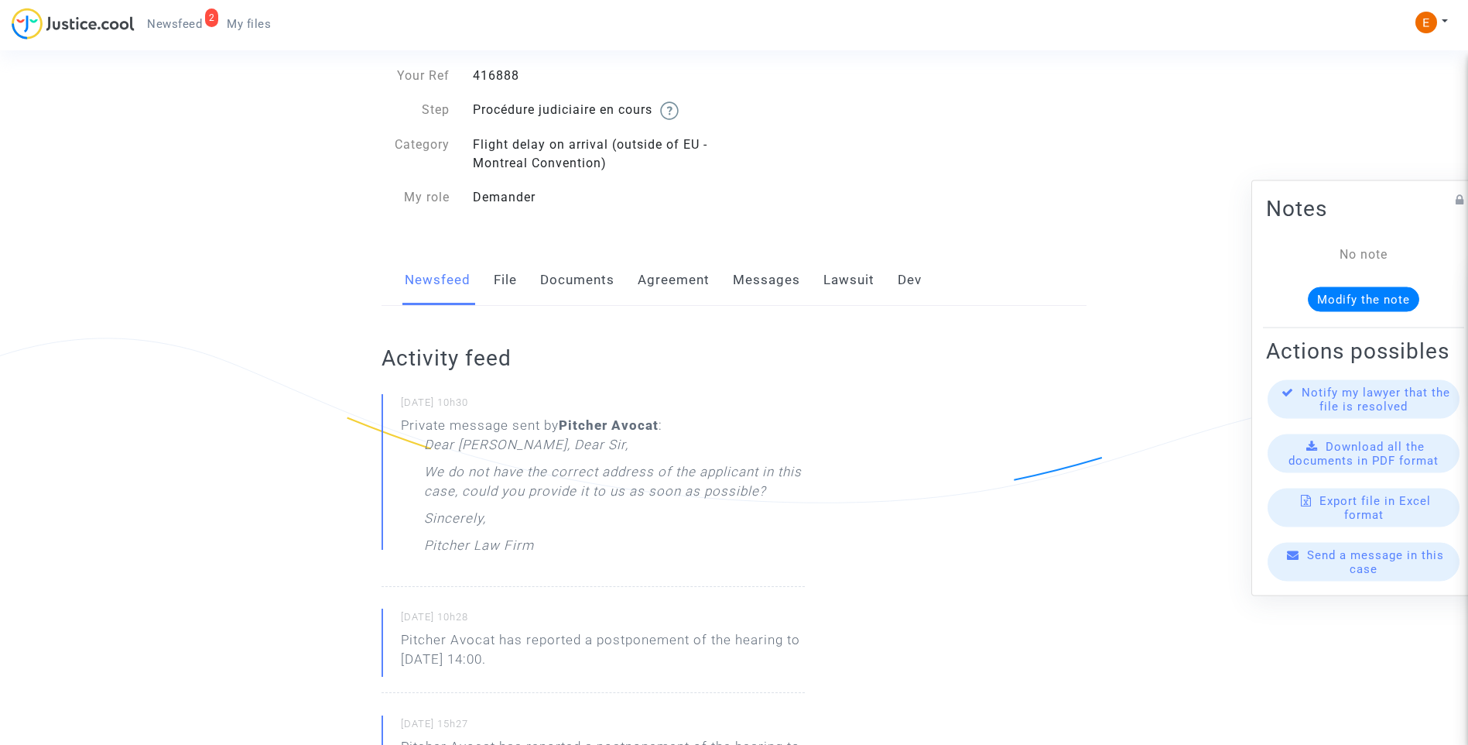
click at [506, 272] on link "File" at bounding box center [505, 280] width 23 height 51
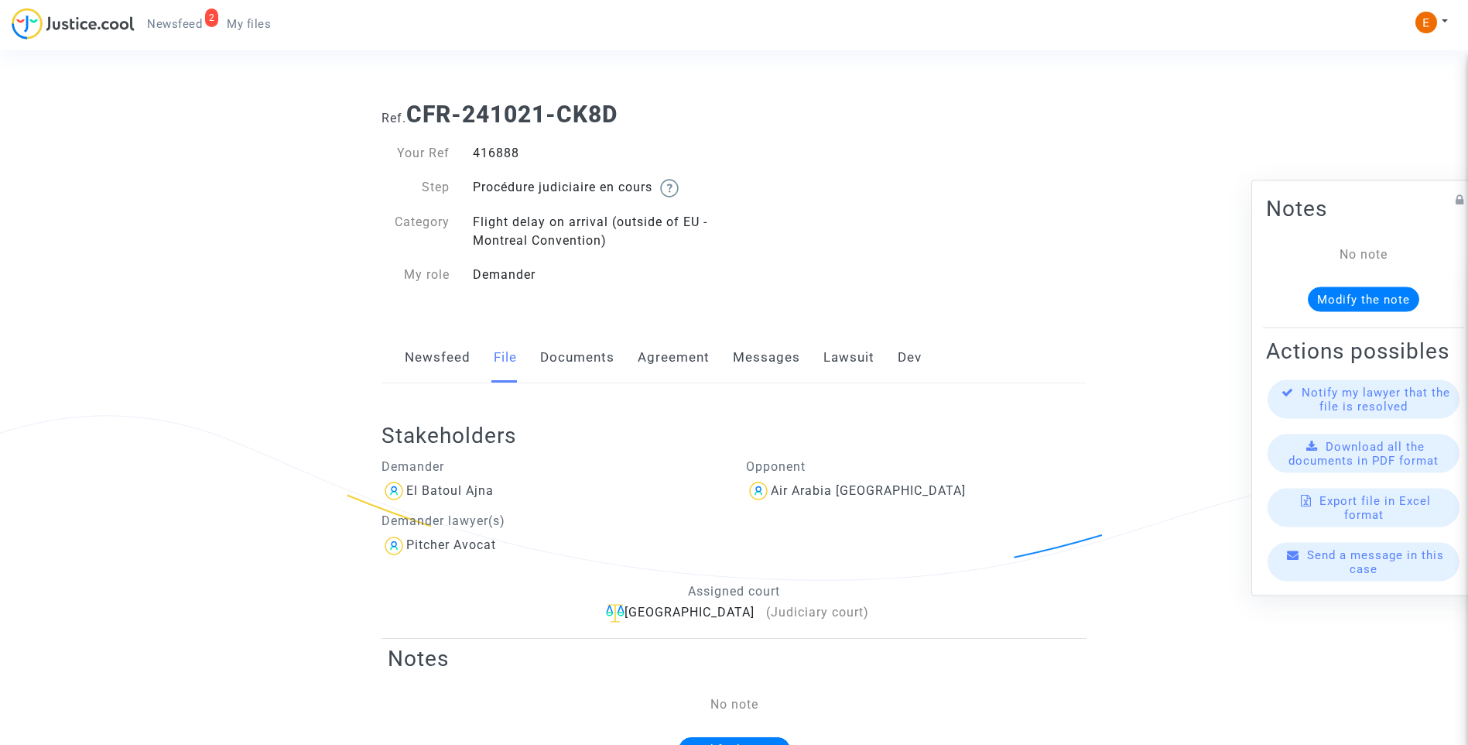
click at [450, 280] on div "My role" at bounding box center [415, 275] width 91 height 19
click at [448, 360] on link "Newsfeed" at bounding box center [438, 357] width 66 height 51
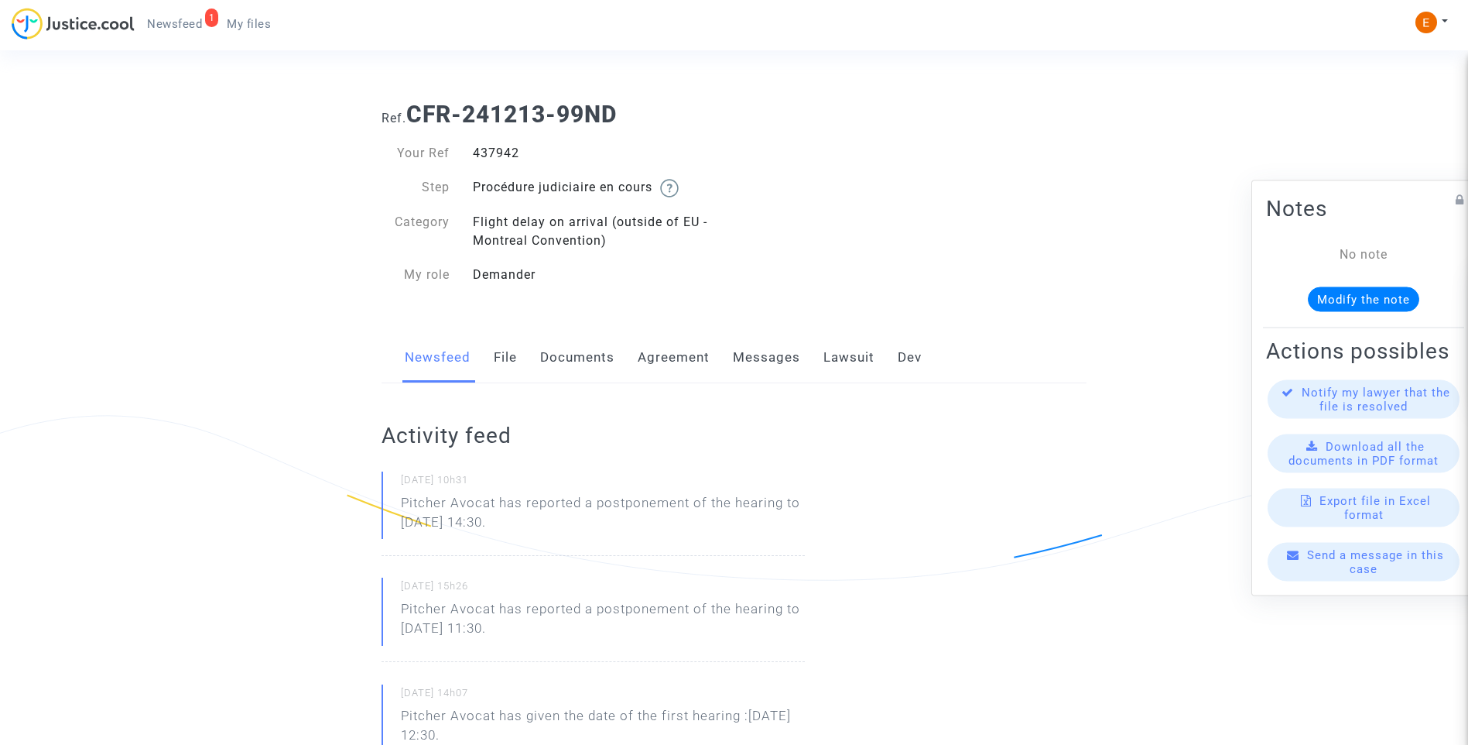
drag, startPoint x: 0, startPoint y: 0, endPoint x: 505, endPoint y: 152, distance: 527.8
click at [505, 152] on div "437942" at bounding box center [597, 153] width 273 height 19
copy div "437942"
drag, startPoint x: 589, startPoint y: 528, endPoint x: 399, endPoint y: 505, distance: 191.8
click at [399, 505] on div "[DATE] 10h31 Pitcher Avocat has reported a postponement of the hearing to [DATE…" at bounding box center [593, 513] width 423 height 84
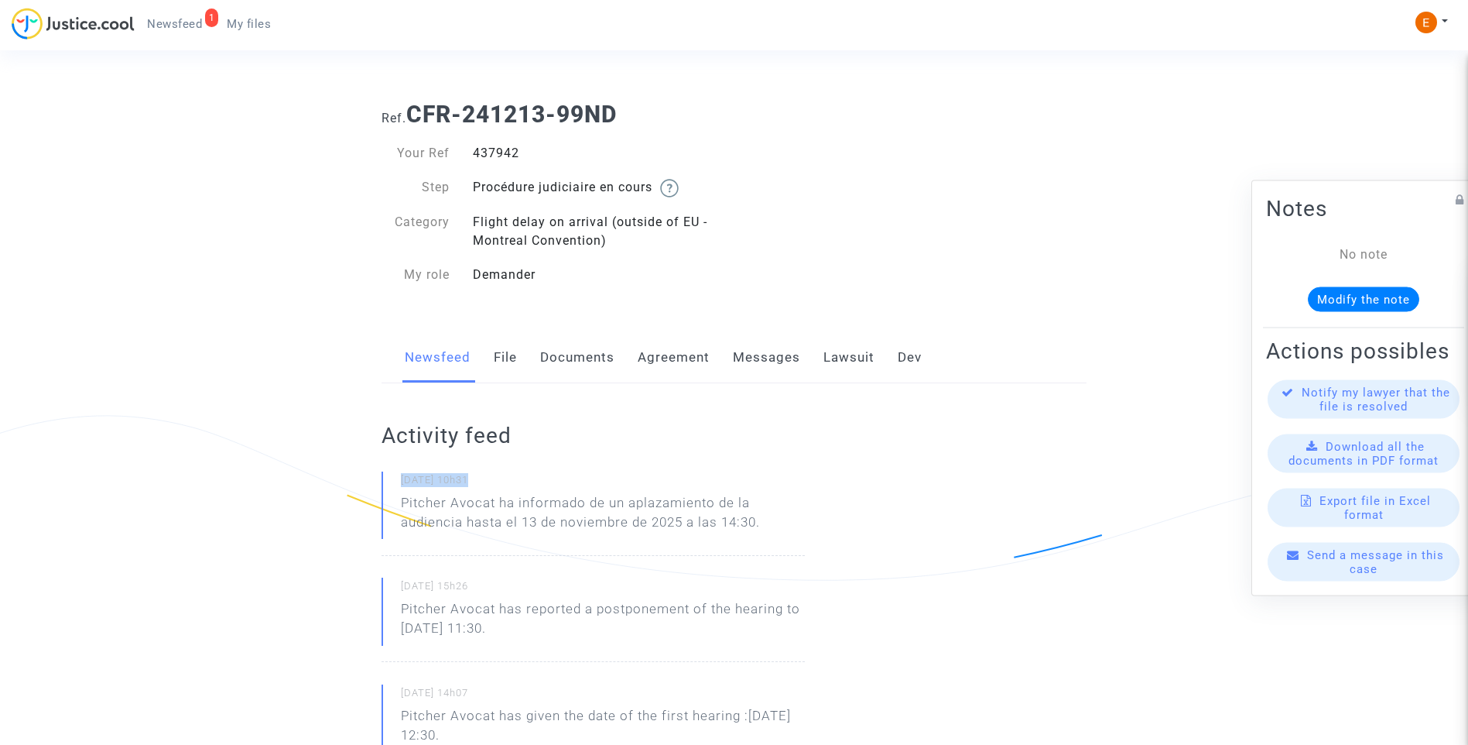
click at [573, 531] on p "Pitcher Avocat ha informado de un aplazamiento de la audiencia hasta el 13 de n…" at bounding box center [603, 516] width 404 height 46
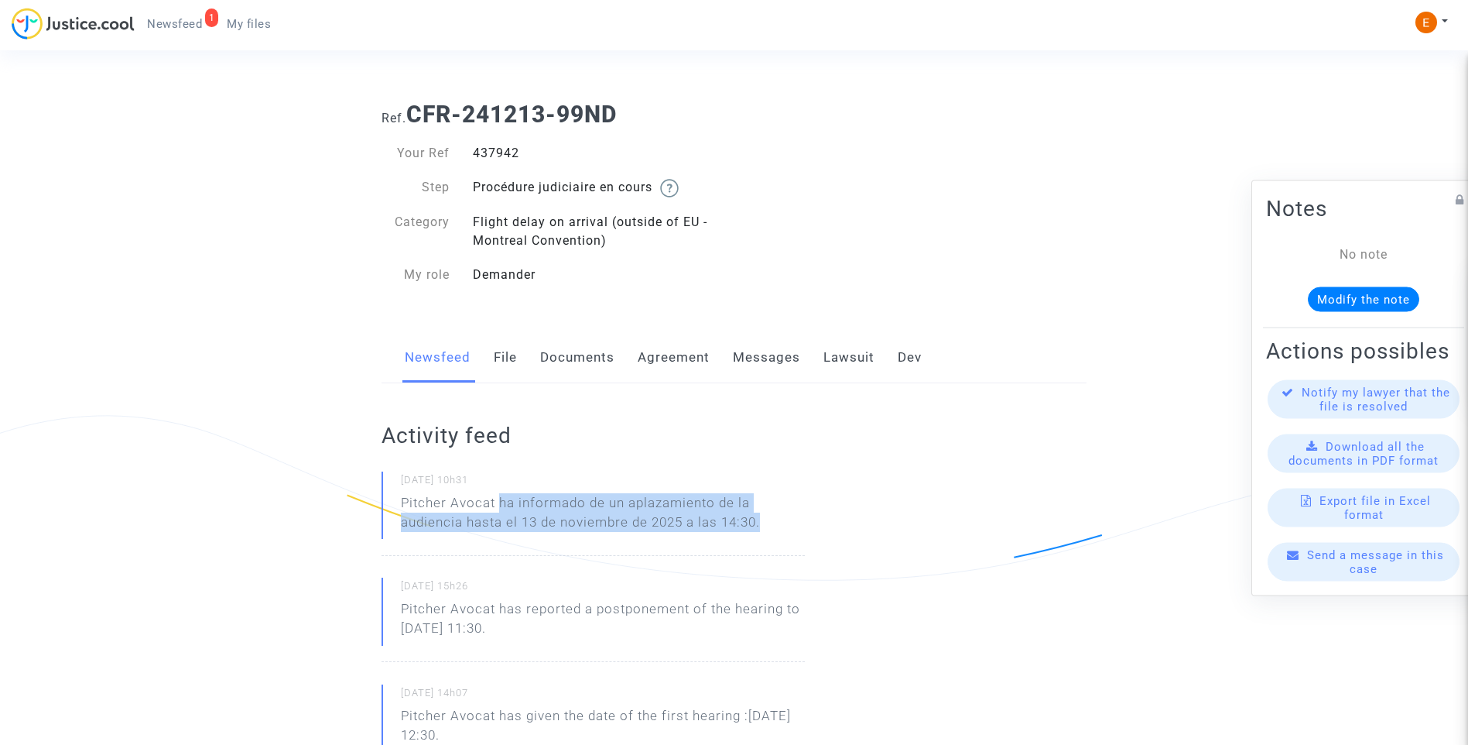
drag, startPoint x: 500, startPoint y: 500, endPoint x: 863, endPoint y: 501, distance: 363.1
drag, startPoint x: 863, startPoint y: 501, endPoint x: 718, endPoint y: 509, distance: 145.8
copy p "ha informado de un aplazamiento de la audiencia hasta el 13 de noviembre de 202…"
